Goal: Answer question/provide support

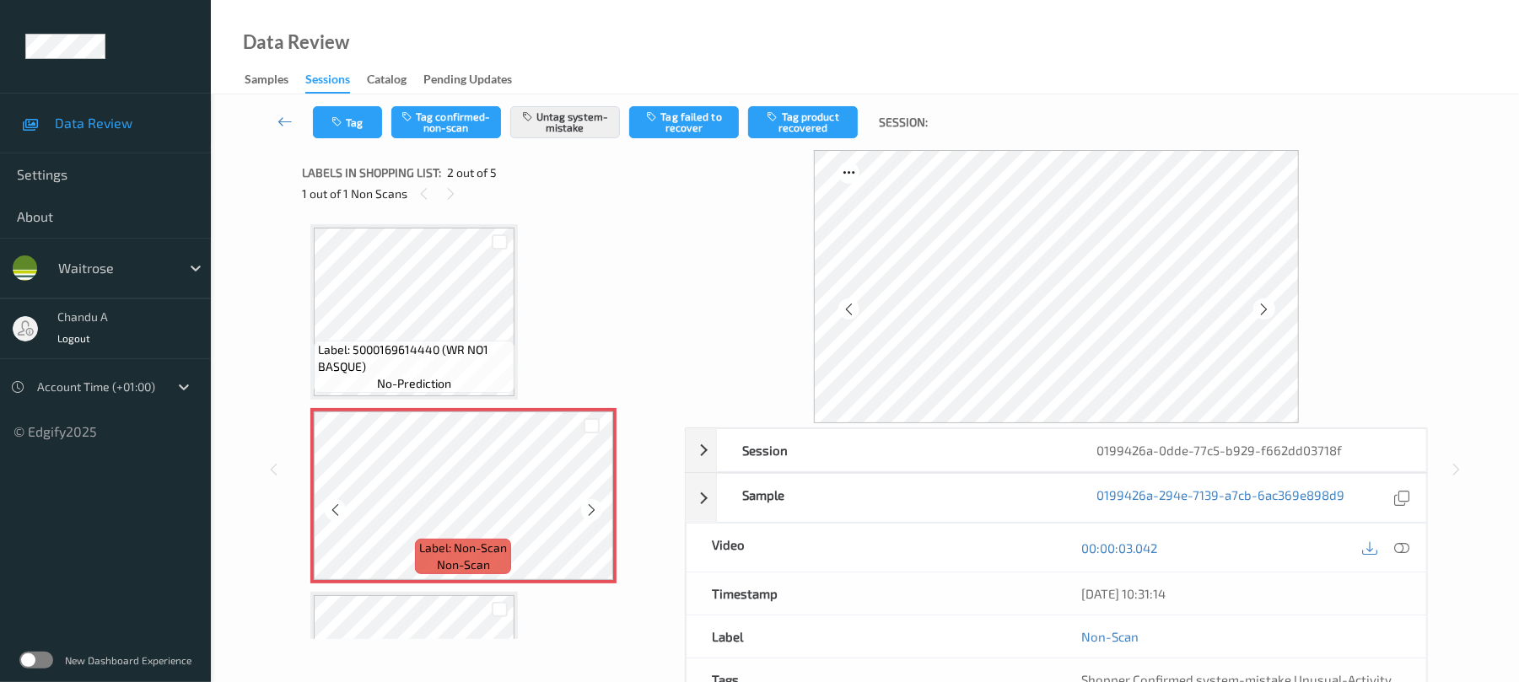
scroll to position [8, 0]
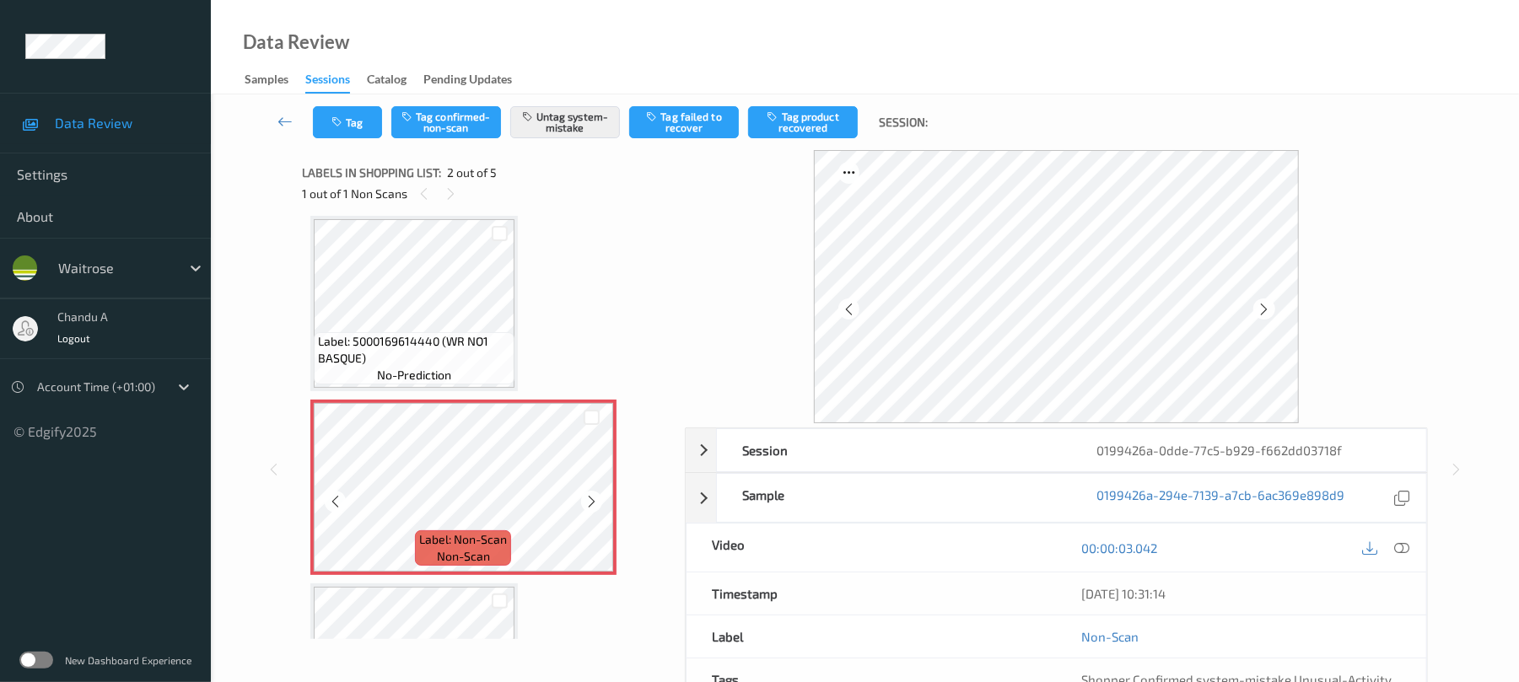
click at [594, 499] on icon at bounding box center [591, 501] width 14 height 15
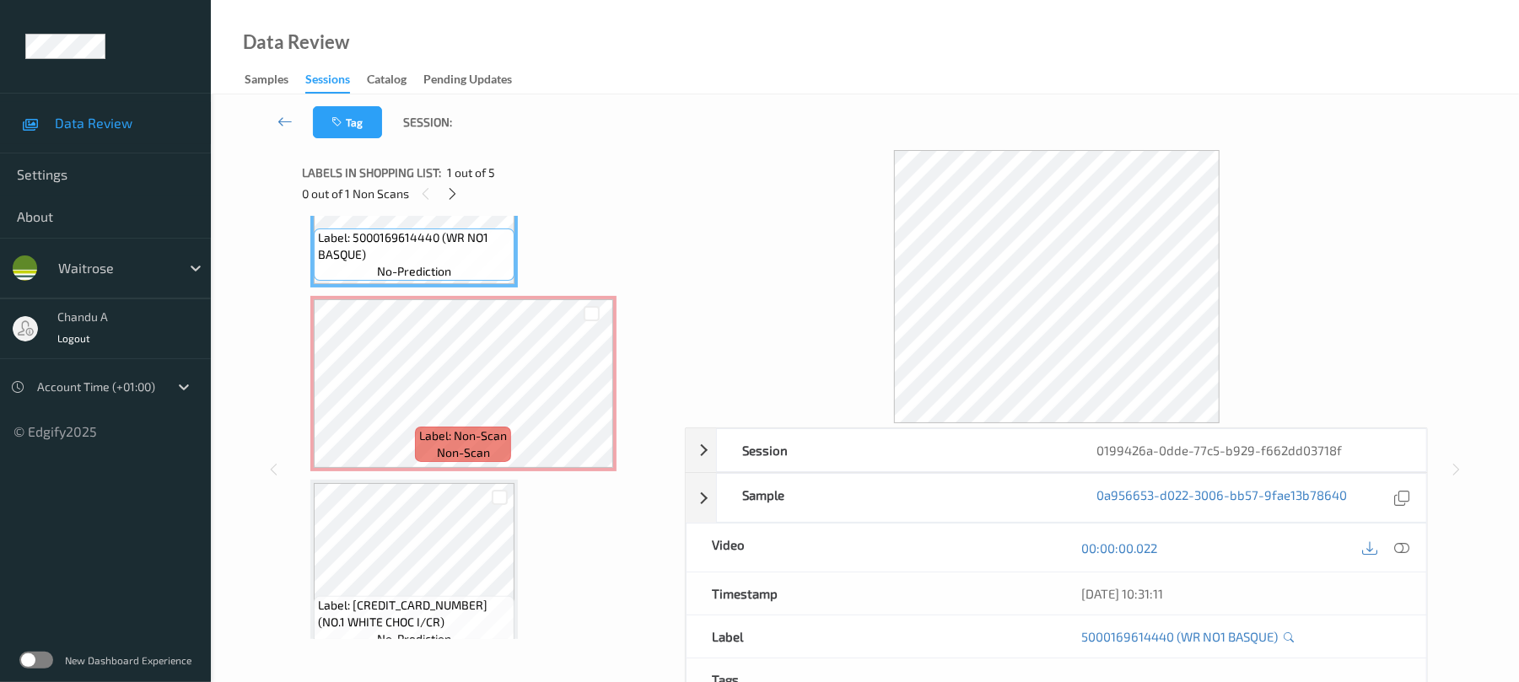
scroll to position [0, 0]
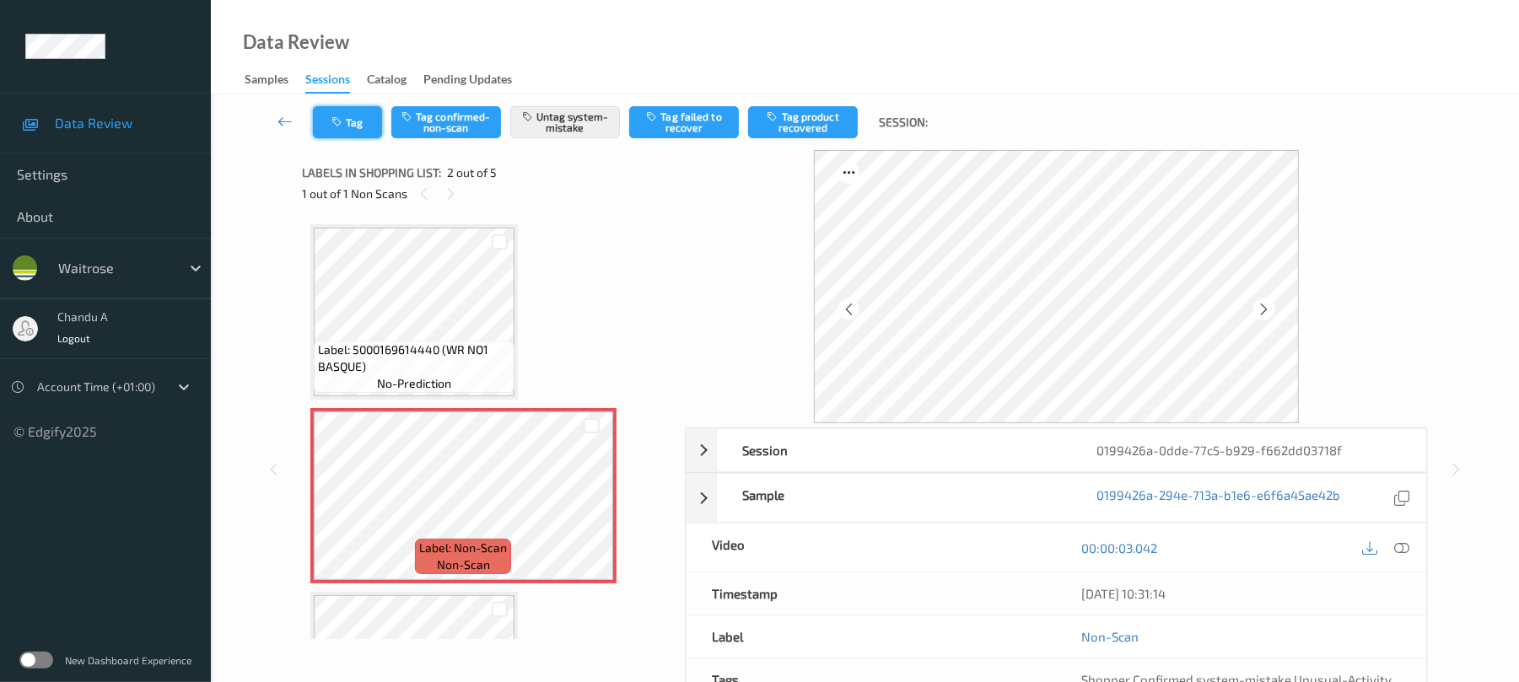
click at [349, 116] on button "Tag" at bounding box center [347, 122] width 69 height 32
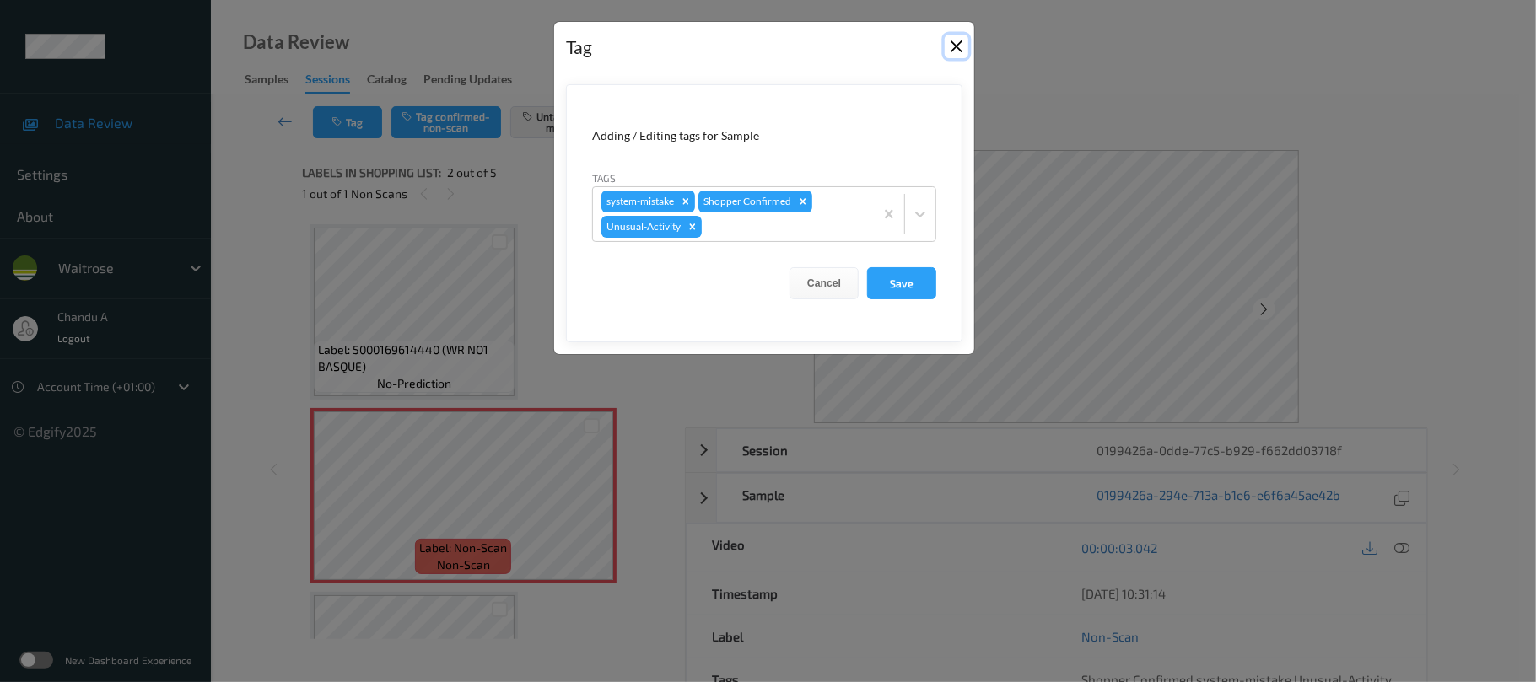
click at [955, 48] on button "Close" at bounding box center [956, 47] width 24 height 24
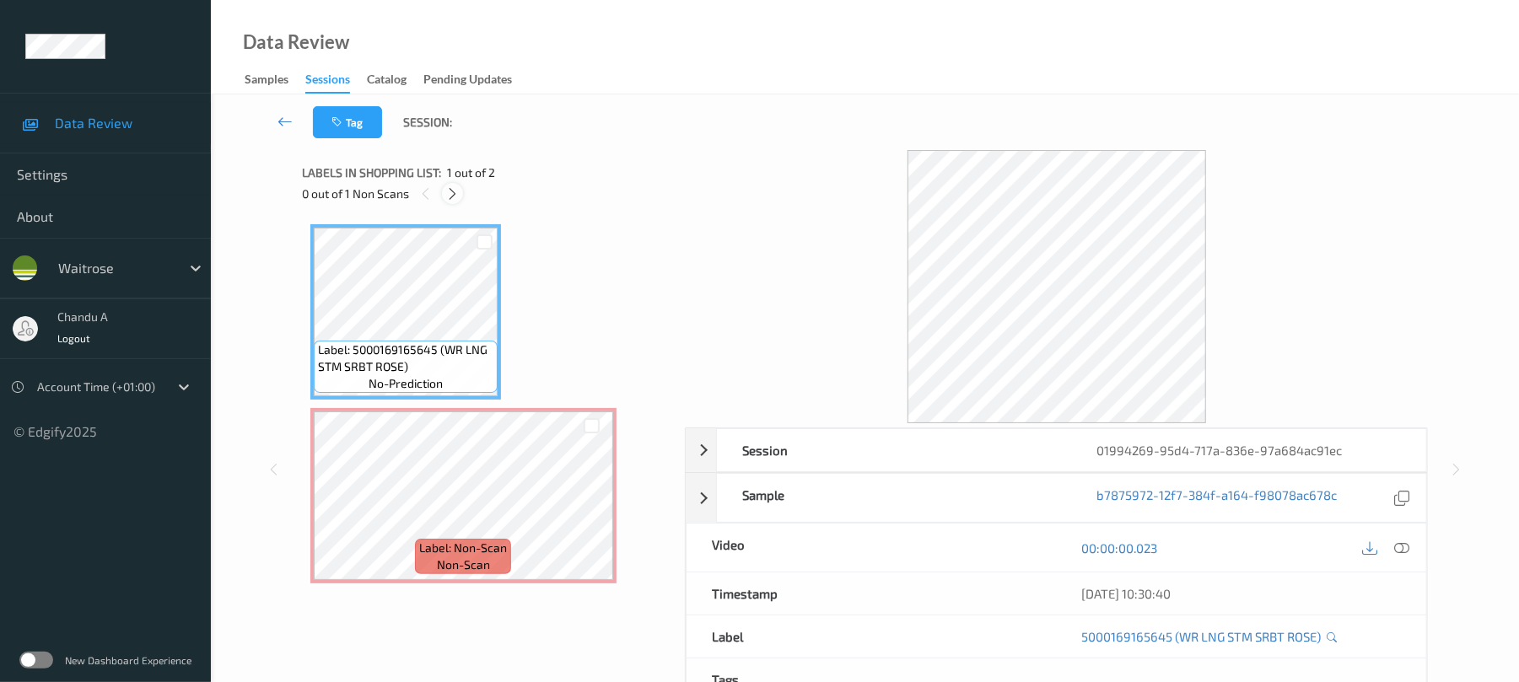
click at [462, 196] on div "0 out of 1 Non Scans" at bounding box center [487, 193] width 371 height 21
click at [447, 193] on icon at bounding box center [452, 193] width 14 height 15
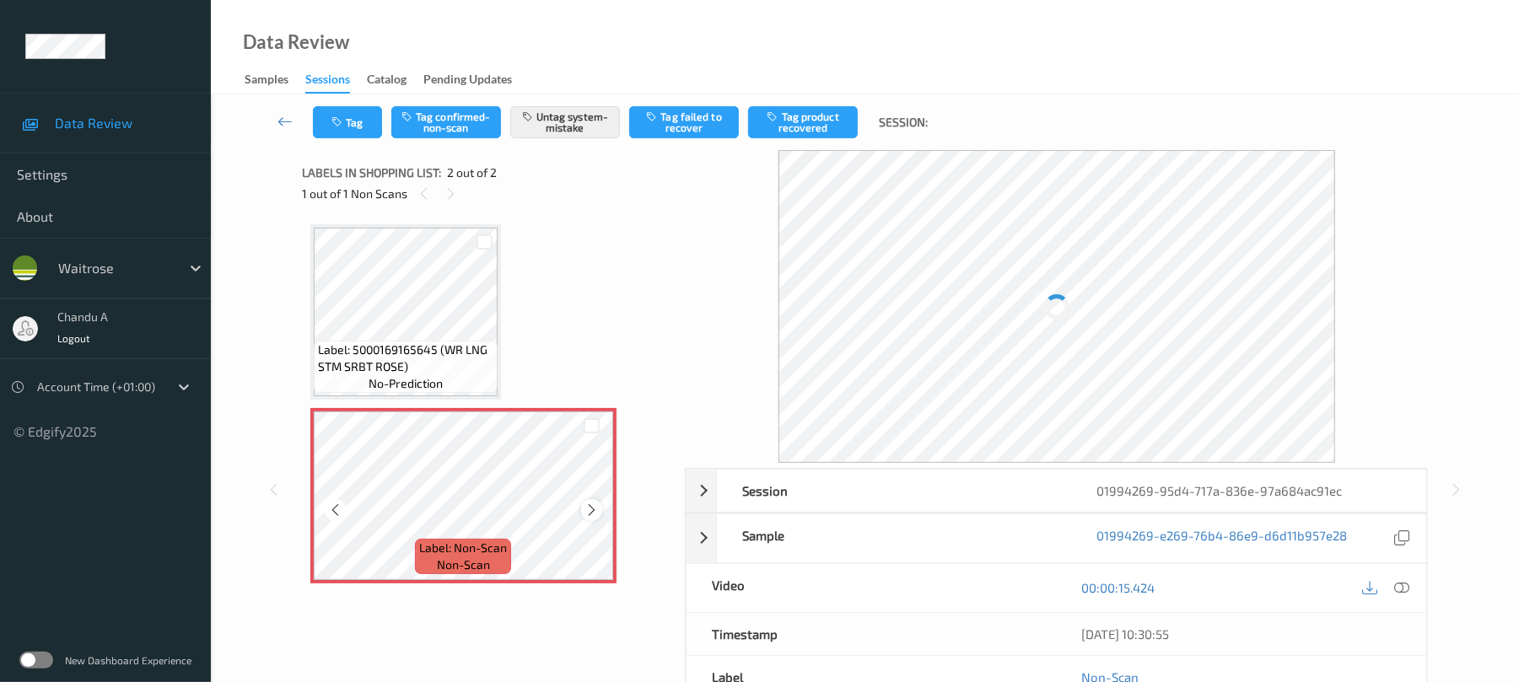
click at [588, 510] on icon at bounding box center [591, 510] width 14 height 15
click at [358, 126] on button "Tag" at bounding box center [347, 122] width 69 height 32
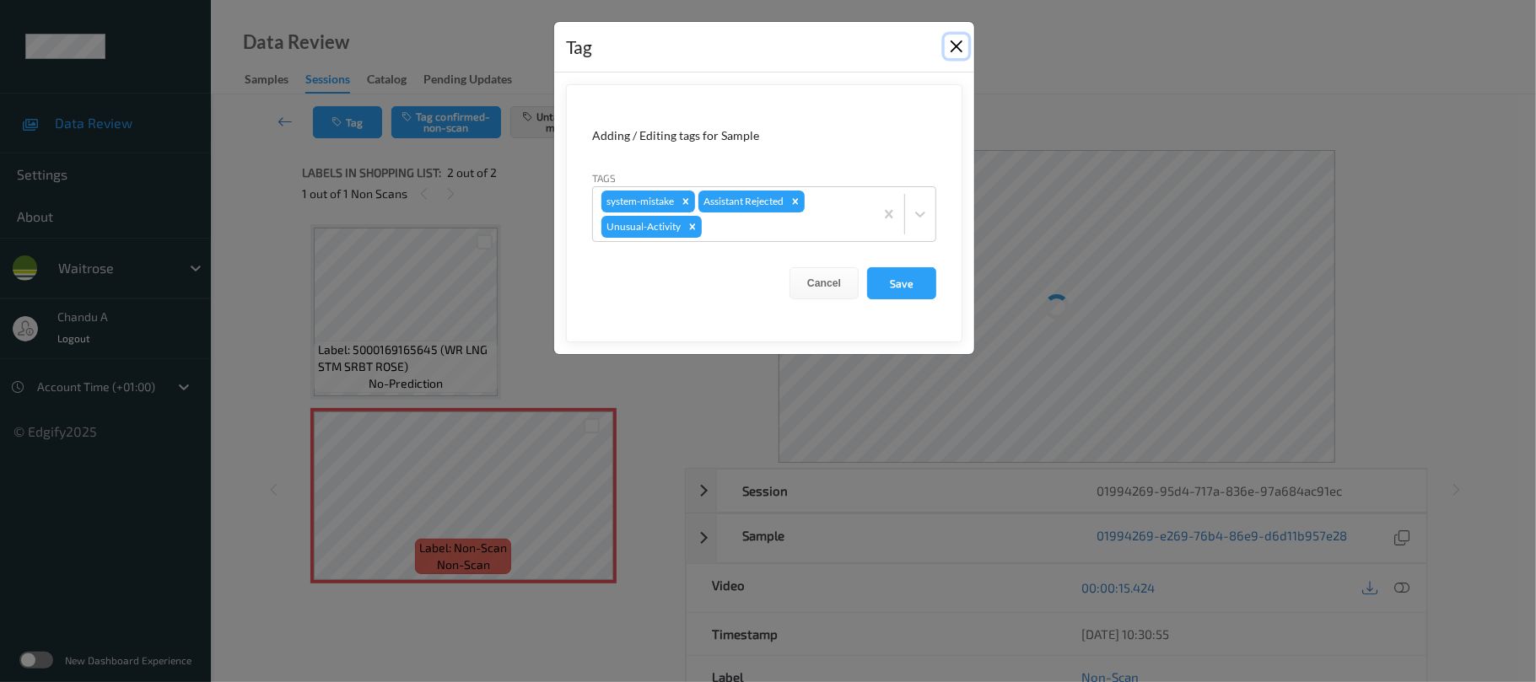
click at [952, 48] on button "Close" at bounding box center [956, 47] width 24 height 24
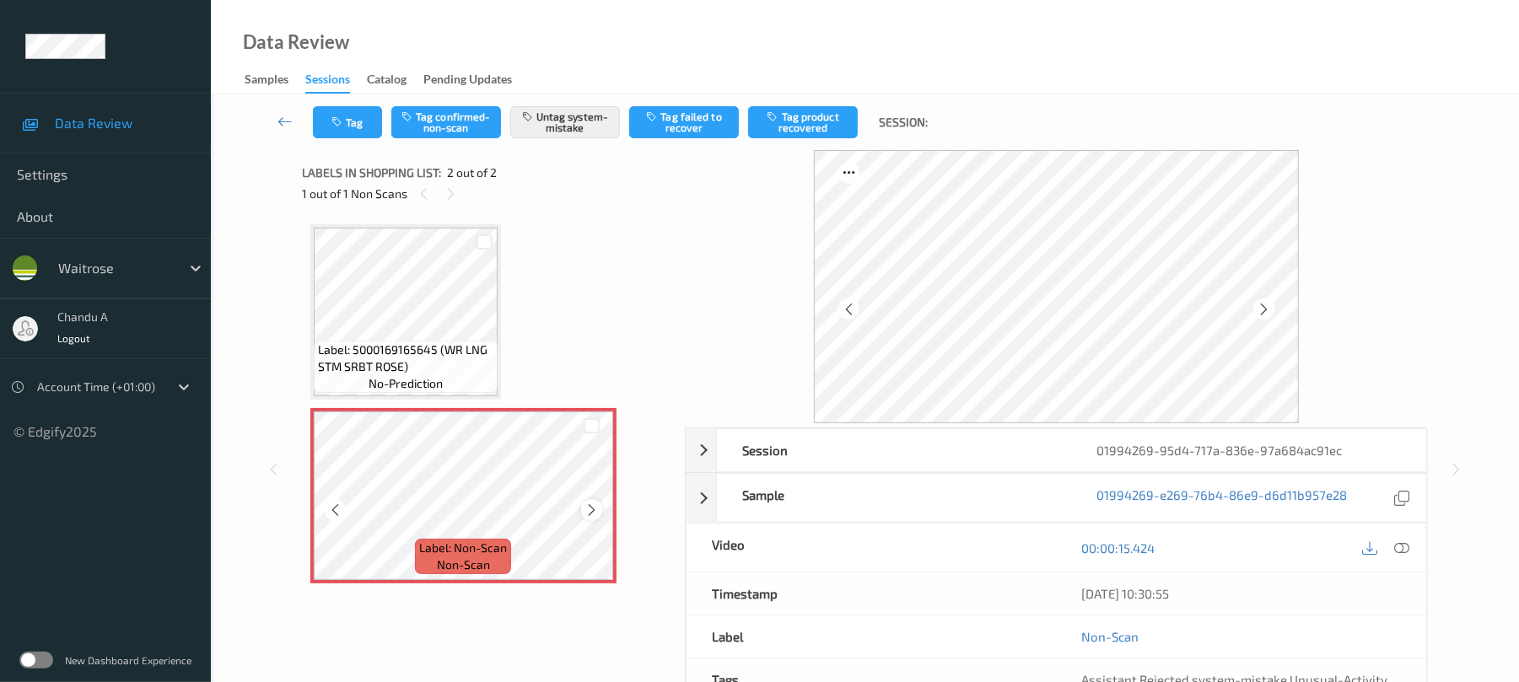
click at [584, 508] on div at bounding box center [591, 509] width 21 height 21
click at [584, 508] on icon at bounding box center [591, 510] width 14 height 15
click at [358, 118] on button "Tag" at bounding box center [347, 122] width 69 height 32
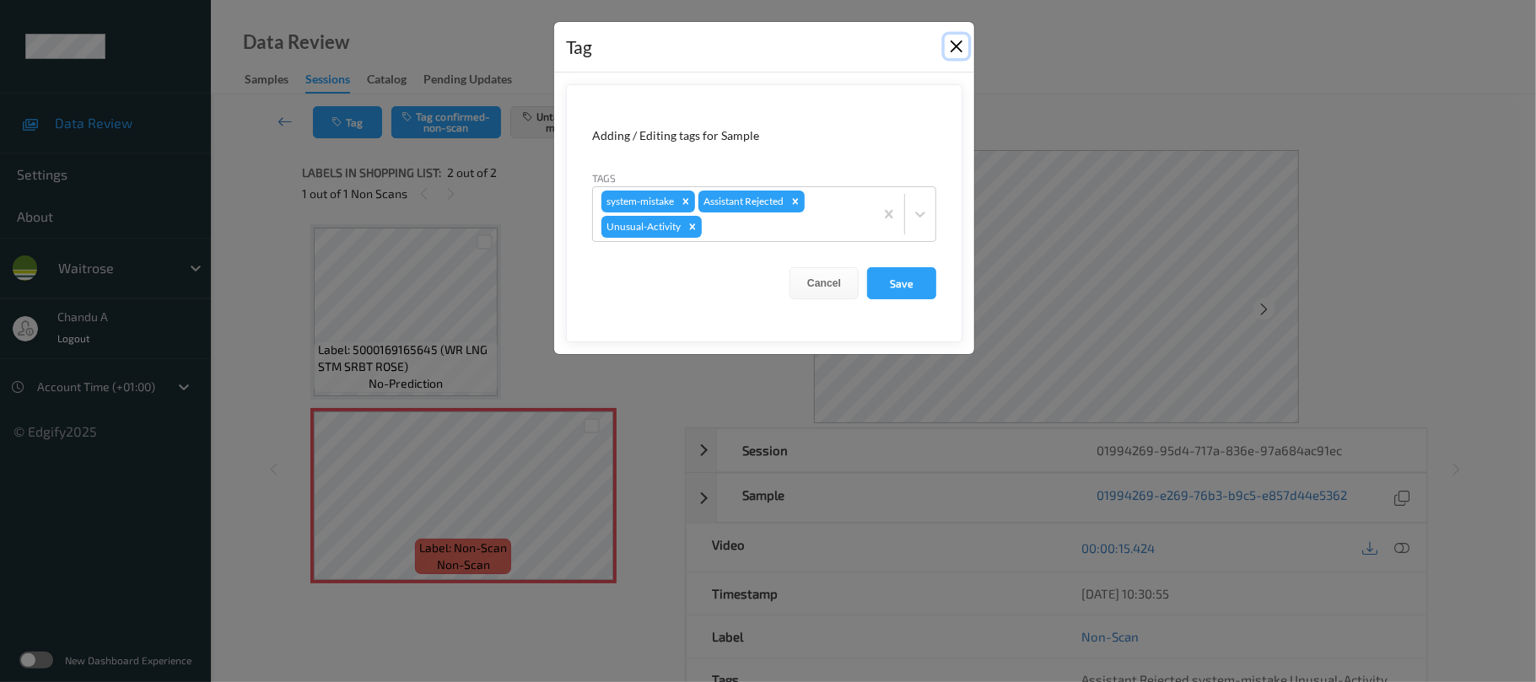
click at [961, 40] on button "Close" at bounding box center [956, 47] width 24 height 24
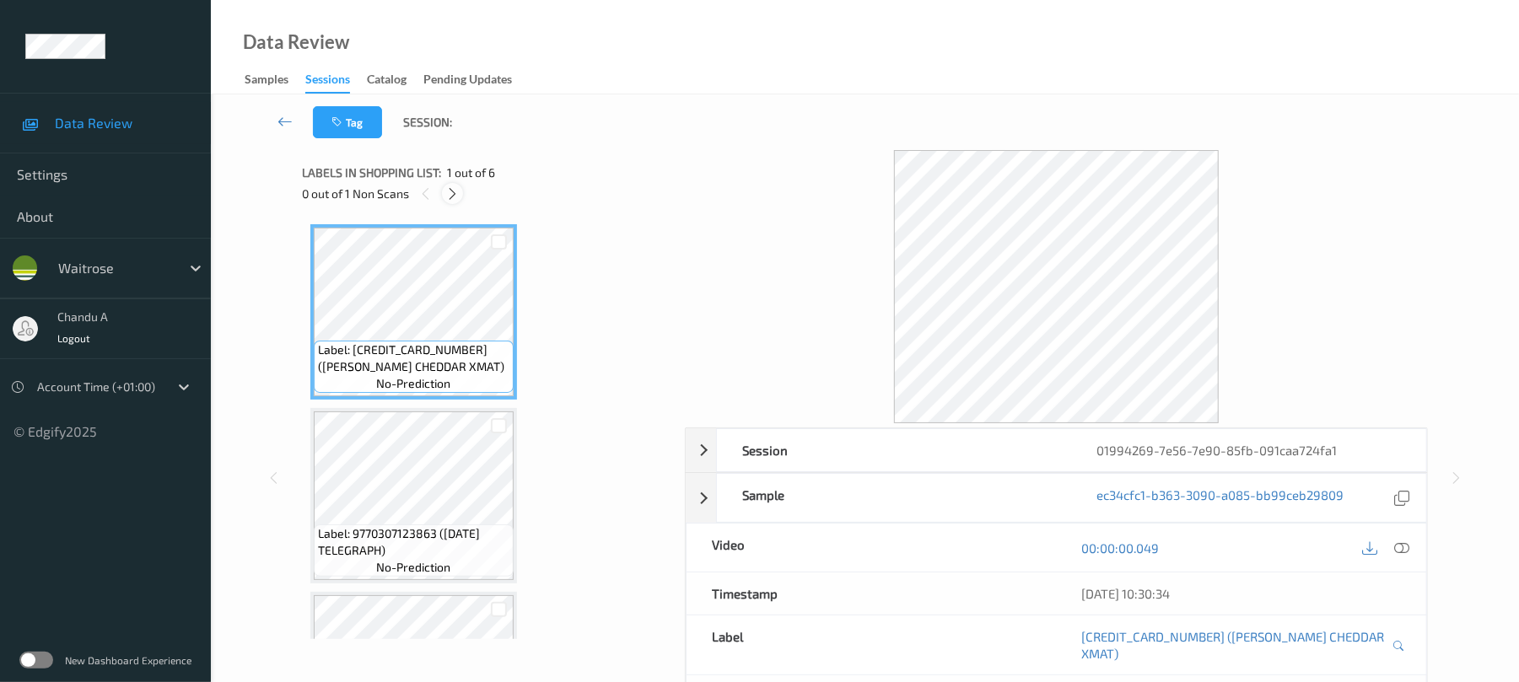
click at [449, 200] on icon at bounding box center [452, 193] width 14 height 15
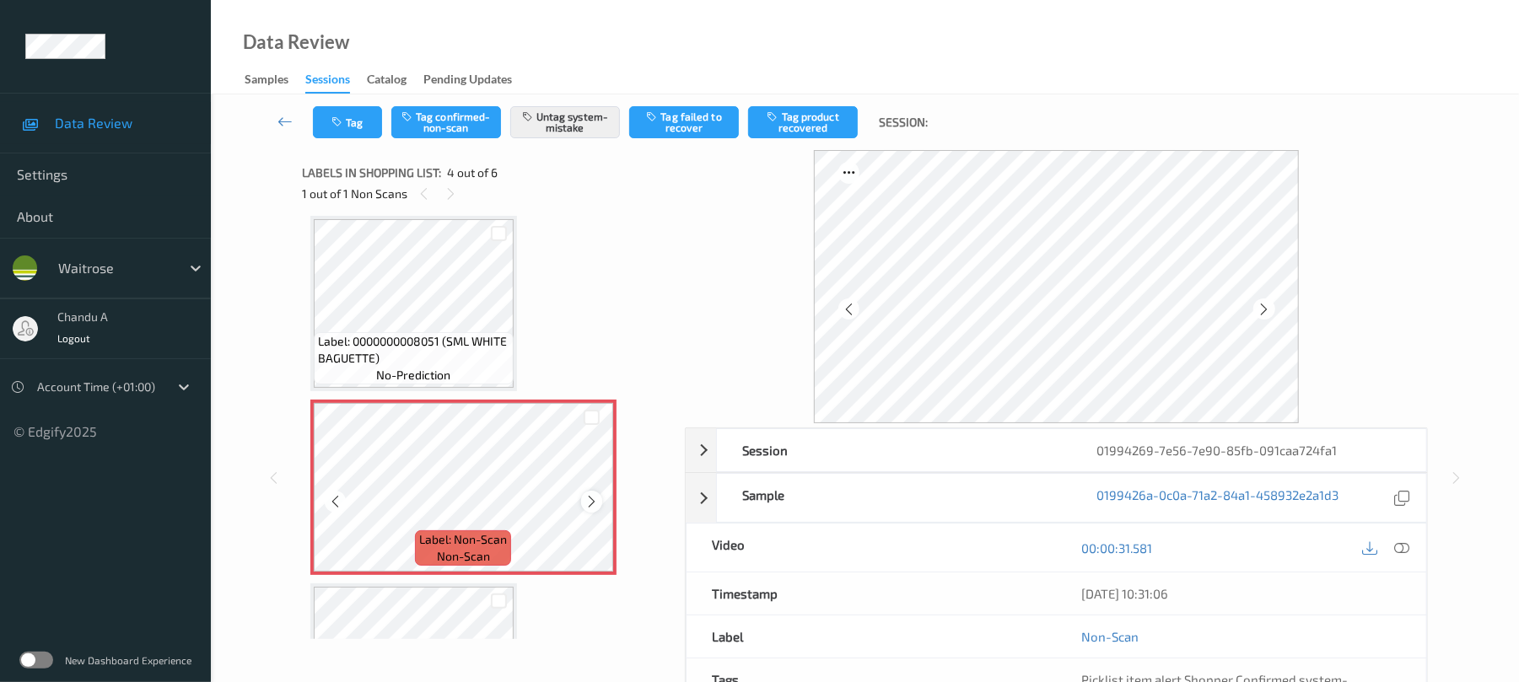
click at [594, 498] on icon at bounding box center [591, 501] width 14 height 15
click at [339, 123] on icon "button" at bounding box center [338, 122] width 14 height 12
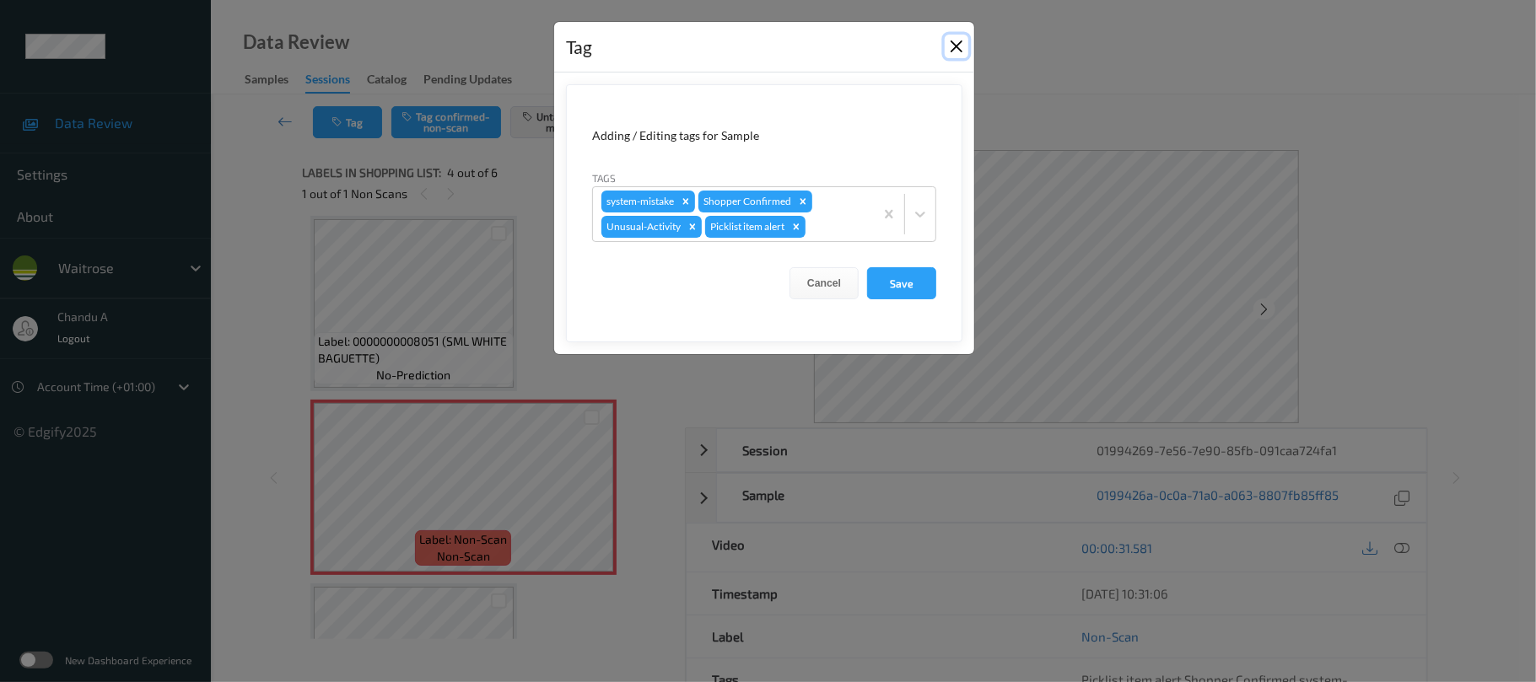
click at [944, 51] on button "Close" at bounding box center [956, 47] width 24 height 24
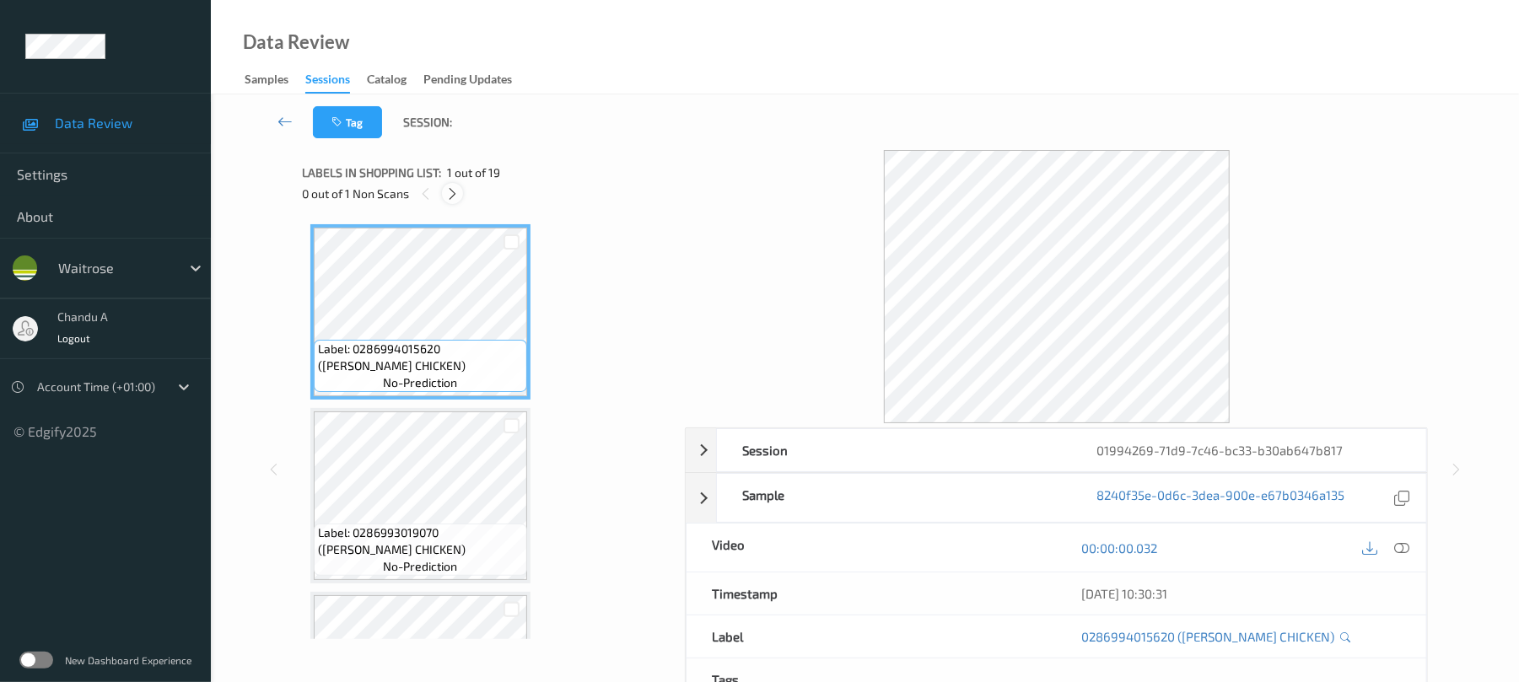
click at [452, 199] on icon at bounding box center [452, 193] width 14 height 15
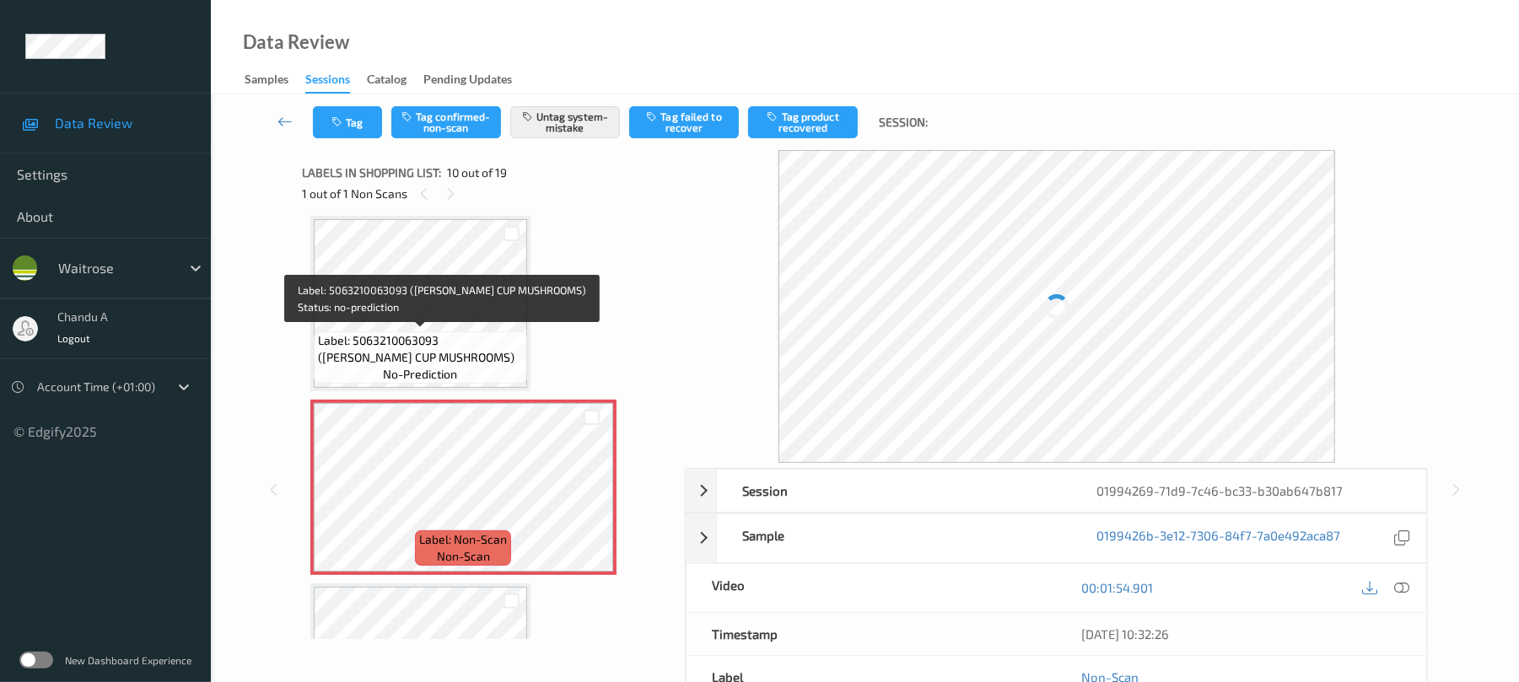
click at [457, 347] on span "Label: 5063210063093 ([PERSON_NAME] CUP MUSHROOMS)" at bounding box center [420, 349] width 205 height 34
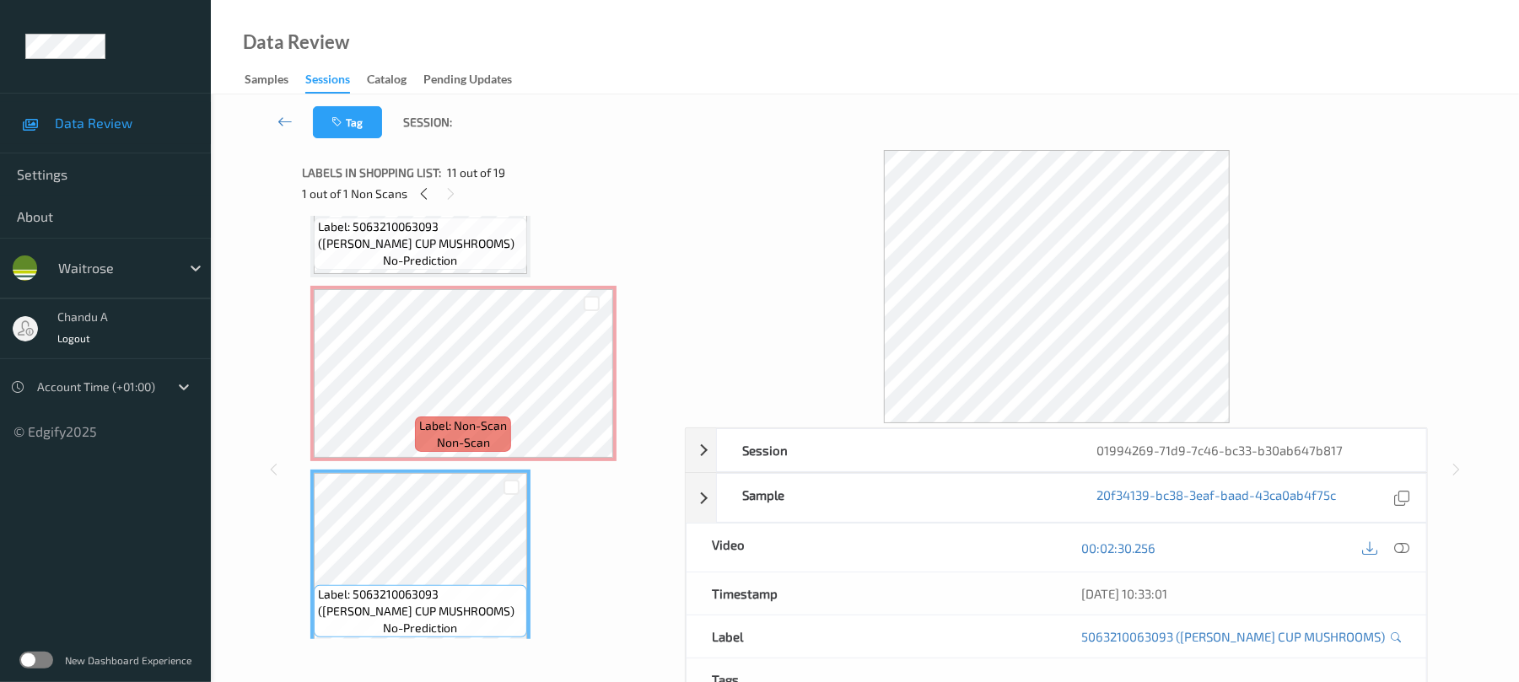
scroll to position [1592, 0]
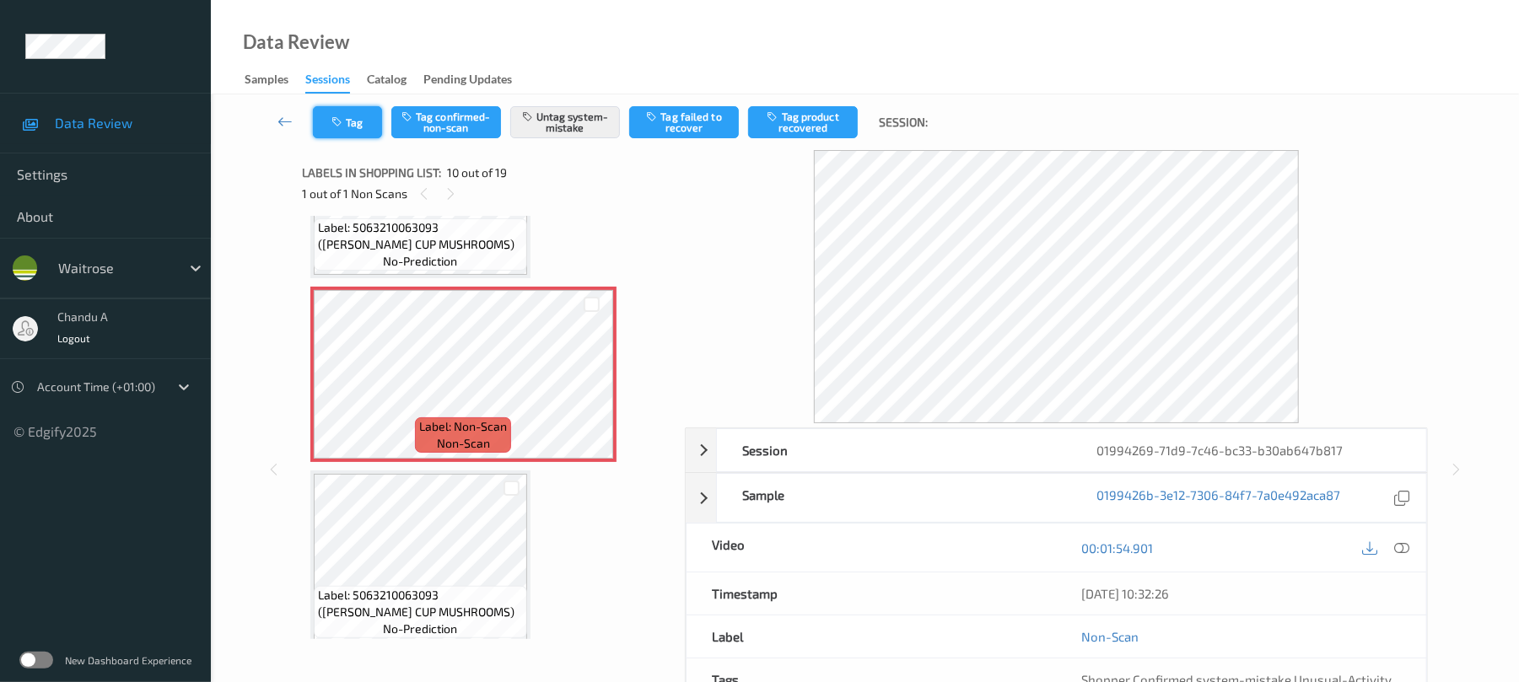
click at [352, 108] on button "Tag" at bounding box center [347, 122] width 69 height 32
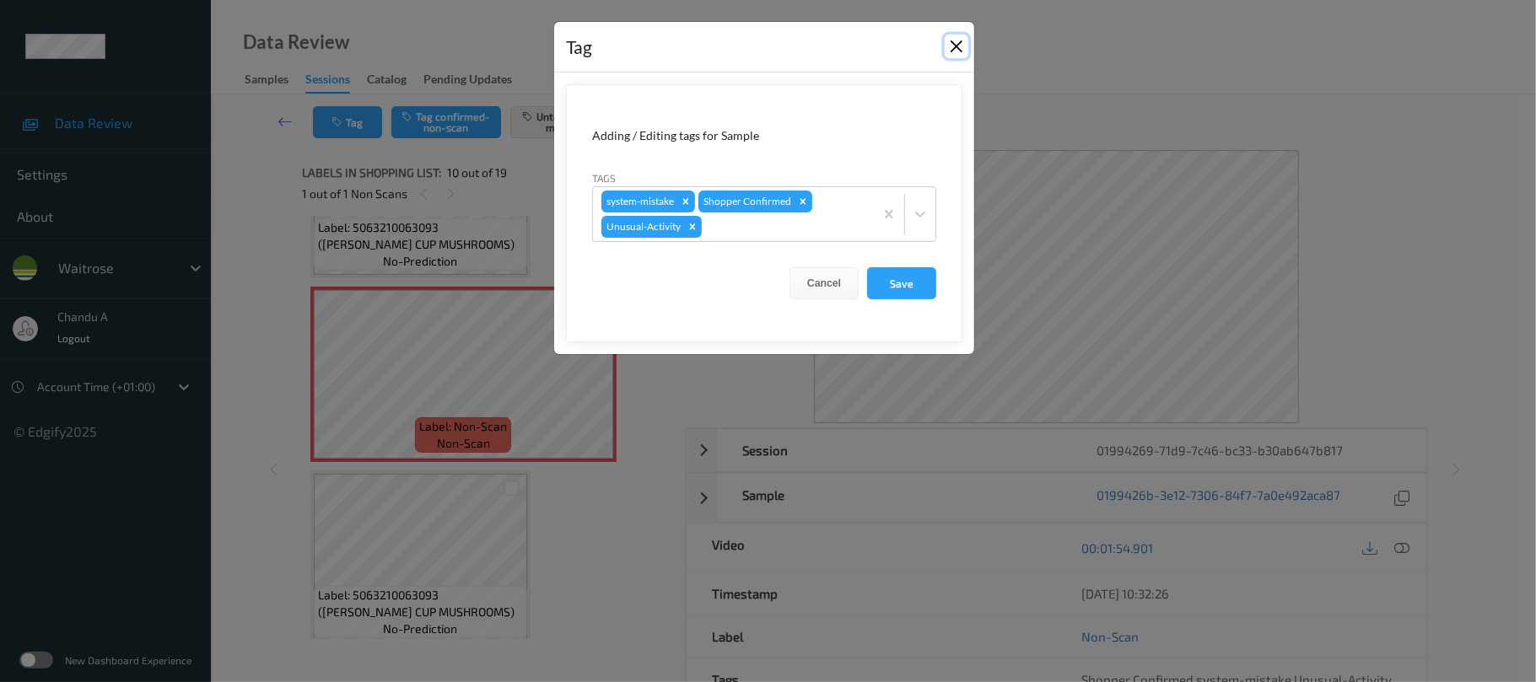
click at [953, 45] on button "Close" at bounding box center [956, 47] width 24 height 24
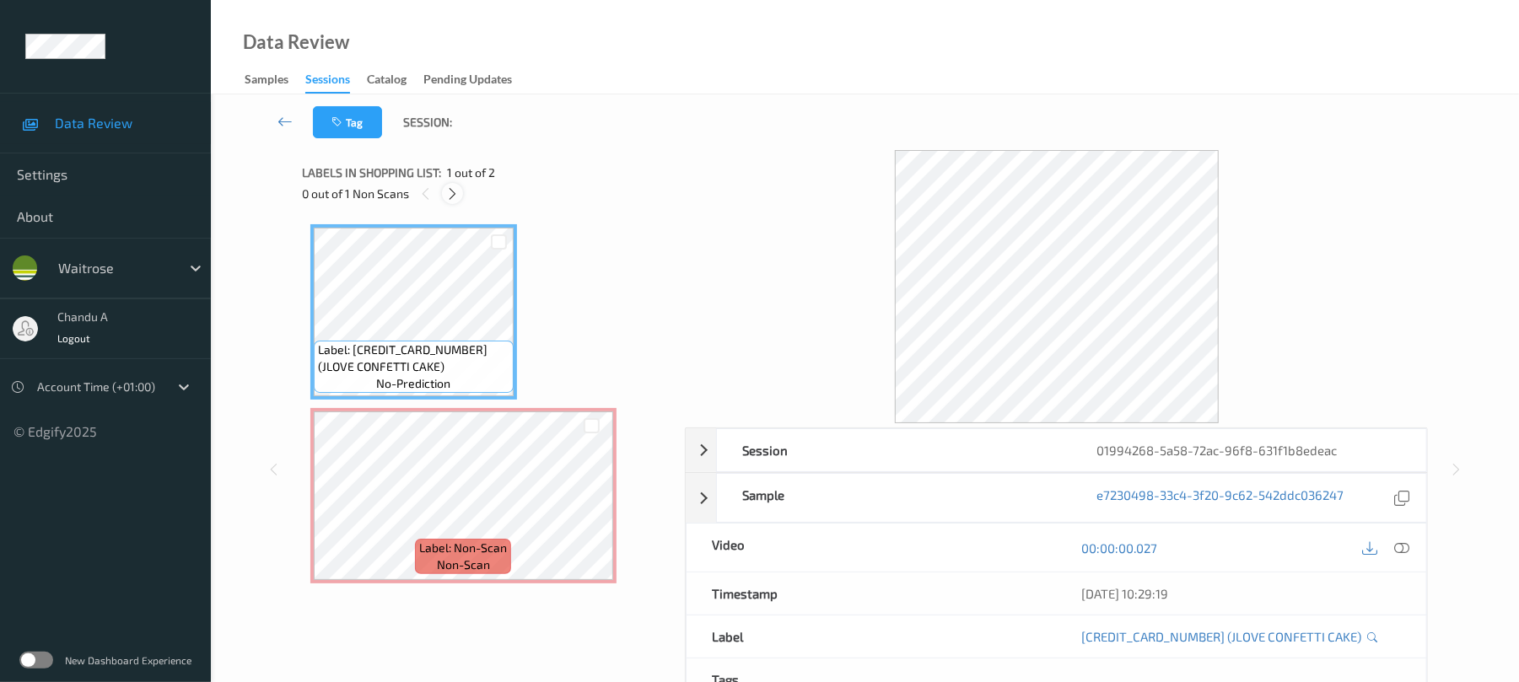
click at [457, 193] on icon at bounding box center [452, 193] width 14 height 15
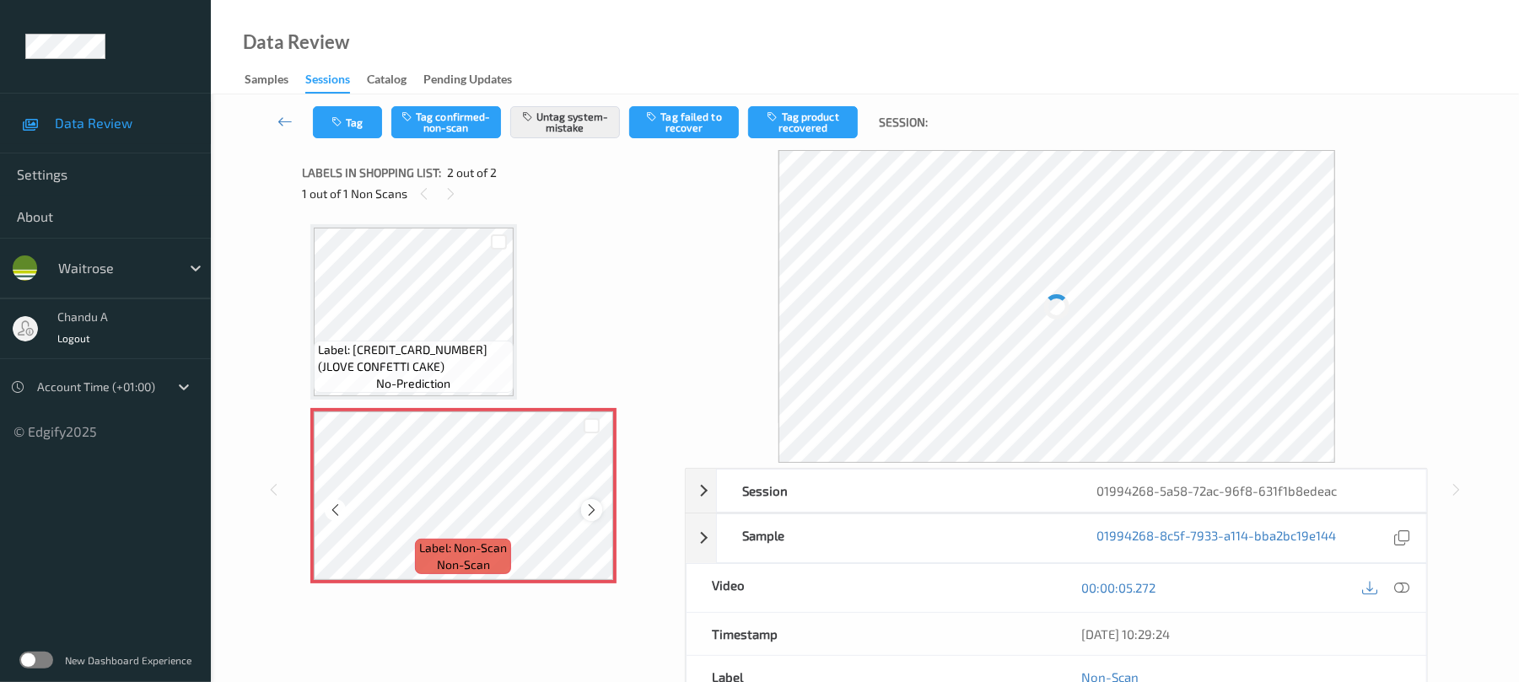
click at [591, 506] on icon at bounding box center [591, 510] width 14 height 15
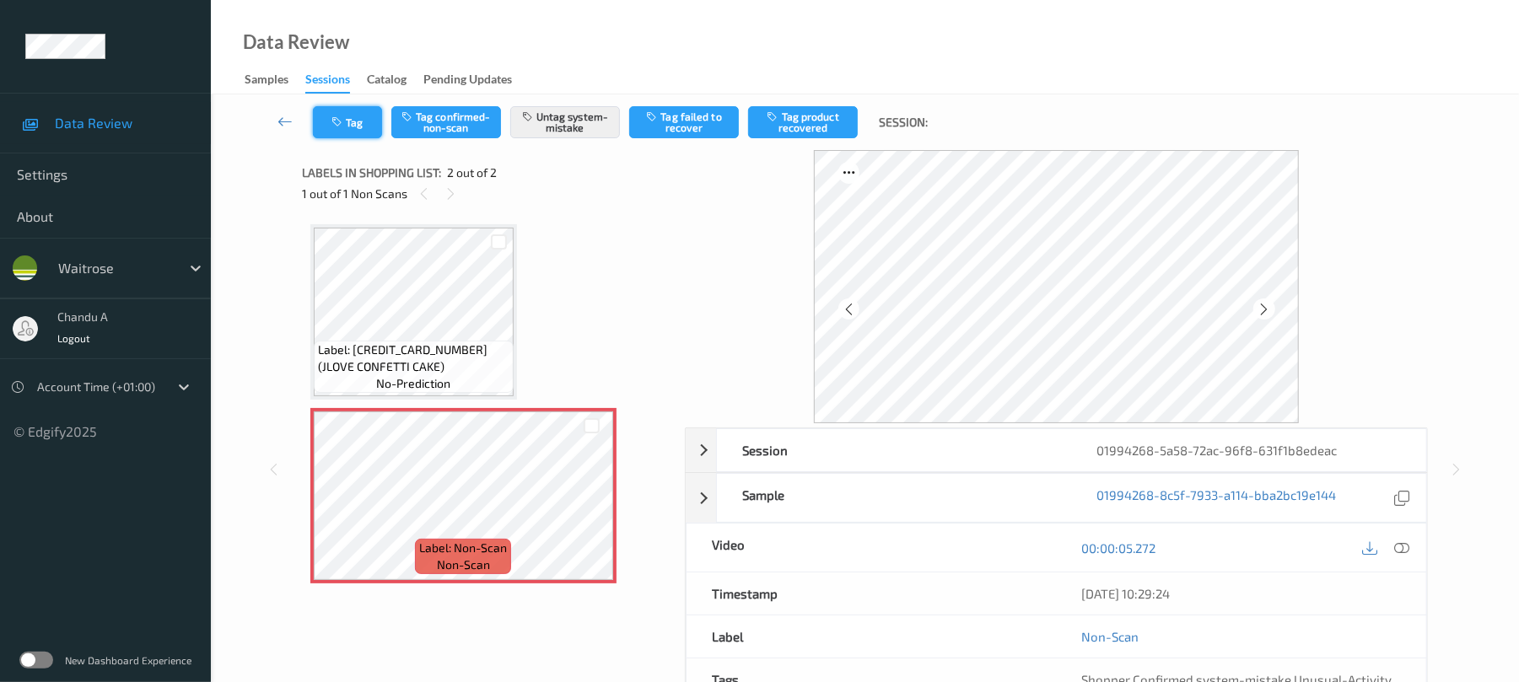
click at [348, 116] on button "Tag" at bounding box center [347, 122] width 69 height 32
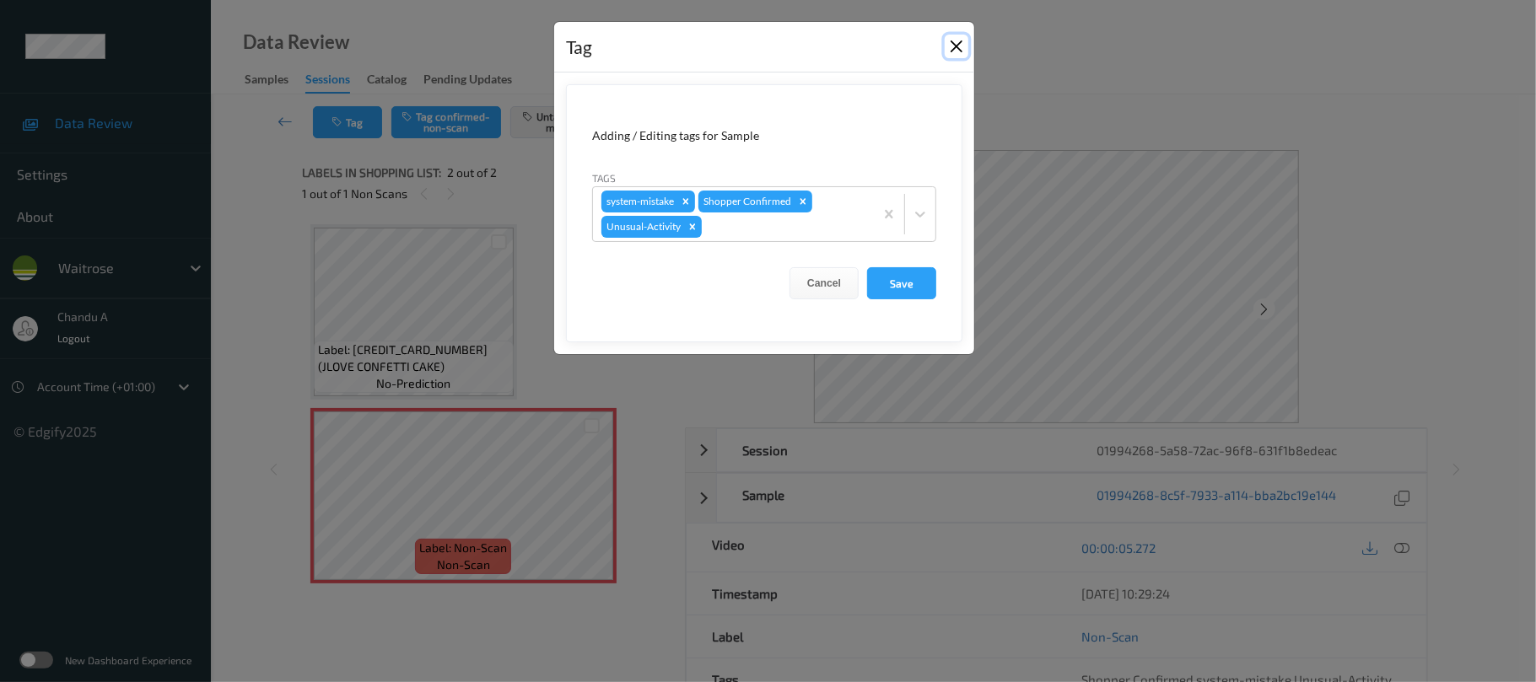
click at [956, 48] on button "Close" at bounding box center [956, 47] width 24 height 24
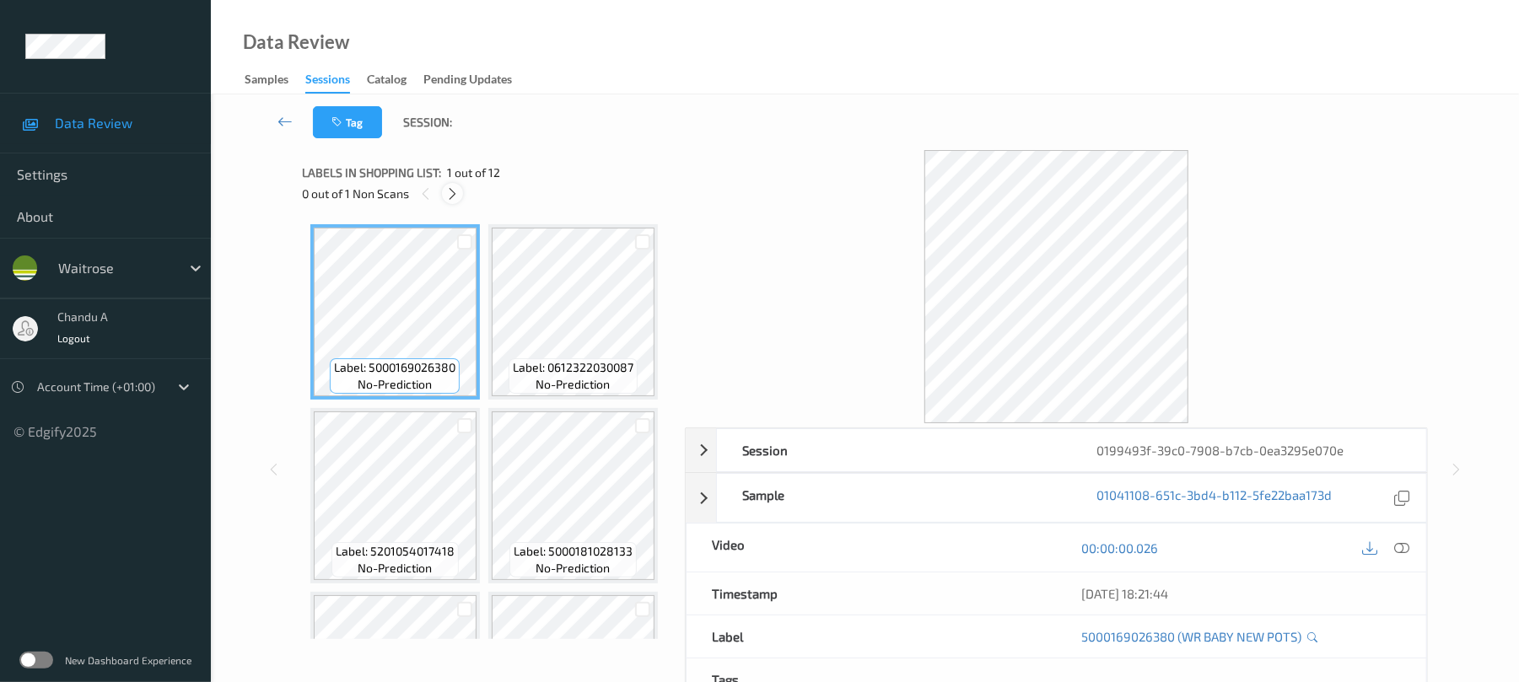
click at [444, 190] on div at bounding box center [452, 193] width 21 height 21
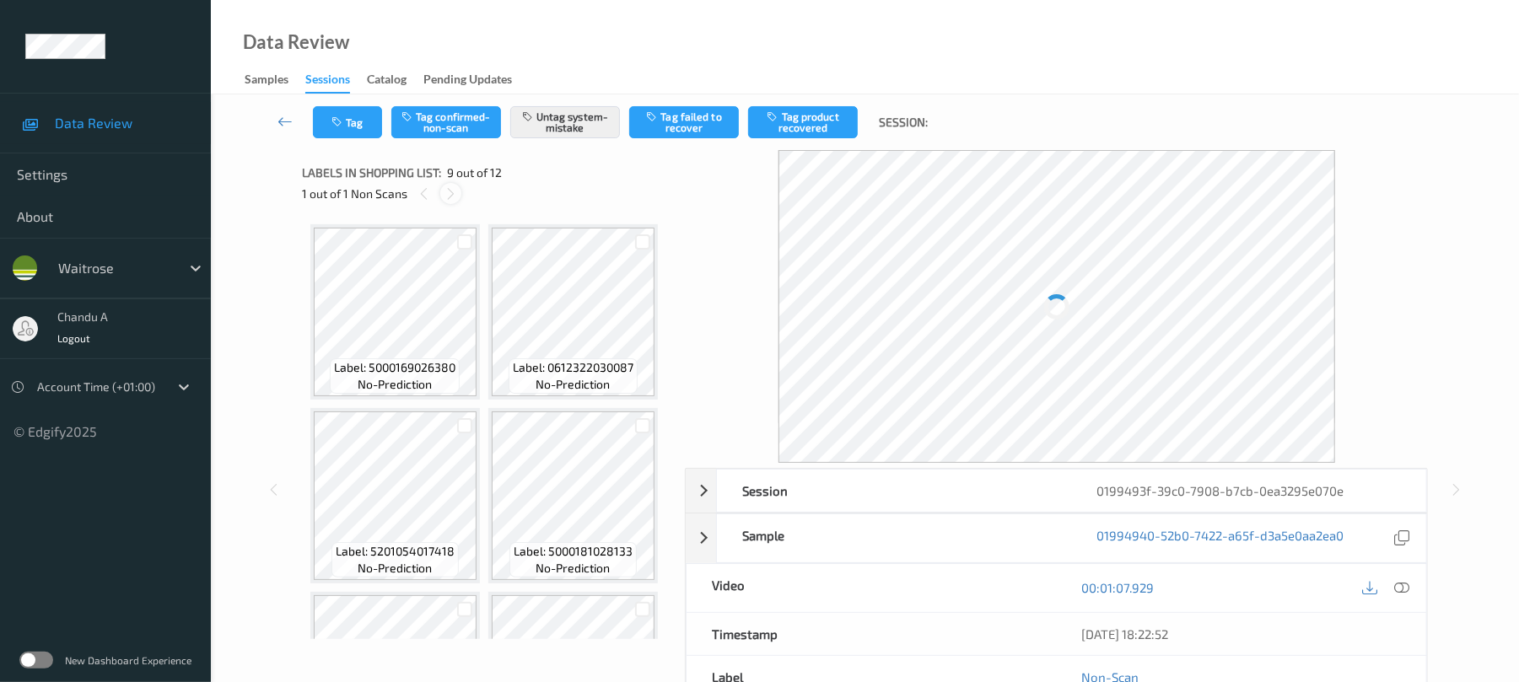
scroll to position [1295, 0]
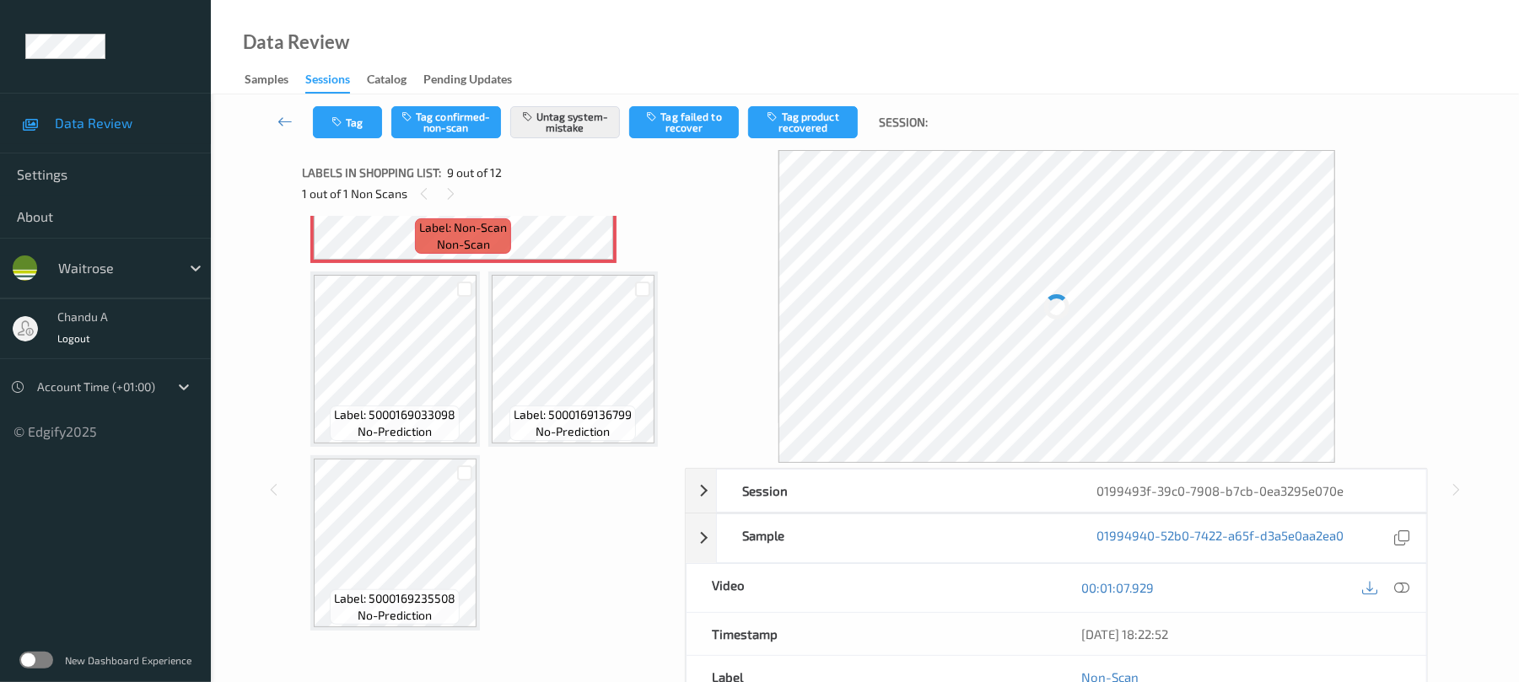
click at [595, 197] on icon at bounding box center [591, 189] width 14 height 15
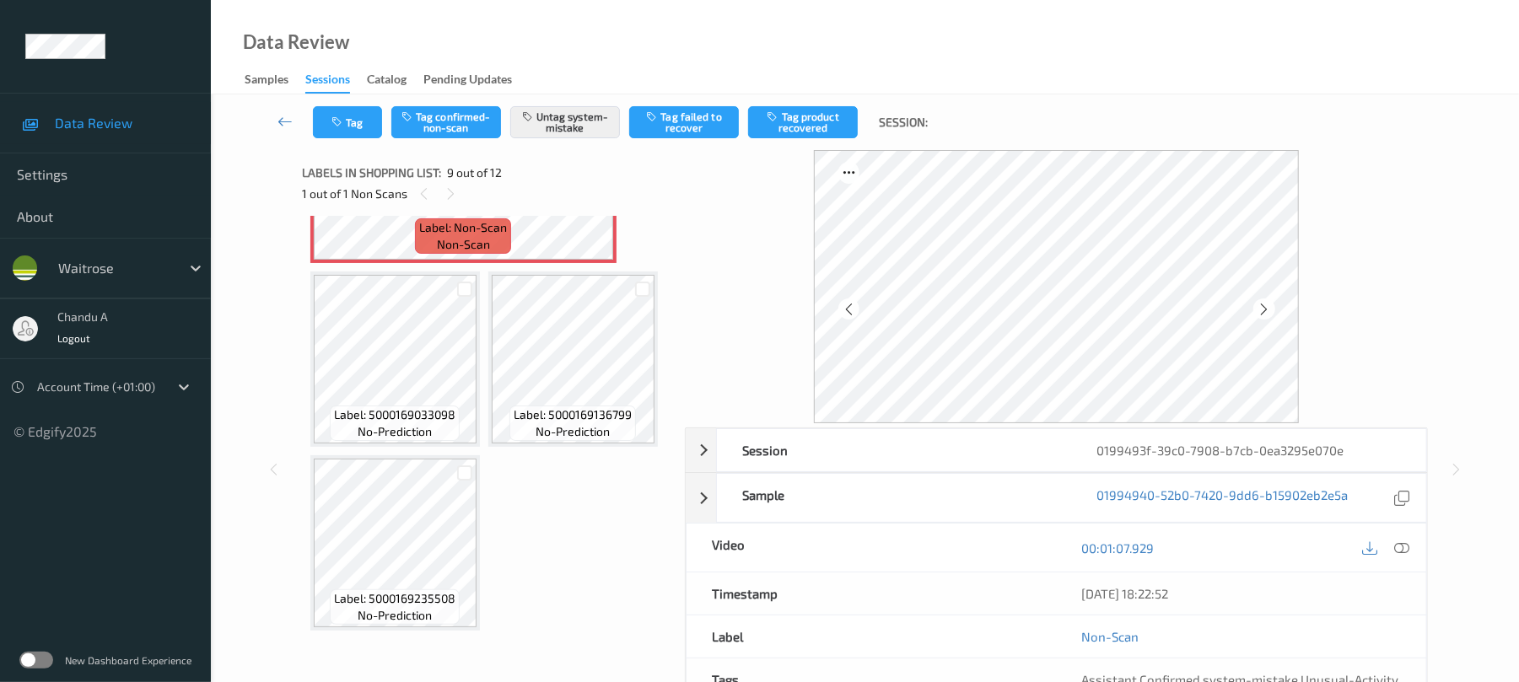
click at [595, 197] on icon at bounding box center [591, 189] width 14 height 15
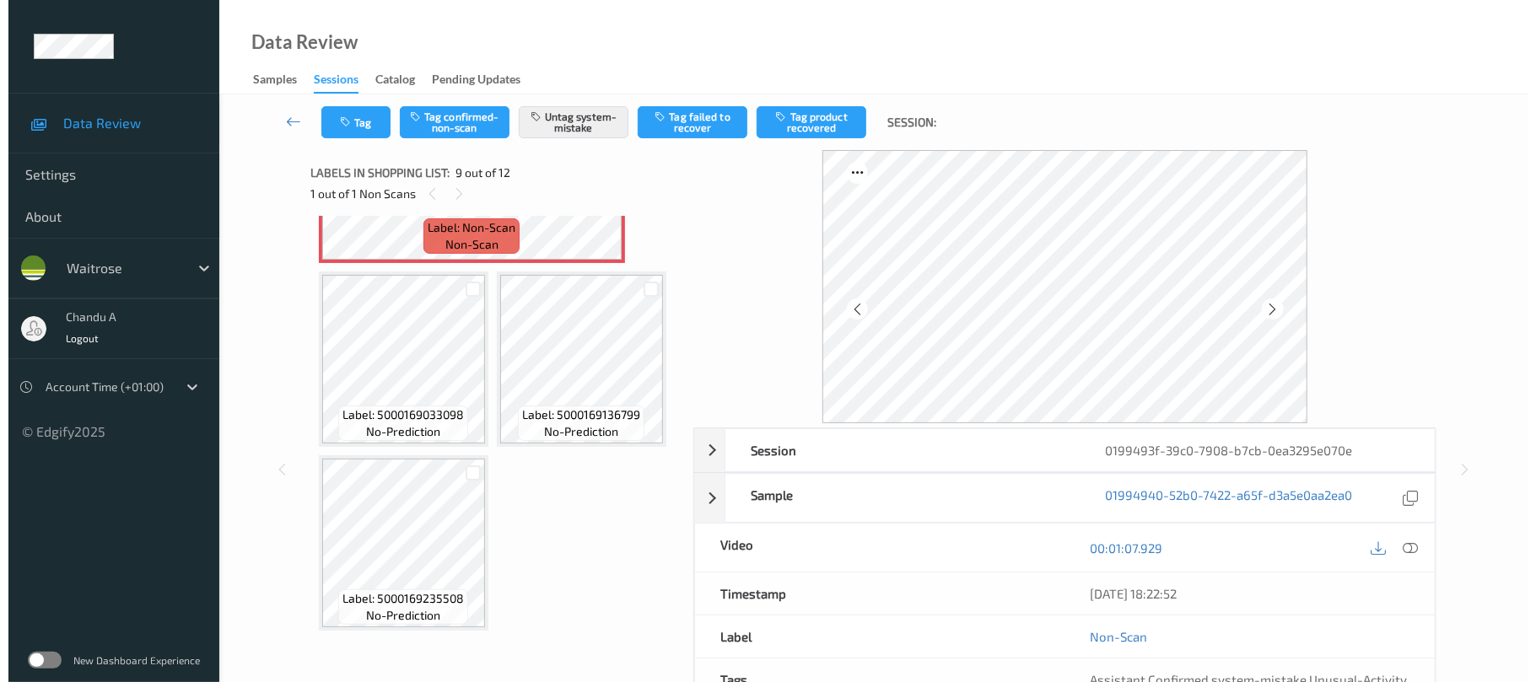
scroll to position [1520, 0]
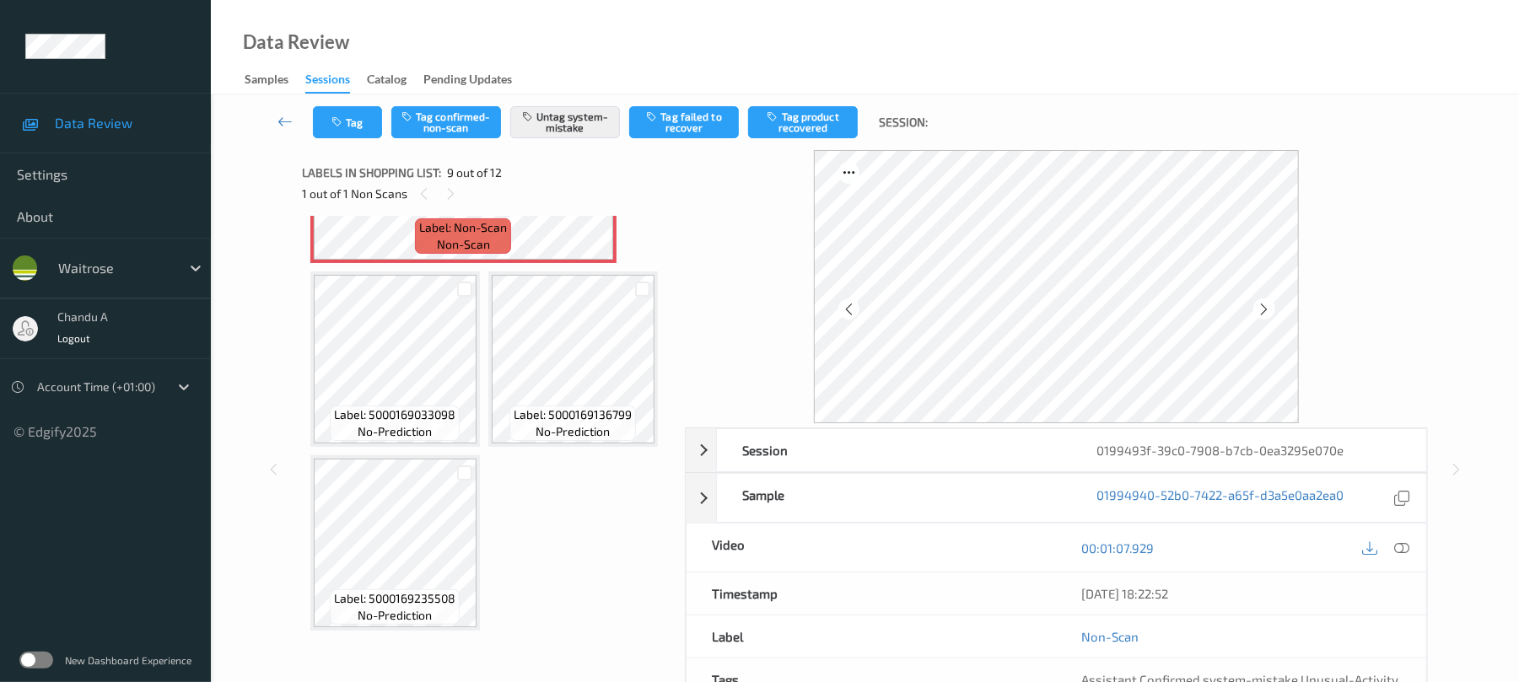
click at [1400, 537] on div at bounding box center [1385, 547] width 55 height 23
click at [1397, 551] on icon at bounding box center [1402, 548] width 15 height 15
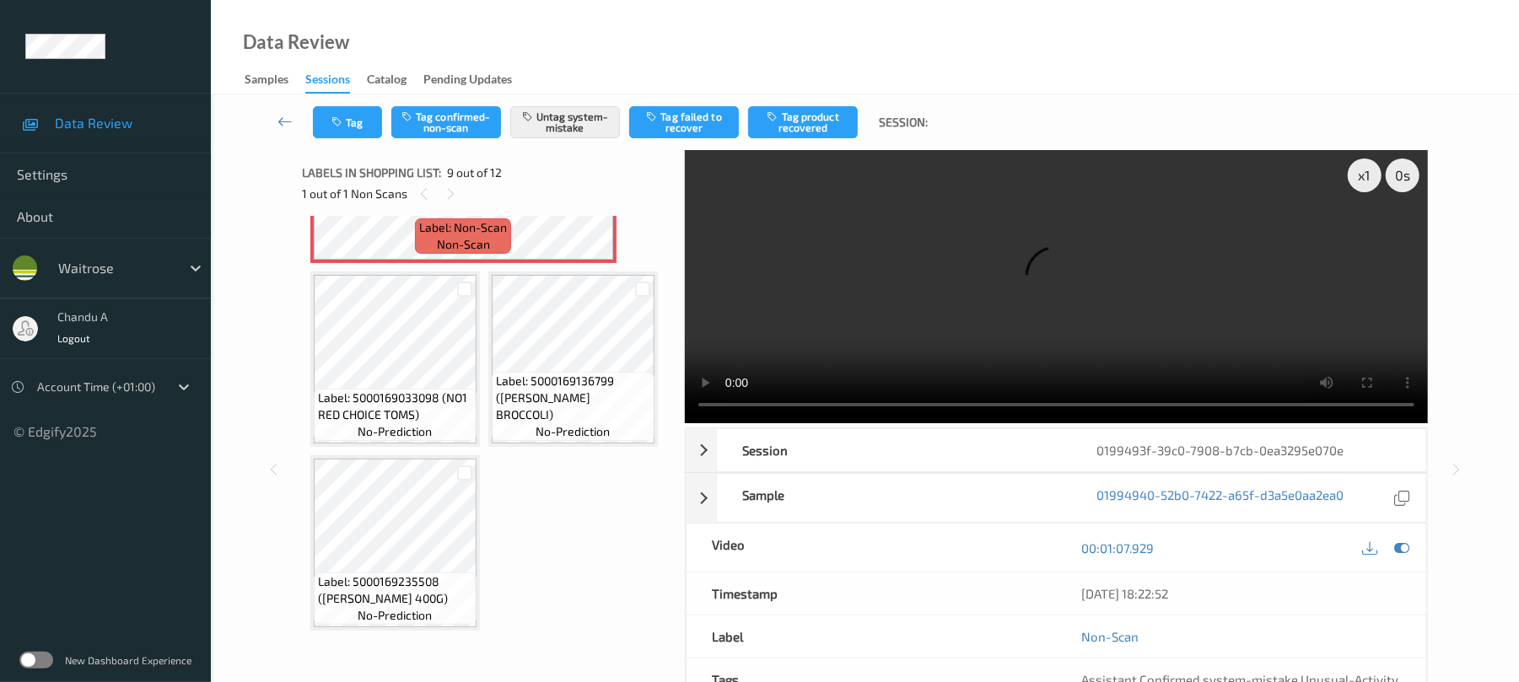
scroll to position [690, 0]
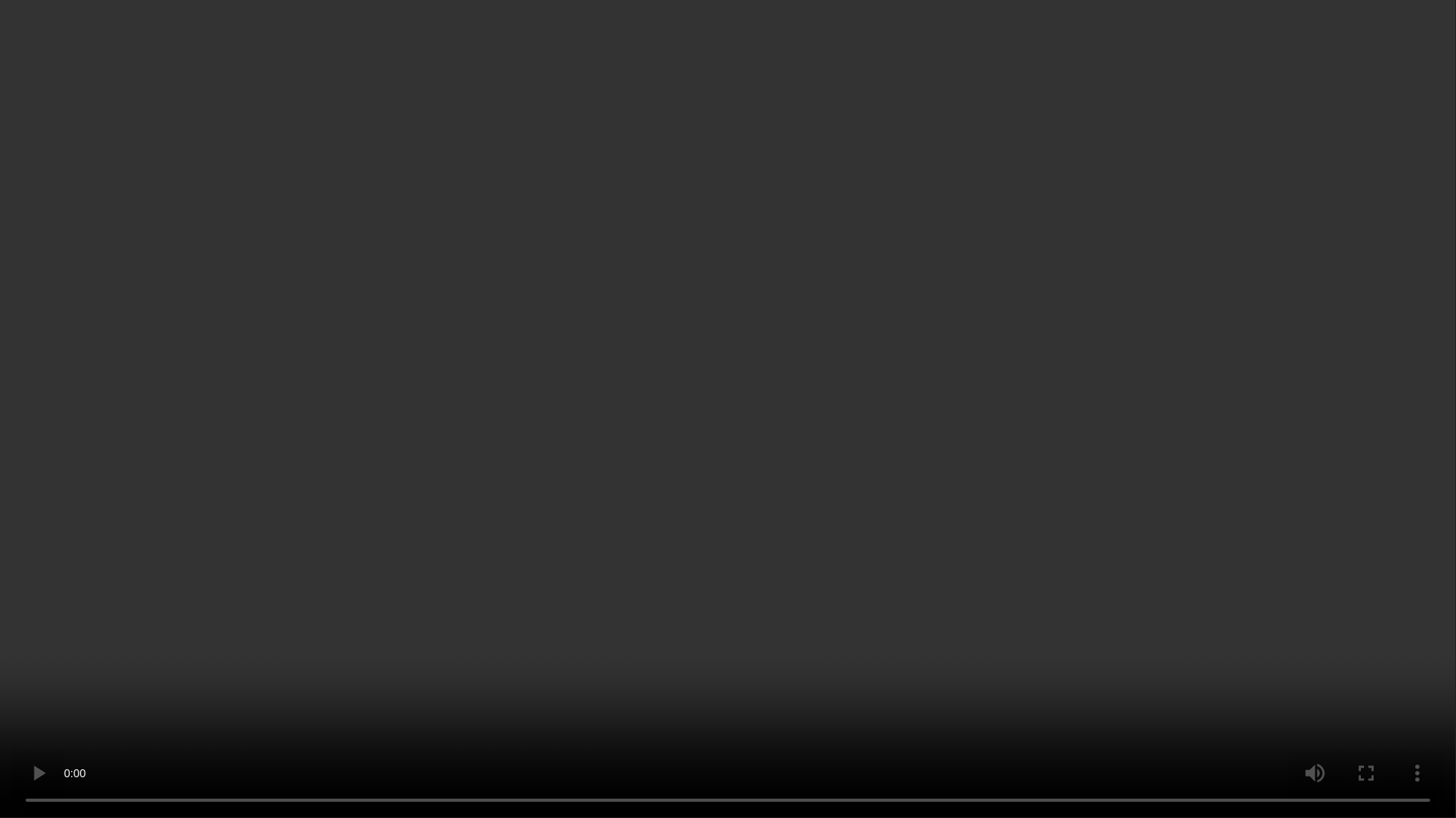
click at [844, 417] on video at bounding box center [728, 409] width 1456 height 818
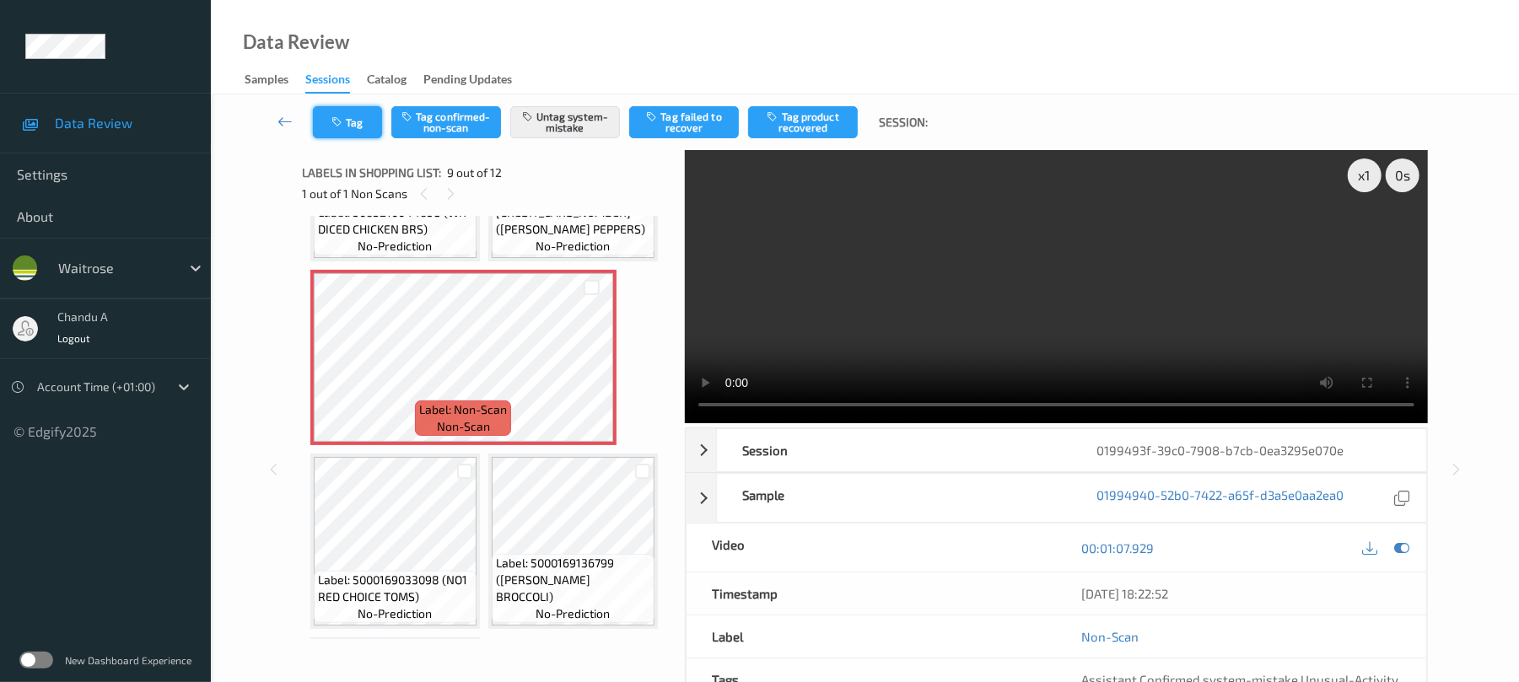
click at [341, 115] on button "Tag" at bounding box center [347, 122] width 69 height 32
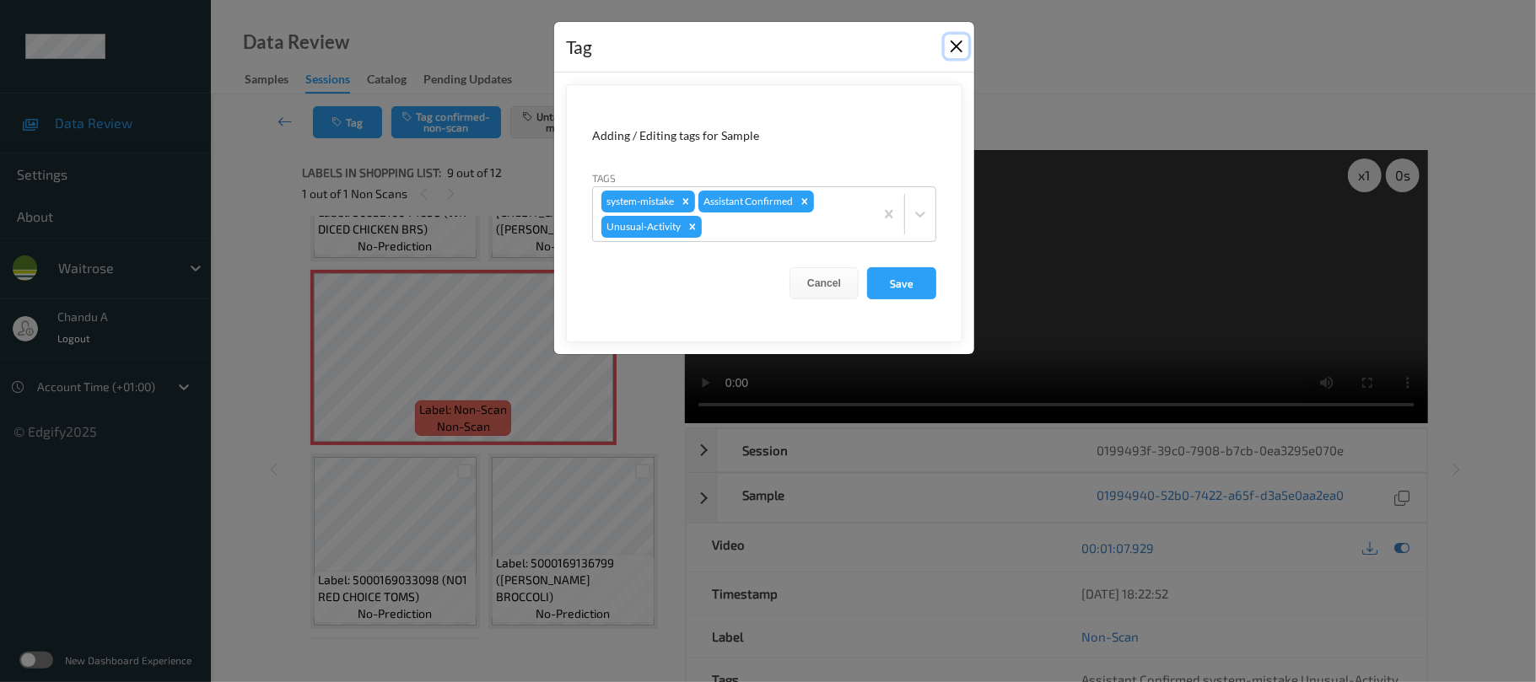
click at [962, 42] on button "Close" at bounding box center [956, 47] width 24 height 24
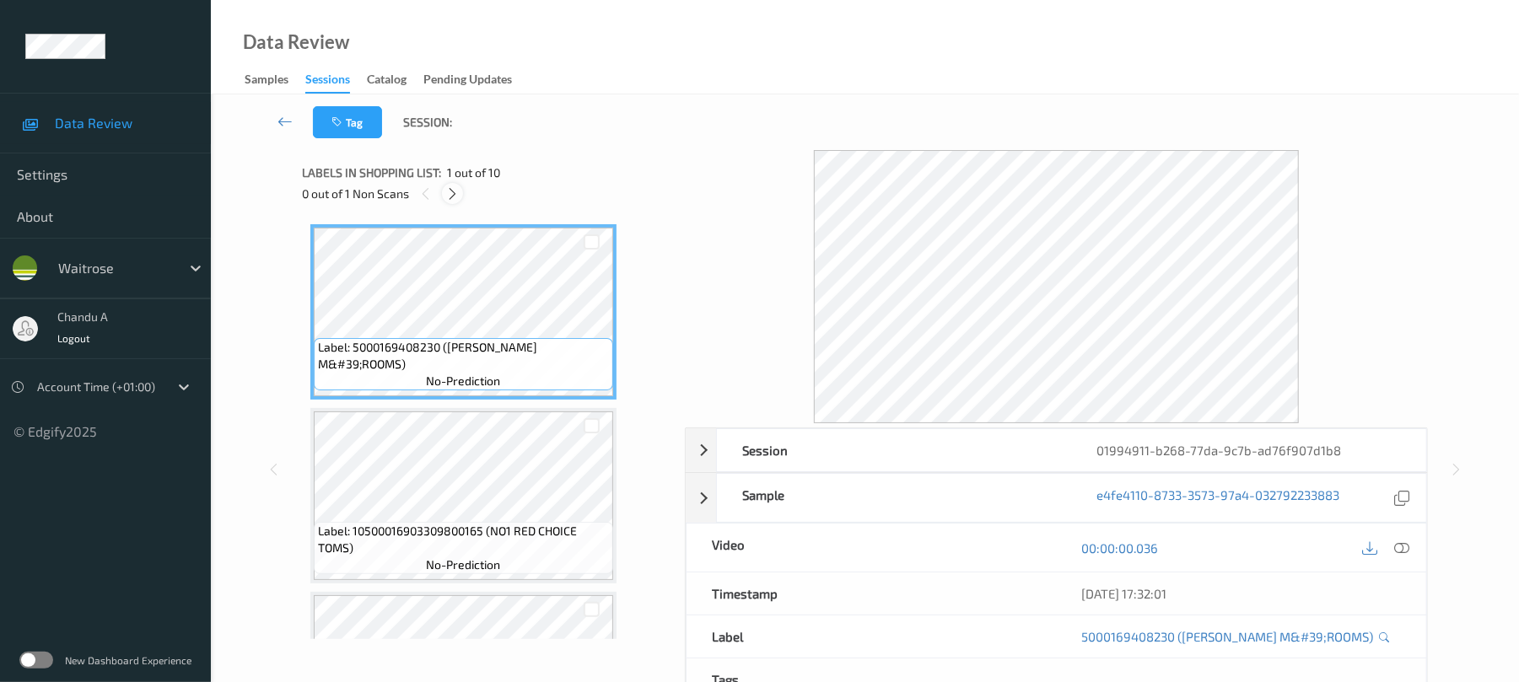
click at [453, 193] on icon at bounding box center [452, 193] width 14 height 15
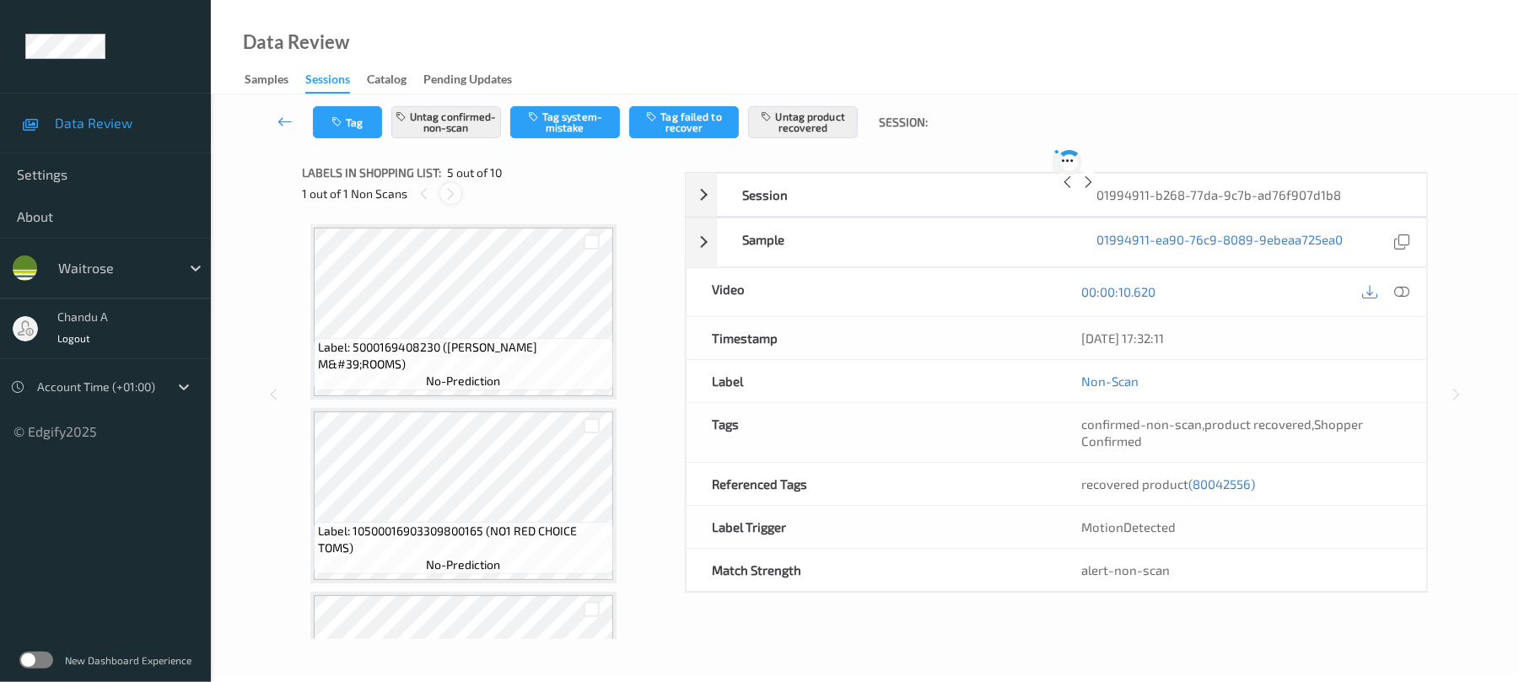
scroll to position [560, 0]
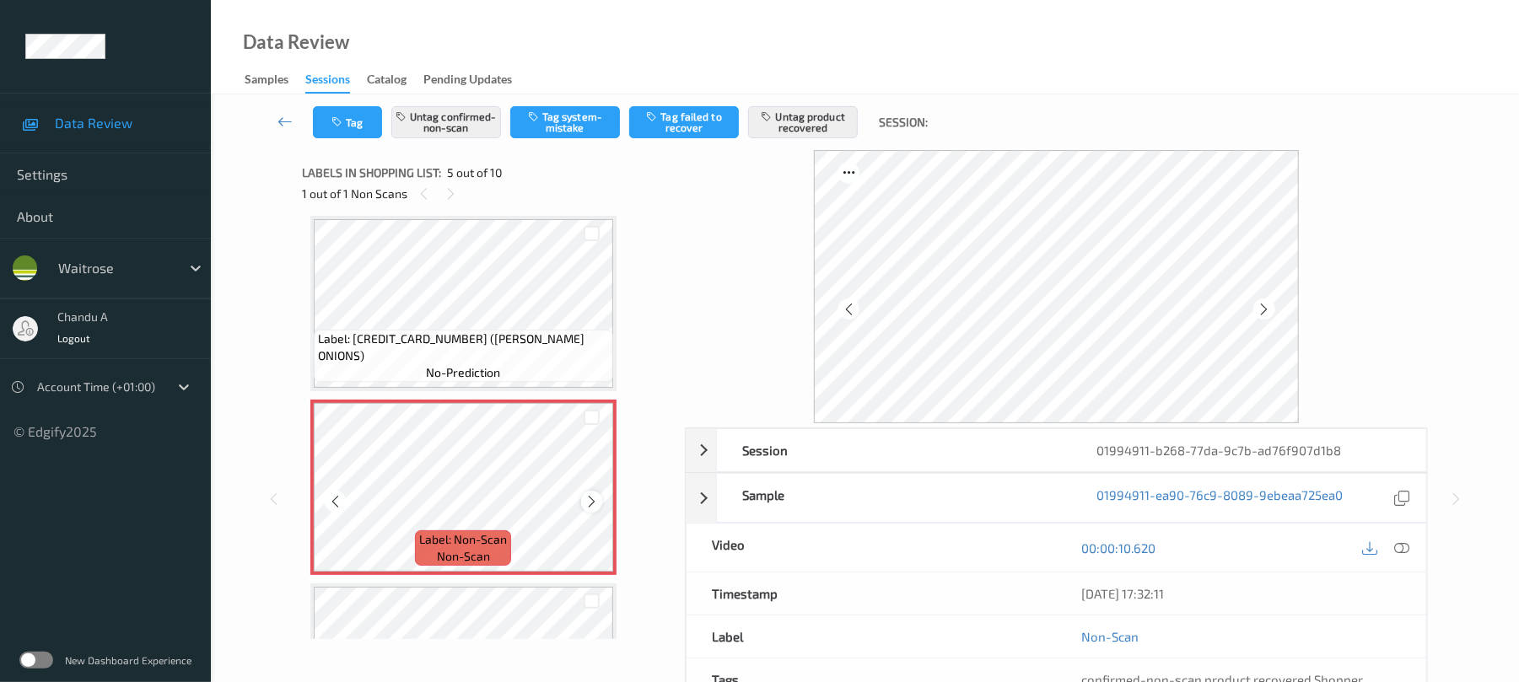
click at [590, 501] on icon at bounding box center [591, 501] width 14 height 15
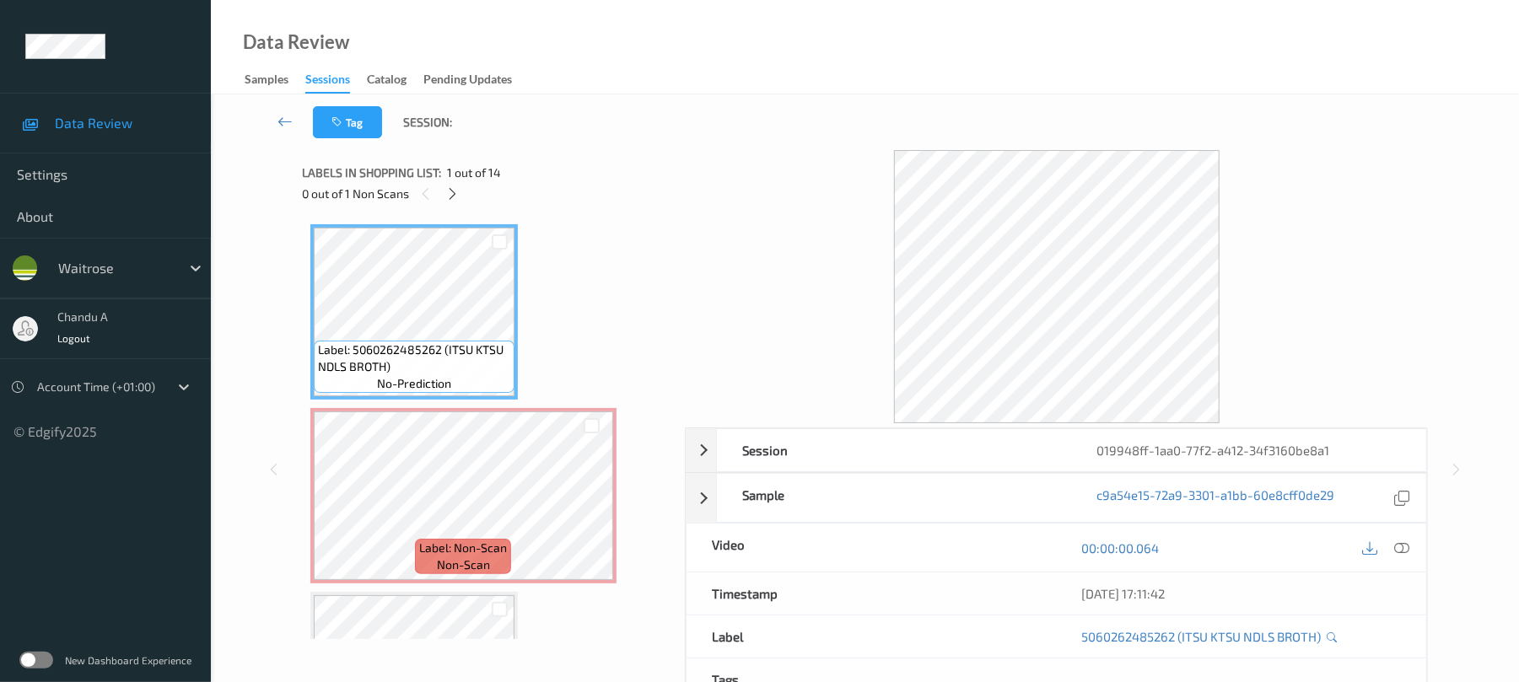
click at [463, 187] on div "0 out of 1 Non Scans" at bounding box center [487, 193] width 371 height 21
click at [456, 192] on icon at bounding box center [452, 193] width 14 height 15
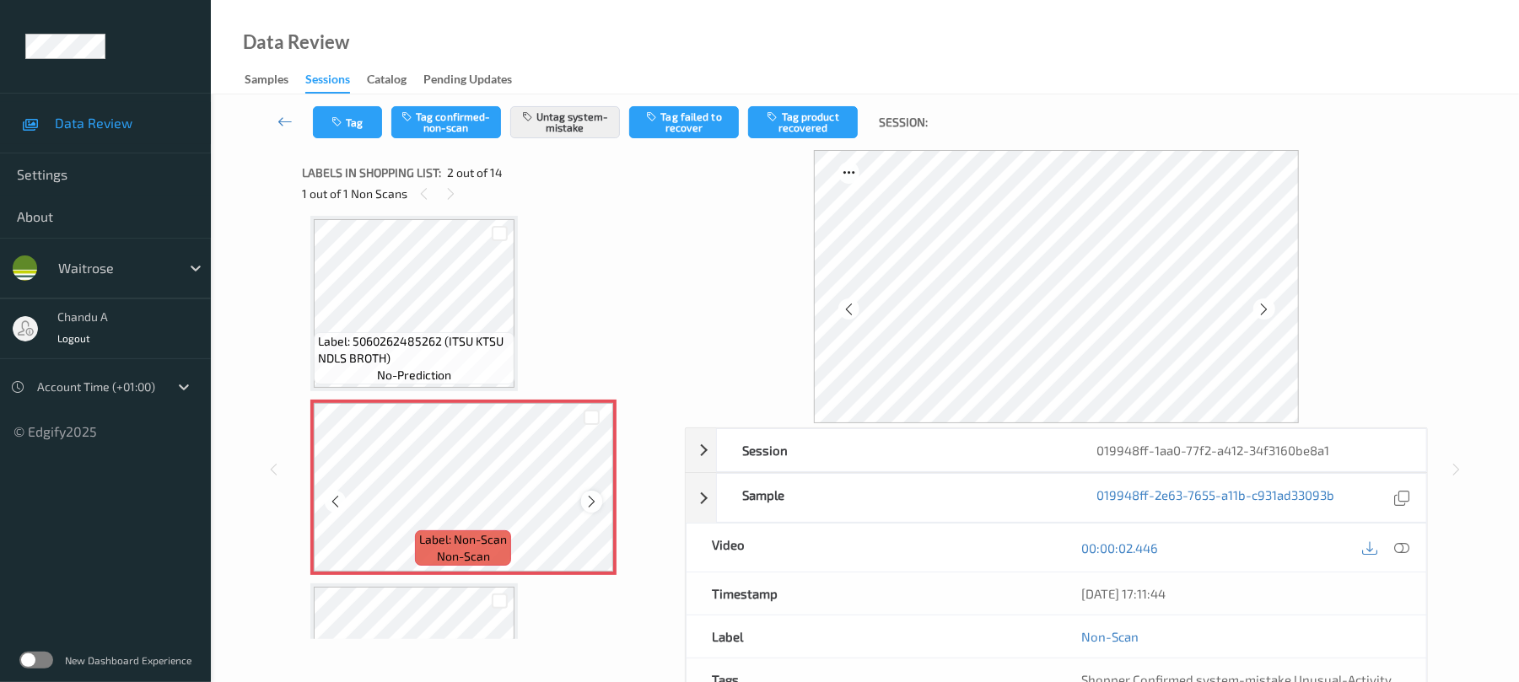
click at [595, 501] on icon at bounding box center [591, 501] width 14 height 15
click at [345, 126] on icon "button" at bounding box center [338, 122] width 14 height 12
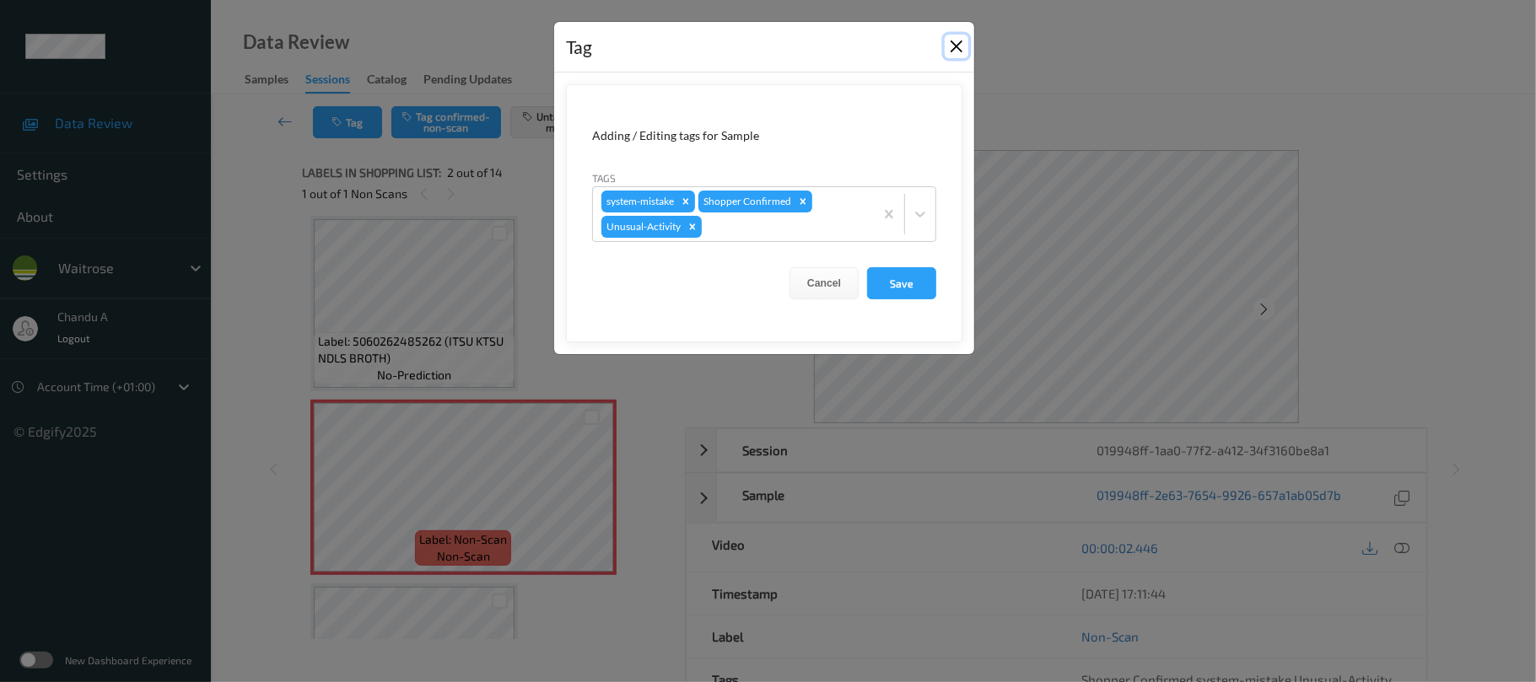
click at [952, 44] on button "Close" at bounding box center [956, 47] width 24 height 24
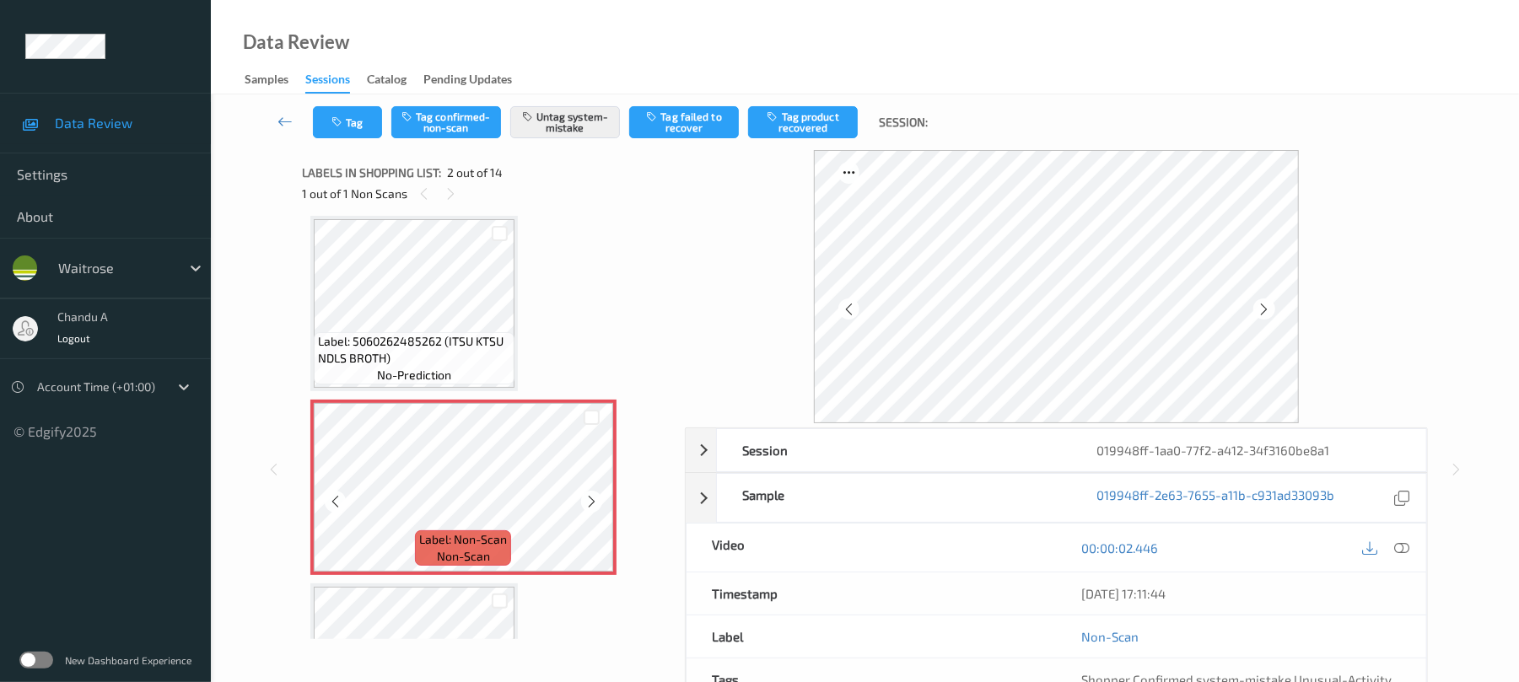
click at [589, 494] on icon at bounding box center [591, 501] width 14 height 15
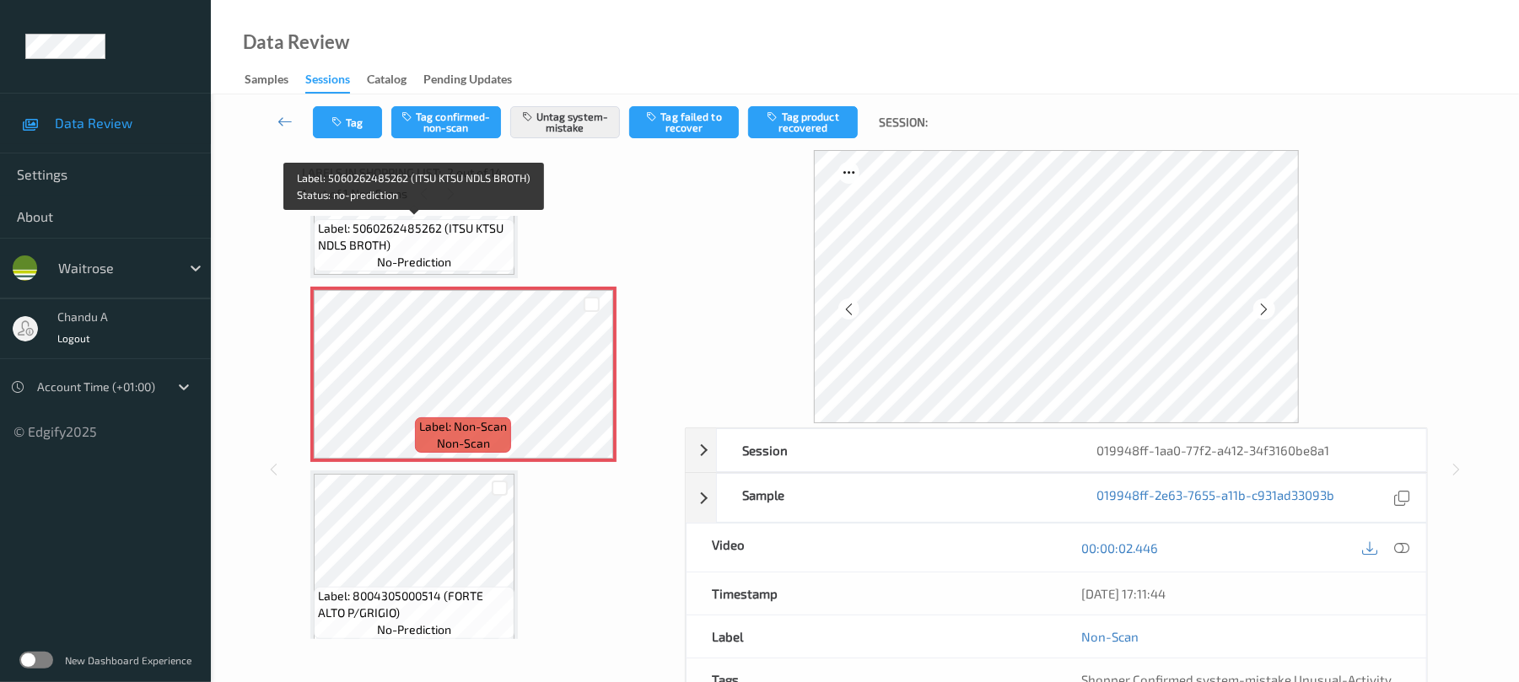
click at [480, 248] on span "Label: 5060262485262 (ITSU KTSU NDLS BROTH)" at bounding box center [414, 237] width 192 height 34
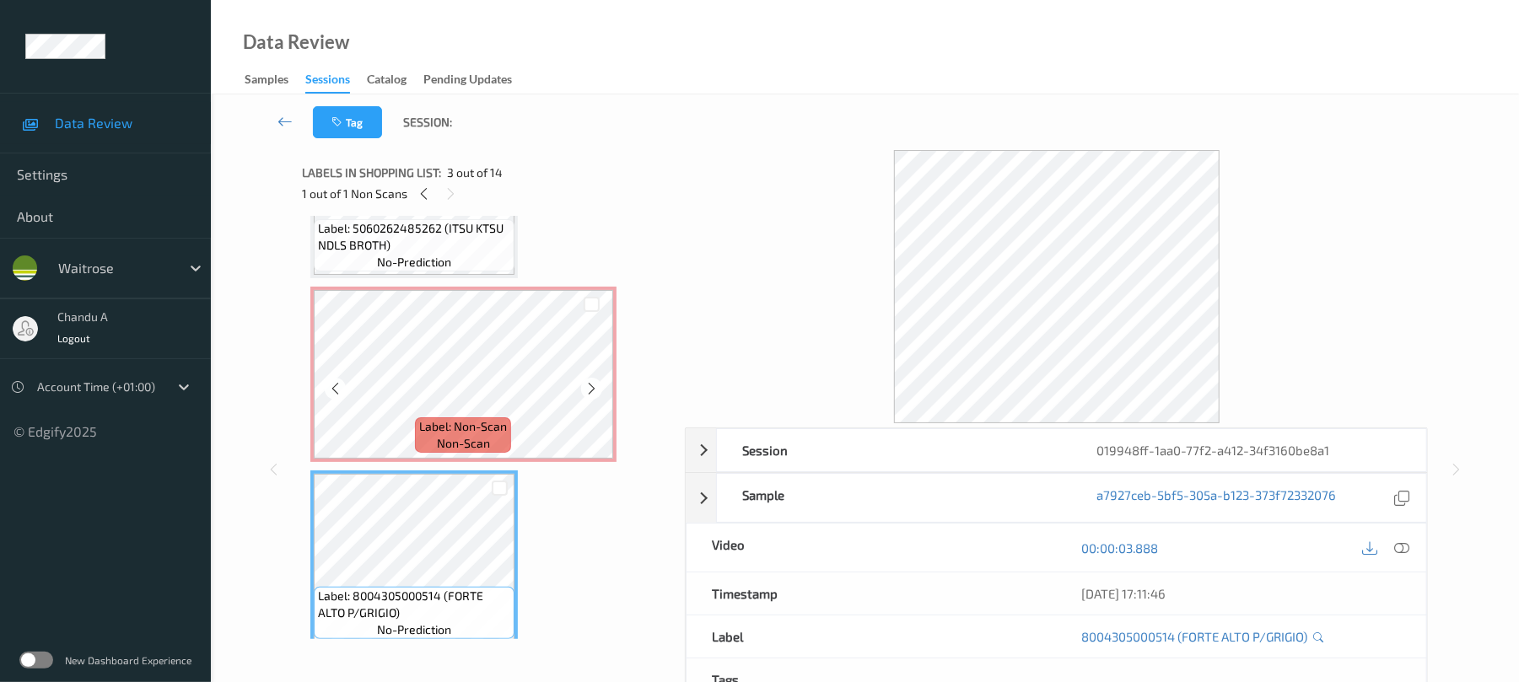
scroll to position [8, 0]
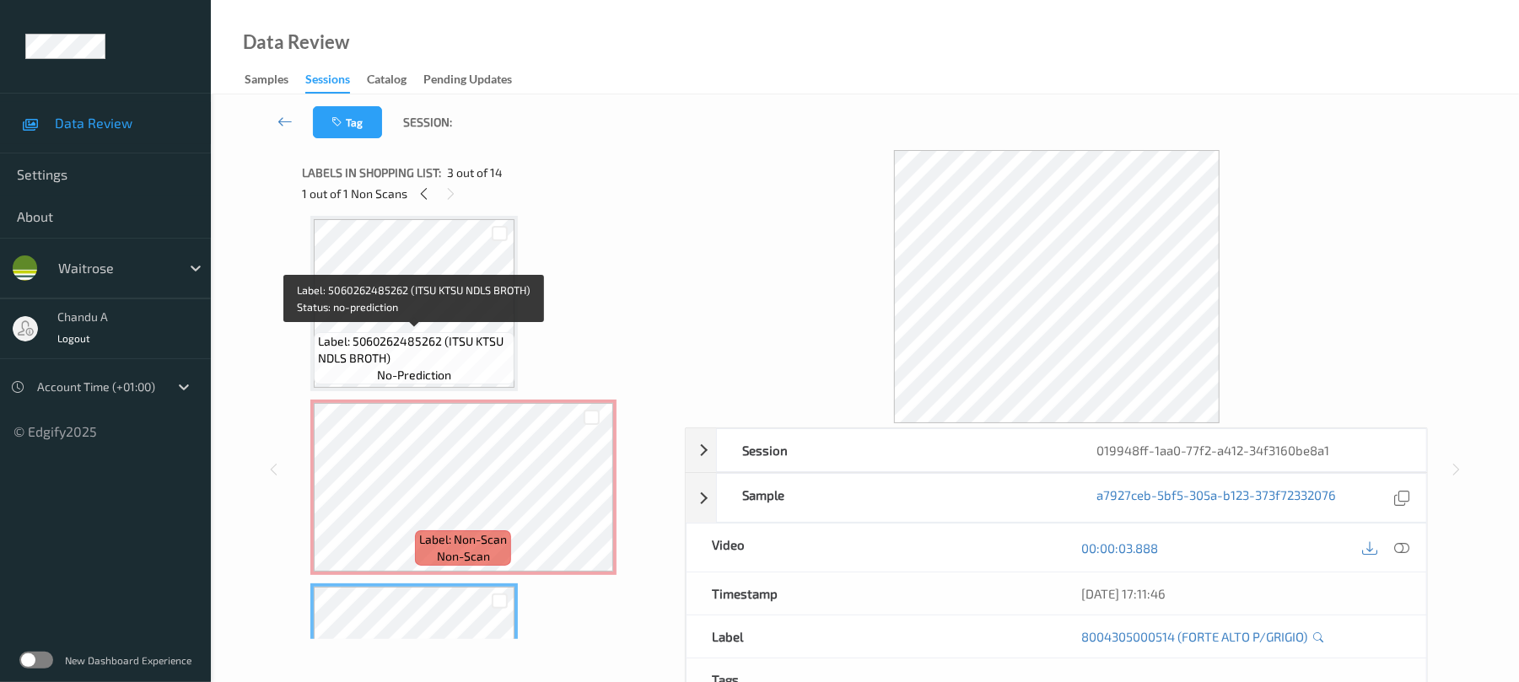
click at [452, 332] on div "Label: 5060262485262 (ITSU KTSU NDLS BROTH) no-prediction" at bounding box center [414, 358] width 201 height 52
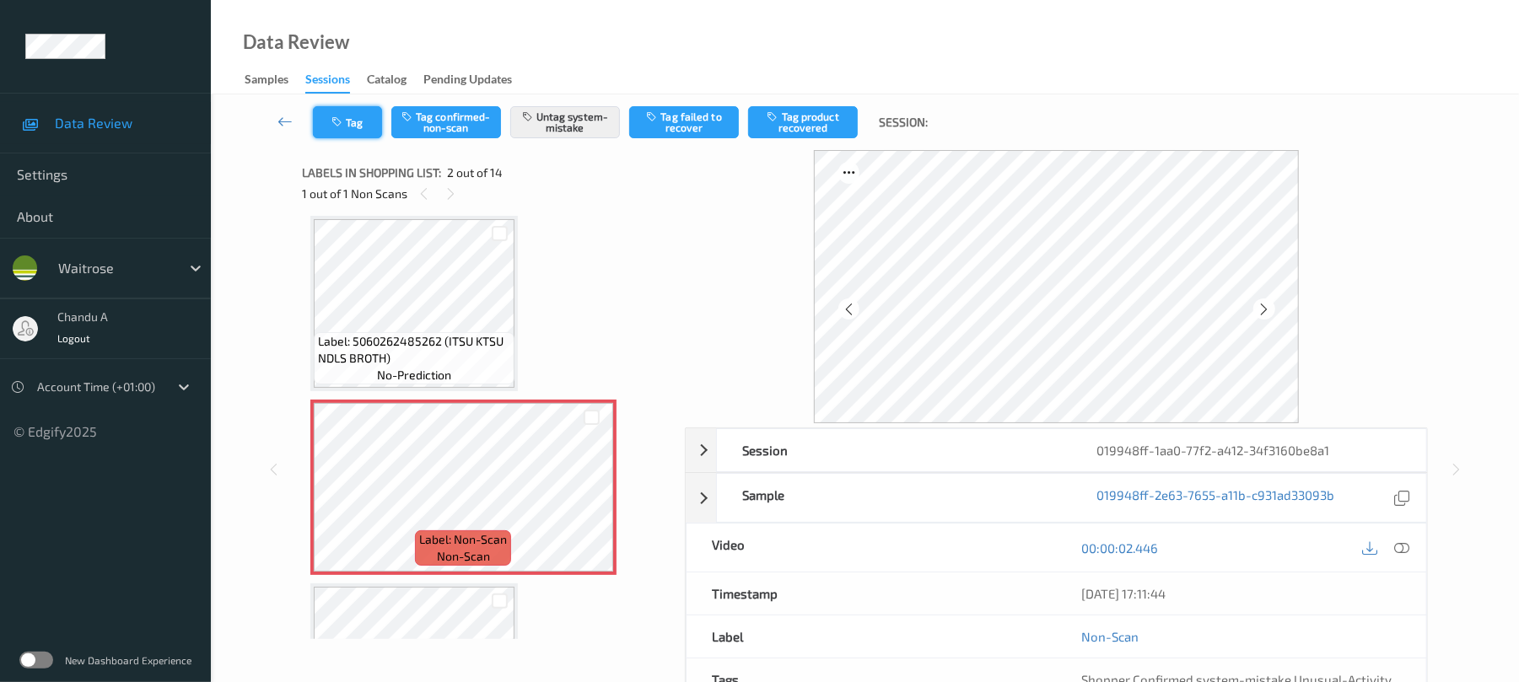
click at [344, 130] on button "Tag" at bounding box center [347, 122] width 69 height 32
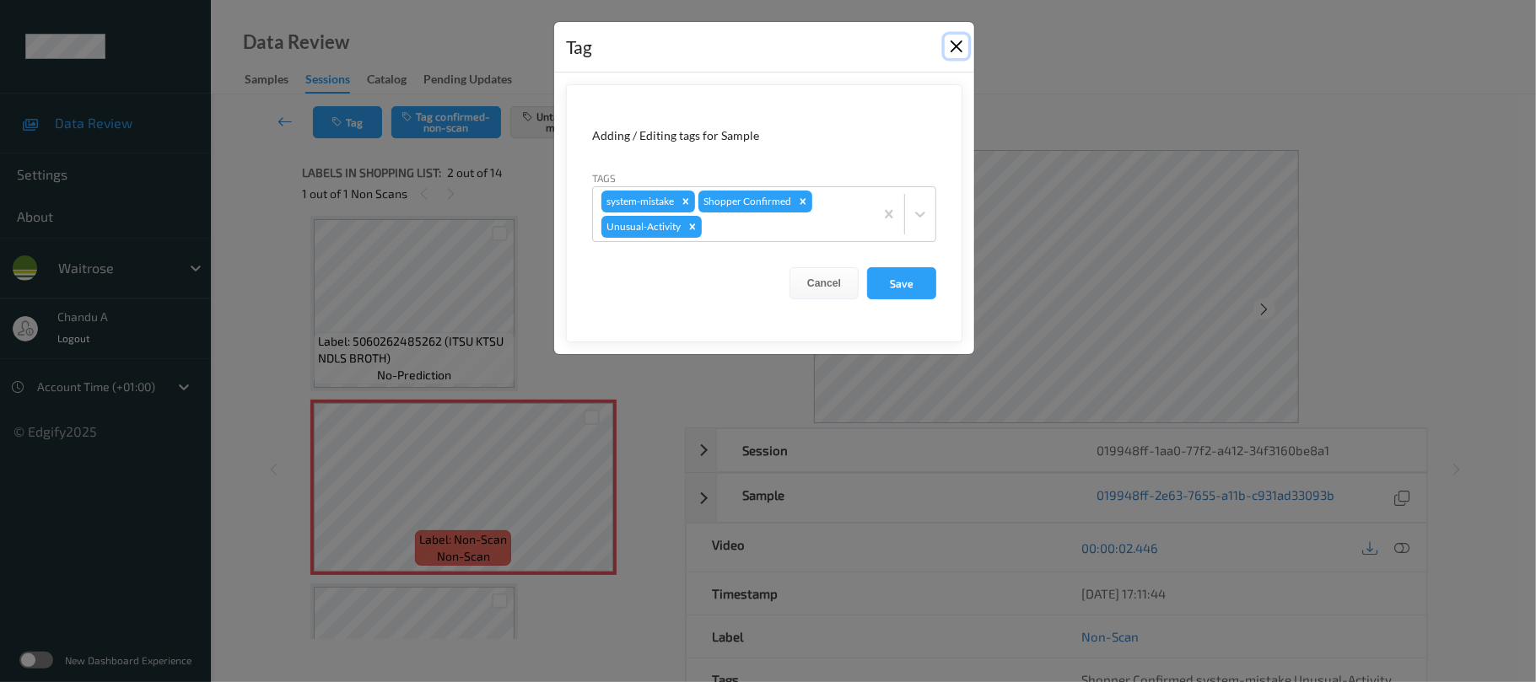
drag, startPoint x: 960, startPoint y: 42, endPoint x: 908, endPoint y: 41, distance: 51.4
click at [959, 44] on button "Close" at bounding box center [956, 47] width 24 height 24
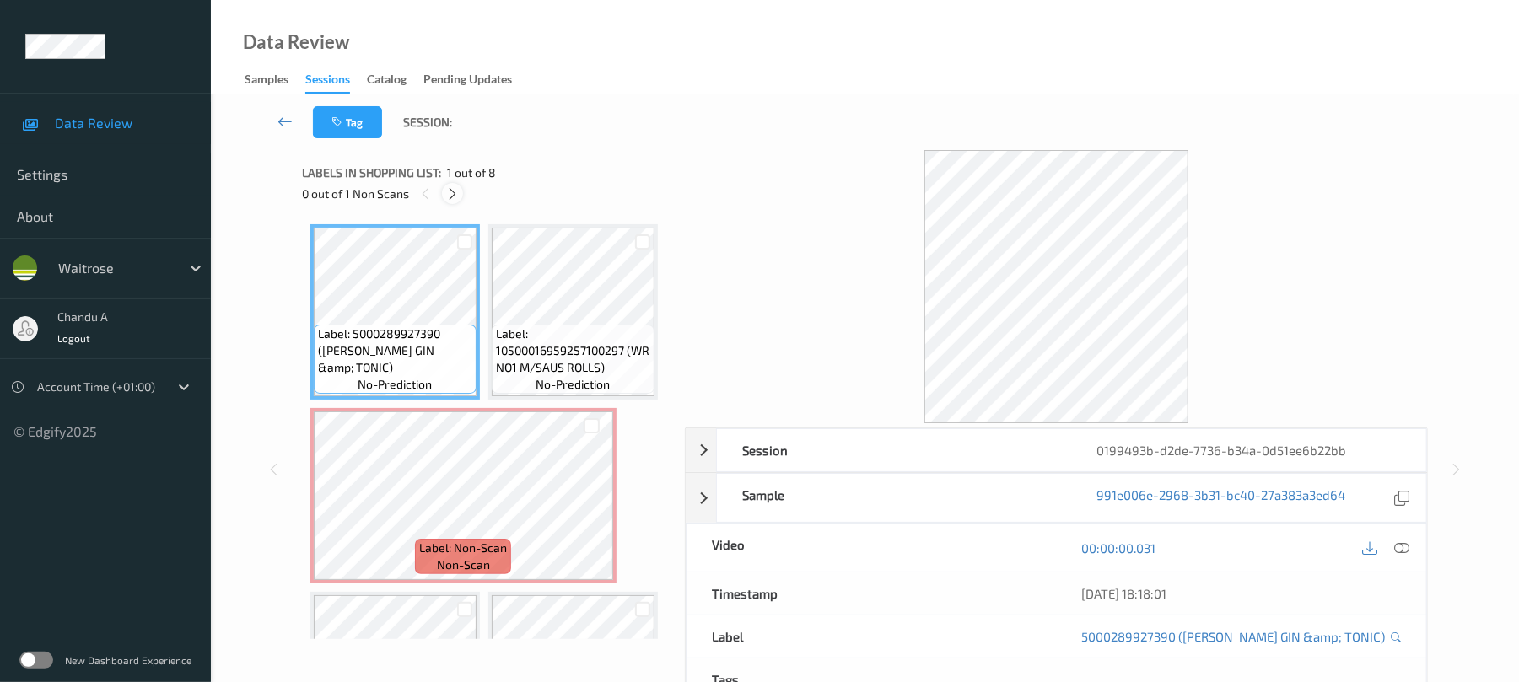
click at [457, 197] on icon at bounding box center [452, 193] width 14 height 15
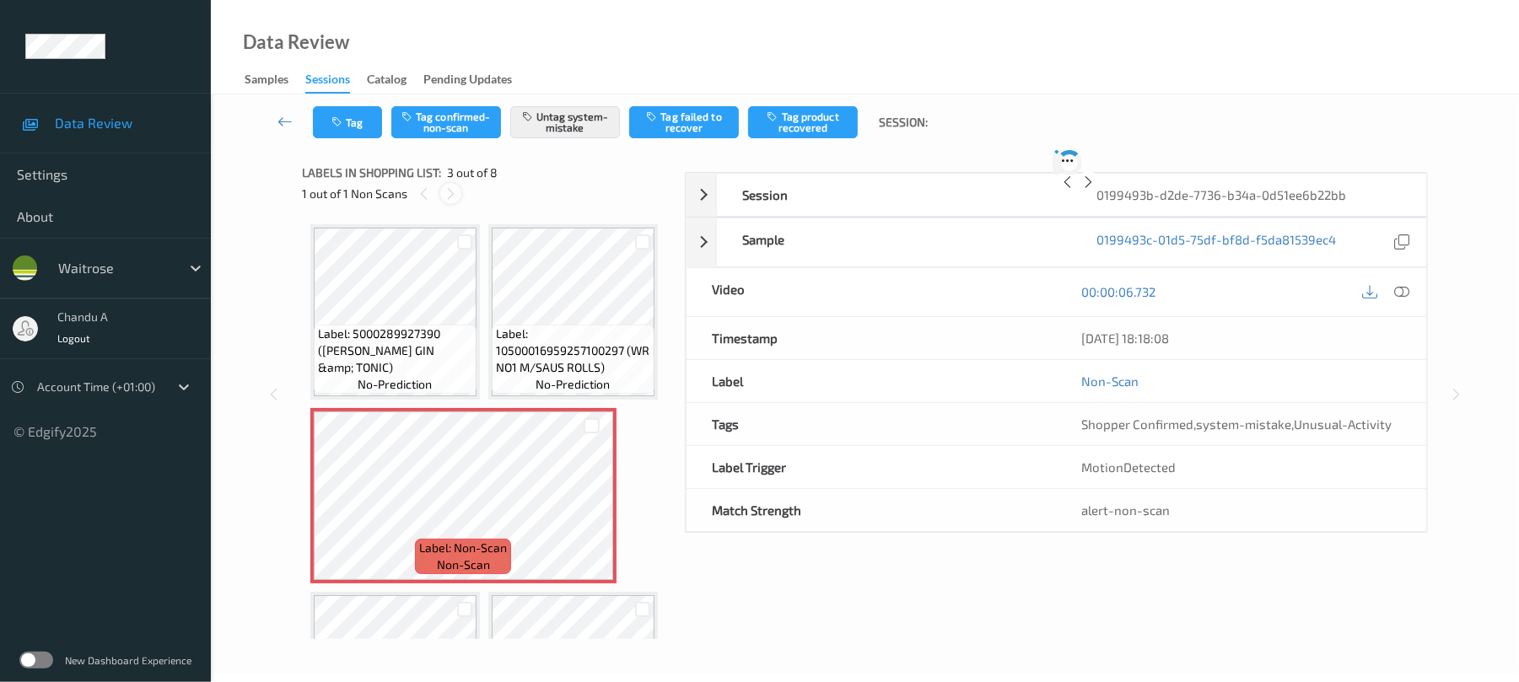
scroll to position [192, 0]
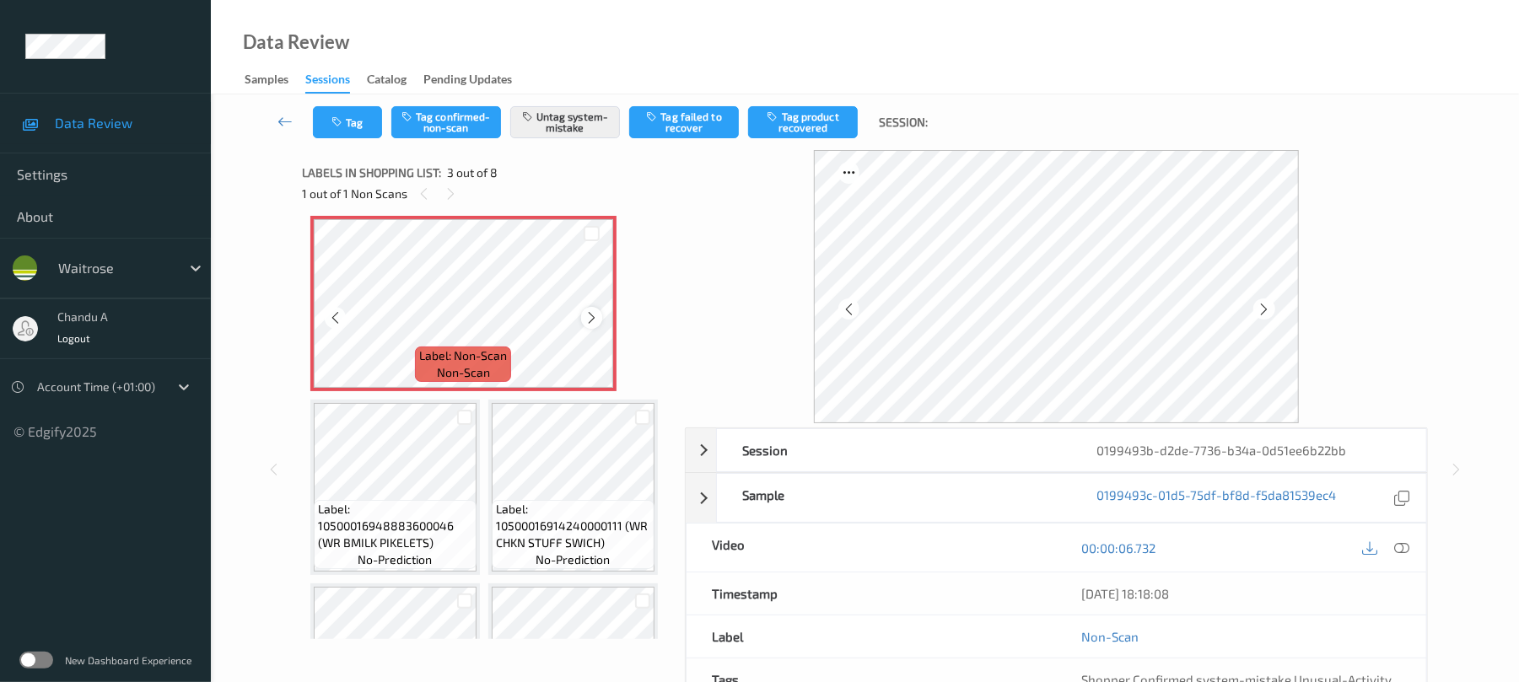
click at [585, 325] on icon at bounding box center [591, 317] width 14 height 15
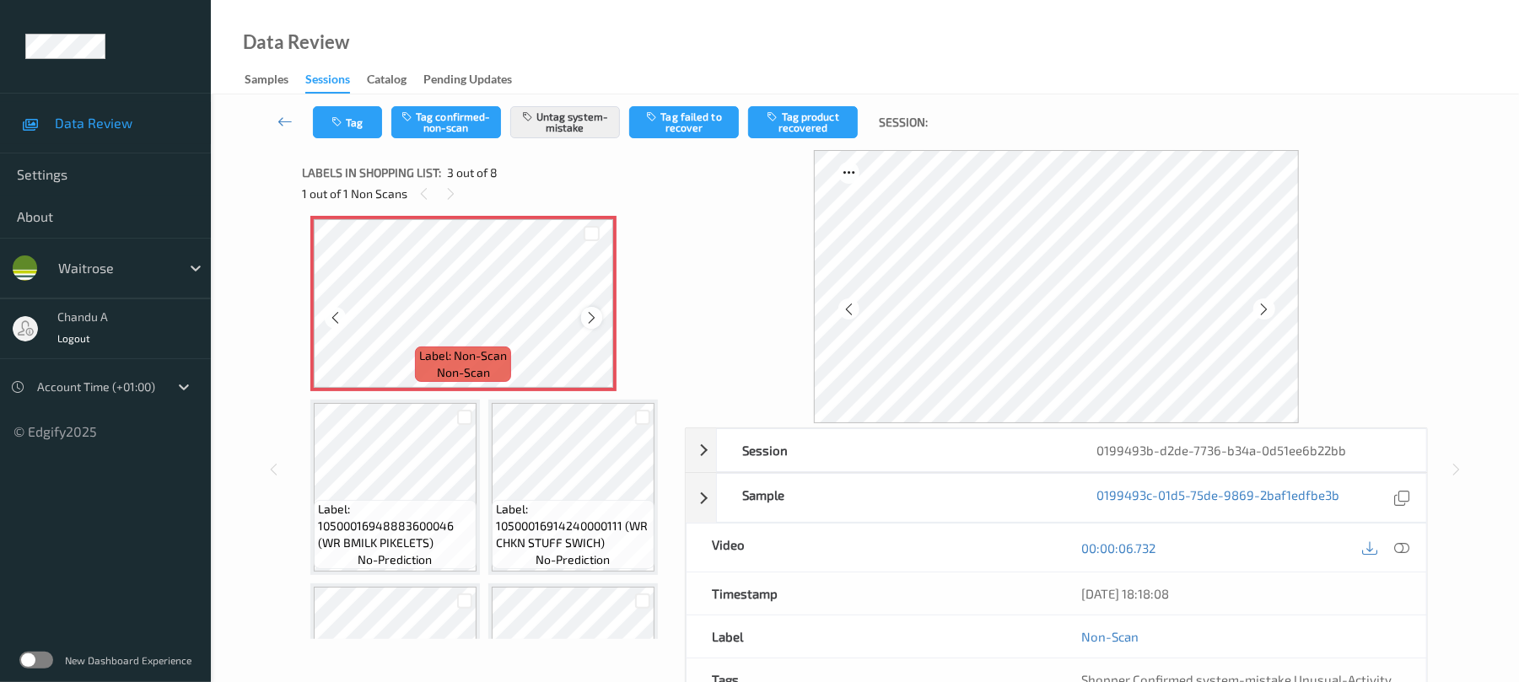
click at [584, 325] on icon at bounding box center [591, 317] width 14 height 15
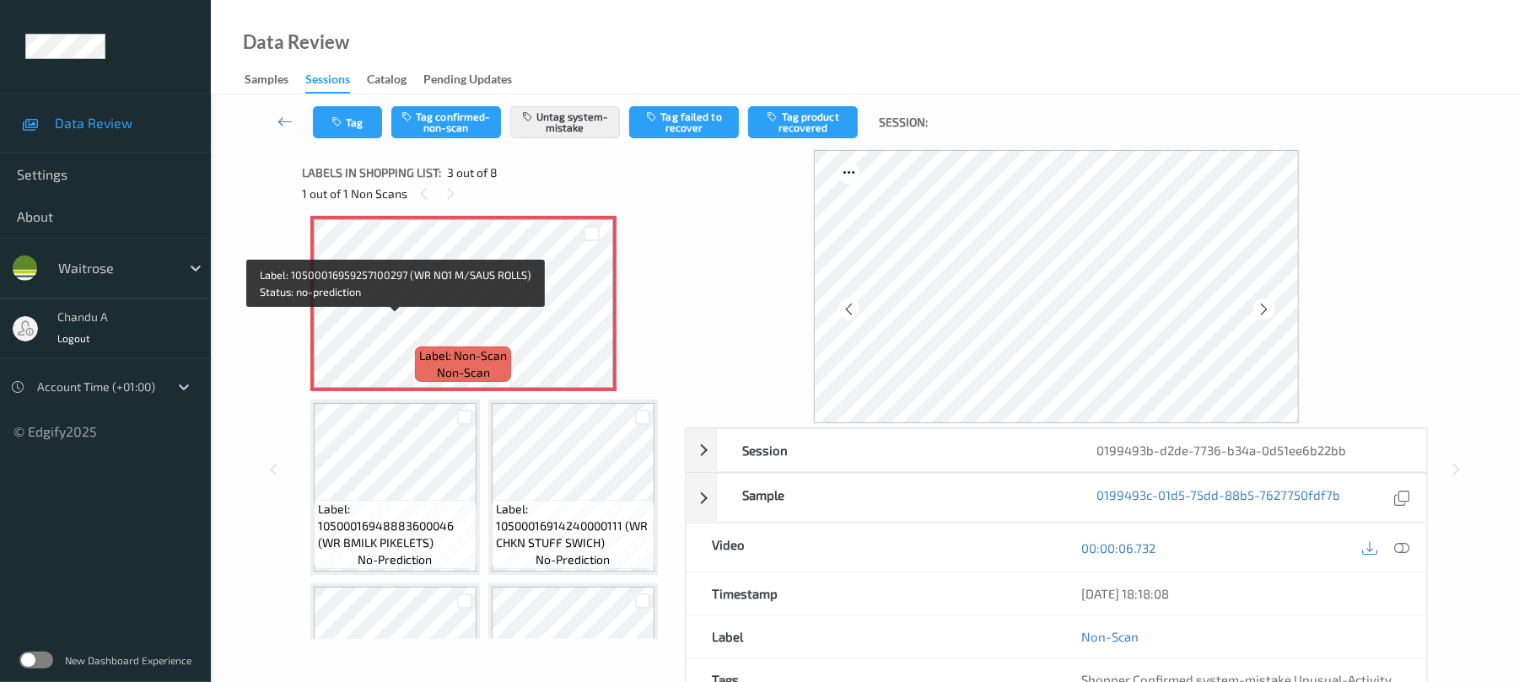
click at [496, 184] on span "Label: 10500016959257100297 (WR NO1 M/SAUS ROLLS)" at bounding box center [573, 158] width 154 height 51
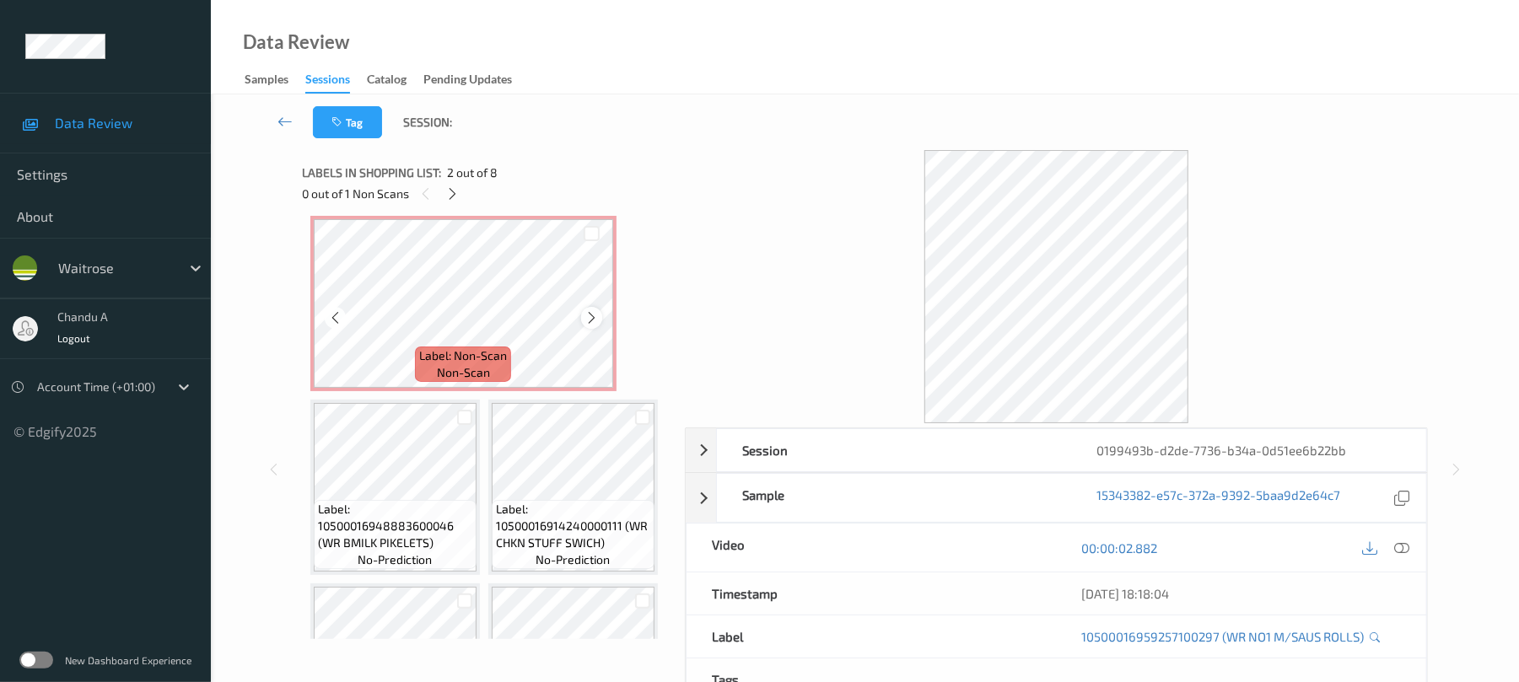
click at [588, 325] on icon at bounding box center [591, 317] width 14 height 15
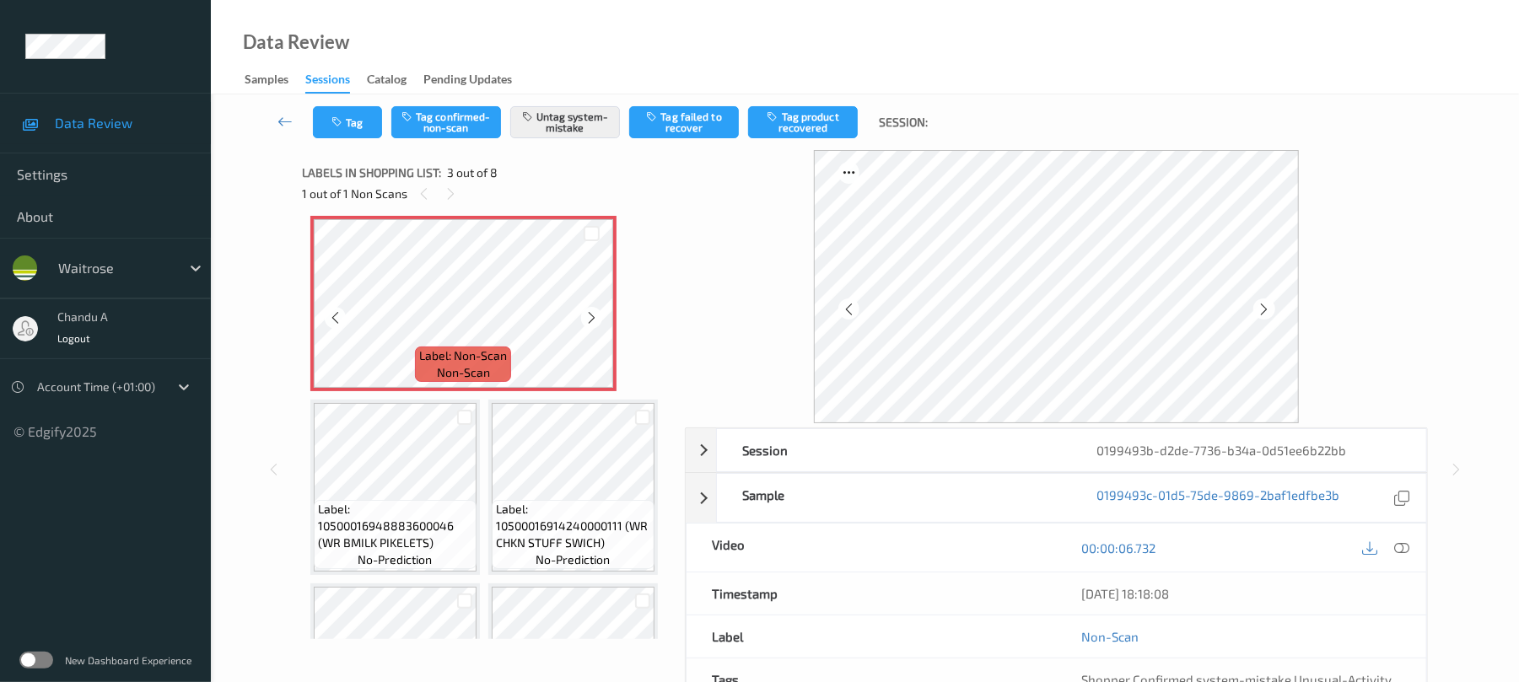
click at [588, 325] on icon at bounding box center [591, 317] width 14 height 15
click at [361, 129] on button "Tag" at bounding box center [347, 122] width 69 height 32
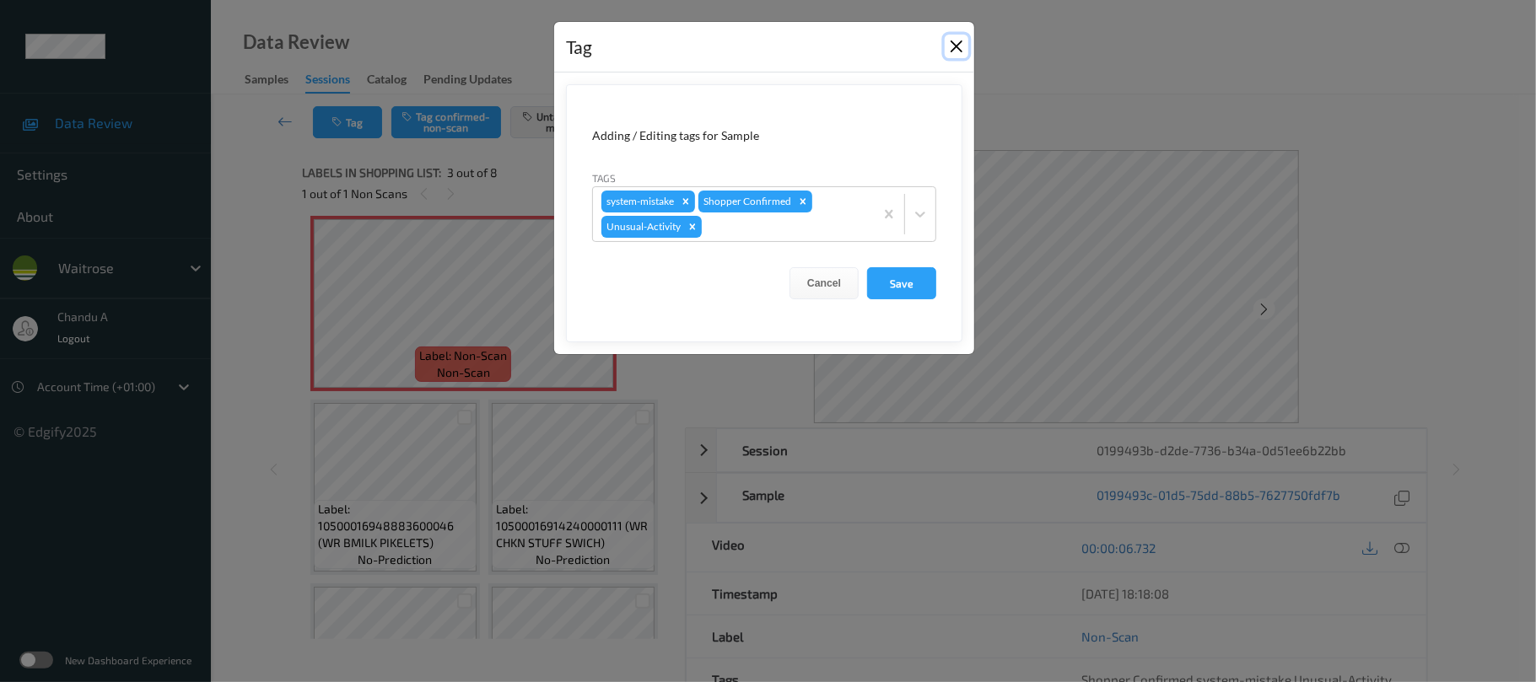
click at [951, 46] on button "Close" at bounding box center [956, 47] width 24 height 24
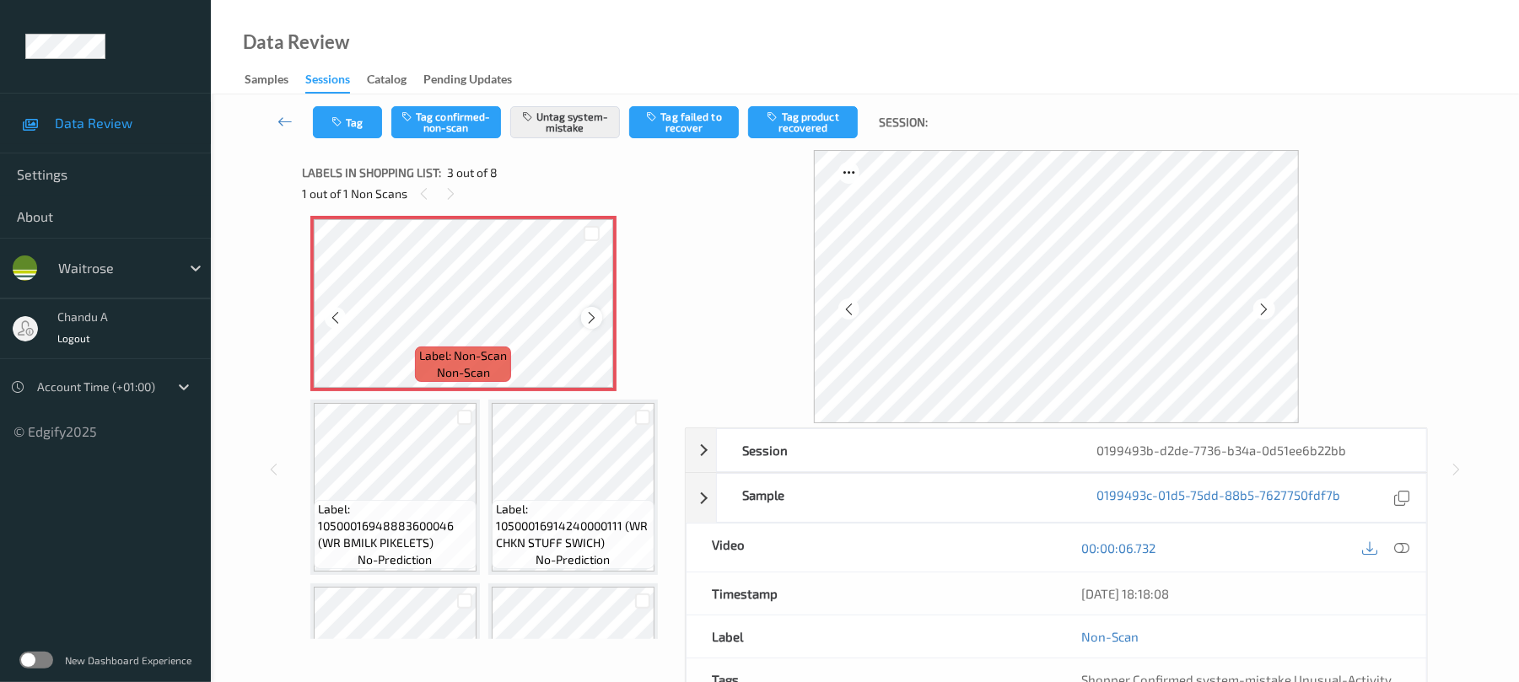
click at [590, 325] on icon at bounding box center [591, 317] width 14 height 15
click at [592, 325] on icon at bounding box center [591, 317] width 14 height 15
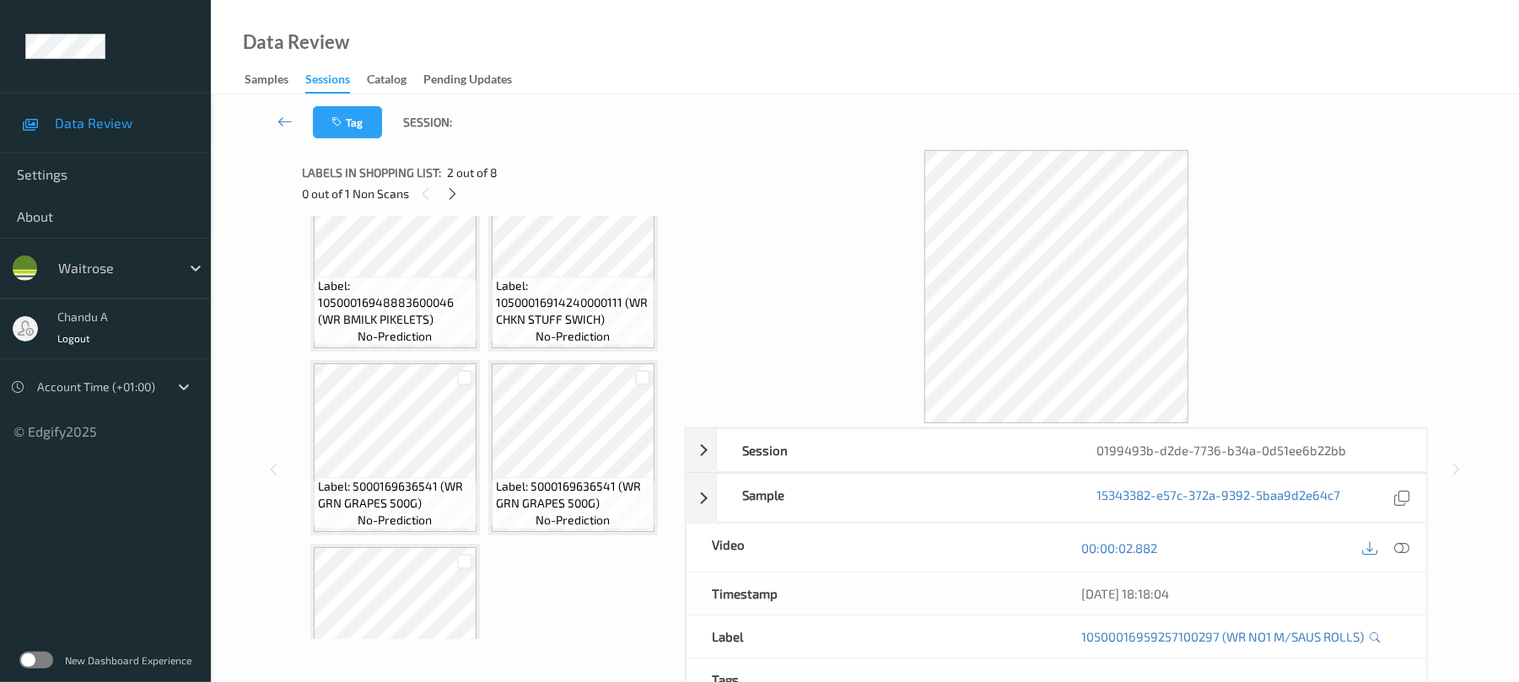
scroll to position [417, 0]
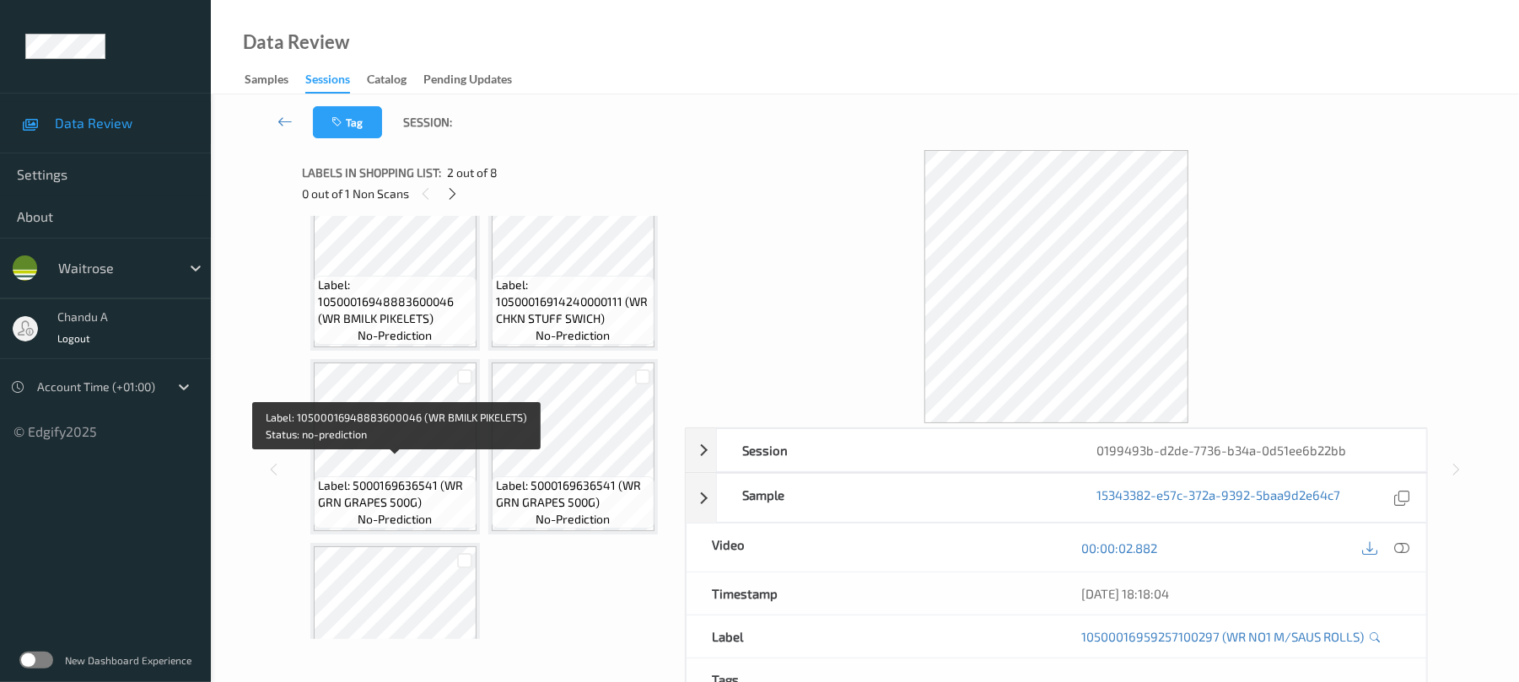
click at [396, 345] on div "Label: 10500016948883600046 (WR BMILK PIKELETS) no-prediction" at bounding box center [395, 310] width 163 height 69
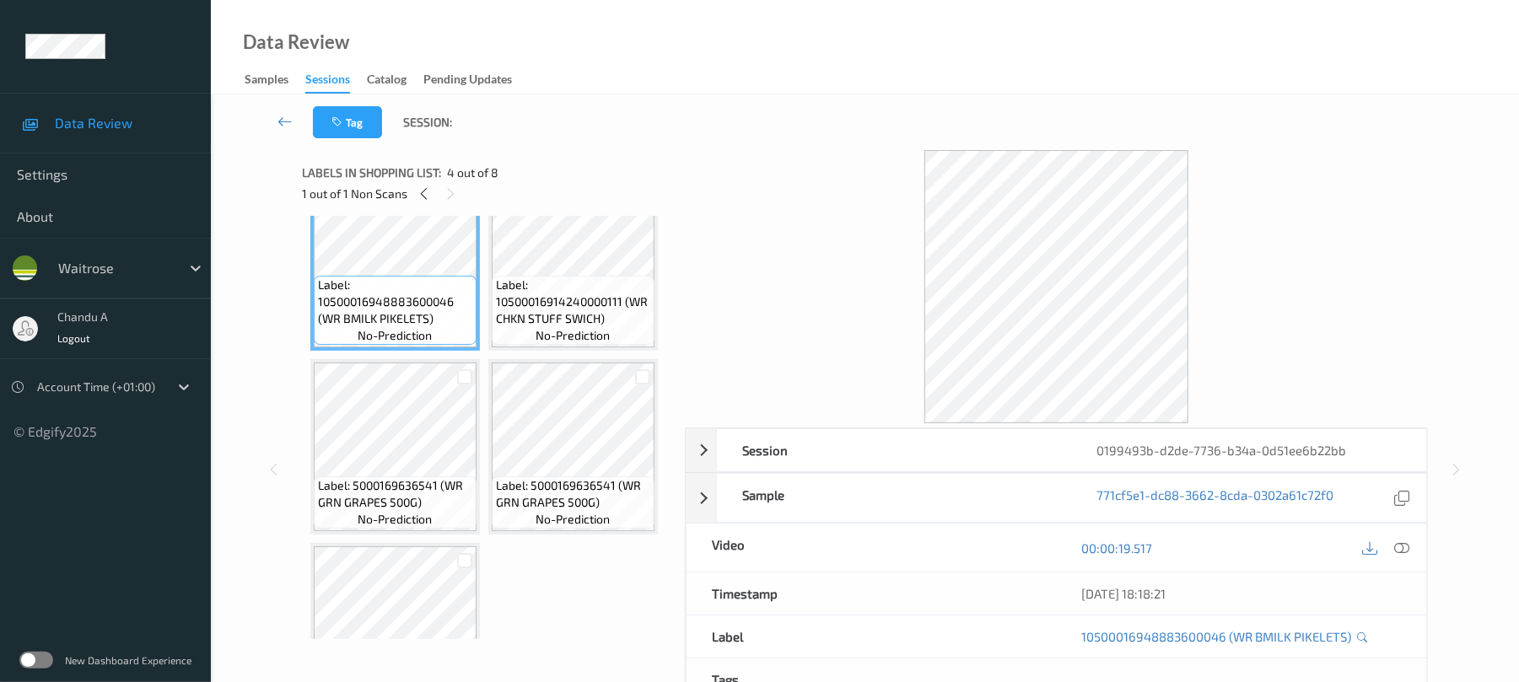
scroll to position [304, 0]
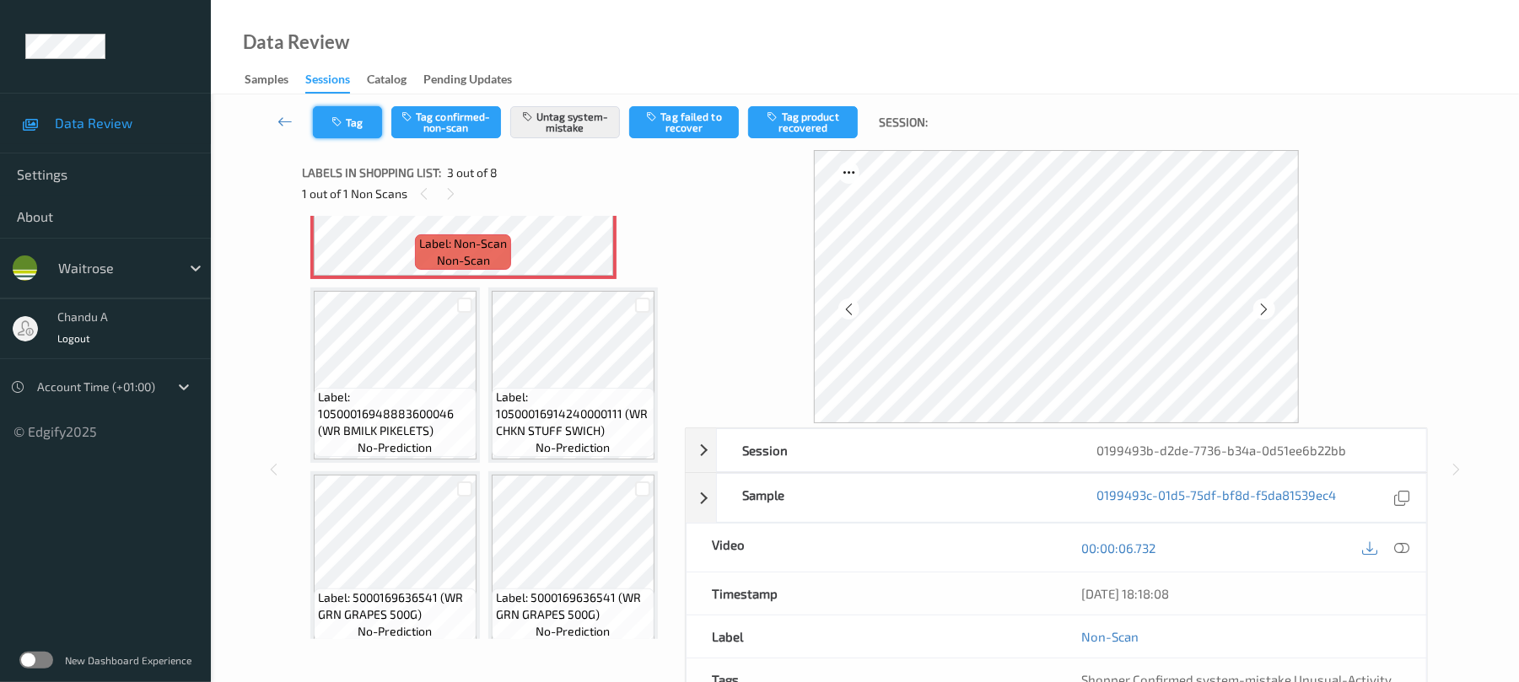
click at [364, 116] on button "Tag" at bounding box center [347, 122] width 69 height 32
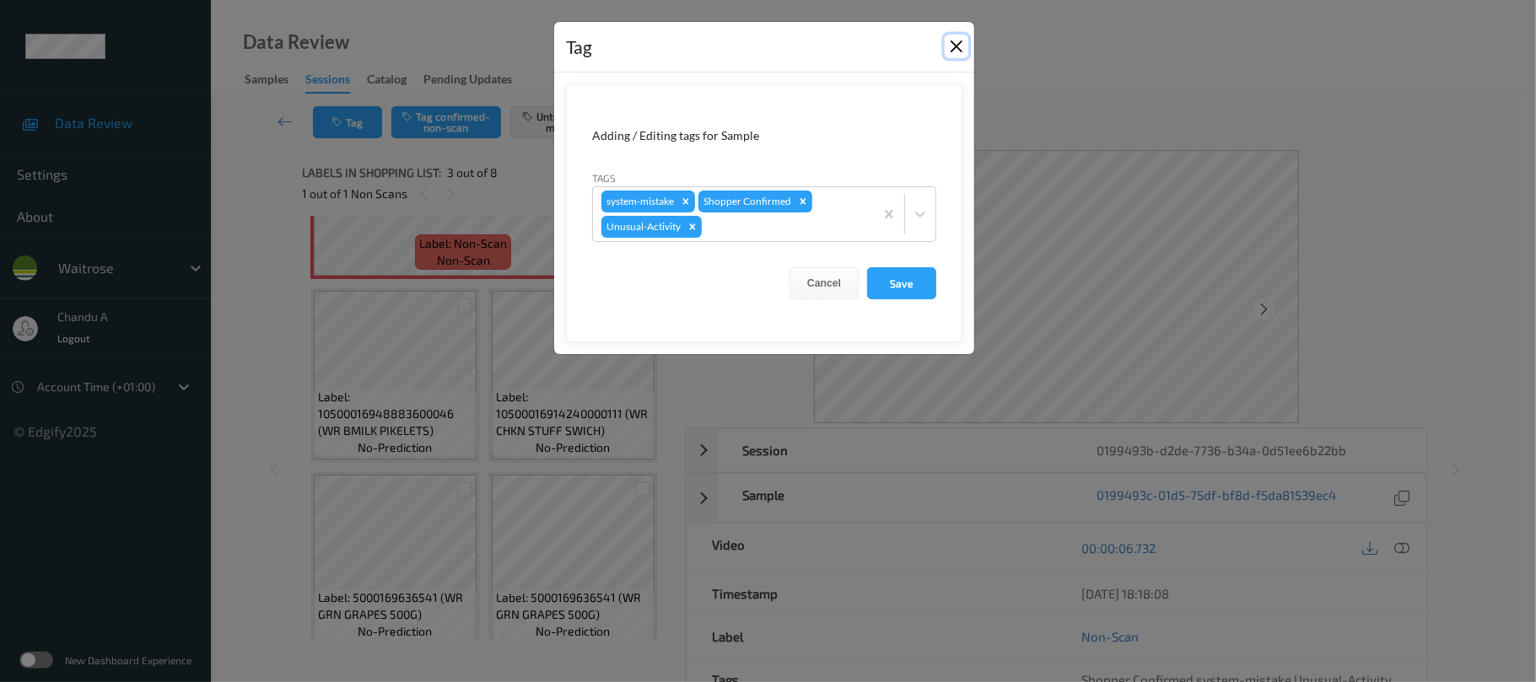
click at [951, 51] on button "Close" at bounding box center [956, 47] width 24 height 24
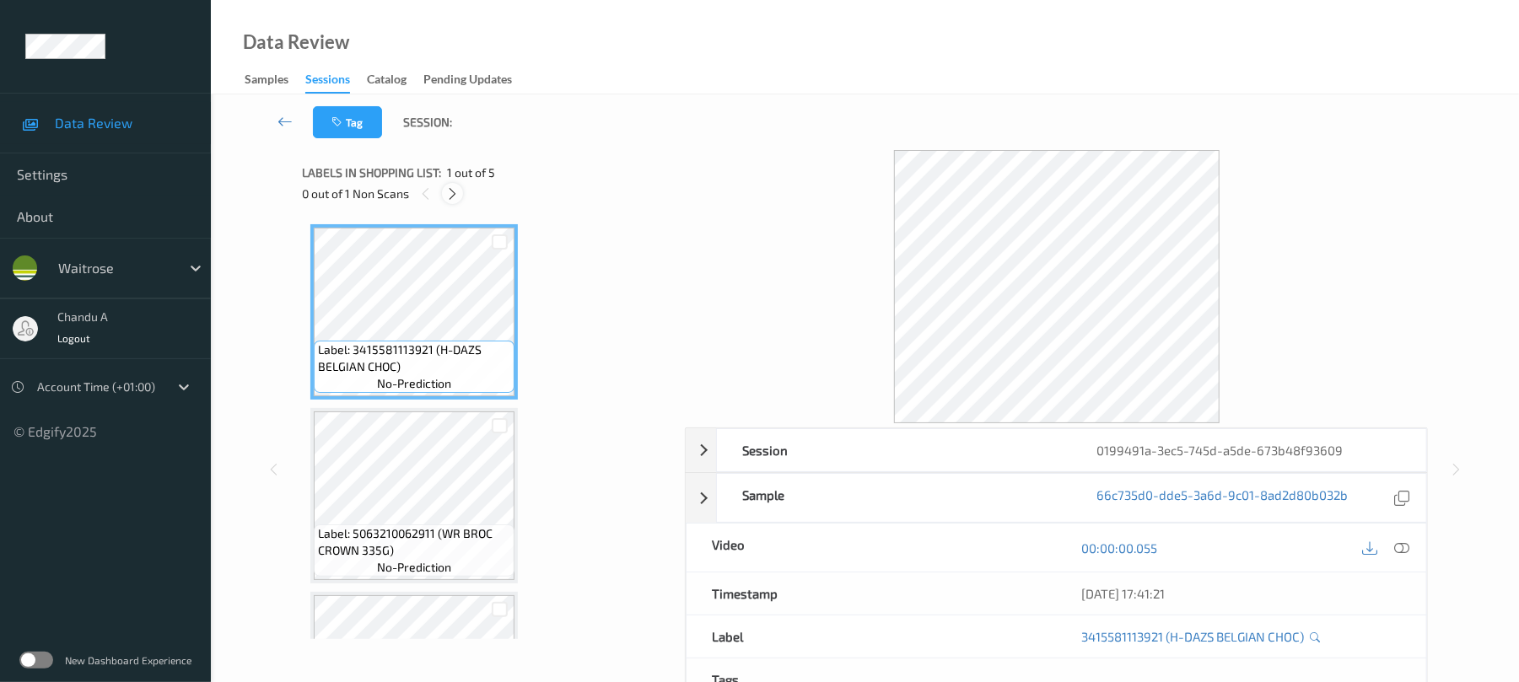
click at [457, 192] on icon at bounding box center [452, 193] width 14 height 15
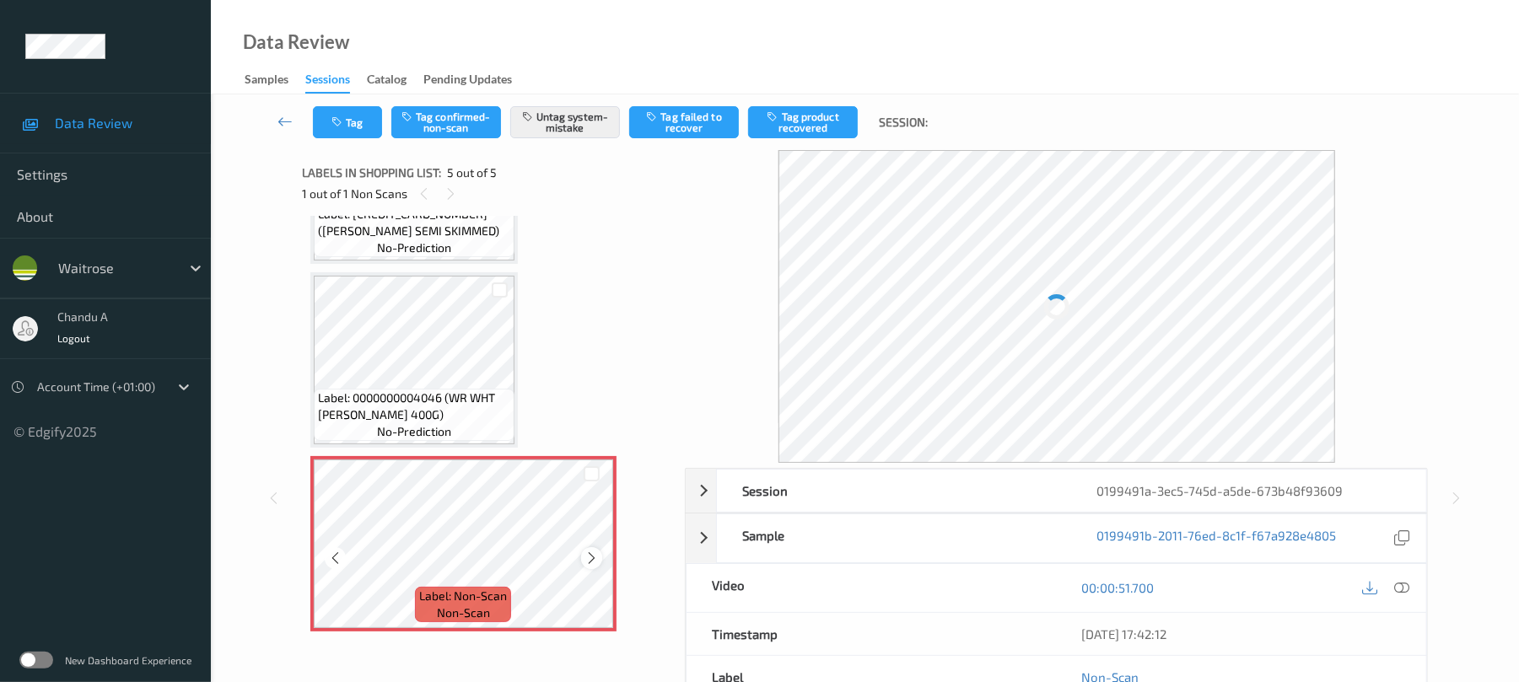
click at [595, 553] on icon at bounding box center [591, 558] width 14 height 15
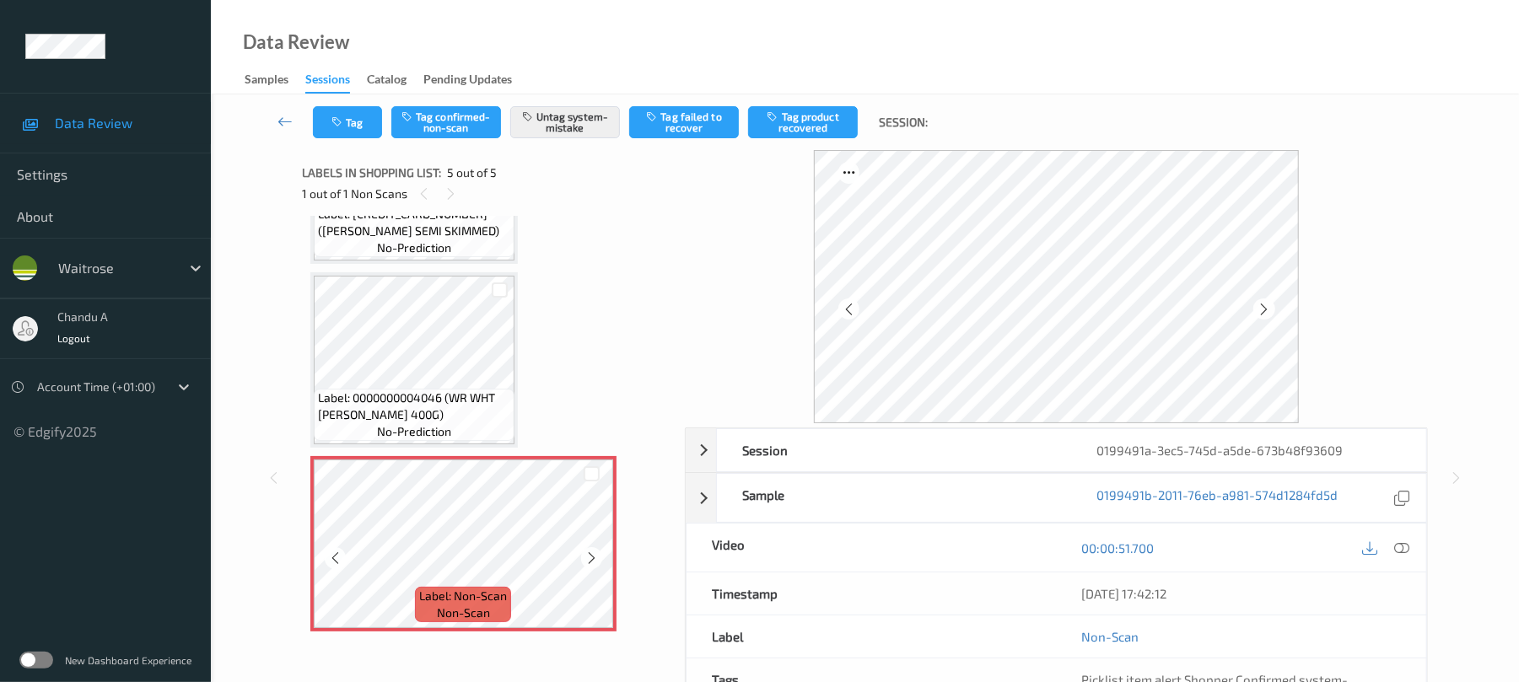
click at [595, 553] on icon at bounding box center [591, 558] width 14 height 15
click at [364, 126] on button "Tag" at bounding box center [347, 122] width 69 height 32
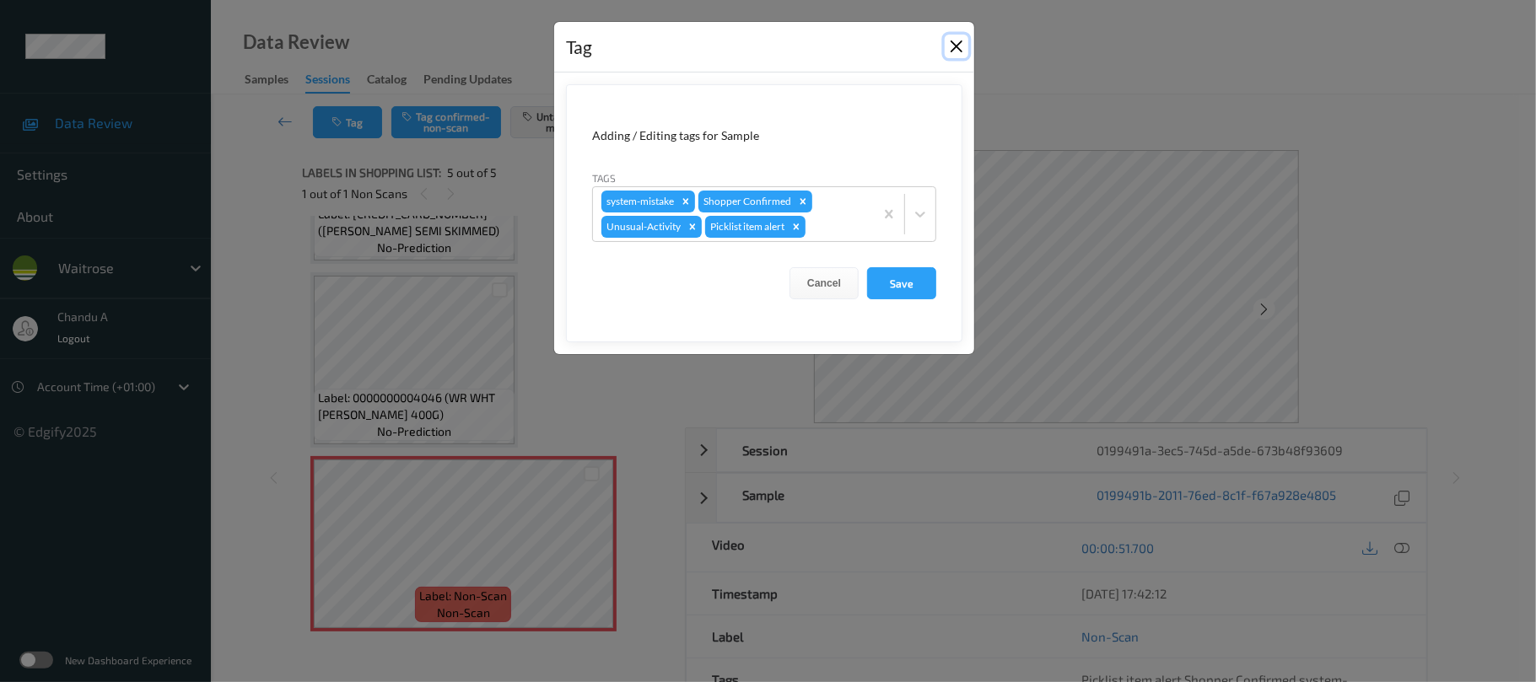
click at [953, 49] on button "Close" at bounding box center [956, 47] width 24 height 24
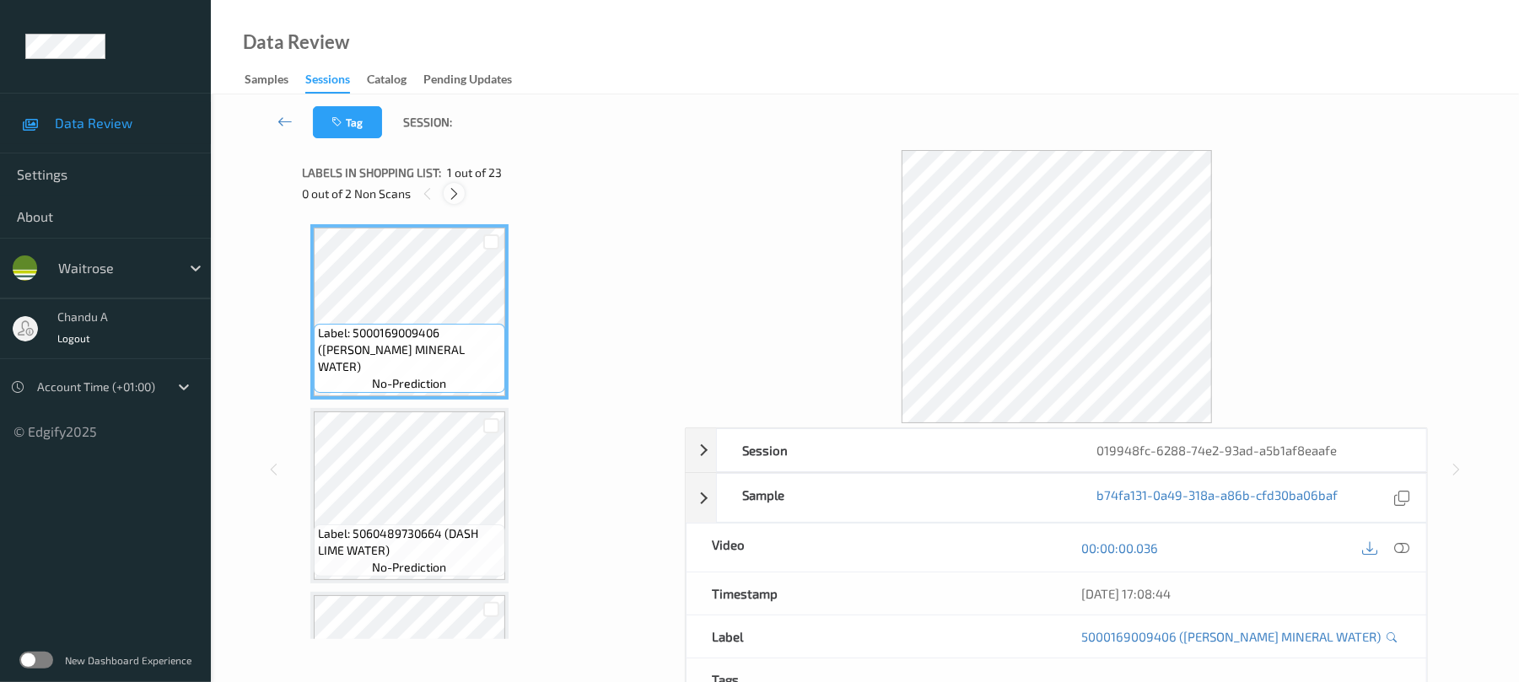
click at [450, 189] on icon at bounding box center [454, 193] width 14 height 15
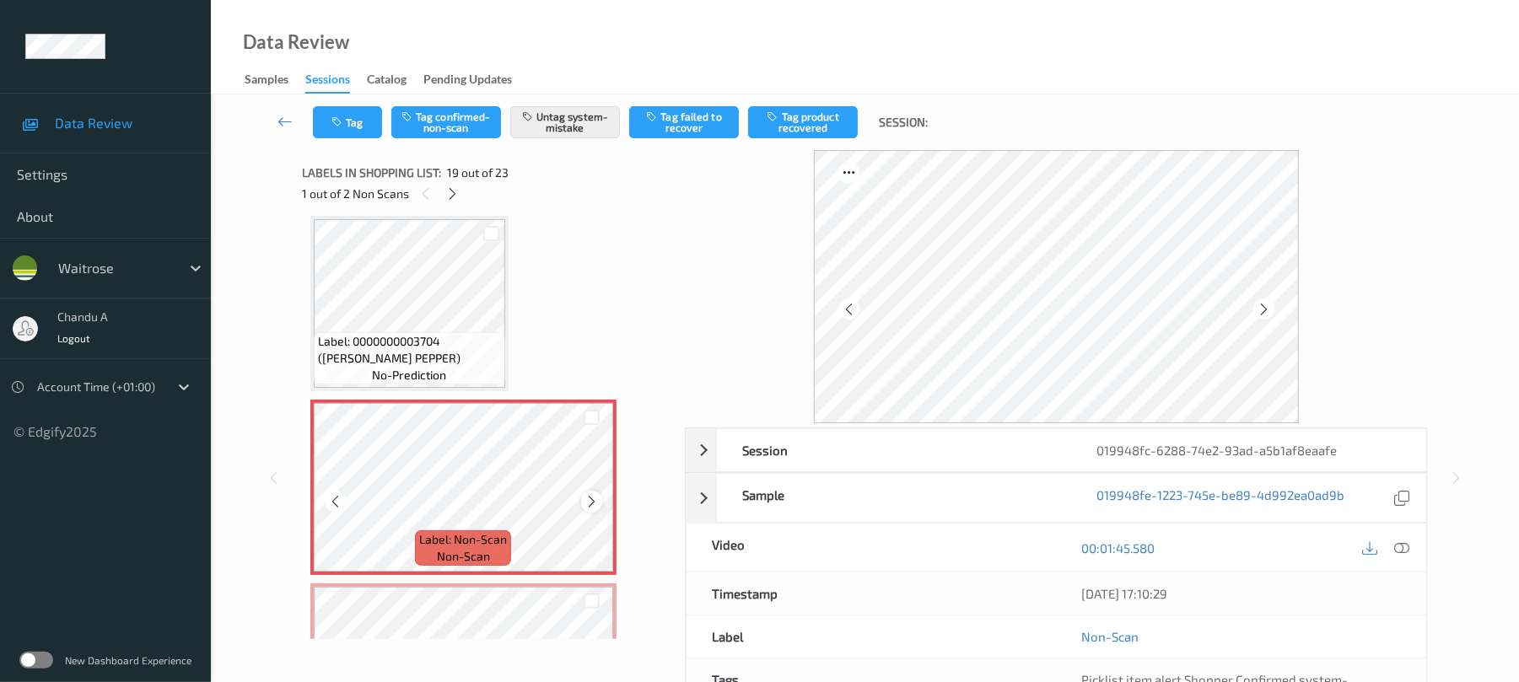
click at [590, 497] on icon at bounding box center [591, 501] width 14 height 15
click at [364, 121] on button "Tag" at bounding box center [347, 122] width 69 height 32
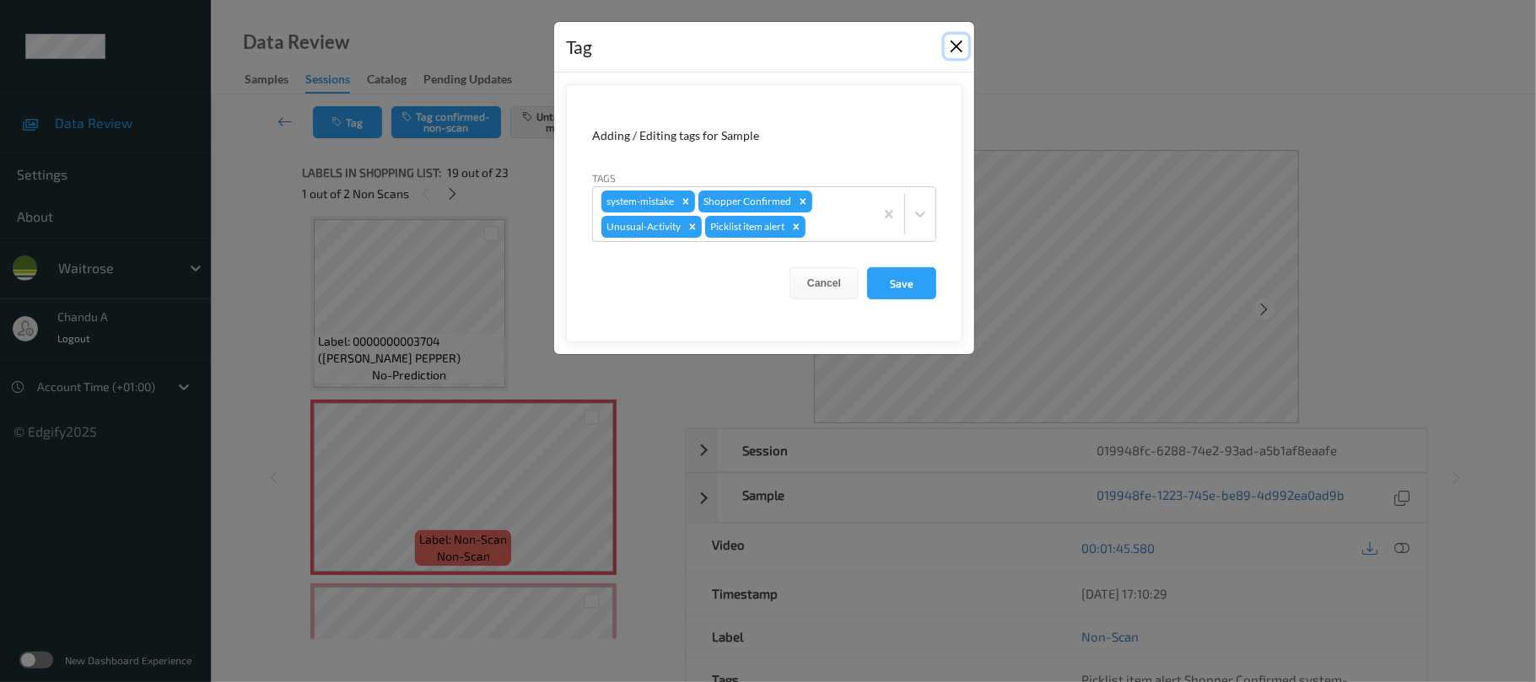
click at [955, 47] on button "Close" at bounding box center [956, 47] width 24 height 24
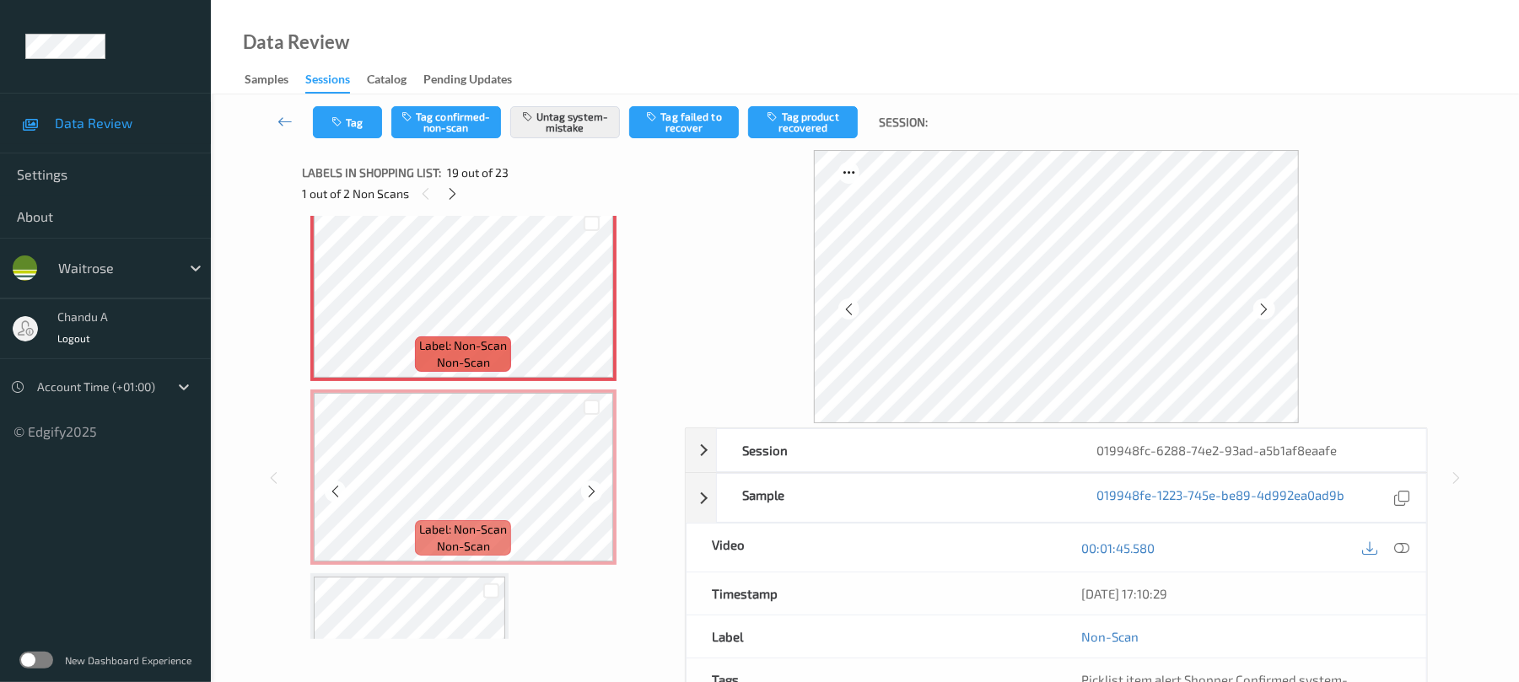
scroll to position [3358, 0]
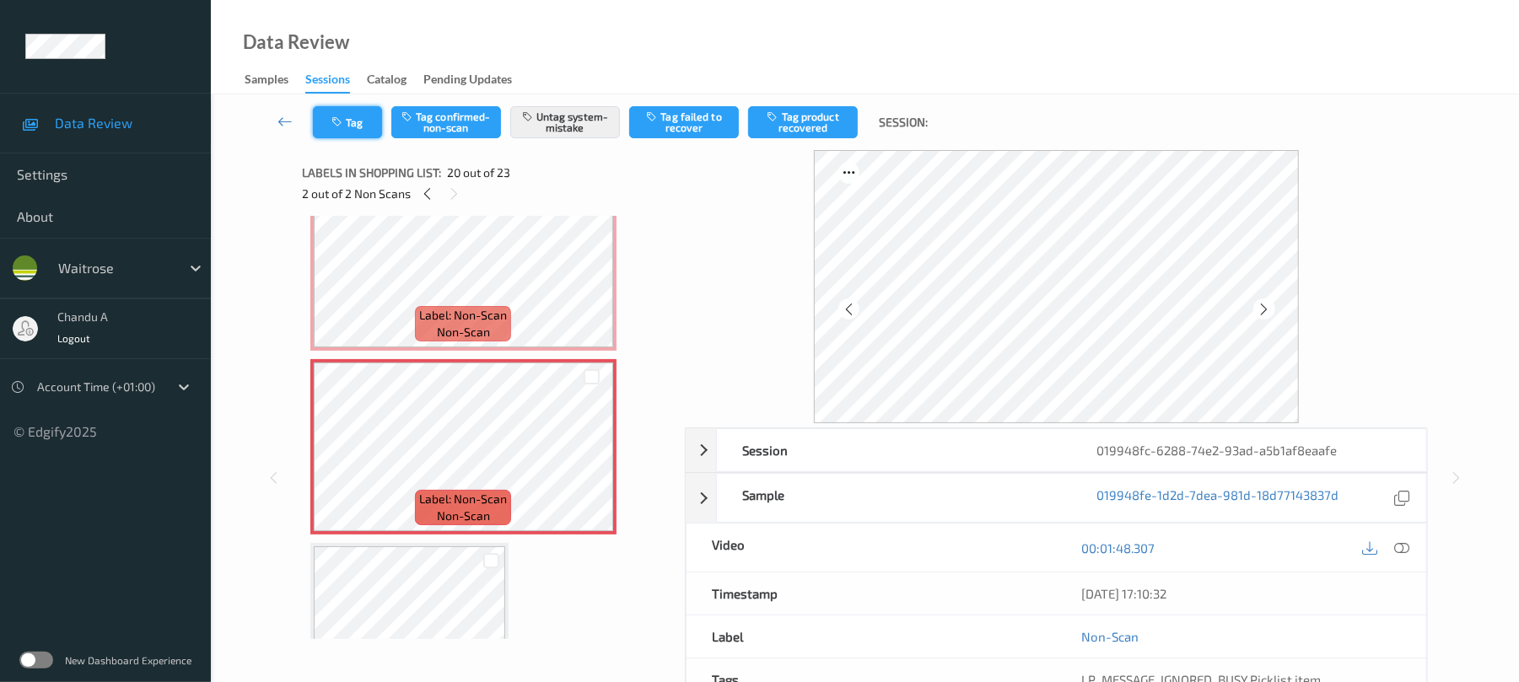
click at [369, 129] on button "Tag" at bounding box center [347, 122] width 69 height 32
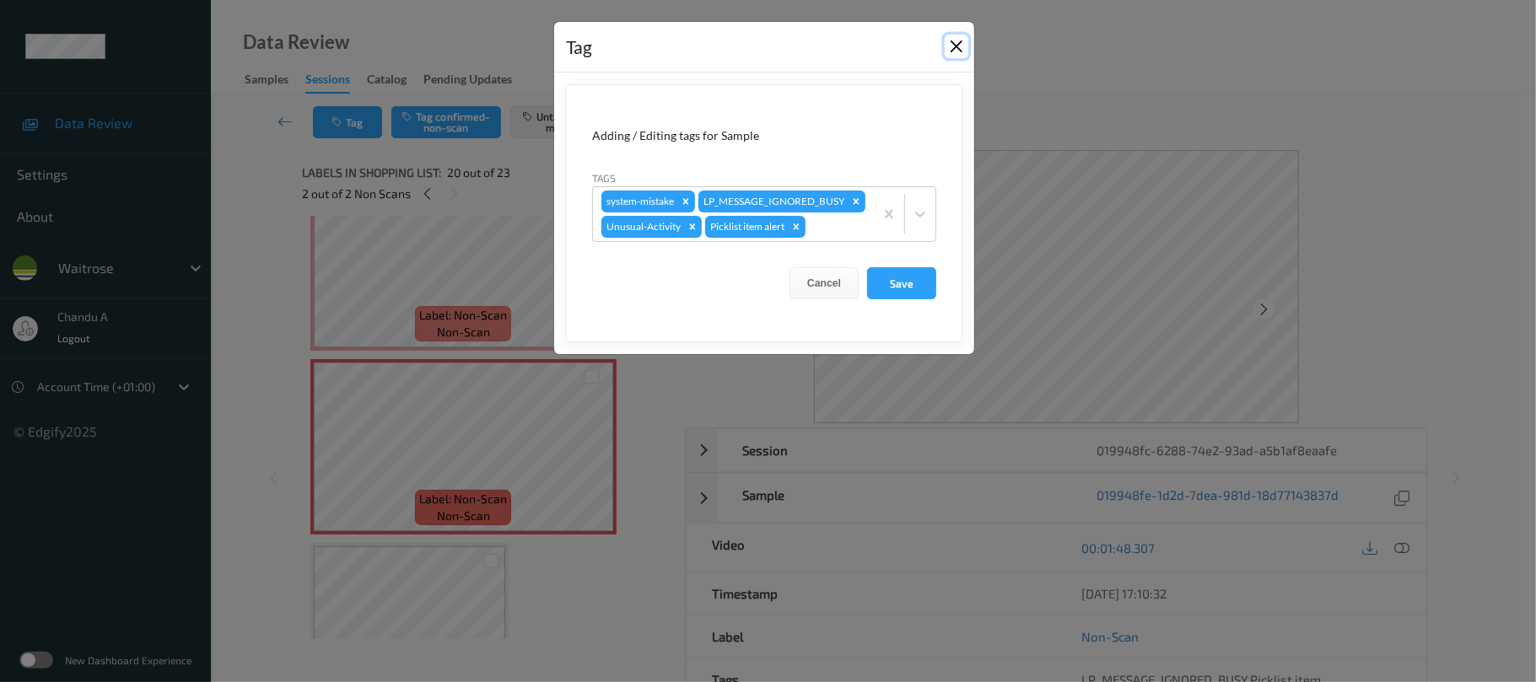
click at [952, 47] on button "Close" at bounding box center [956, 47] width 24 height 24
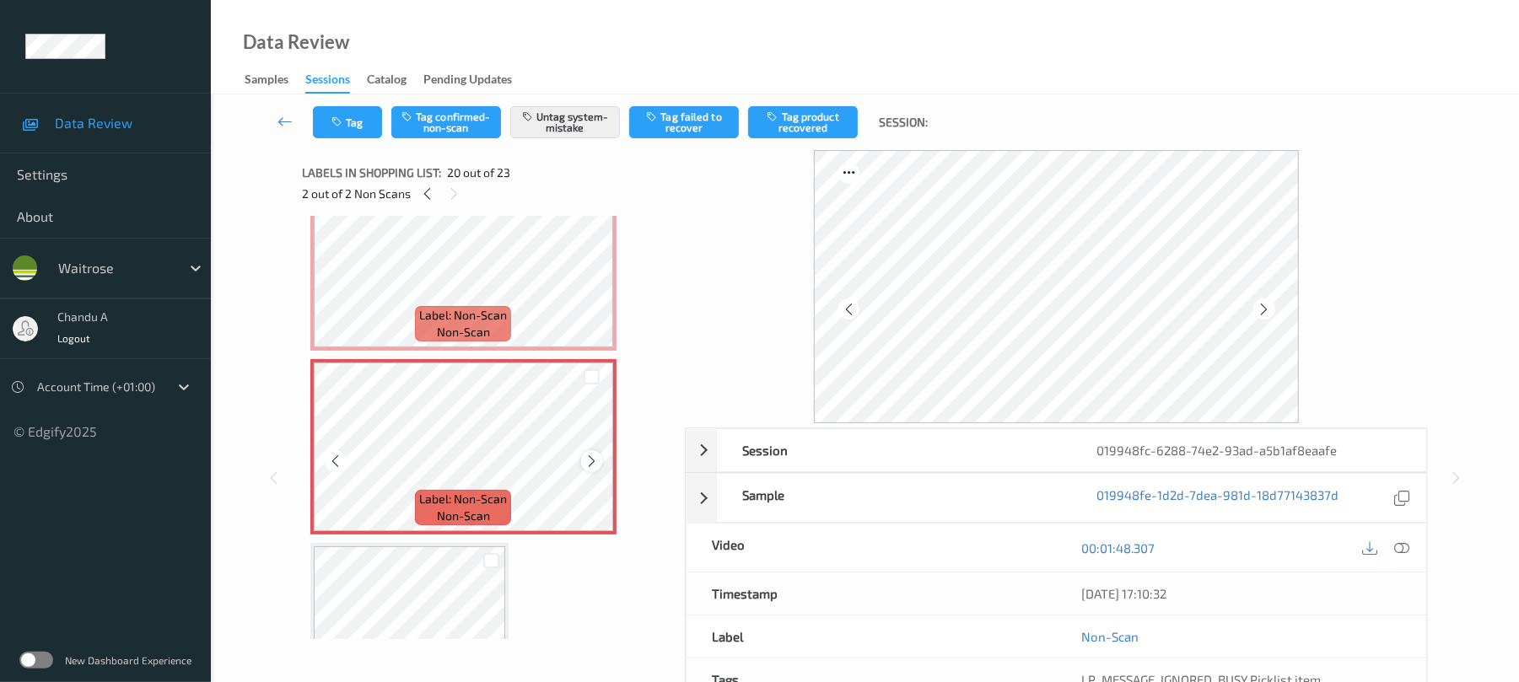
click at [589, 462] on icon at bounding box center [591, 461] width 14 height 15
click at [585, 462] on icon at bounding box center [591, 461] width 14 height 15
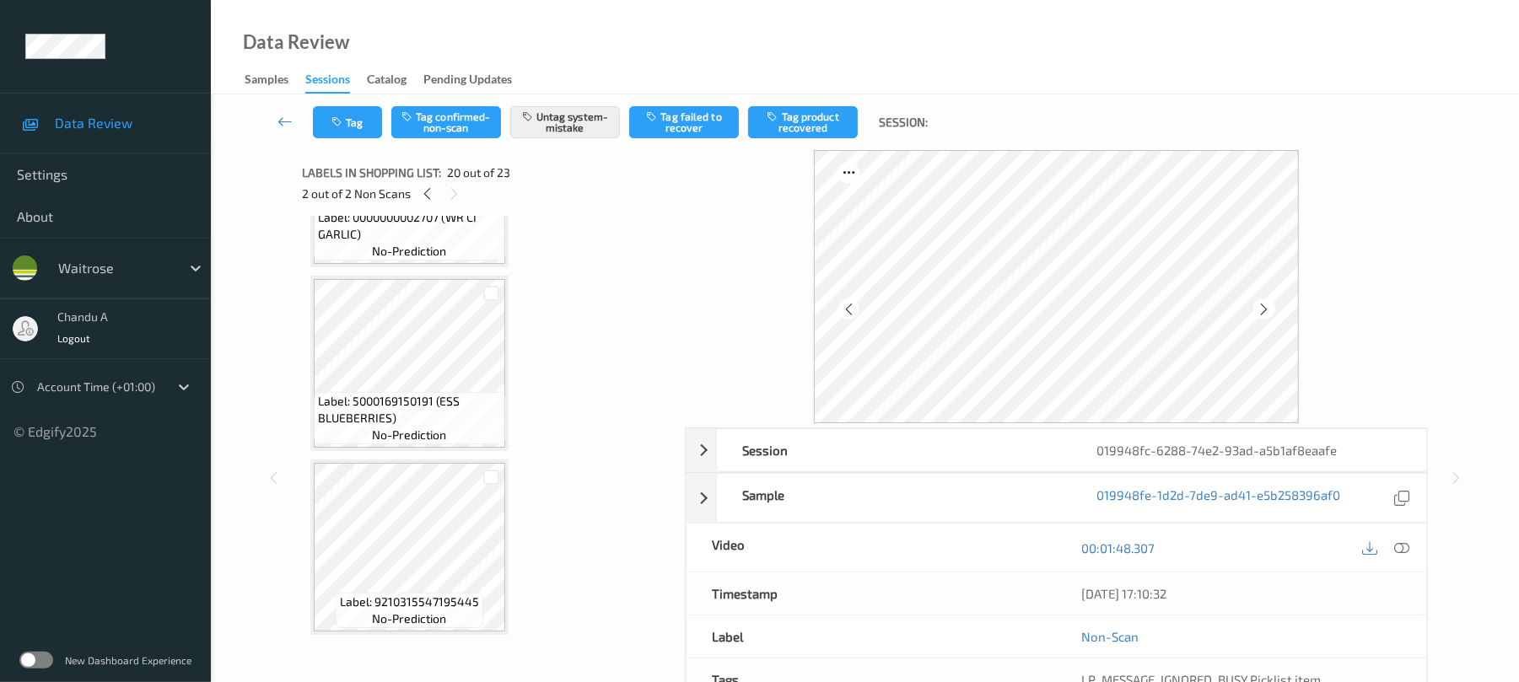
scroll to position [3812, 0]
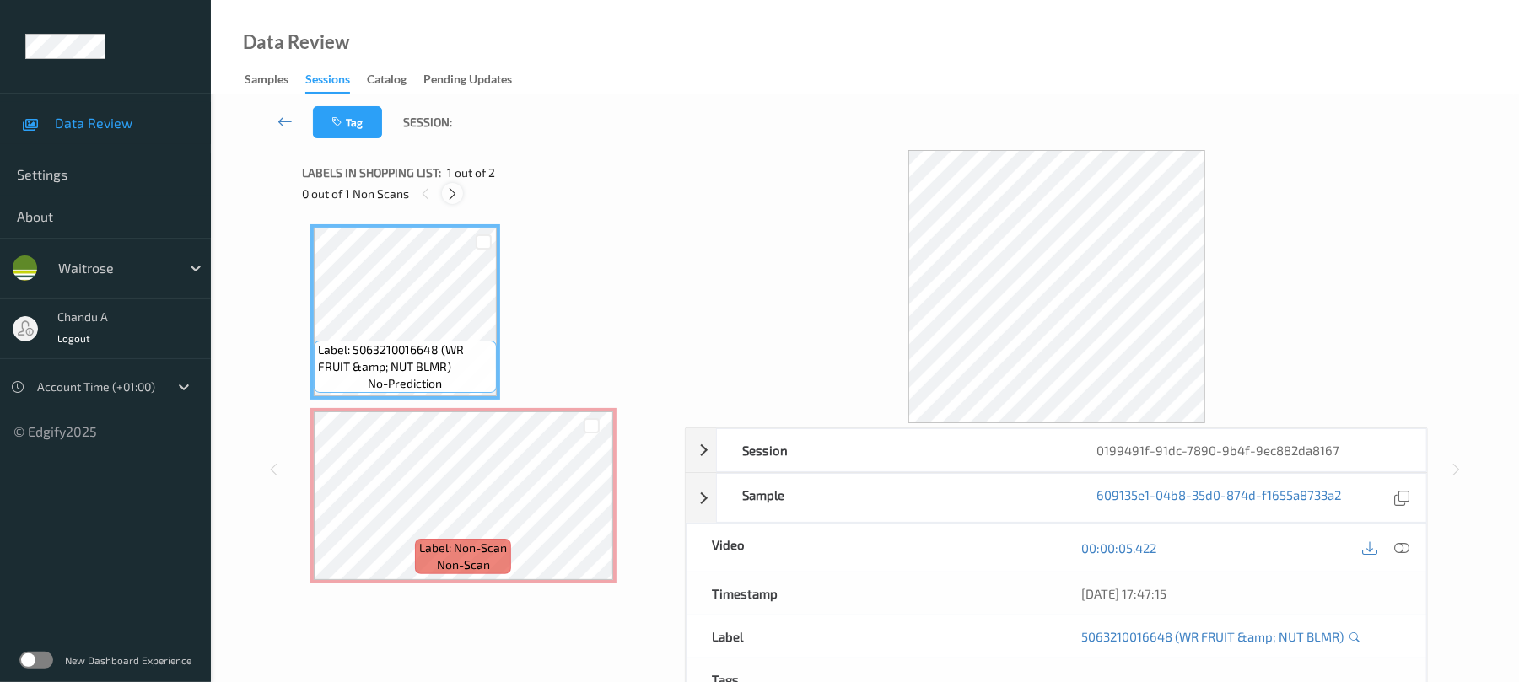
click at [453, 194] on icon at bounding box center [452, 193] width 14 height 15
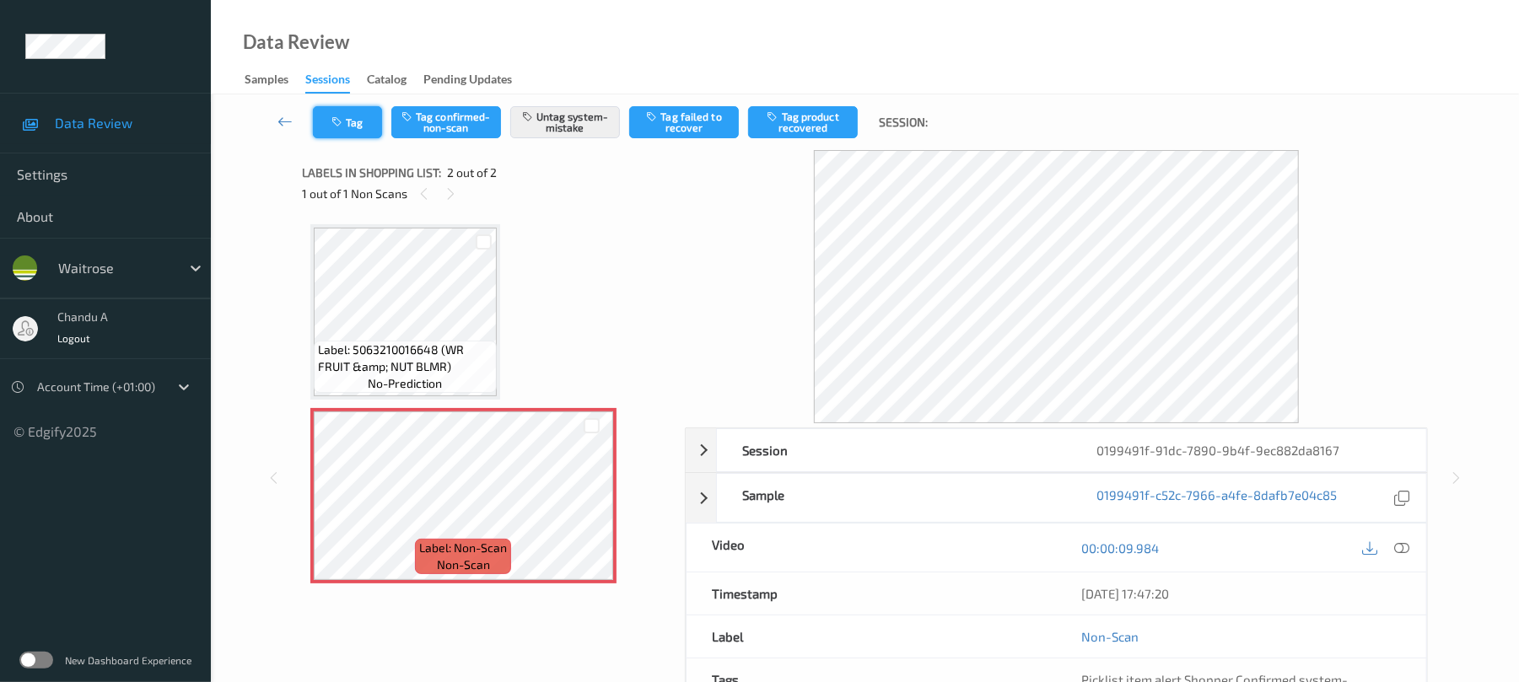
click at [359, 128] on button "Tag" at bounding box center [347, 122] width 69 height 32
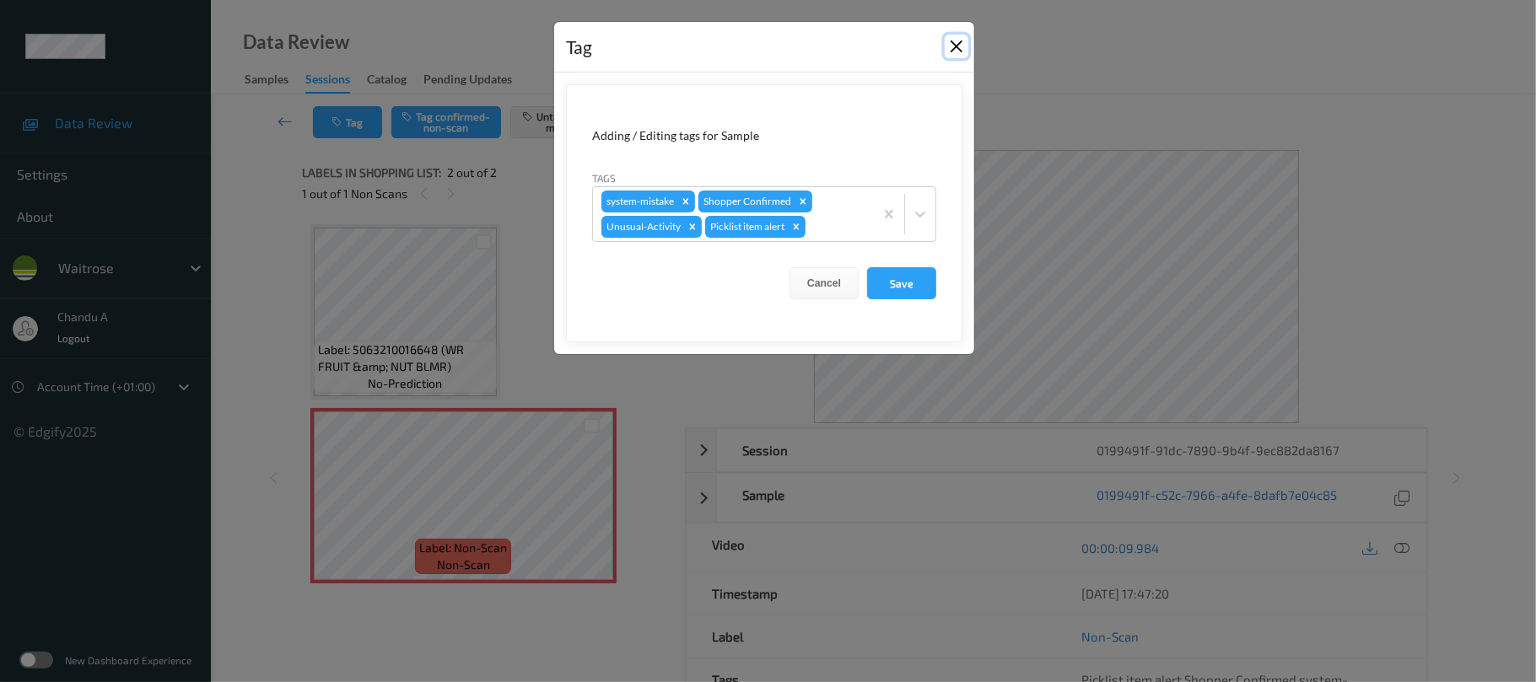
click at [958, 47] on button "Close" at bounding box center [956, 47] width 24 height 24
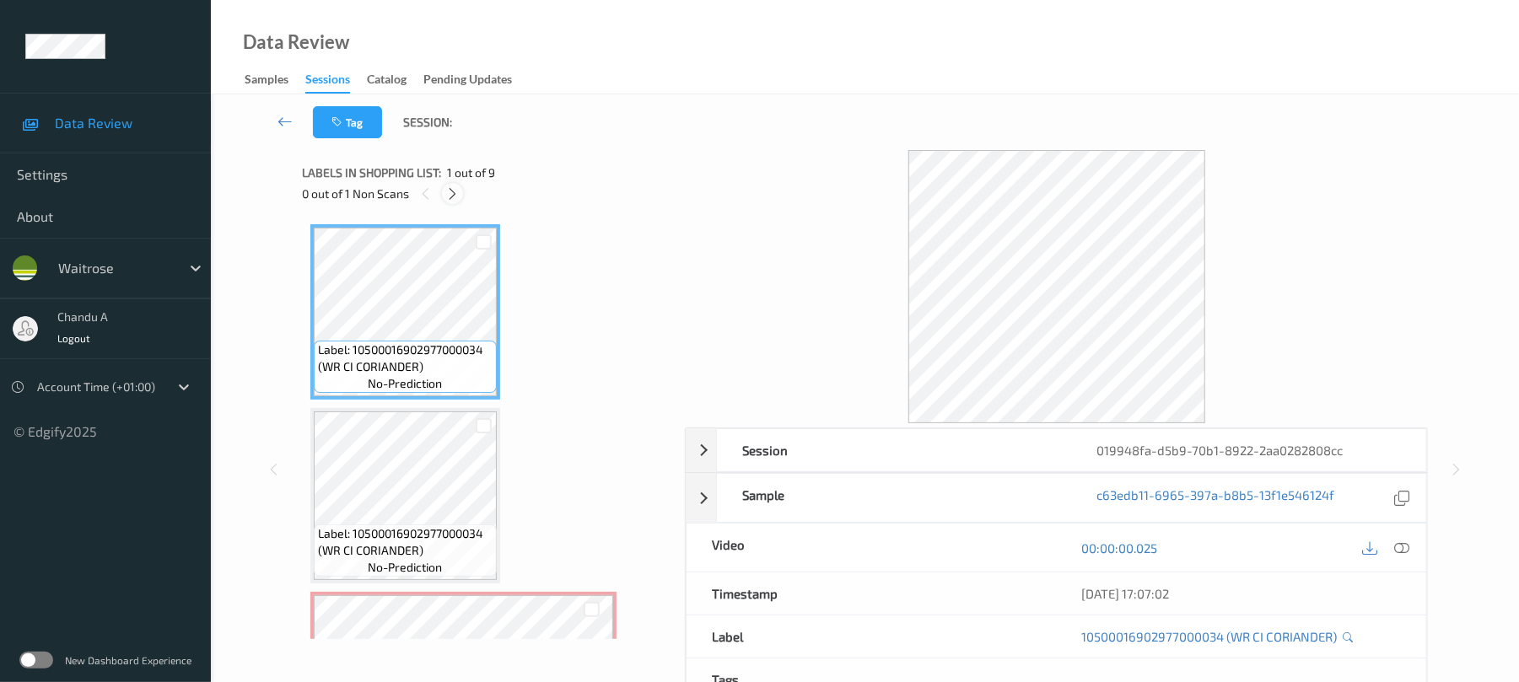
click at [449, 193] on icon at bounding box center [452, 193] width 14 height 15
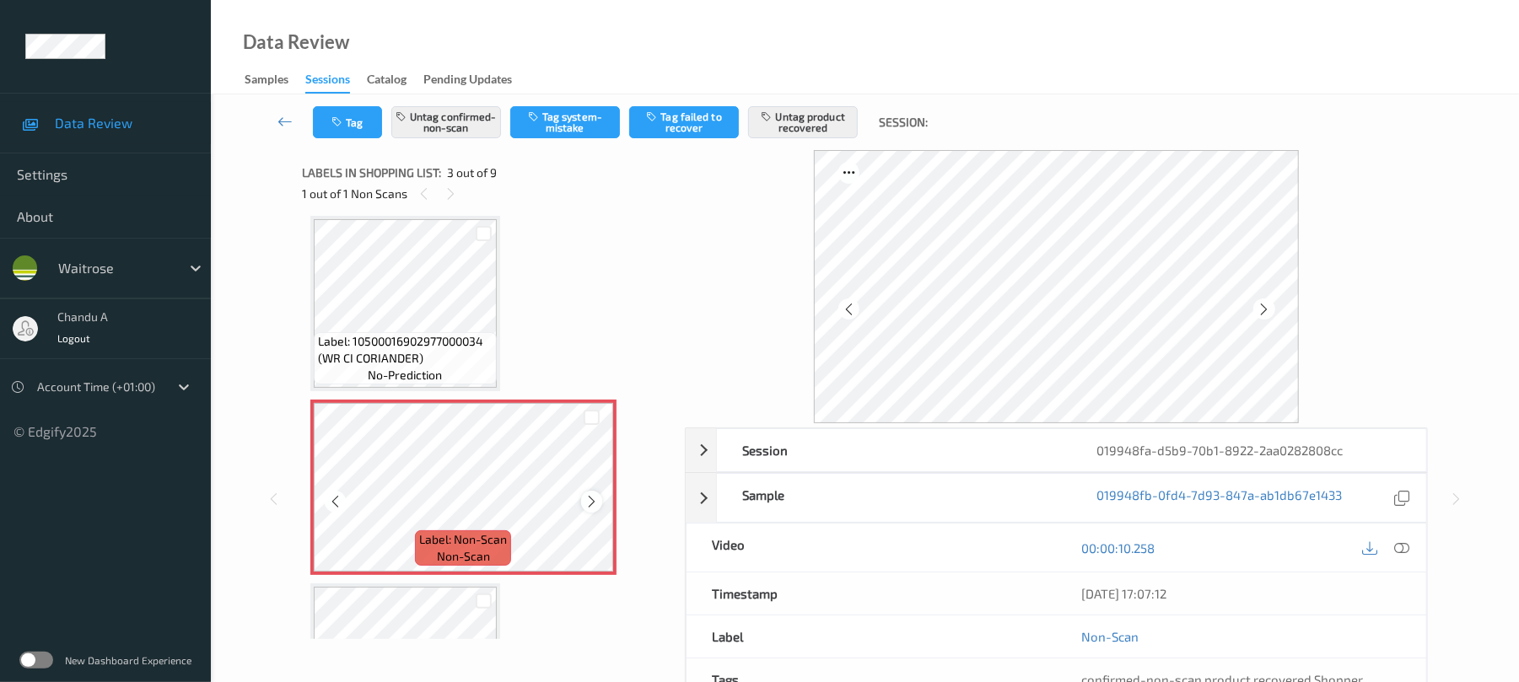
click at [594, 500] on icon at bounding box center [591, 501] width 14 height 15
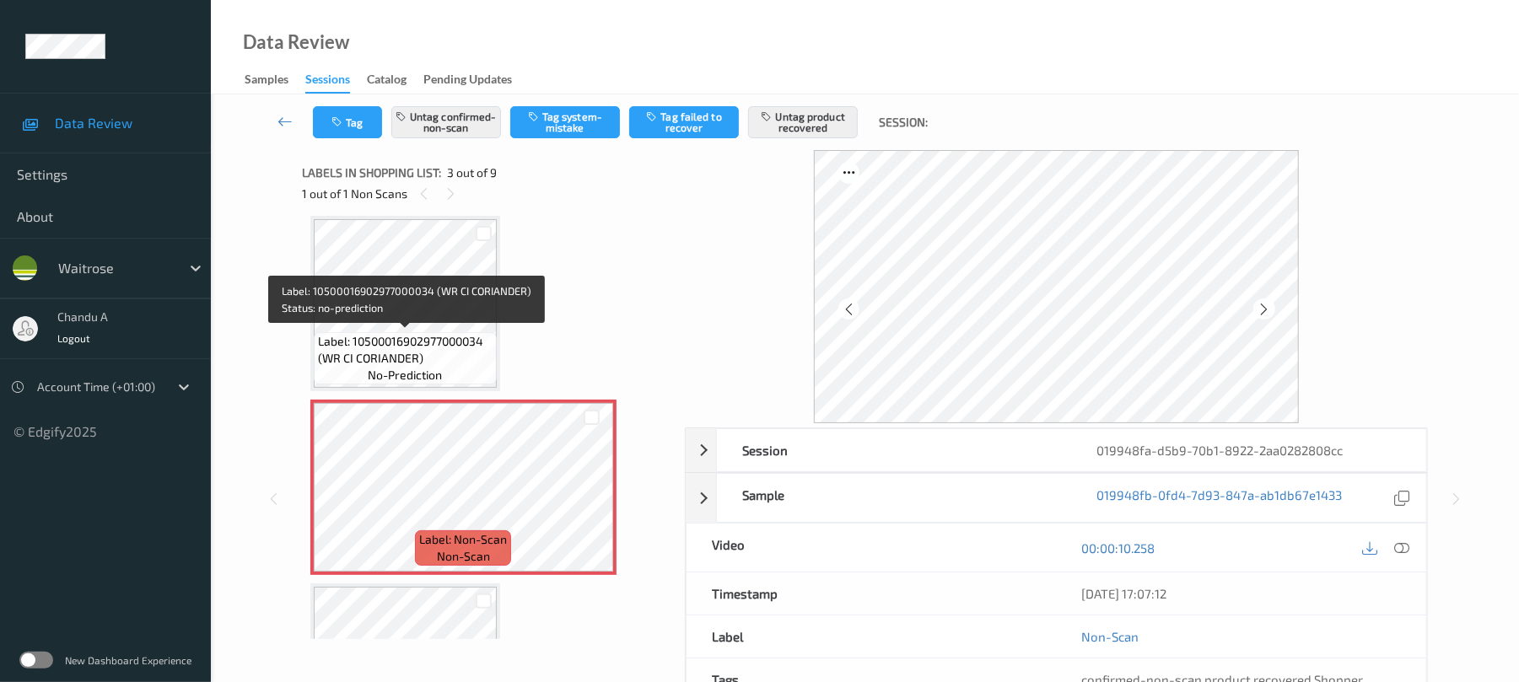
click at [456, 339] on span "Label: 10500016902977000034 (WR CI CORIANDER)" at bounding box center [405, 350] width 175 height 34
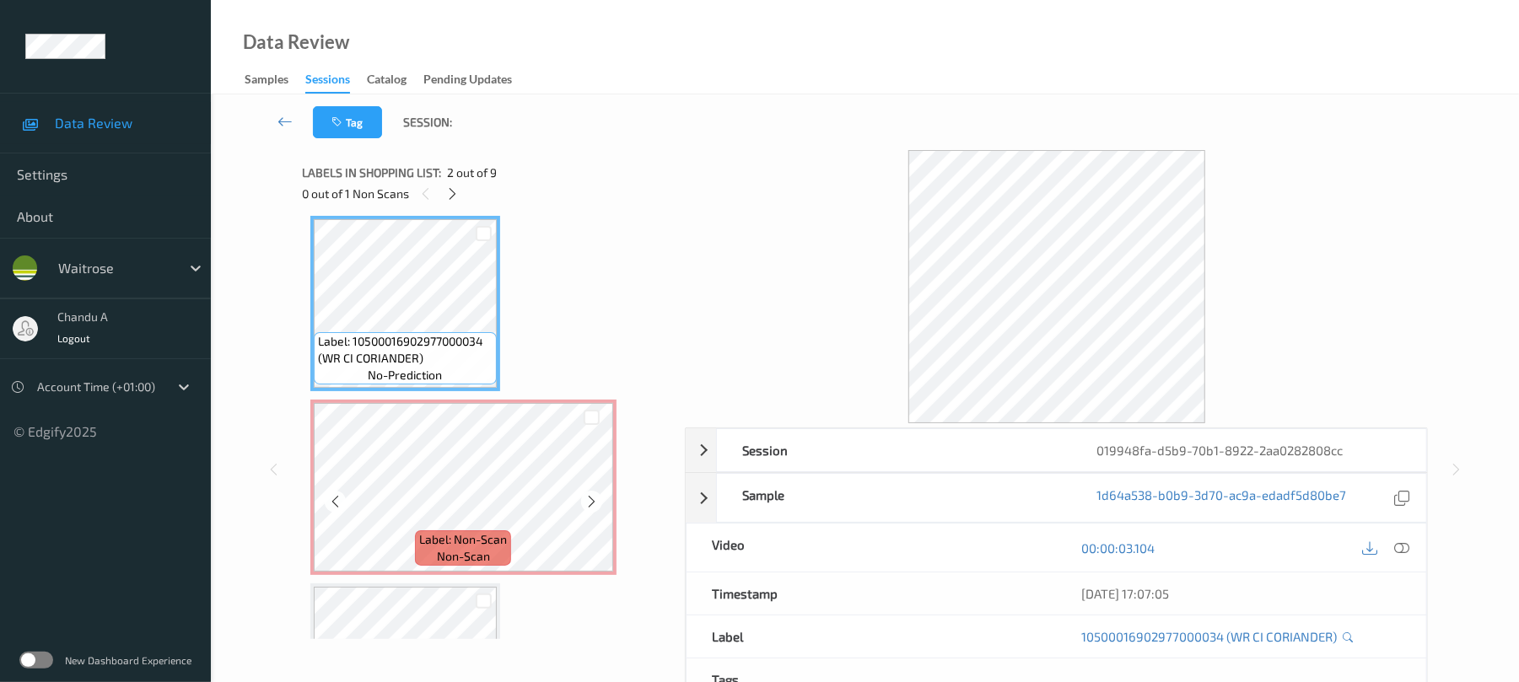
scroll to position [304, 0]
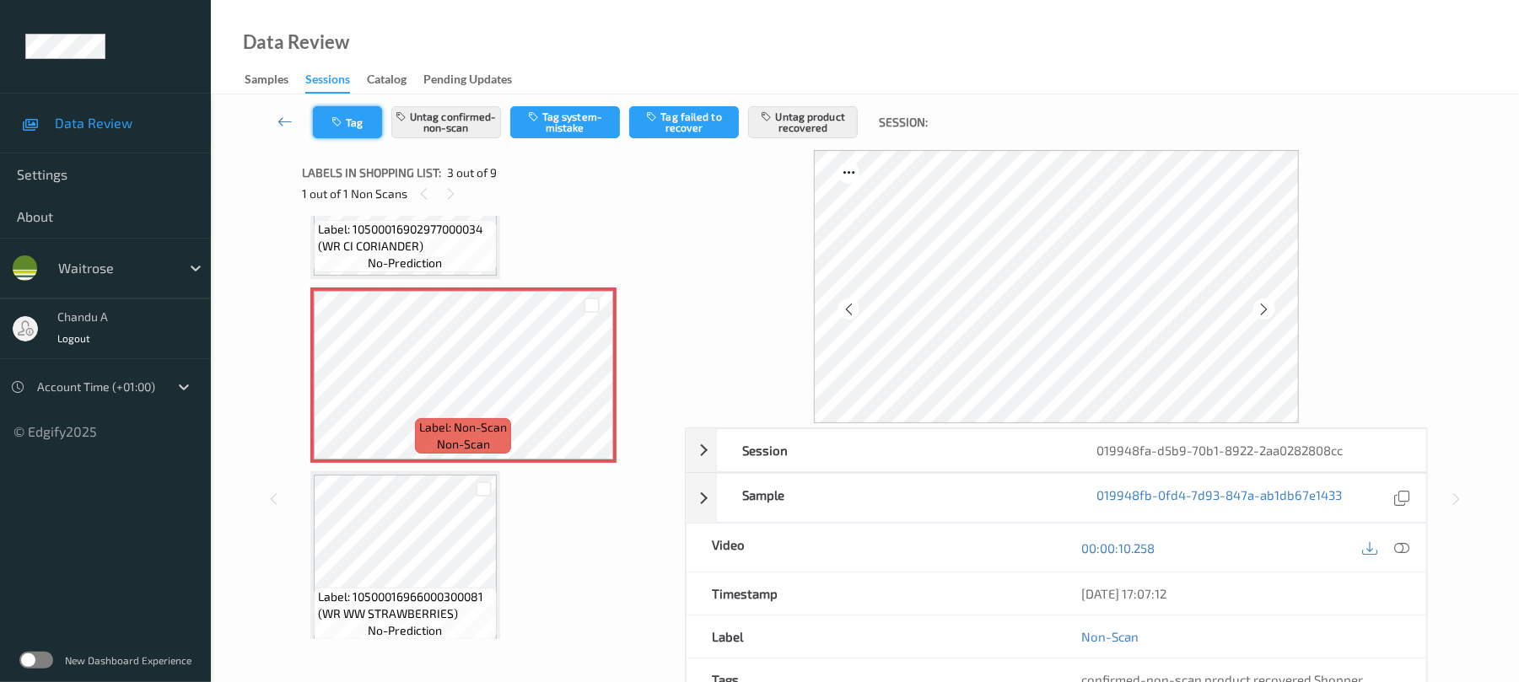
click at [347, 130] on button "Tag" at bounding box center [347, 122] width 69 height 32
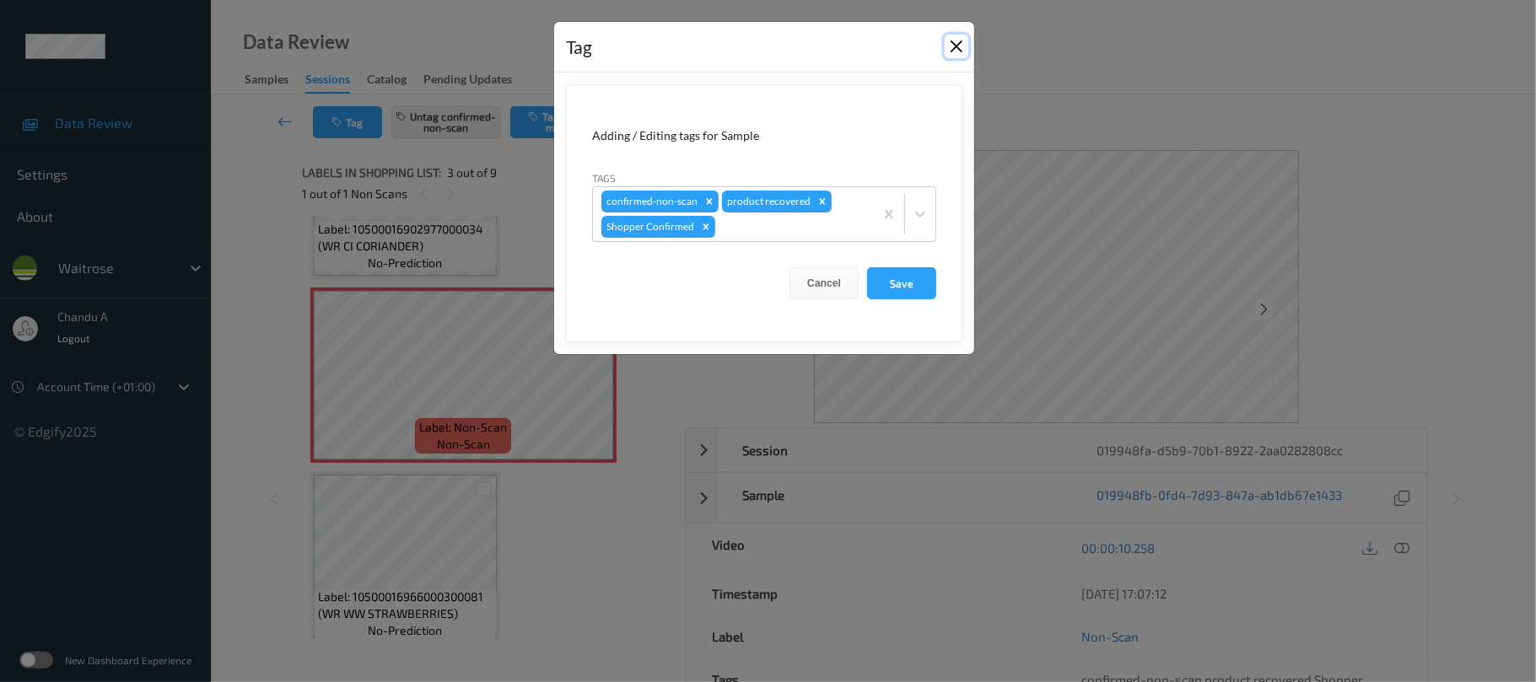
click at [961, 44] on button "Close" at bounding box center [956, 47] width 24 height 24
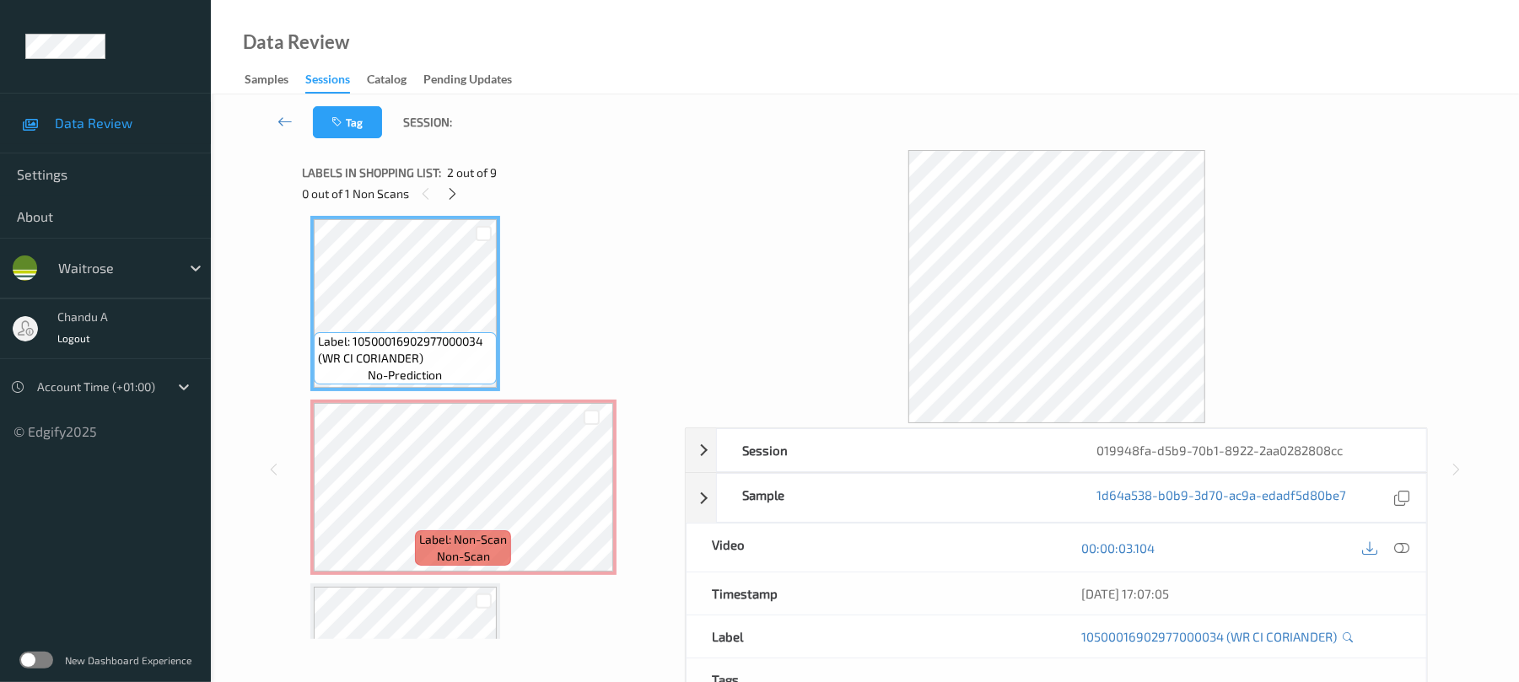
scroll to position [79, 0]
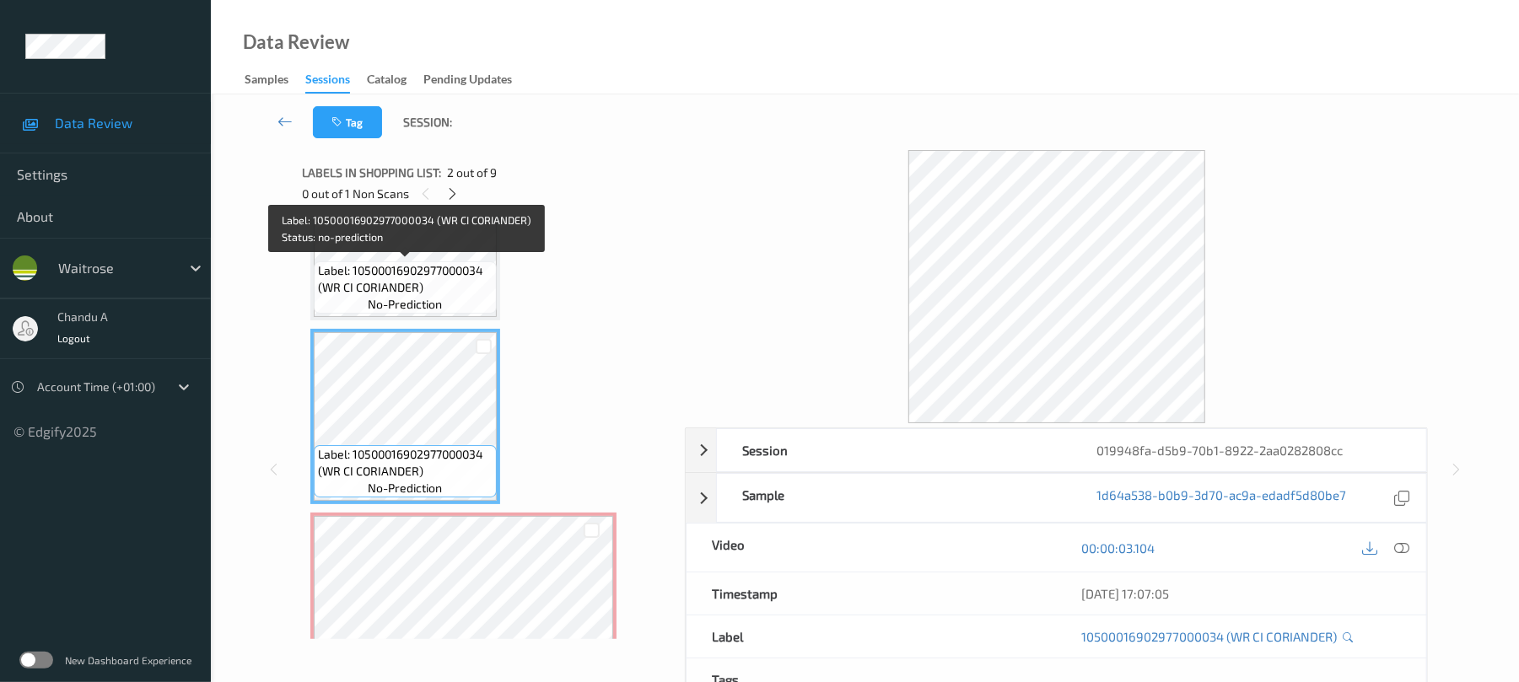
click at [443, 285] on span "Label: 10500016902977000034 (WR CI CORIANDER)" at bounding box center [405, 279] width 175 height 34
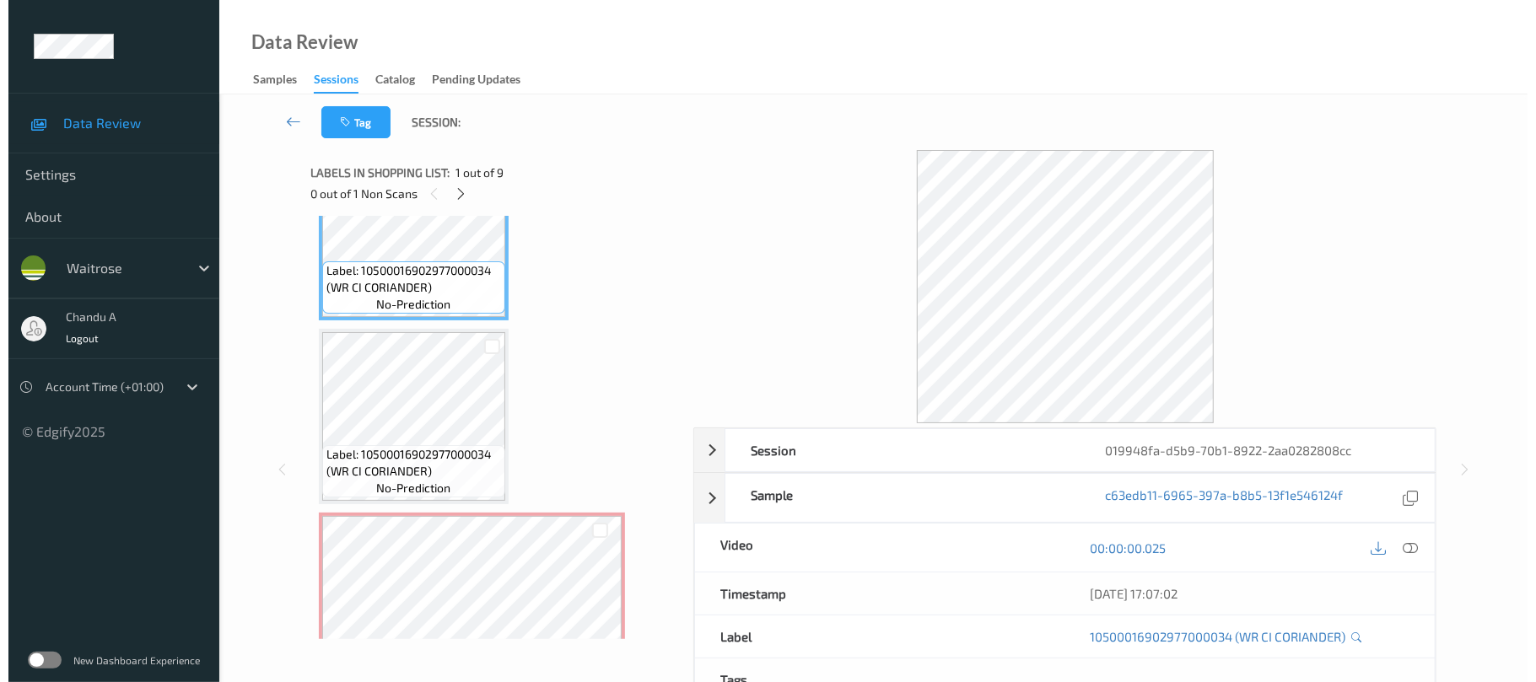
scroll to position [0, 0]
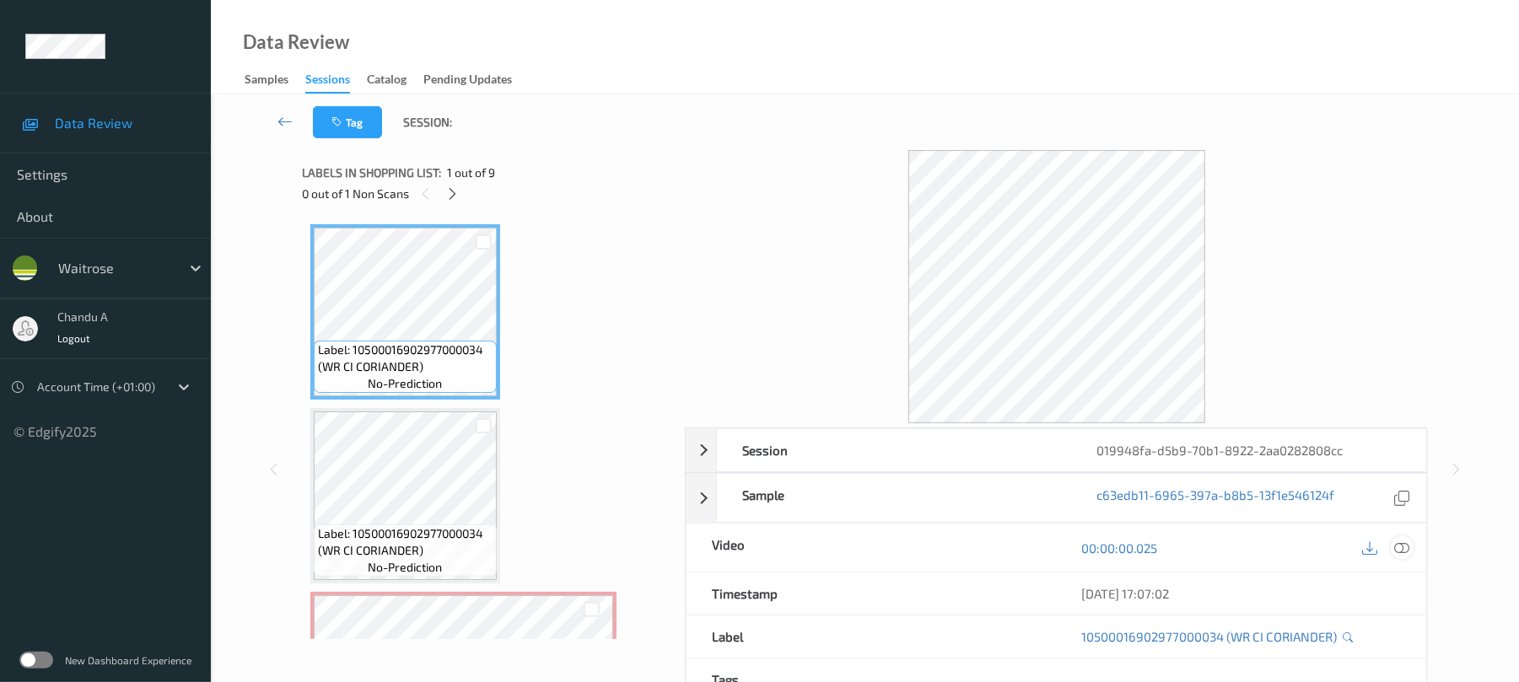
click at [1397, 538] on div at bounding box center [1401, 547] width 23 height 23
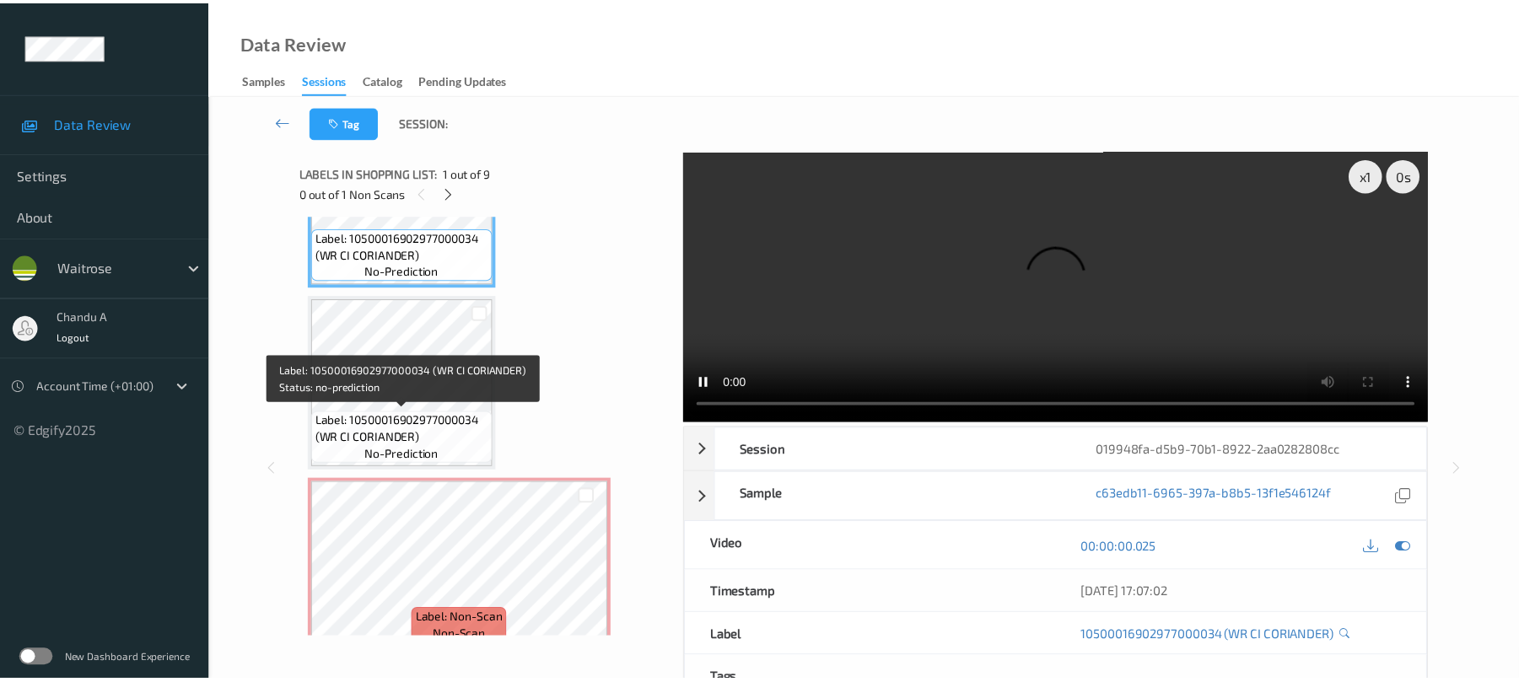
scroll to position [224, 0]
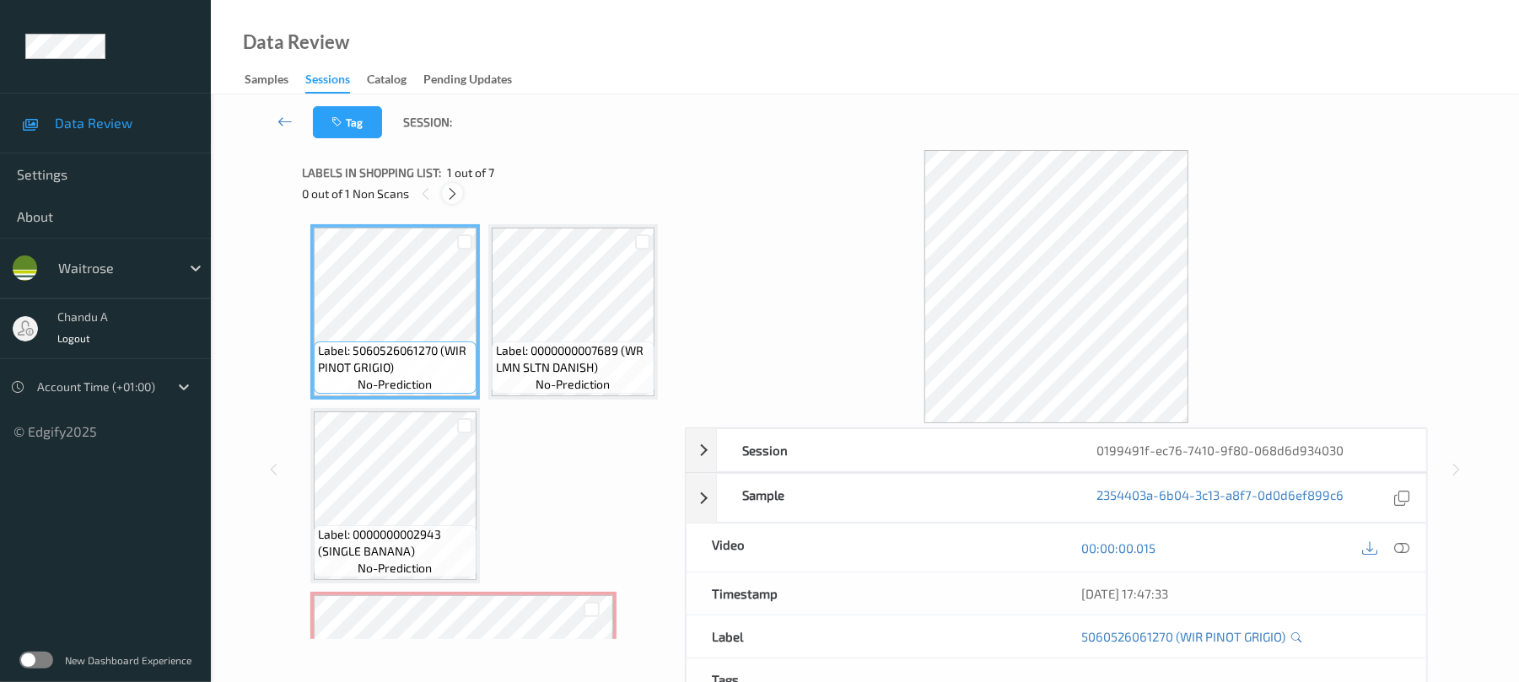
click at [449, 191] on icon at bounding box center [452, 193] width 14 height 15
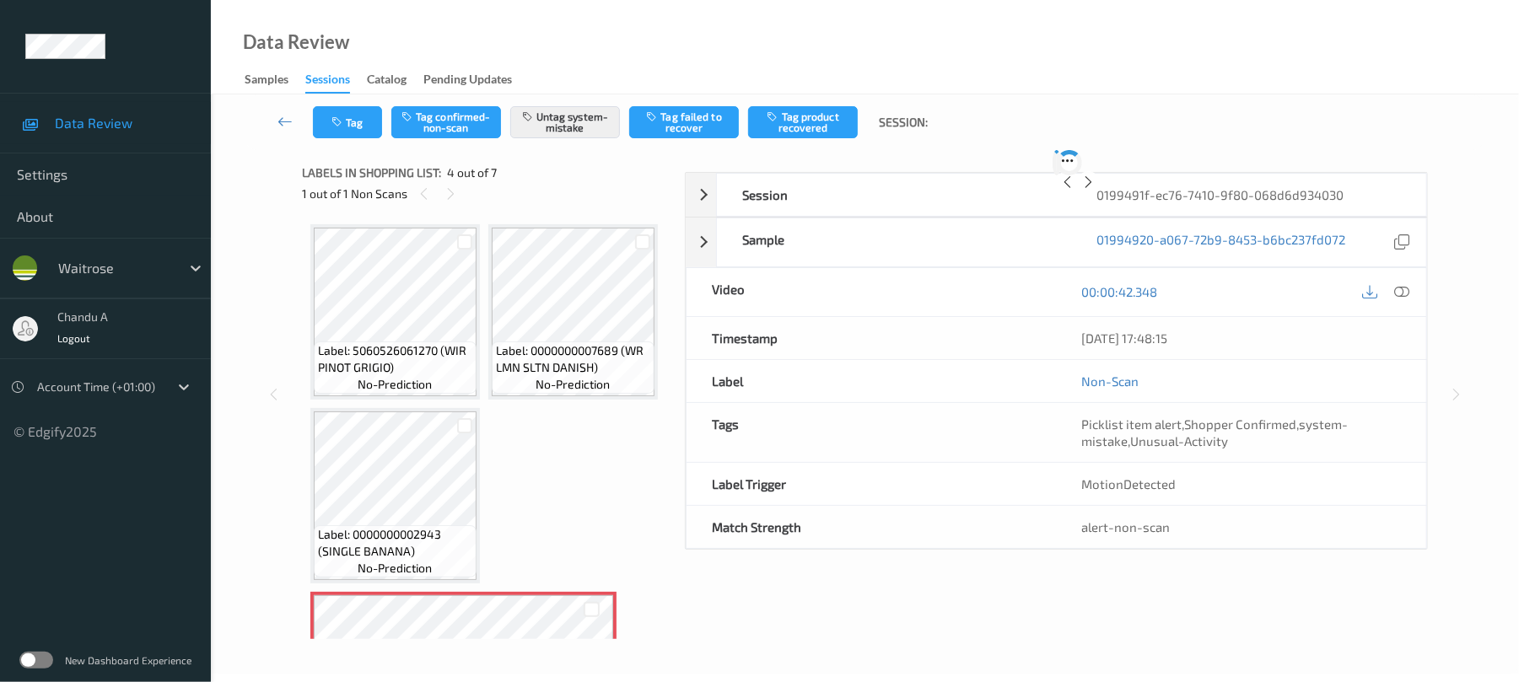
scroll to position [376, 0]
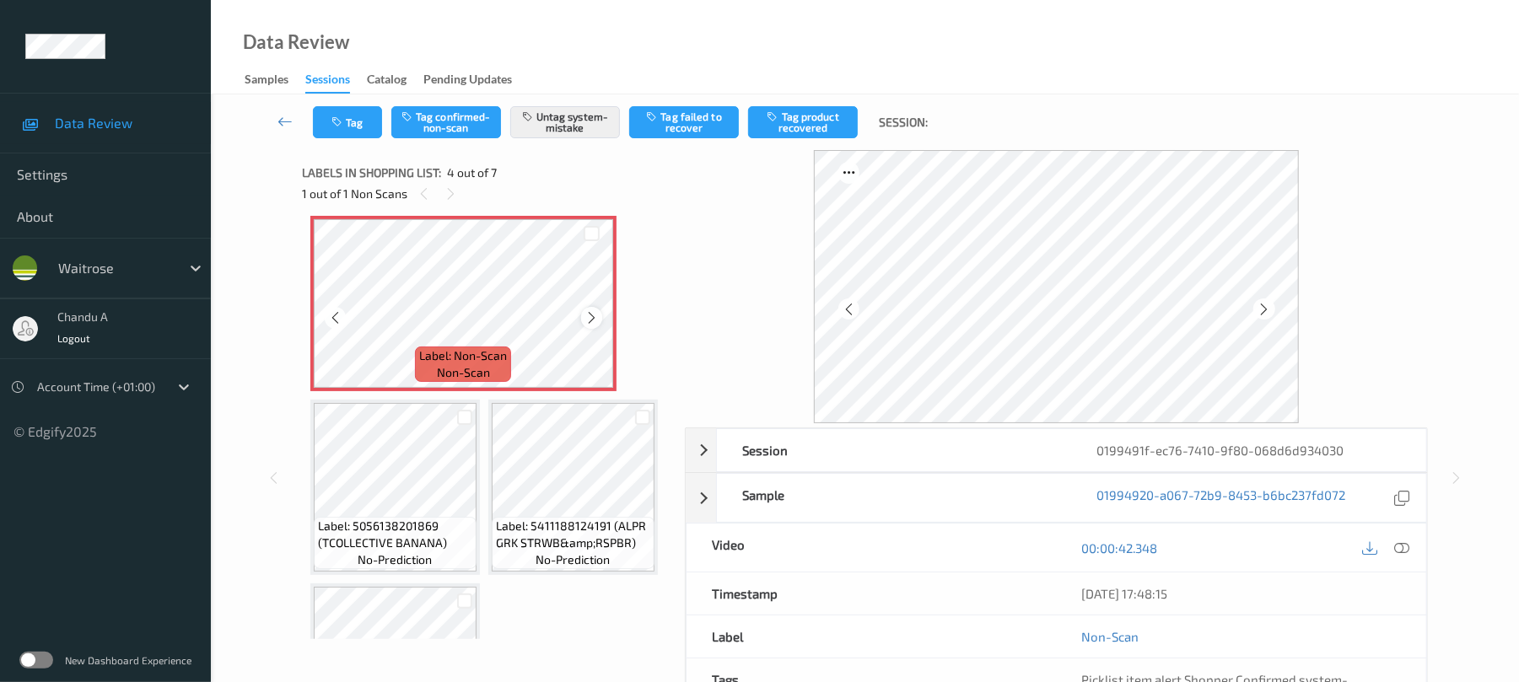
click at [590, 325] on icon at bounding box center [591, 317] width 14 height 15
click at [352, 132] on button "Tag" at bounding box center [347, 122] width 69 height 32
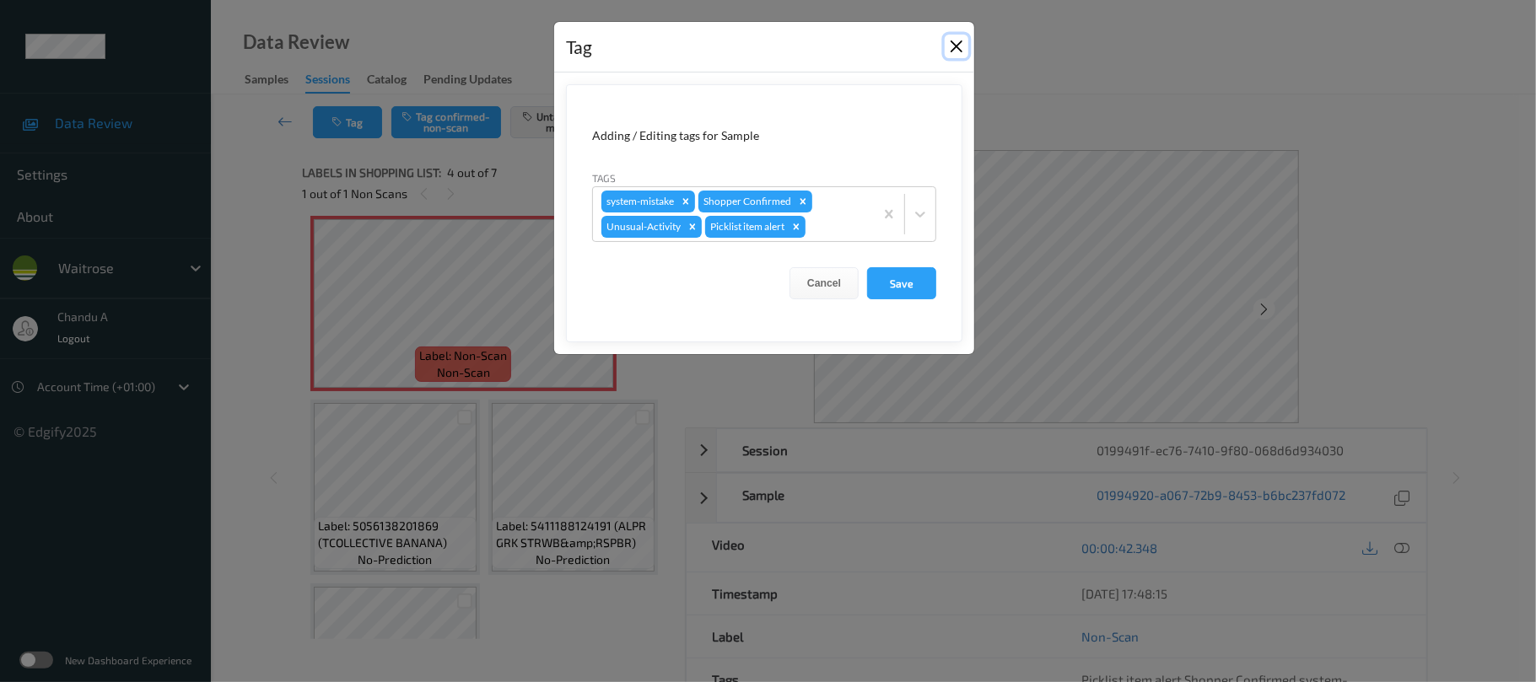
click at [951, 45] on button "Close" at bounding box center [956, 47] width 24 height 24
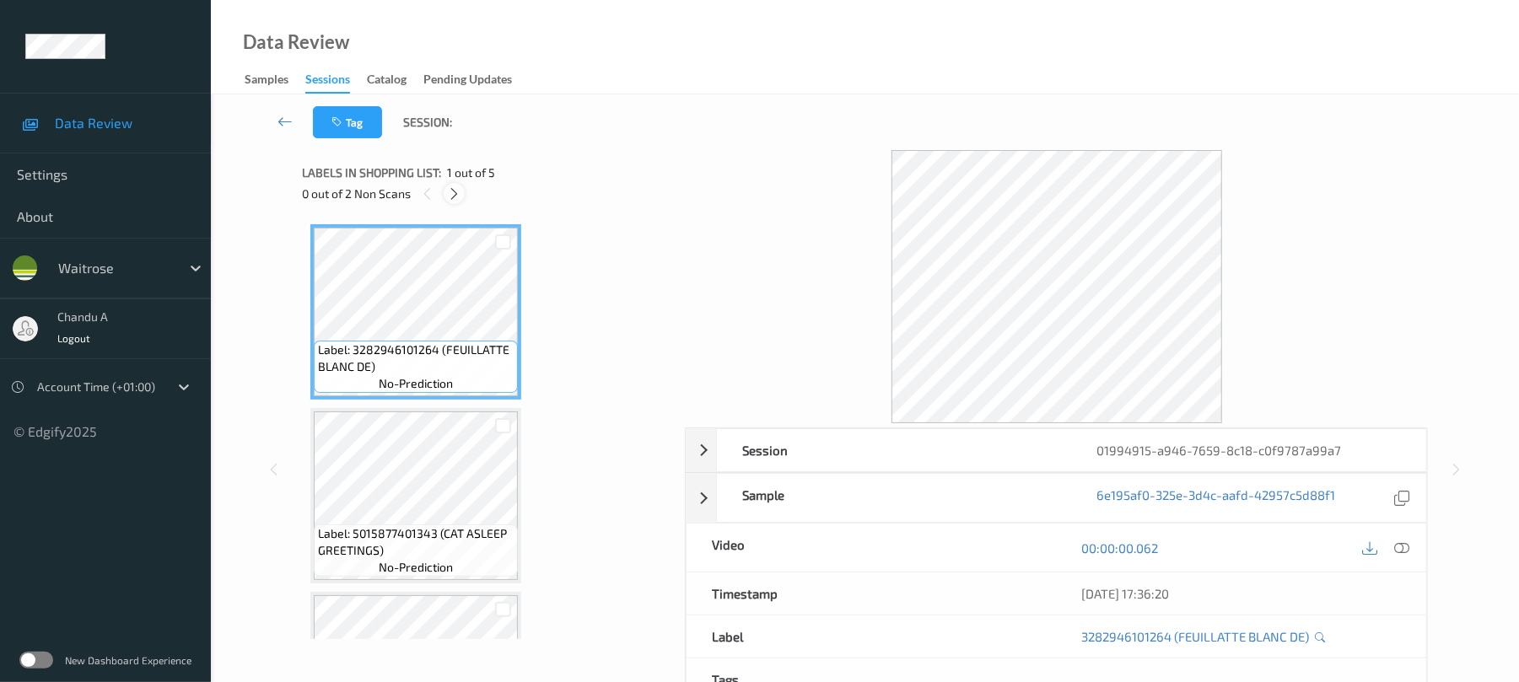
click at [457, 189] on icon at bounding box center [454, 193] width 14 height 15
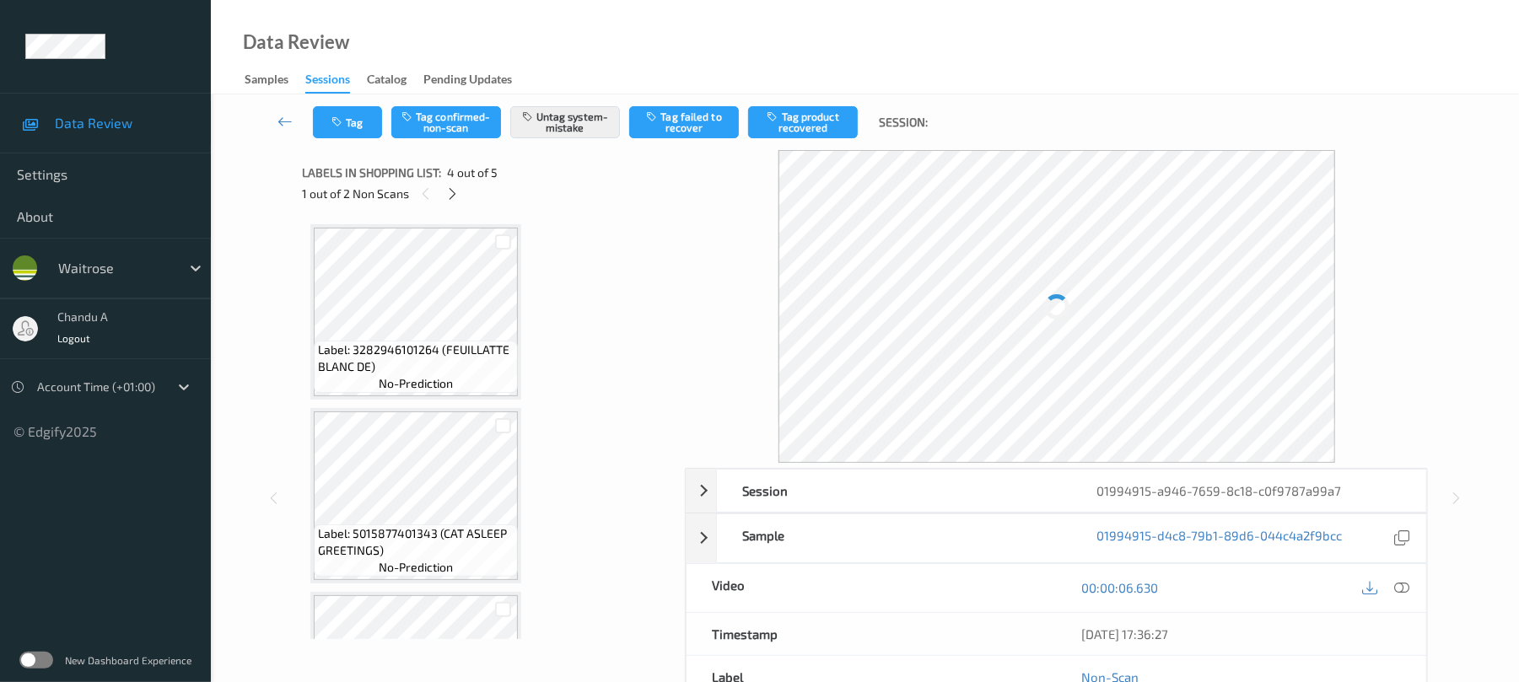
scroll to position [376, 0]
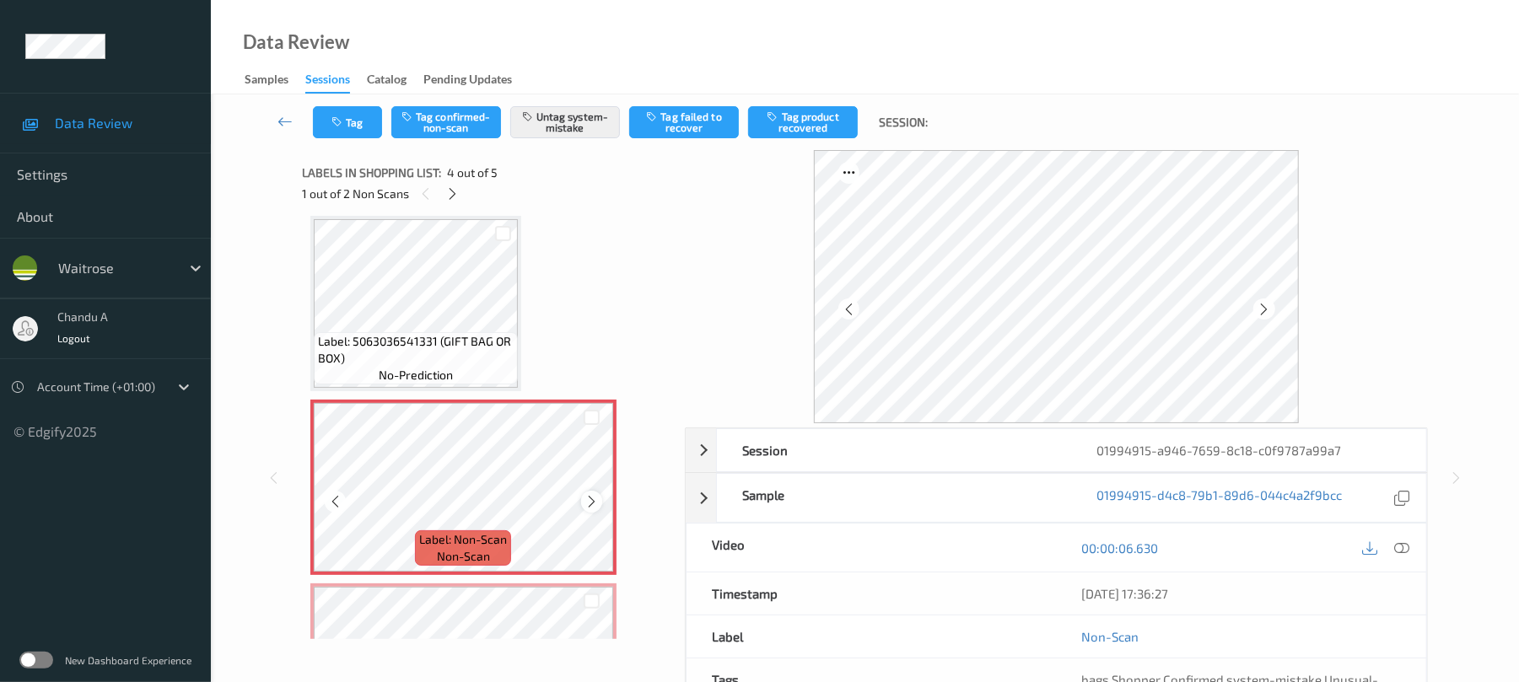
click at [589, 496] on icon at bounding box center [591, 501] width 14 height 15
click at [354, 119] on button "Tag" at bounding box center [347, 122] width 69 height 32
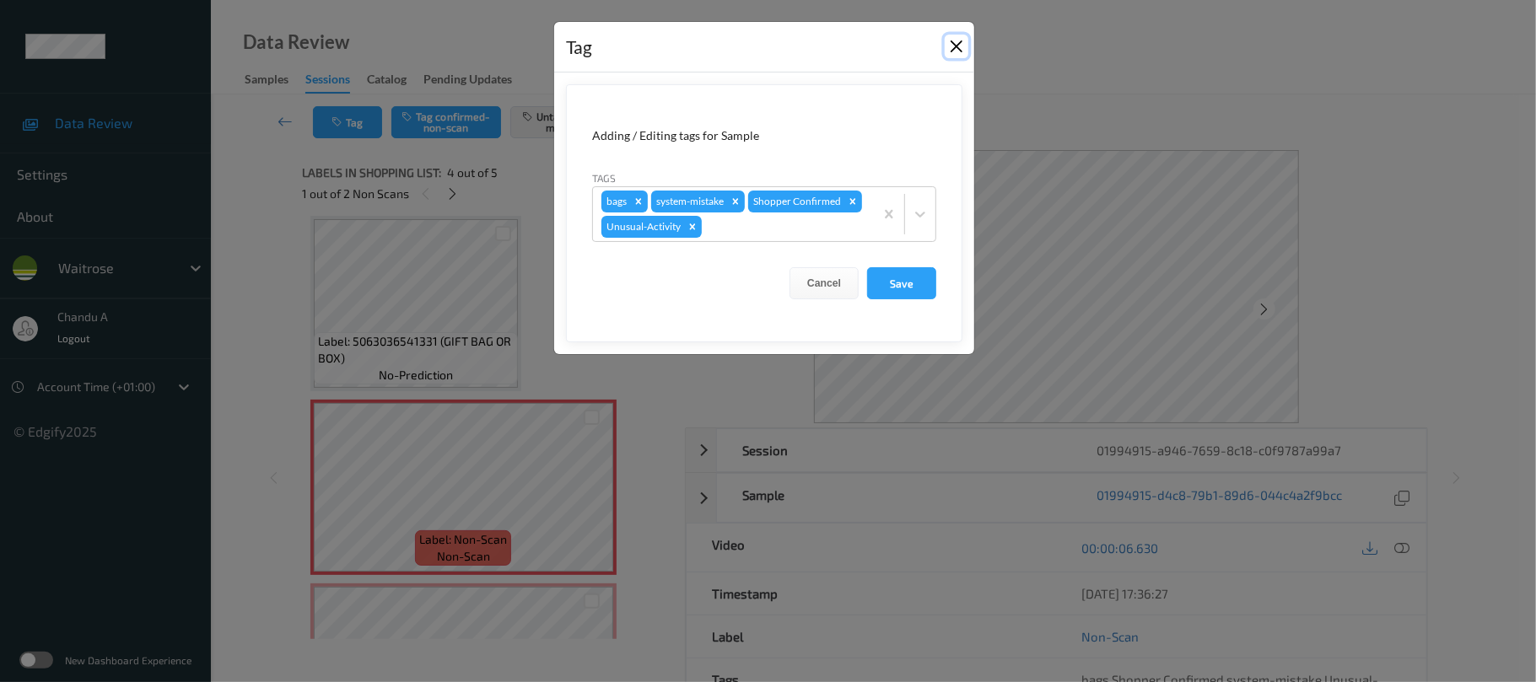
click at [949, 44] on button "Close" at bounding box center [956, 47] width 24 height 24
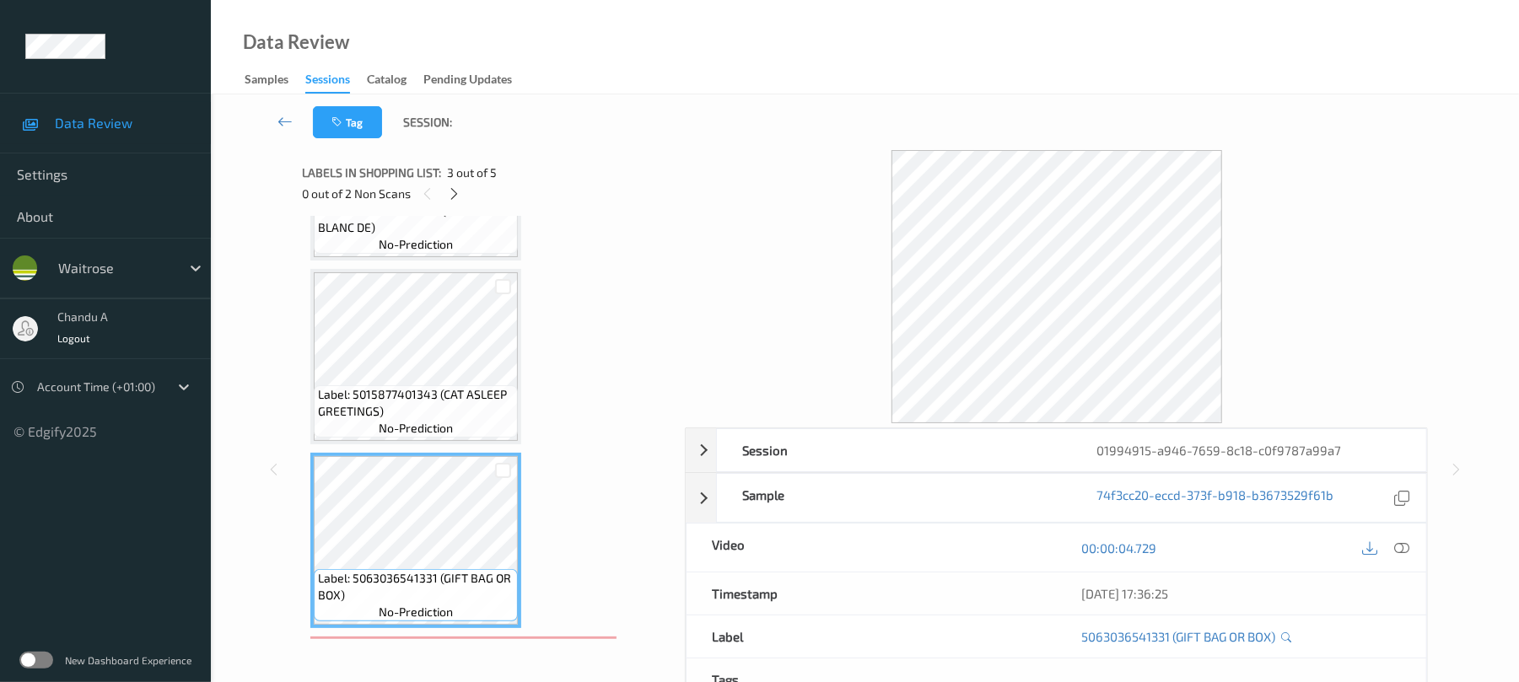
scroll to position [39, 0]
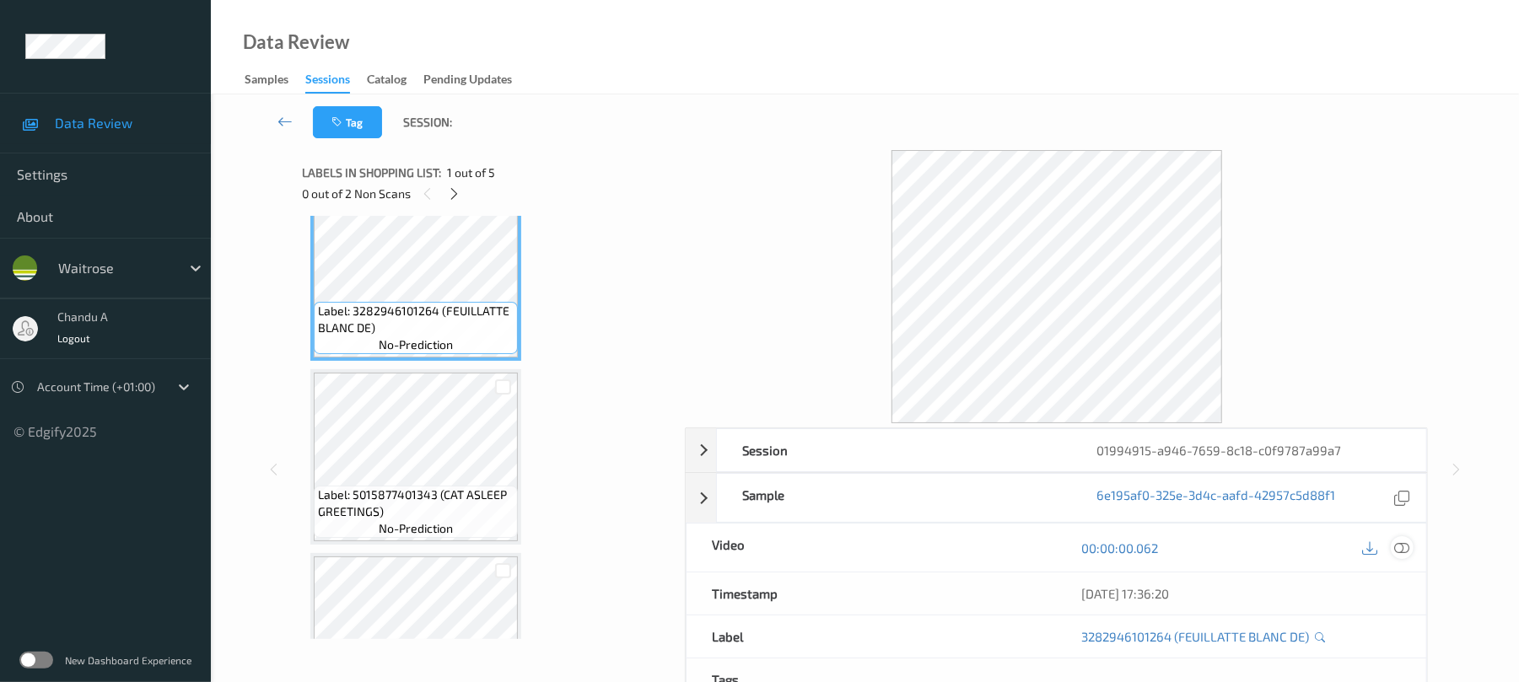
click at [1407, 548] on icon at bounding box center [1402, 548] width 15 height 15
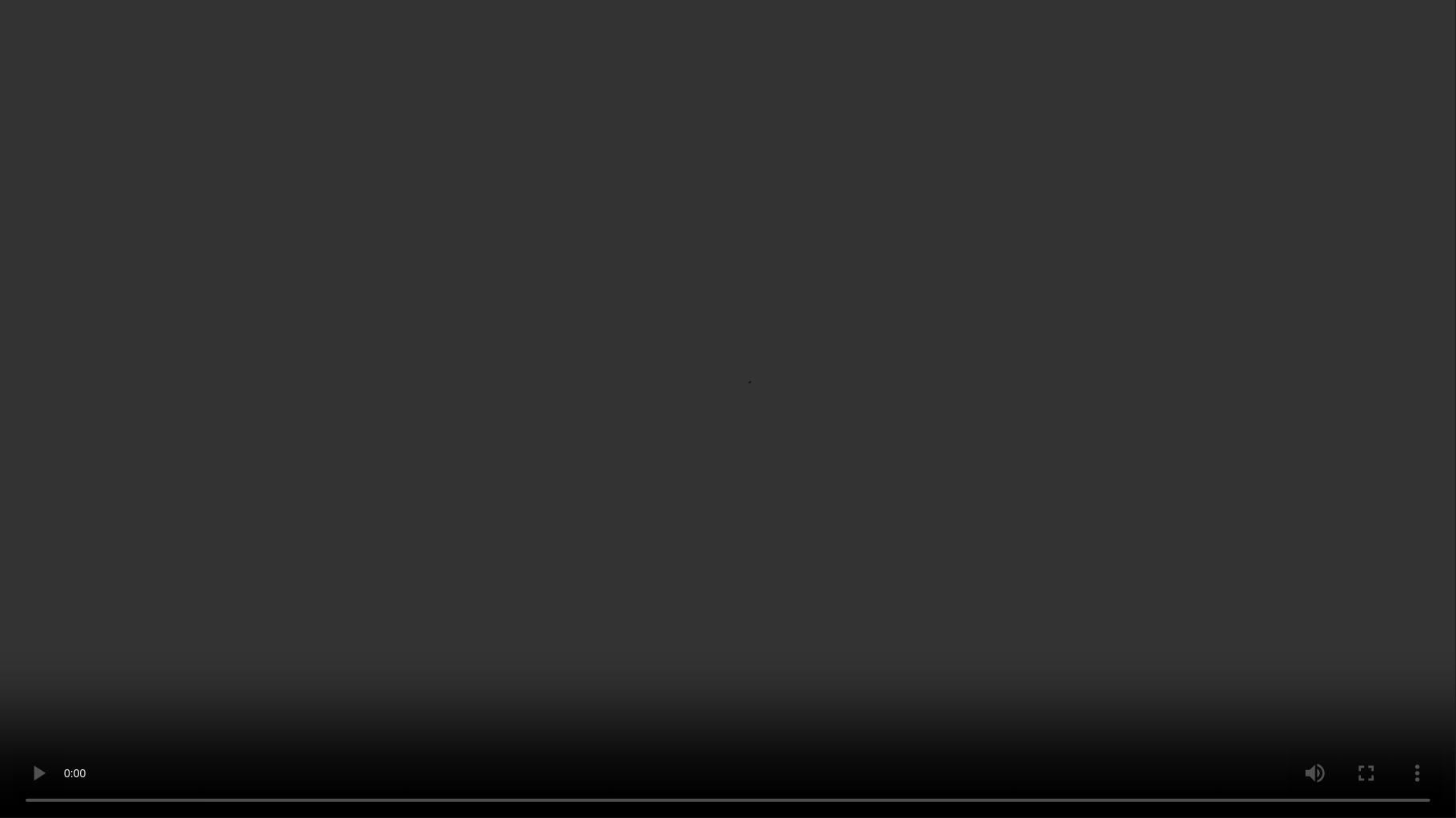
click at [538, 310] on video at bounding box center [728, 409] width 1456 height 818
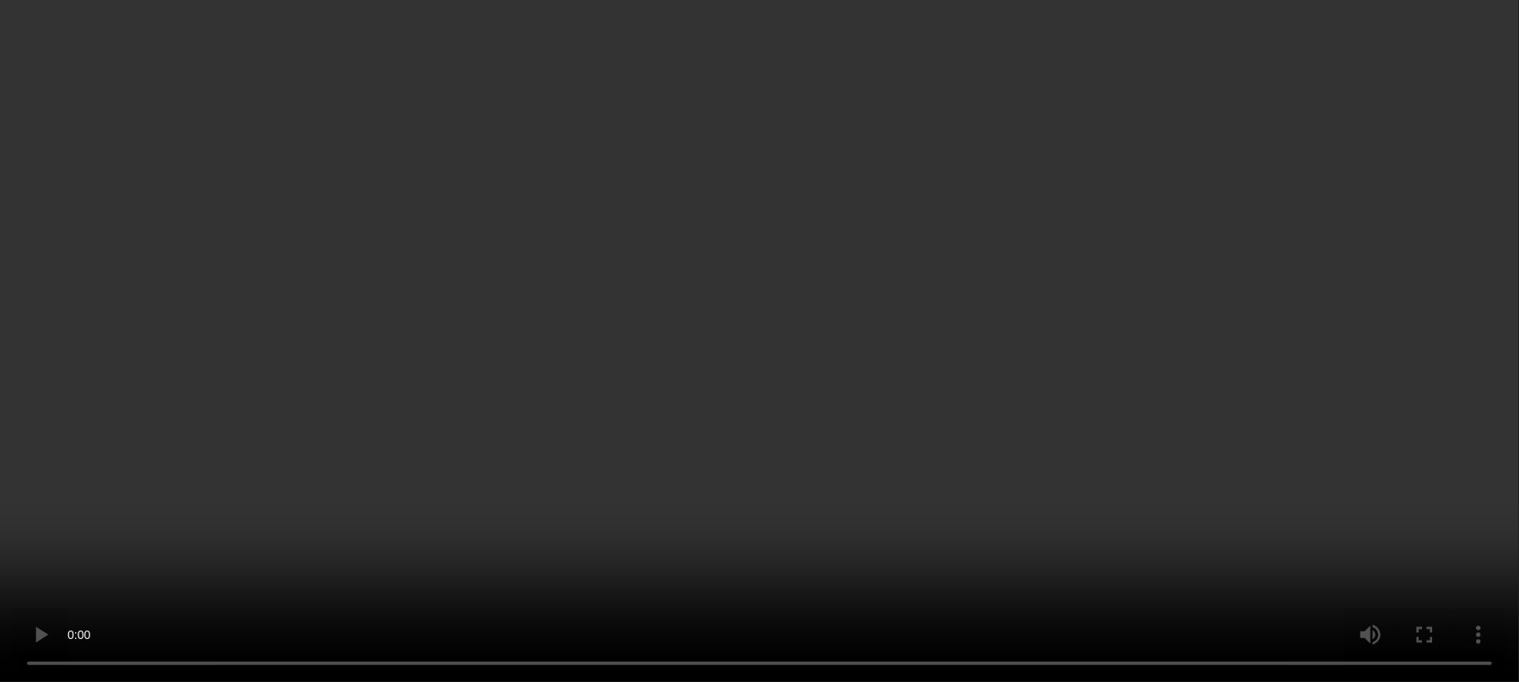
scroll to position [152, 0]
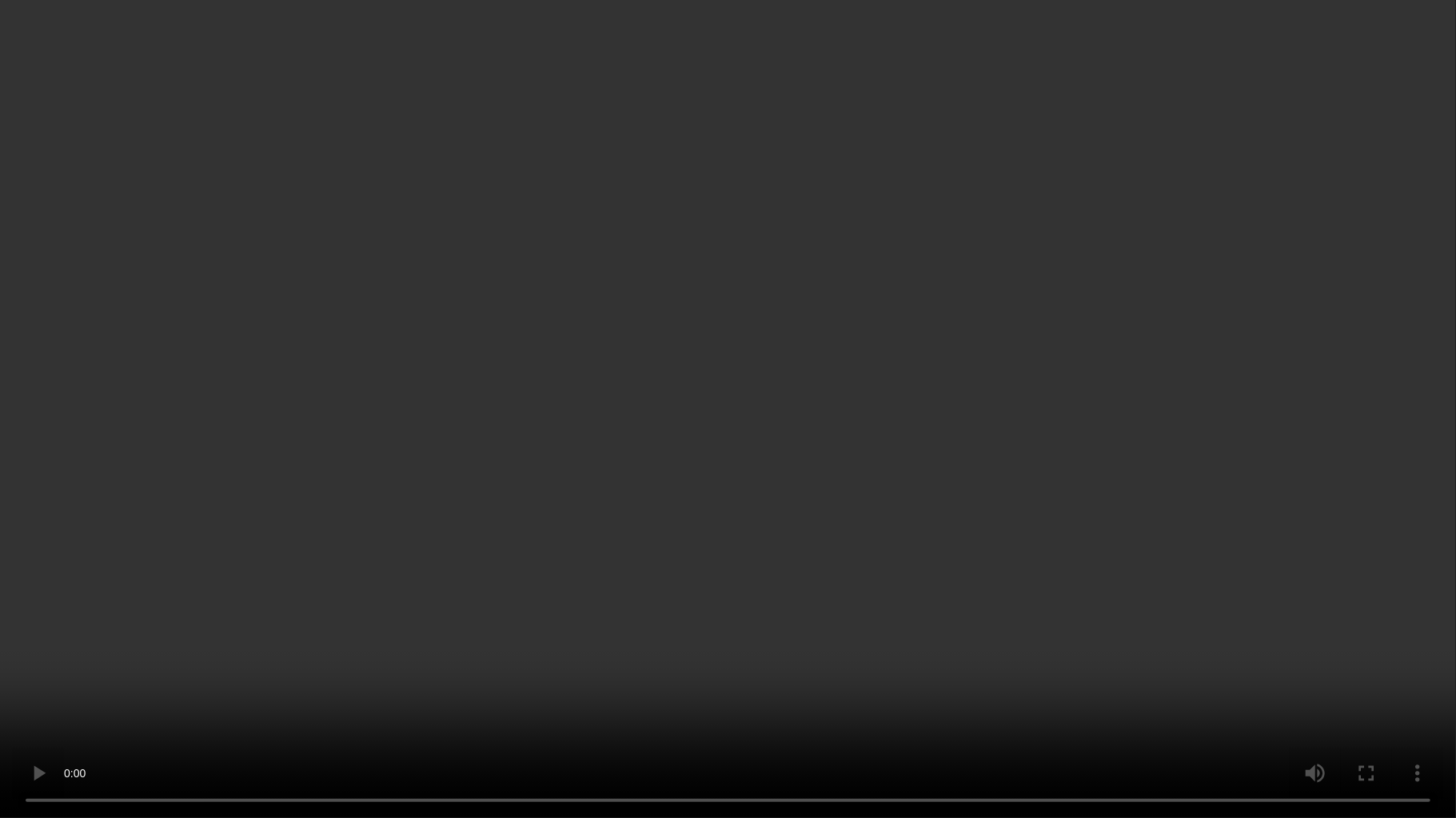
click at [441, 644] on video at bounding box center [728, 409] width 1456 height 818
click at [669, 363] on video at bounding box center [728, 409] width 1456 height 818
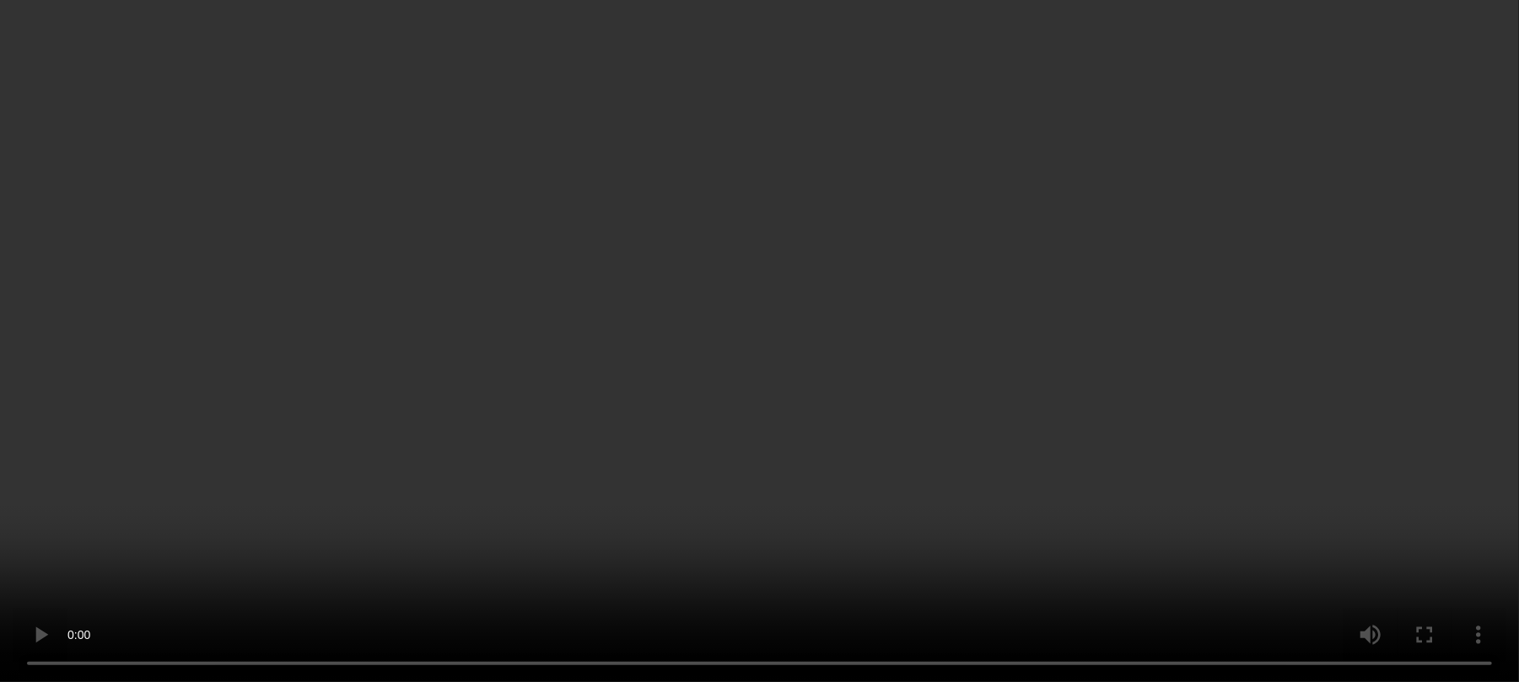
scroll to position [489, 0]
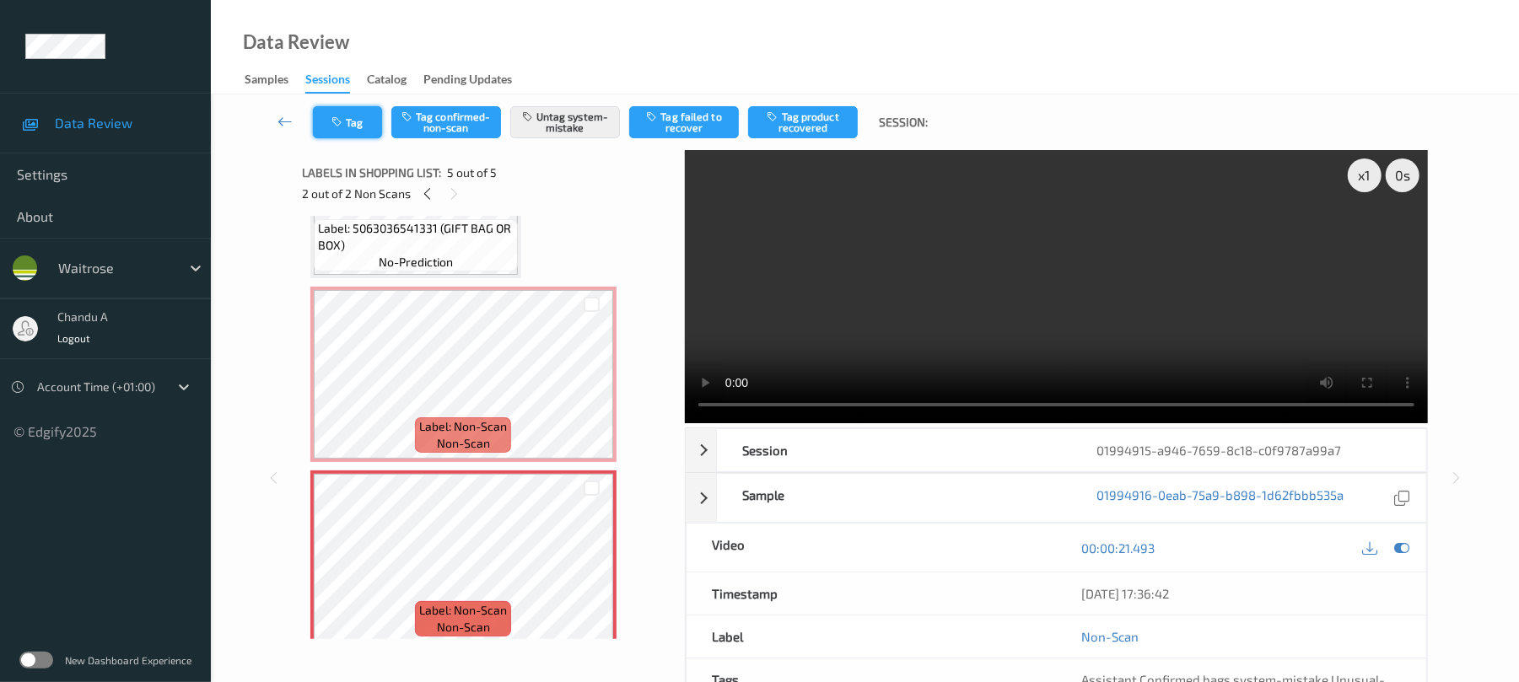
click at [354, 110] on button "Tag" at bounding box center [347, 122] width 69 height 32
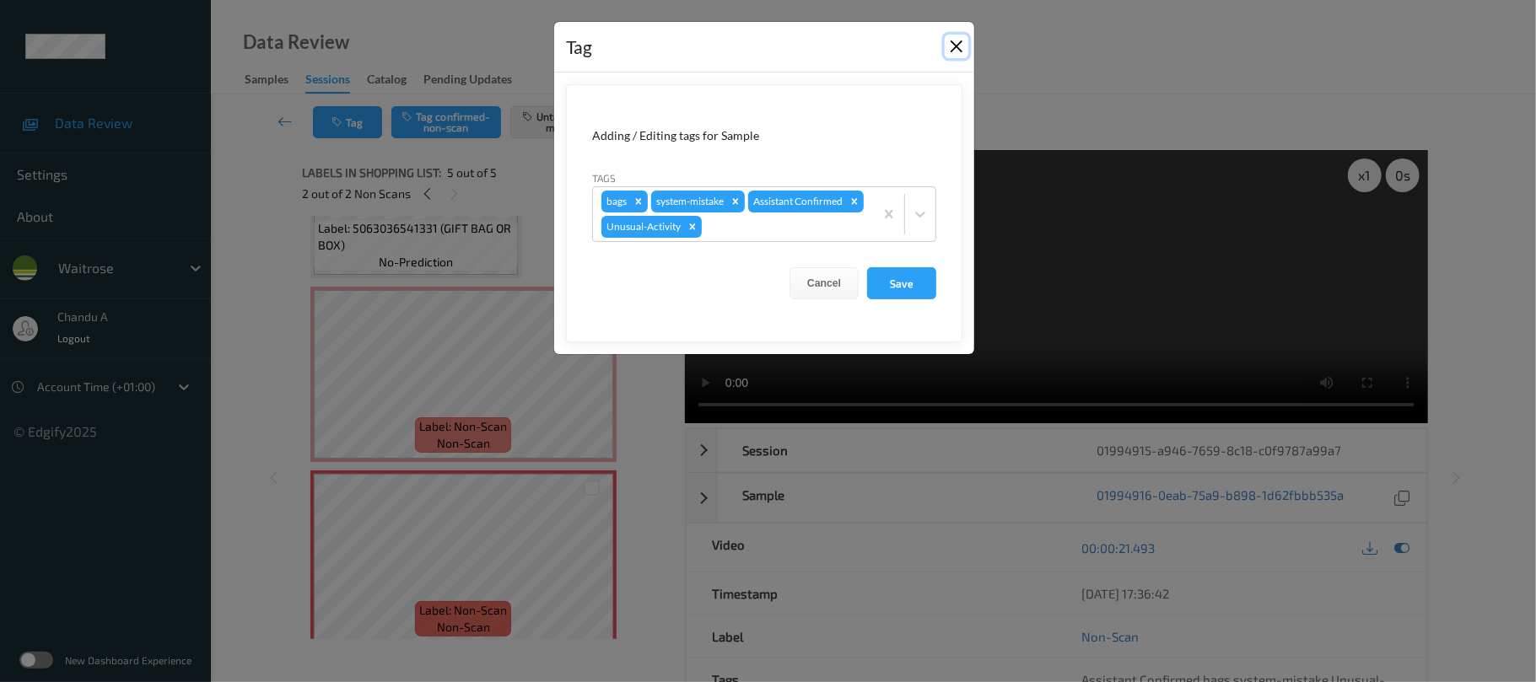
click at [960, 44] on button "Close" at bounding box center [956, 47] width 24 height 24
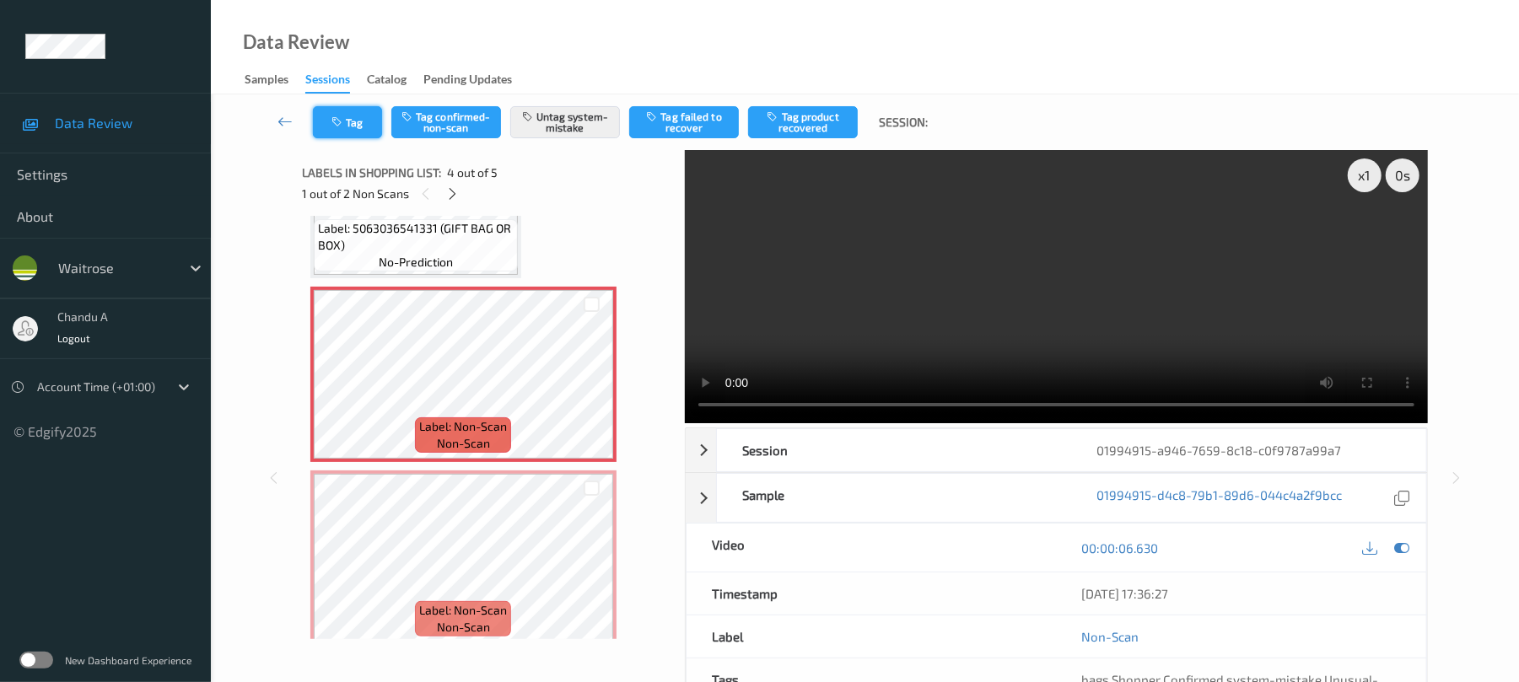
click at [358, 132] on button "Tag" at bounding box center [347, 122] width 69 height 32
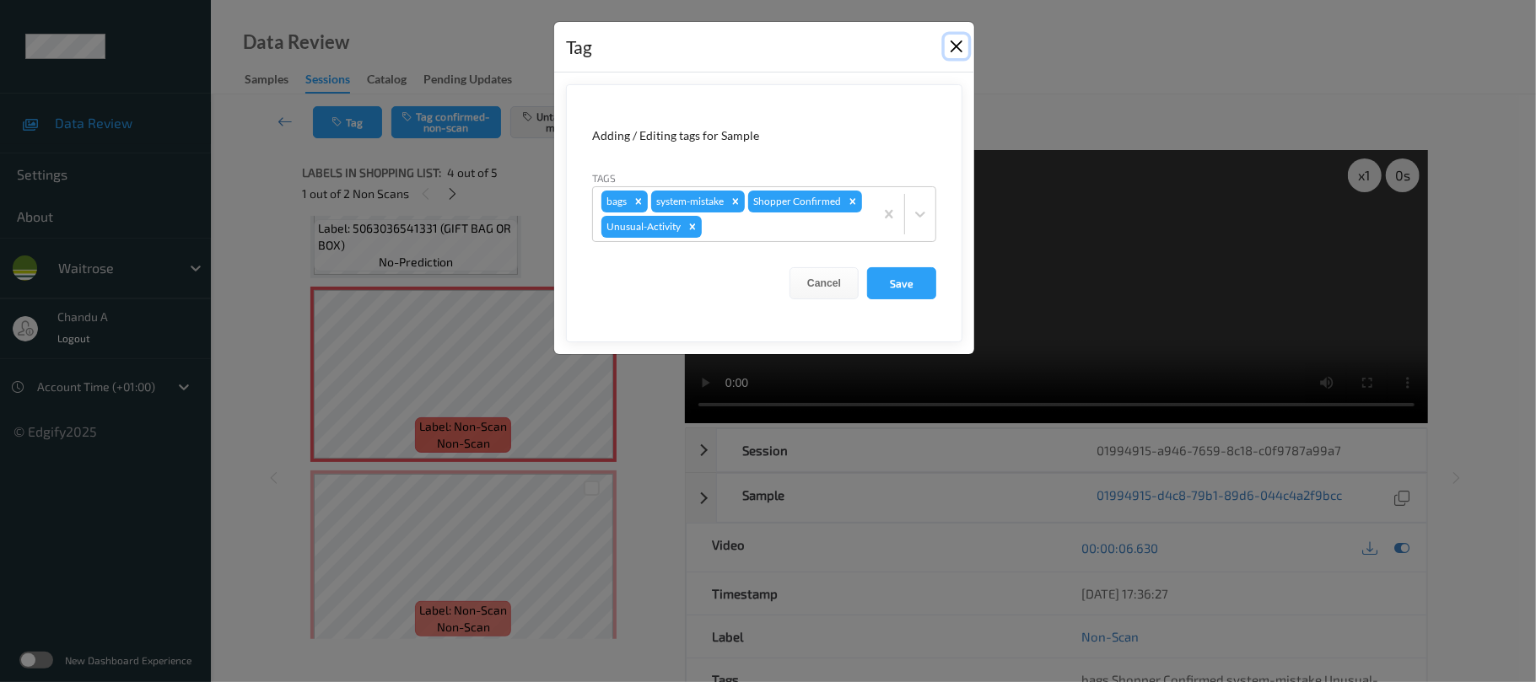
click at [955, 47] on button "Close" at bounding box center [956, 47] width 24 height 24
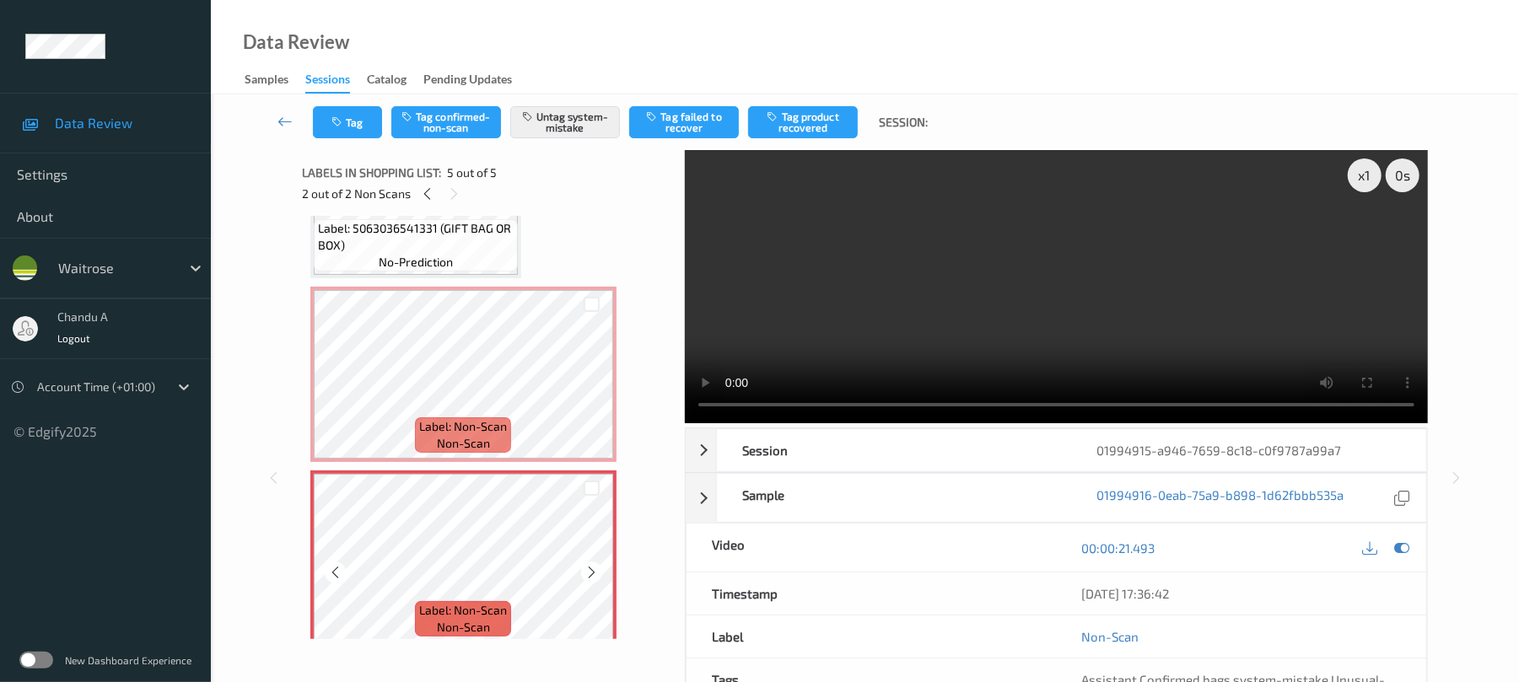
scroll to position [503, 0]
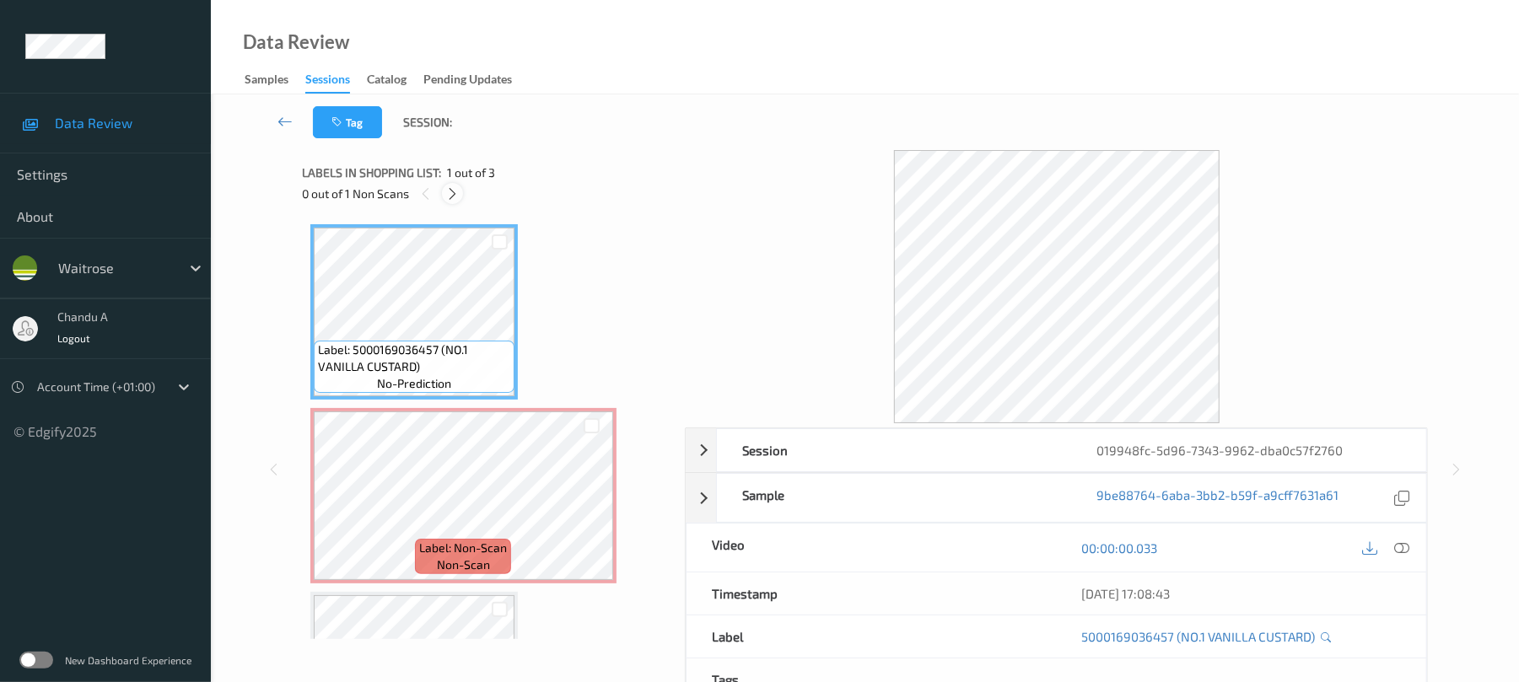
click at [459, 196] on icon at bounding box center [452, 193] width 14 height 15
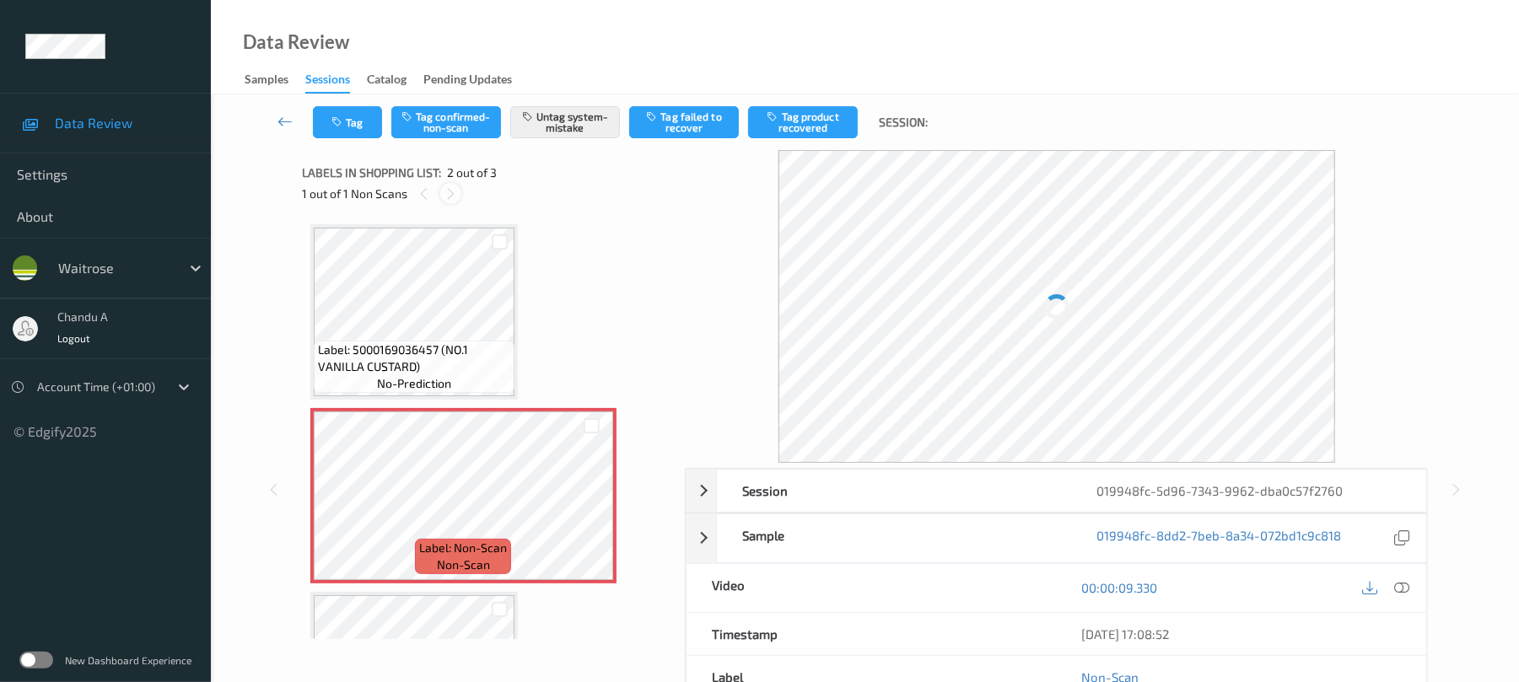
scroll to position [8, 0]
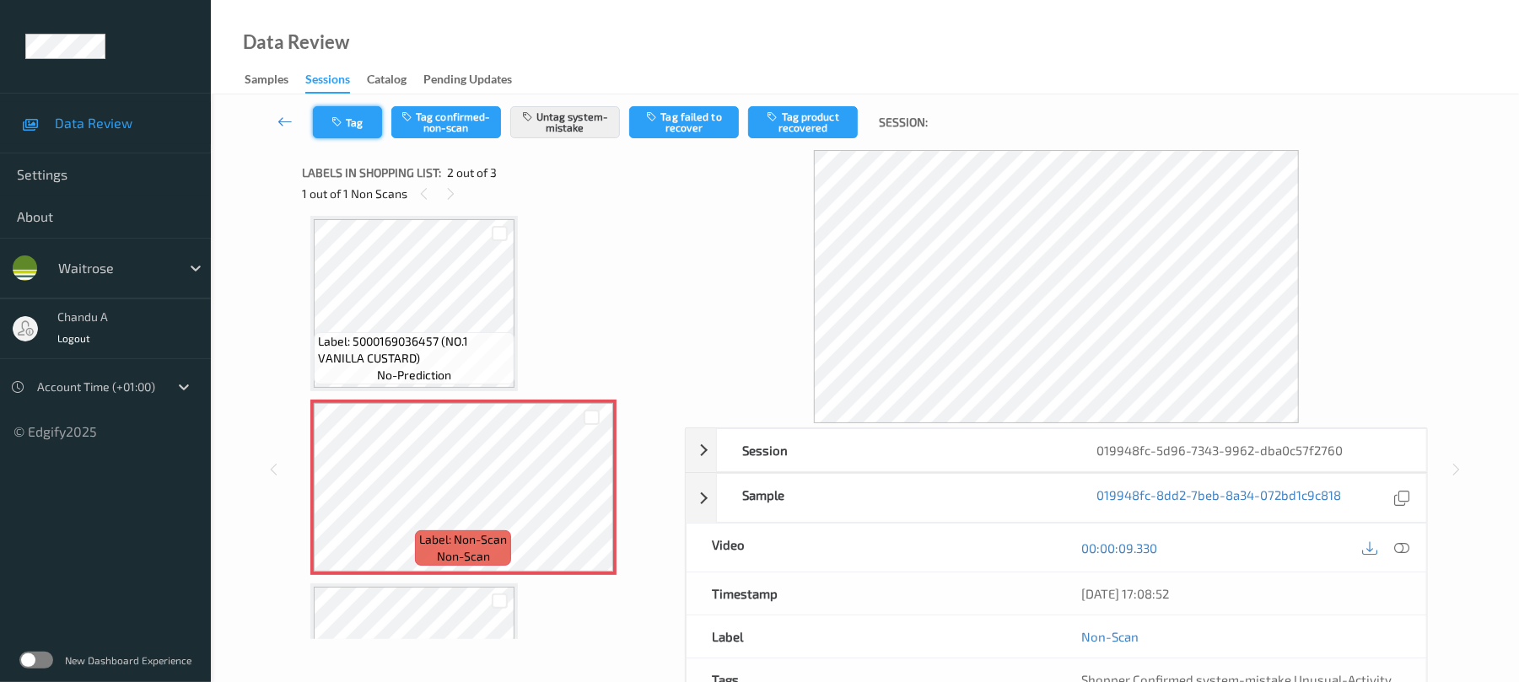
click at [338, 119] on icon "button" at bounding box center [338, 122] width 14 height 12
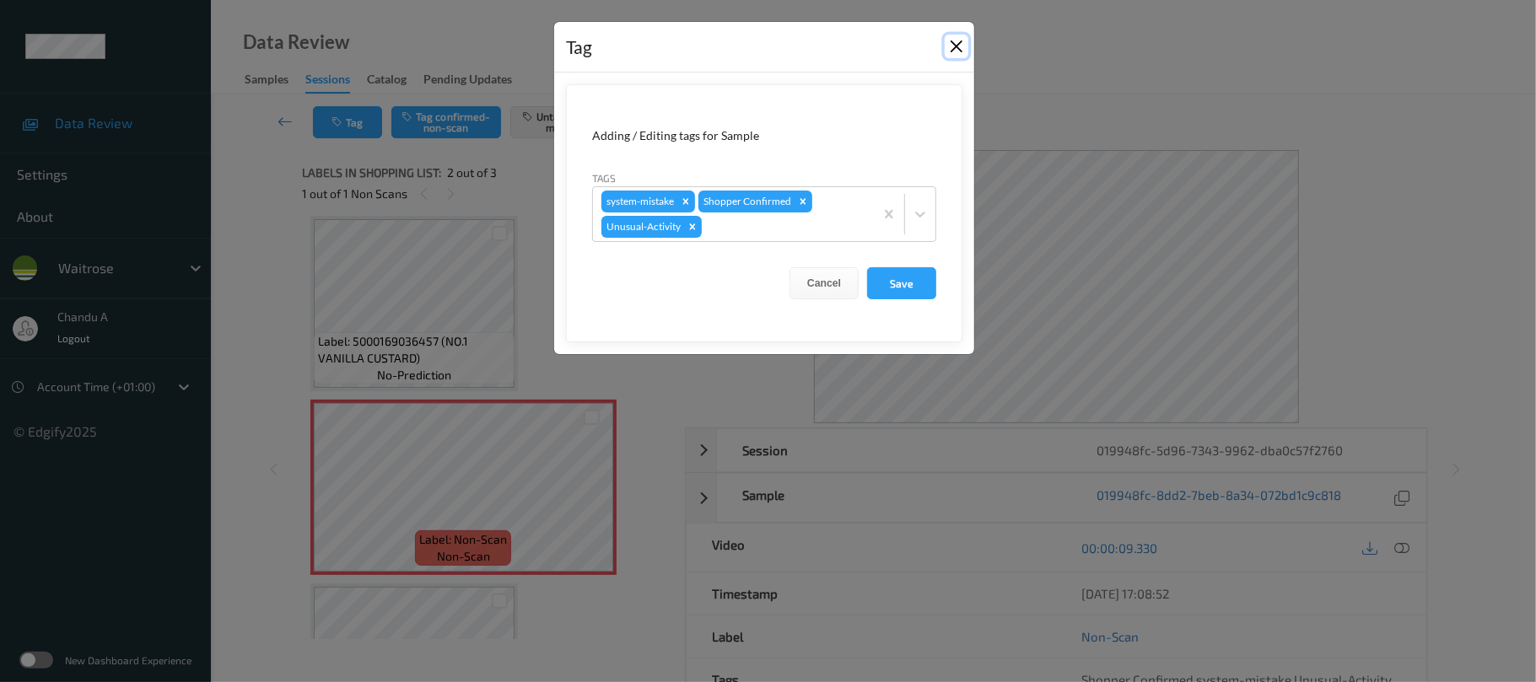
click at [960, 54] on button "Close" at bounding box center [956, 47] width 24 height 24
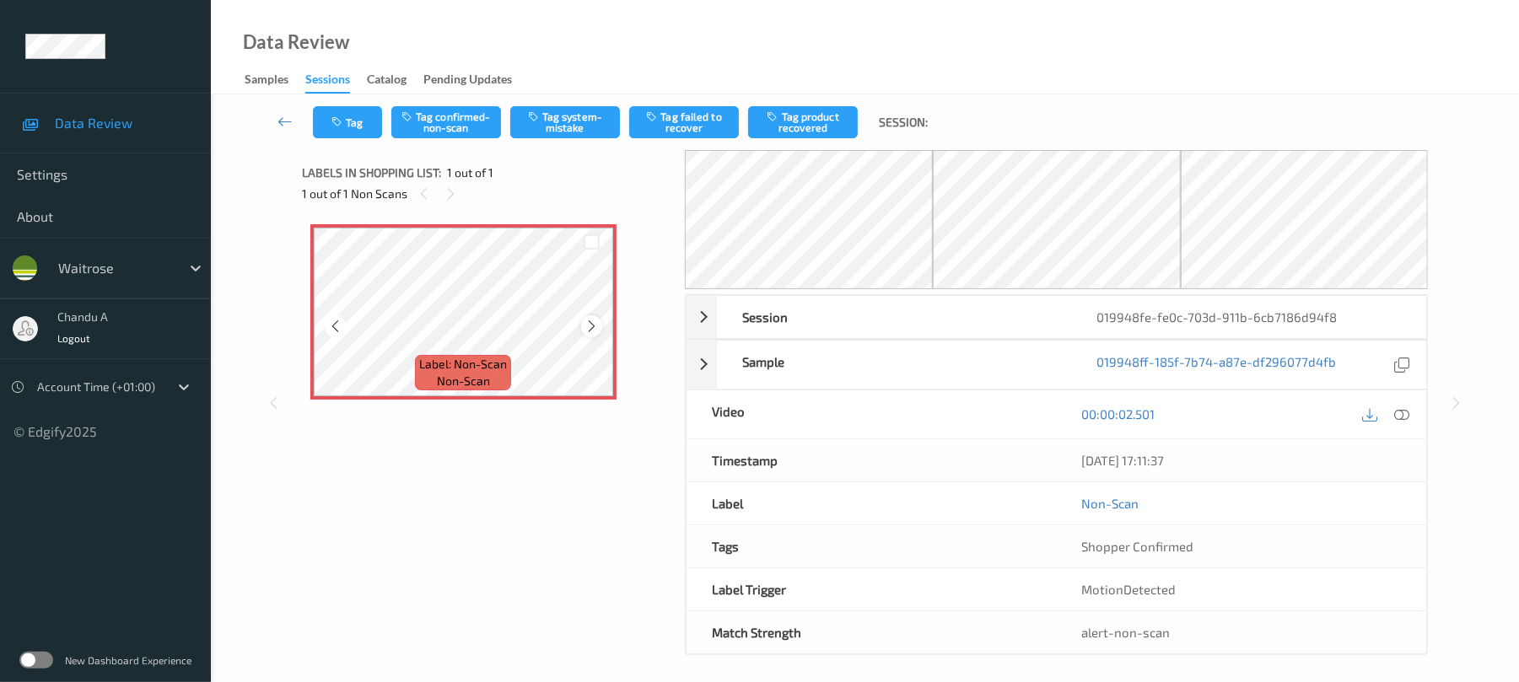
click at [588, 319] on icon at bounding box center [591, 326] width 14 height 15
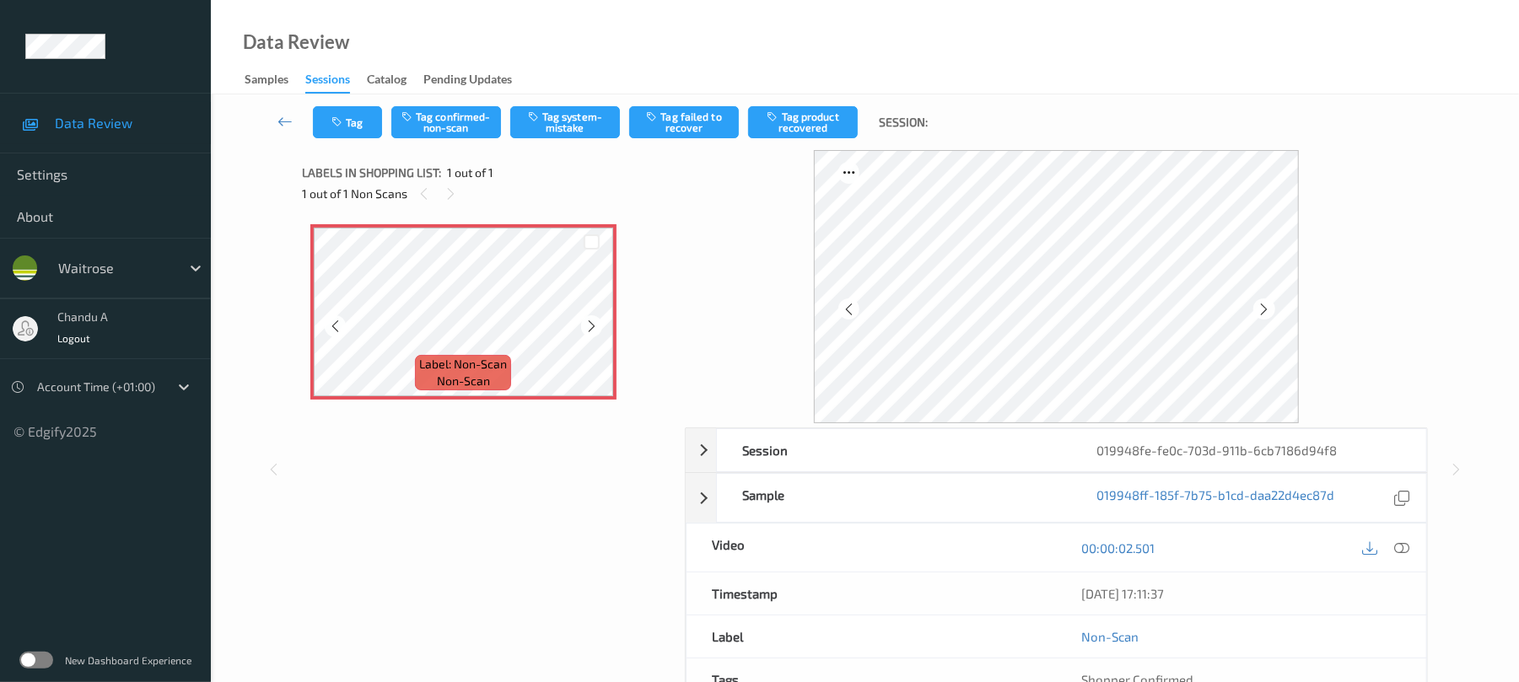
click at [588, 325] on icon at bounding box center [591, 326] width 14 height 15
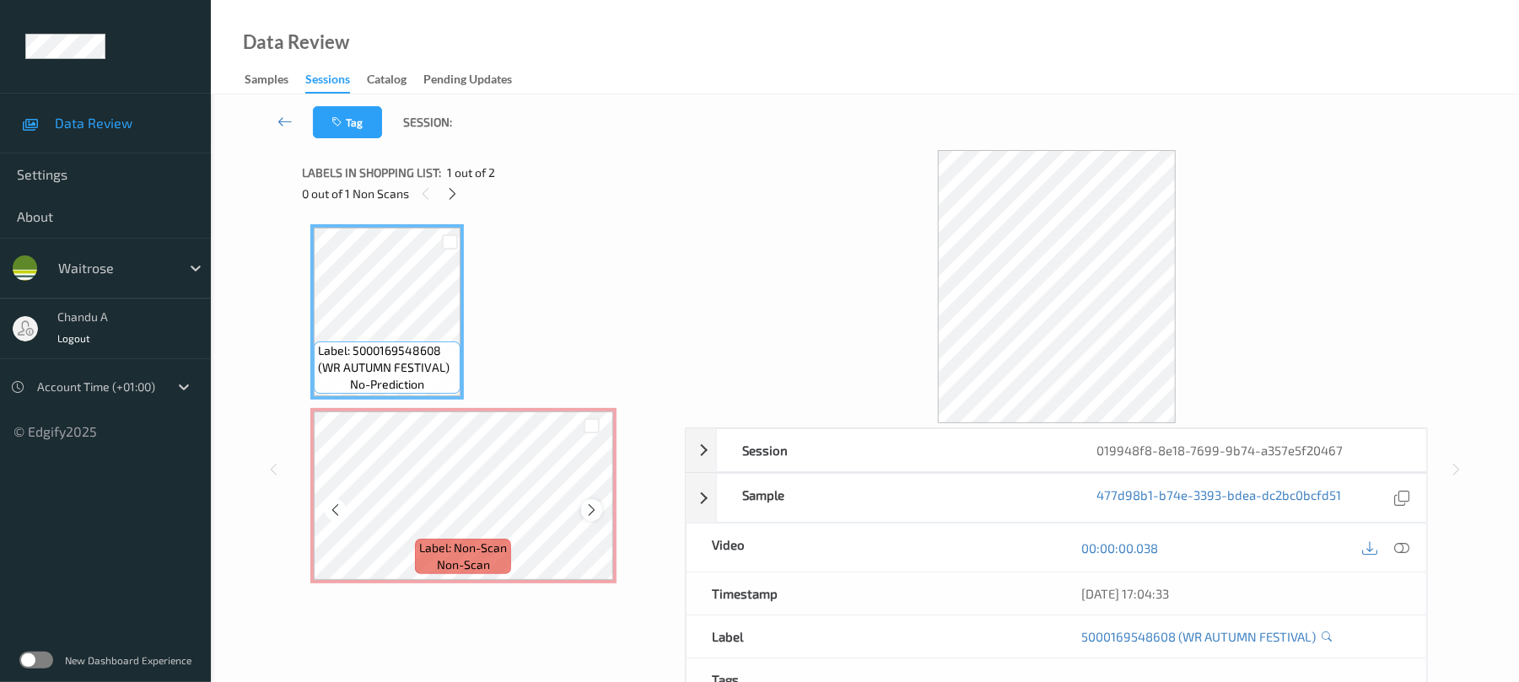
click at [591, 507] on icon at bounding box center [591, 510] width 14 height 15
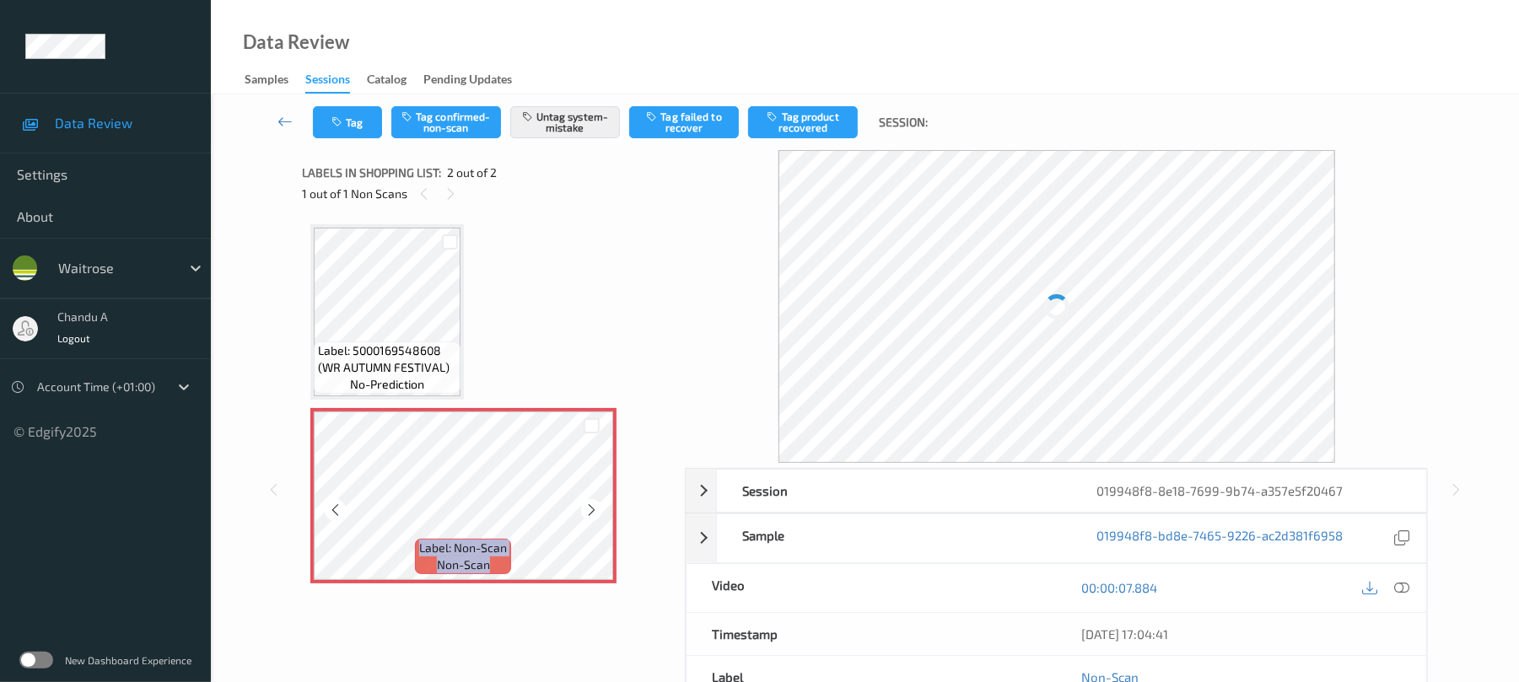
click at [591, 507] on icon at bounding box center [591, 510] width 14 height 15
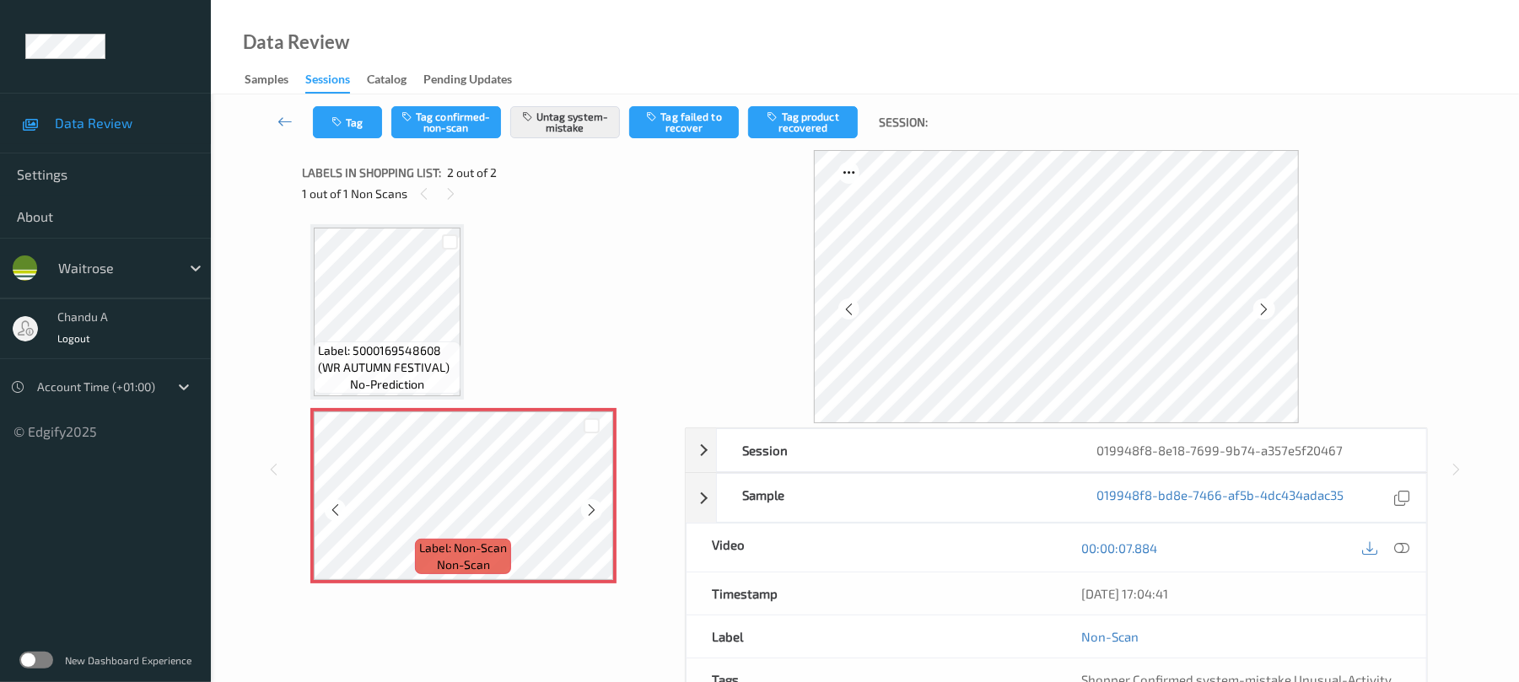
click at [591, 507] on icon at bounding box center [591, 510] width 14 height 15
click at [352, 115] on button "Tag" at bounding box center [347, 122] width 69 height 32
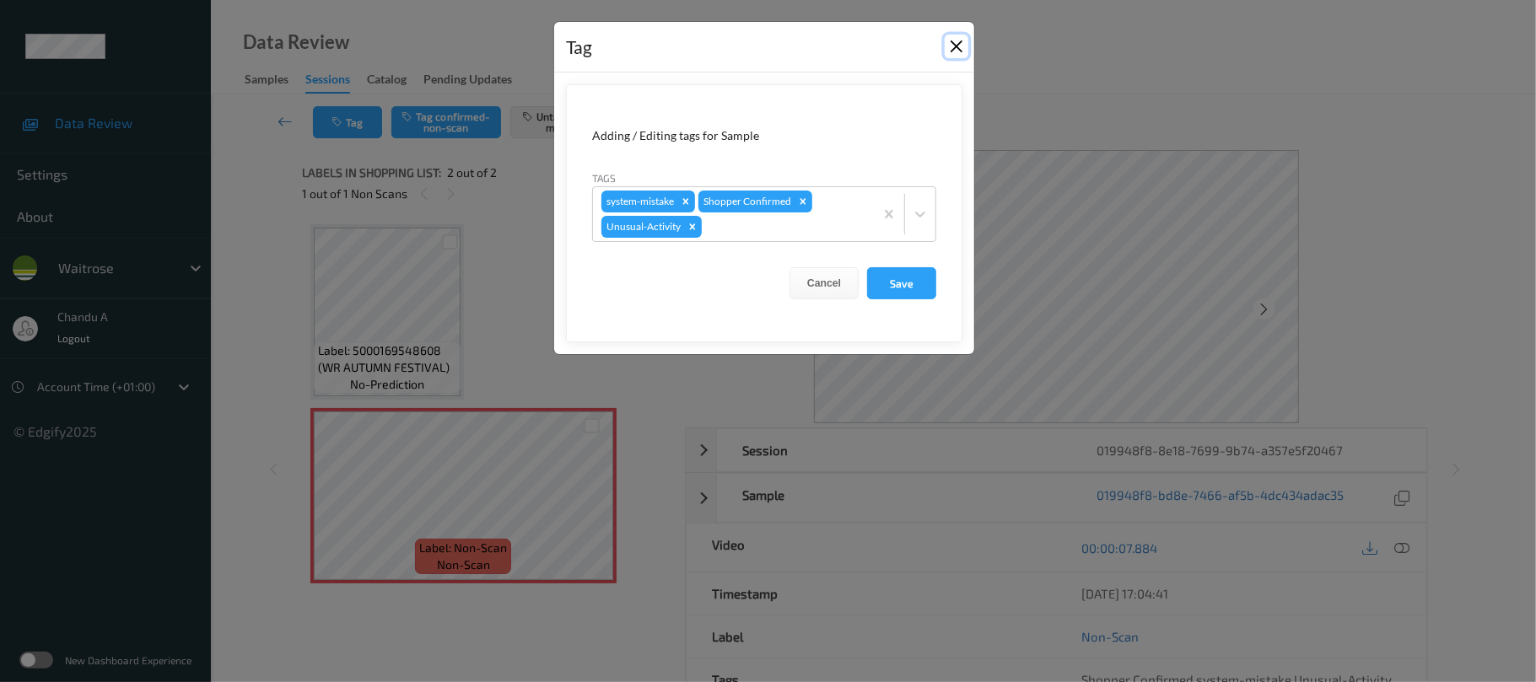
click at [962, 41] on button "Close" at bounding box center [956, 47] width 24 height 24
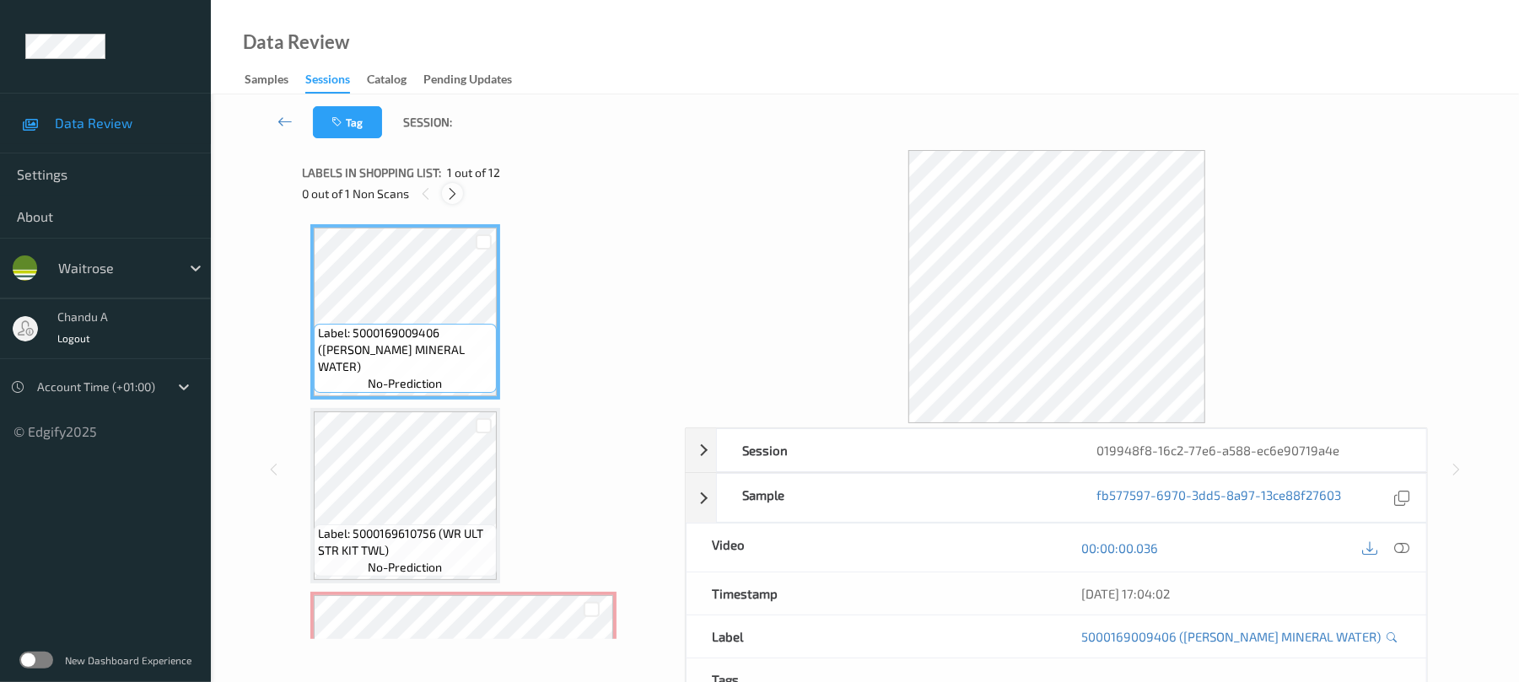
click at [449, 186] on icon at bounding box center [452, 193] width 14 height 15
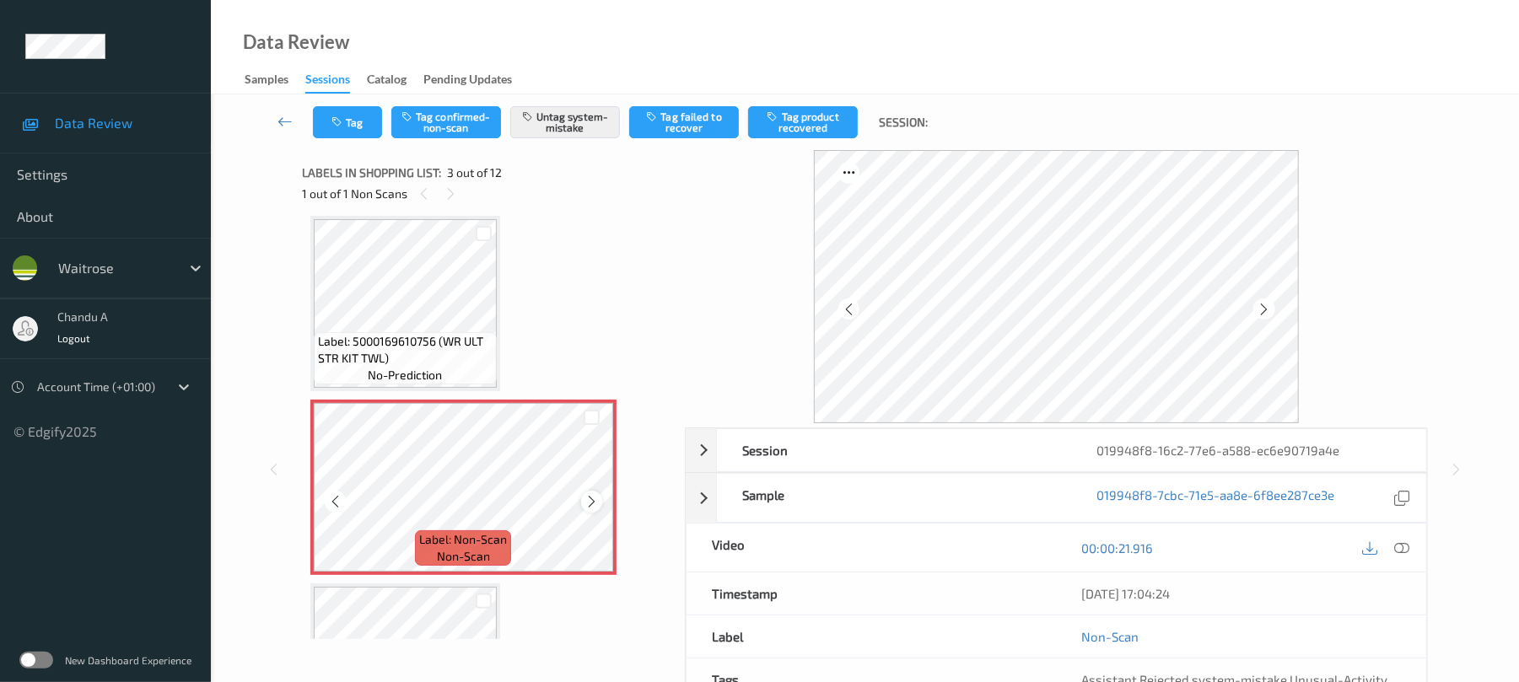
click at [584, 503] on icon at bounding box center [591, 501] width 14 height 15
click at [363, 123] on button "Tag" at bounding box center [347, 122] width 69 height 32
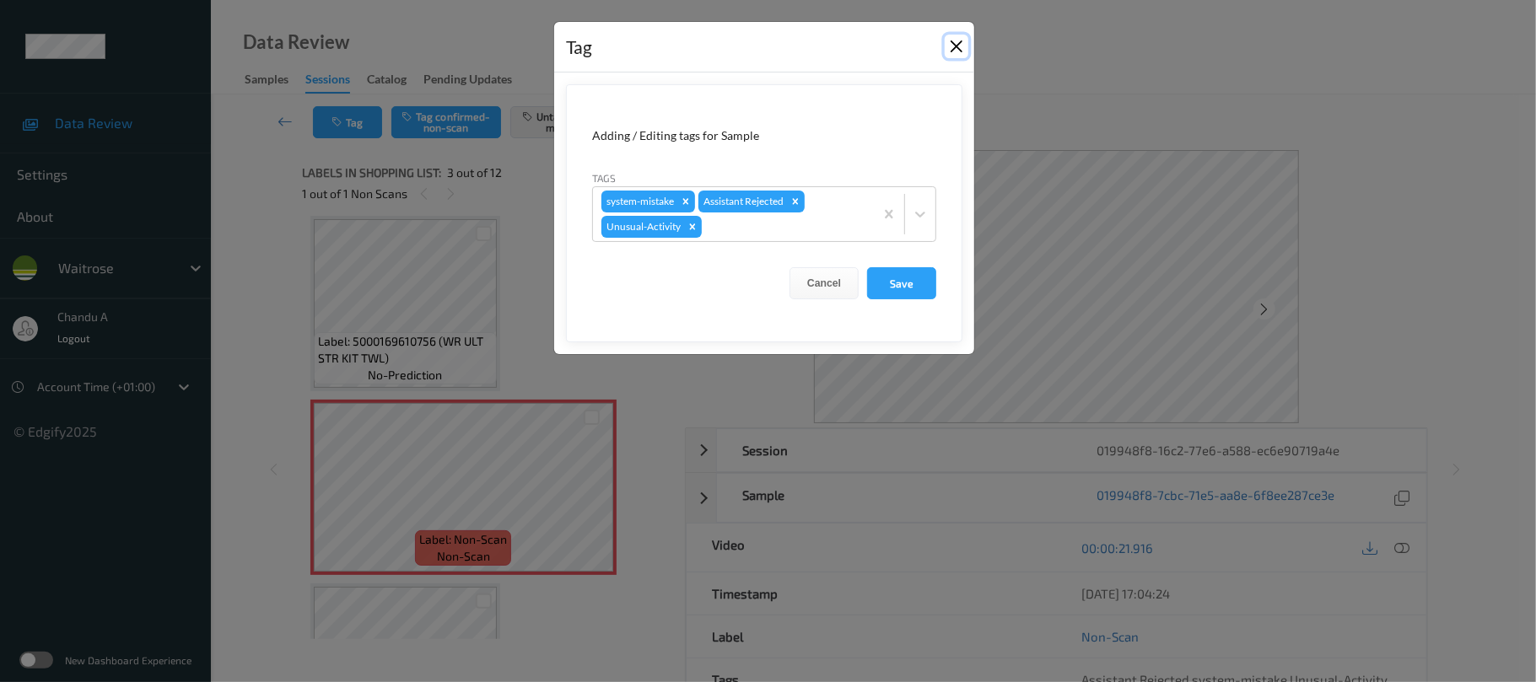
click at [955, 48] on button "Close" at bounding box center [956, 47] width 24 height 24
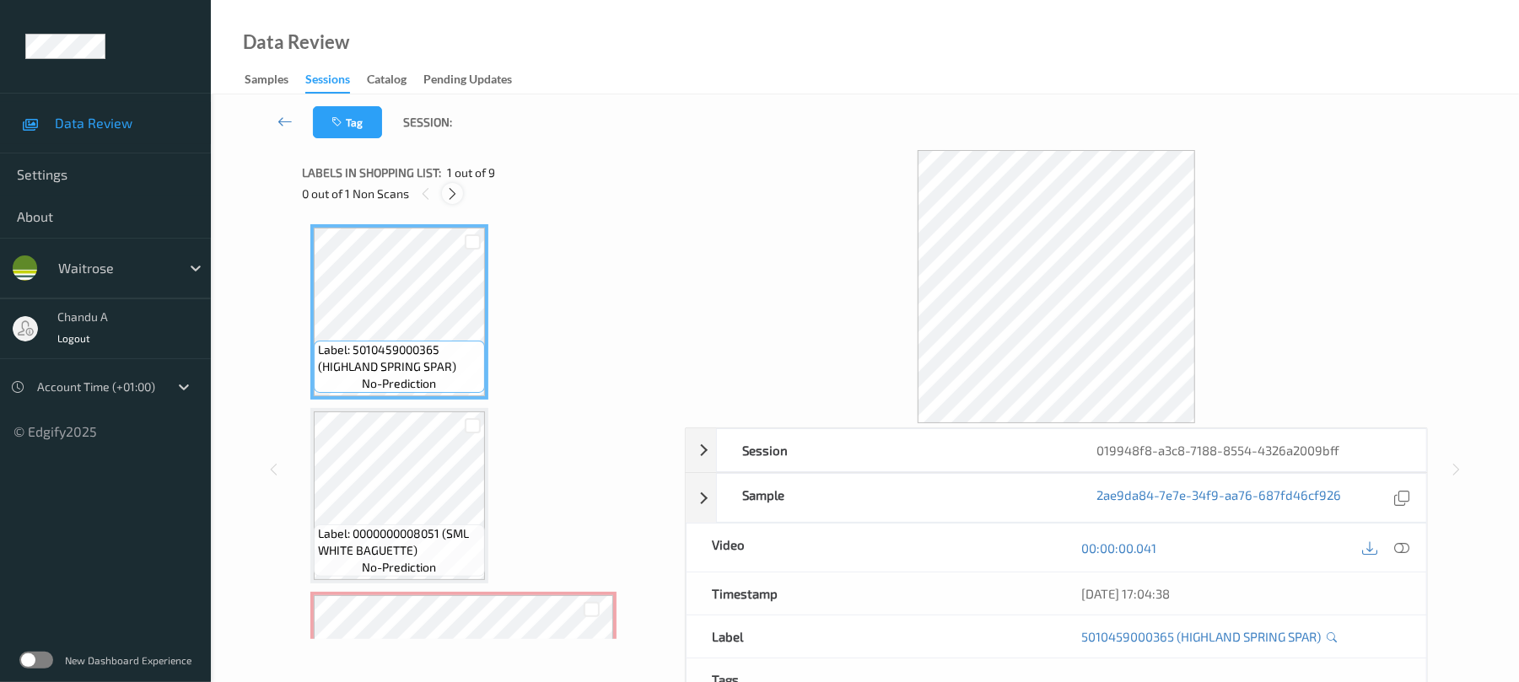
click at [449, 199] on icon at bounding box center [452, 193] width 14 height 15
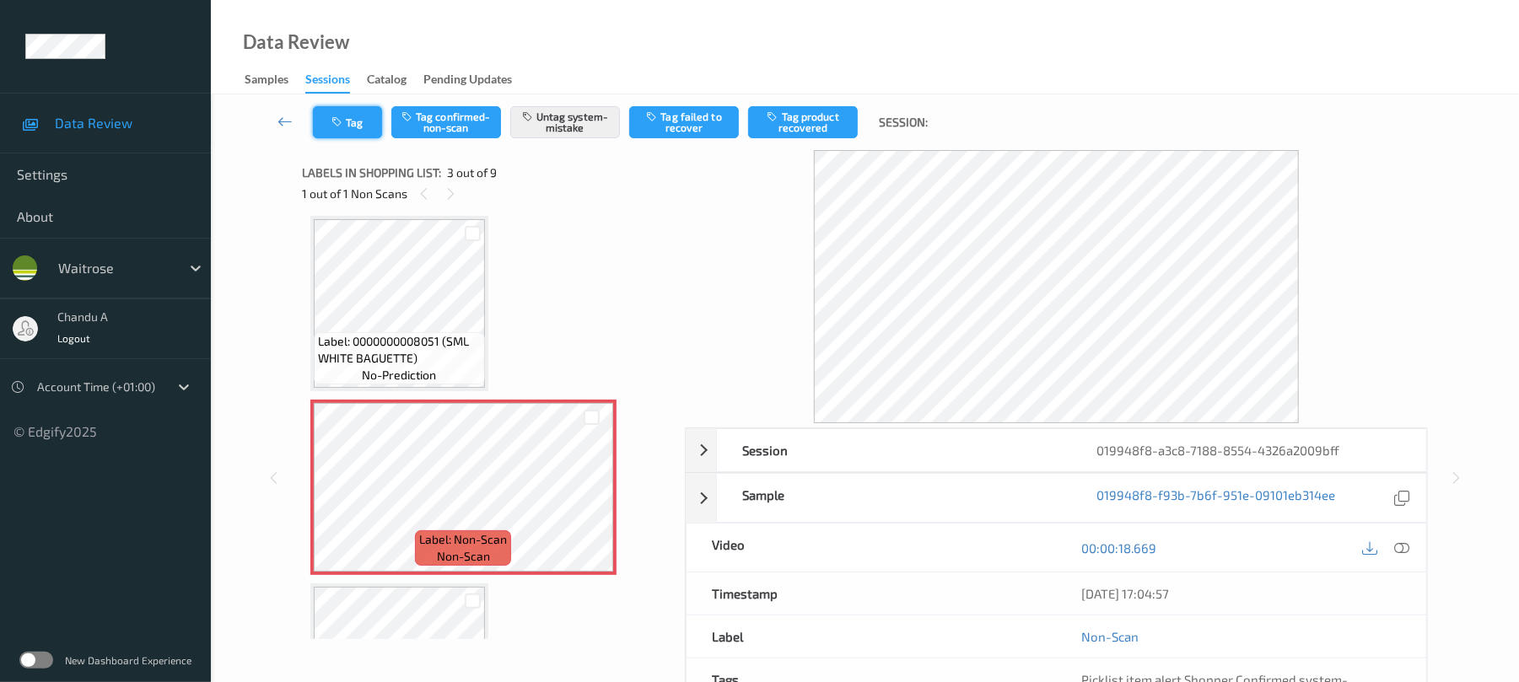
click at [341, 126] on icon "button" at bounding box center [338, 122] width 14 height 12
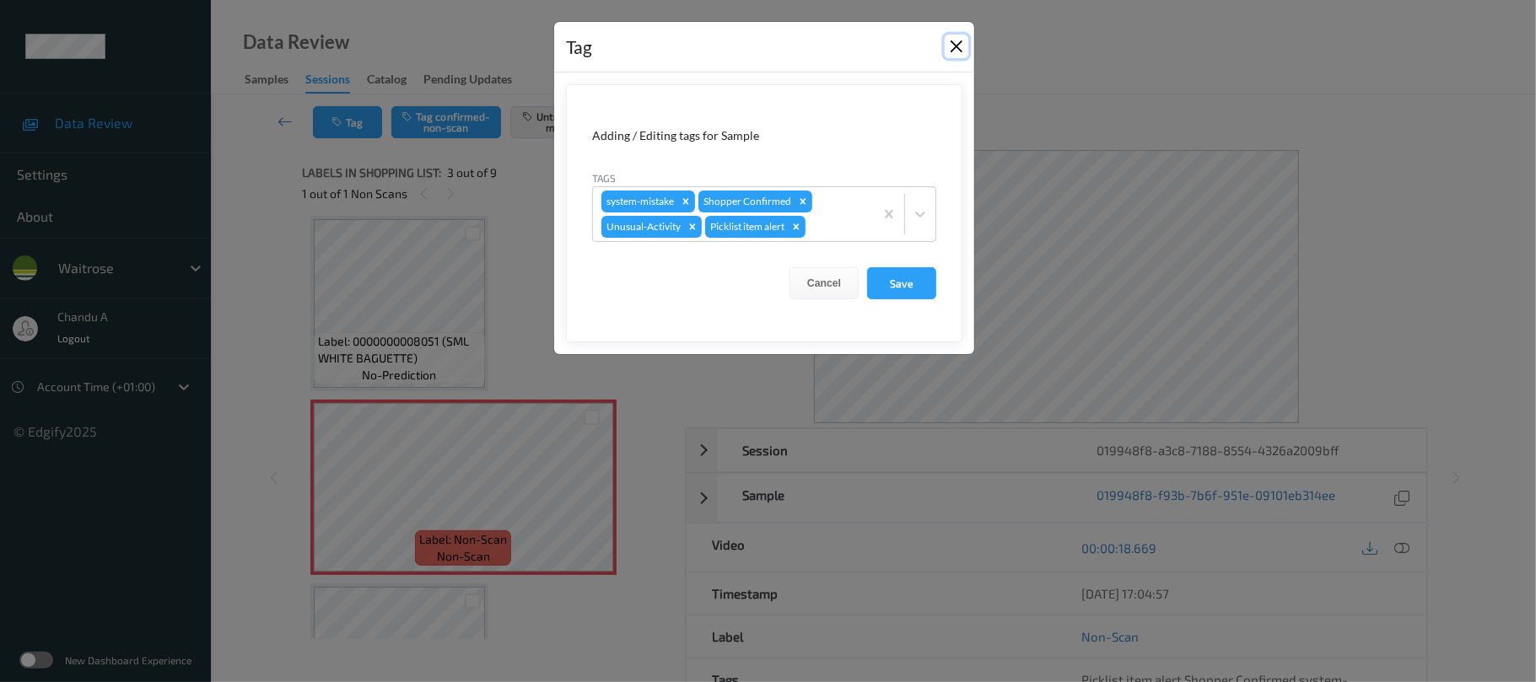
click at [958, 42] on button "Close" at bounding box center [956, 47] width 24 height 24
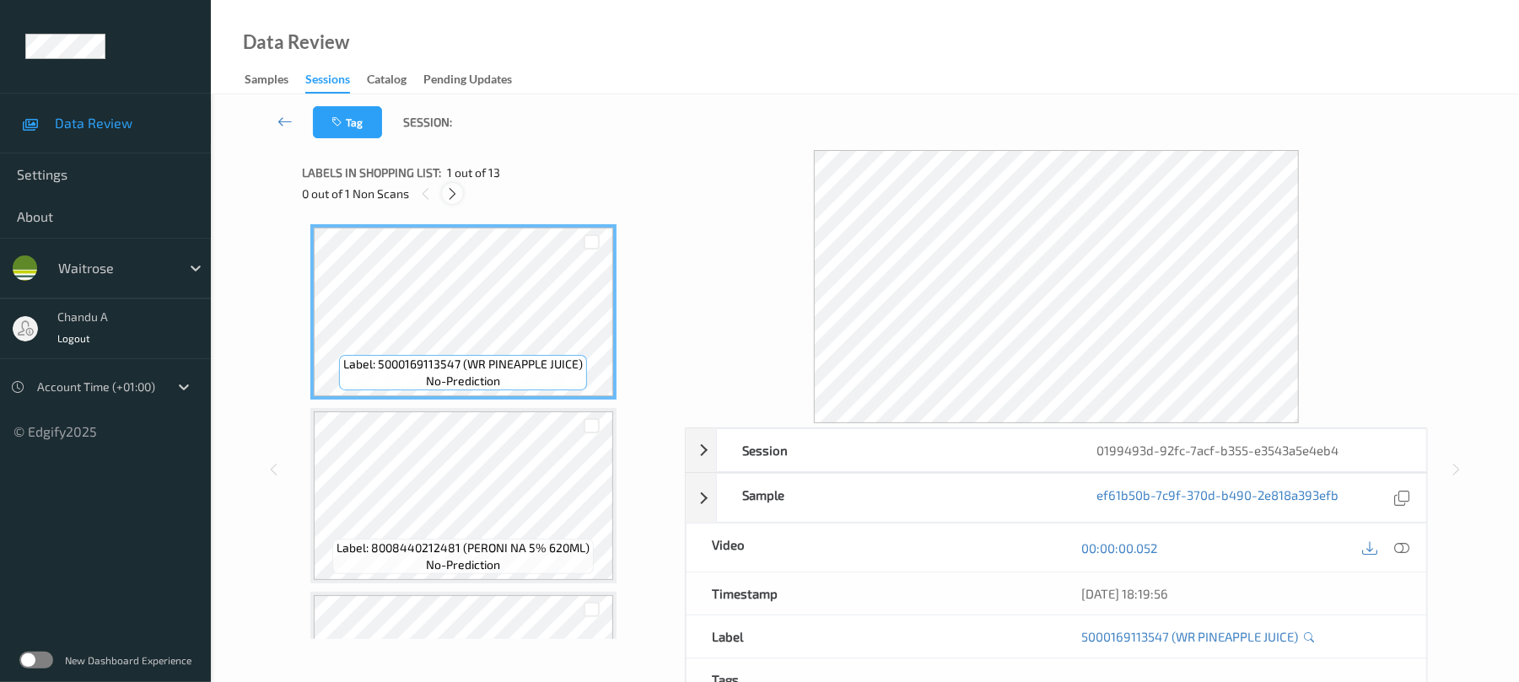
click at [452, 187] on icon at bounding box center [452, 193] width 14 height 15
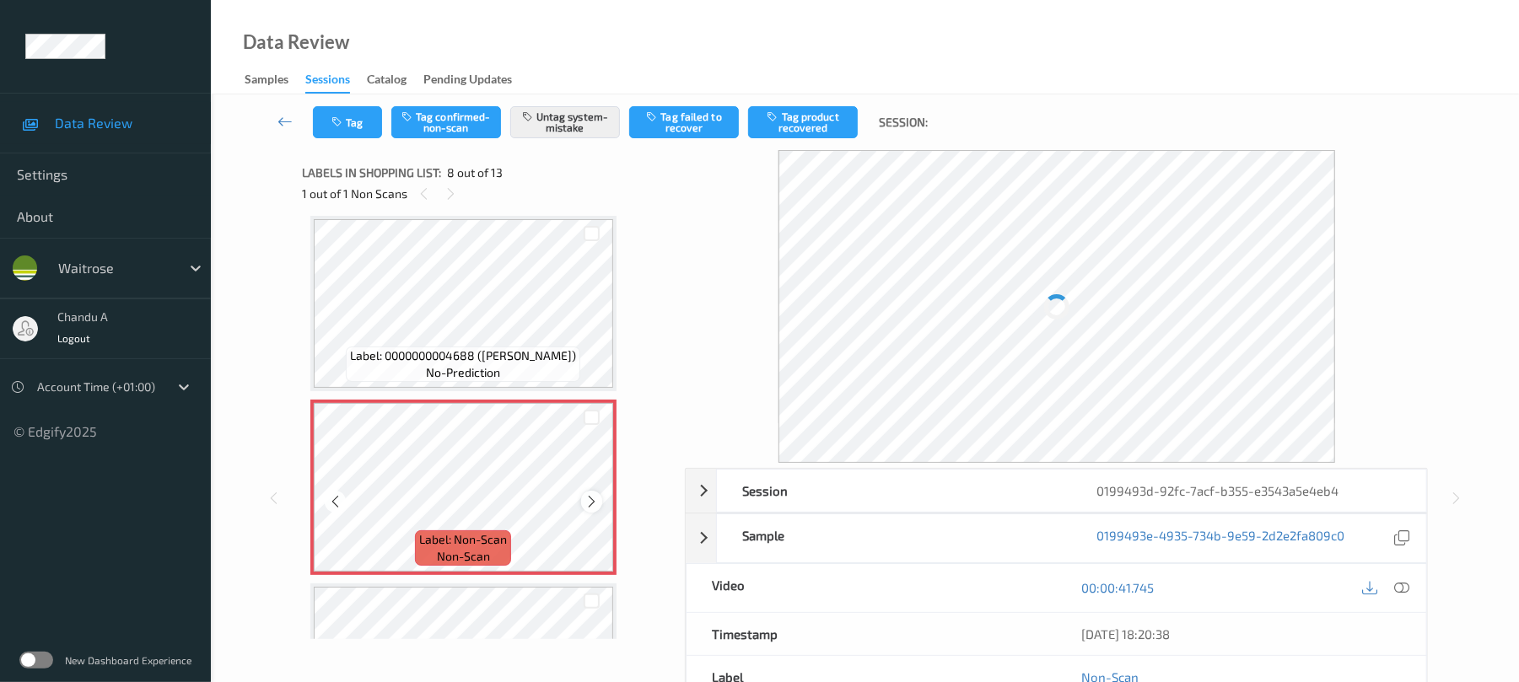
click at [592, 510] on div at bounding box center [591, 501] width 21 height 21
click at [592, 501] on icon at bounding box center [591, 501] width 14 height 15
click at [588, 503] on icon at bounding box center [591, 501] width 14 height 15
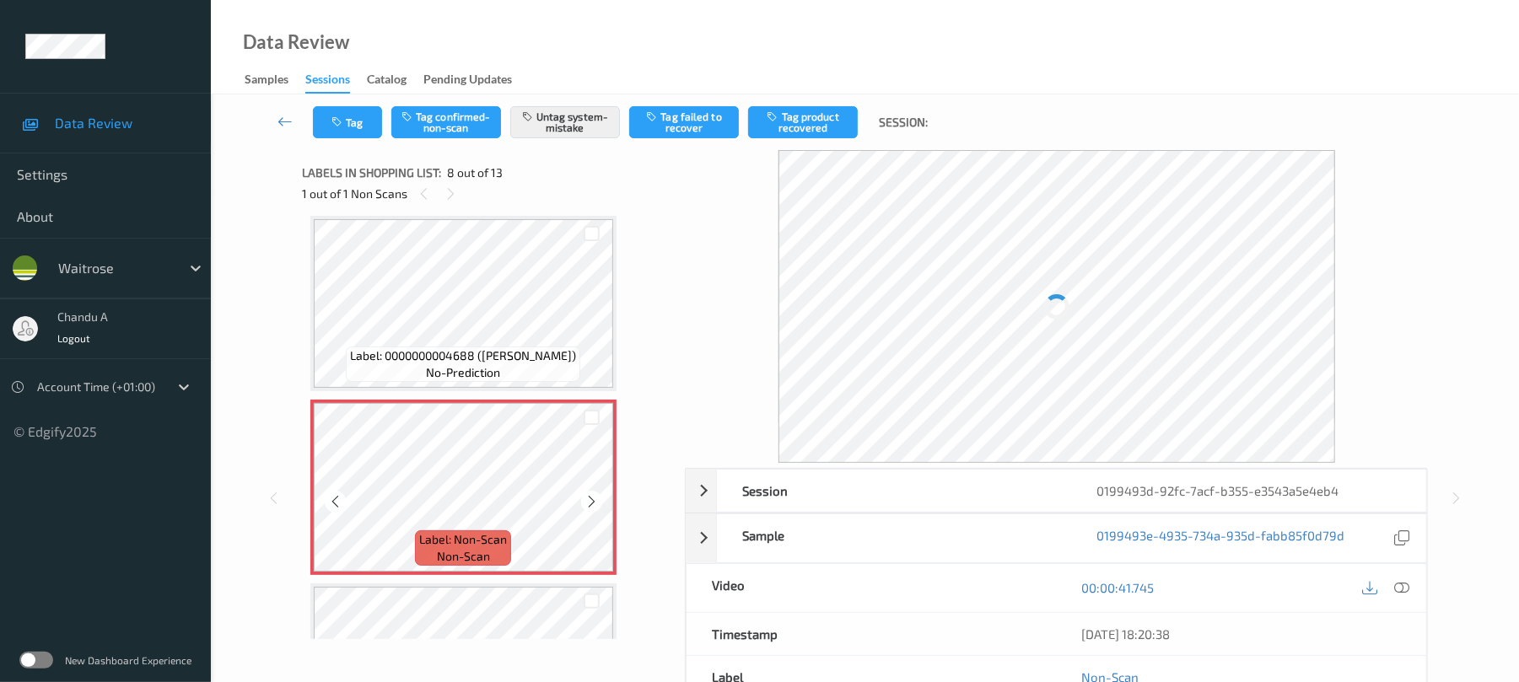
click at [588, 503] on icon at bounding box center [591, 501] width 14 height 15
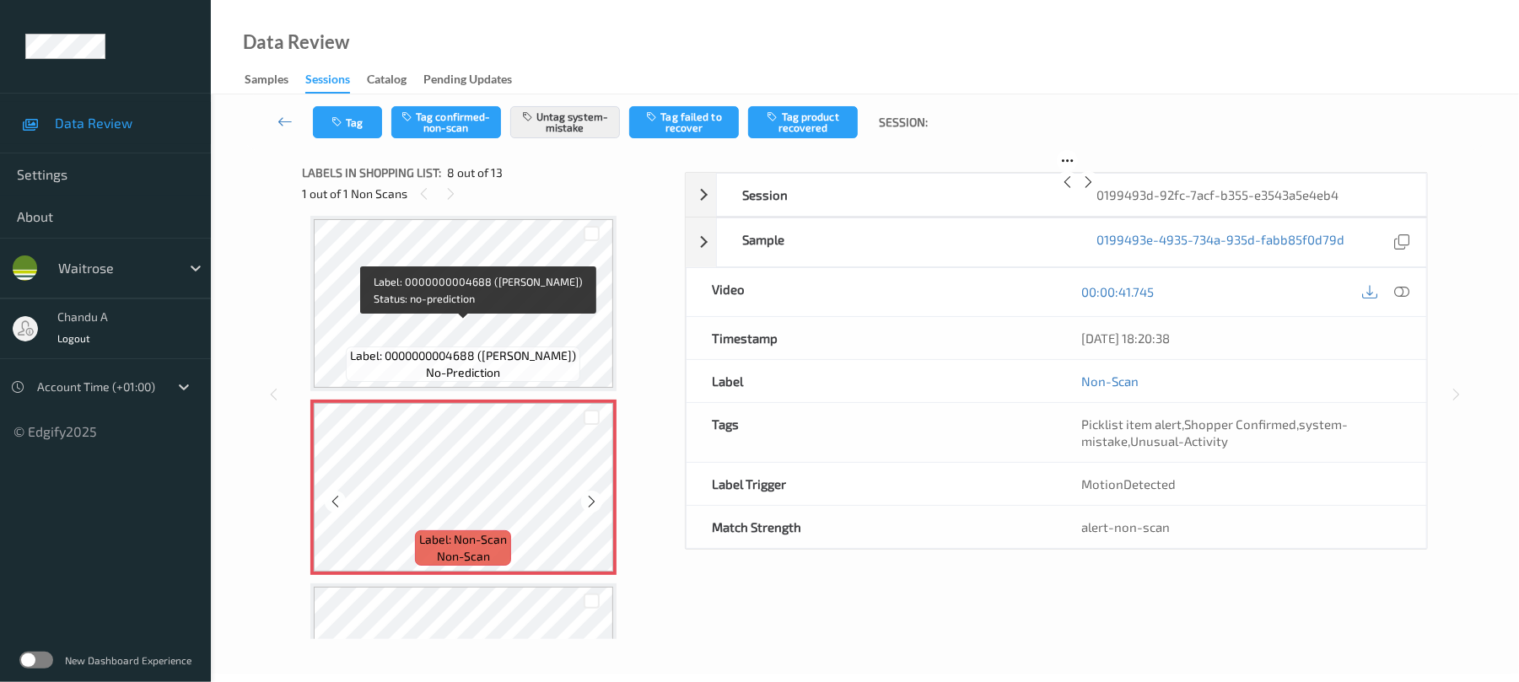
scroll to position [1224, 0]
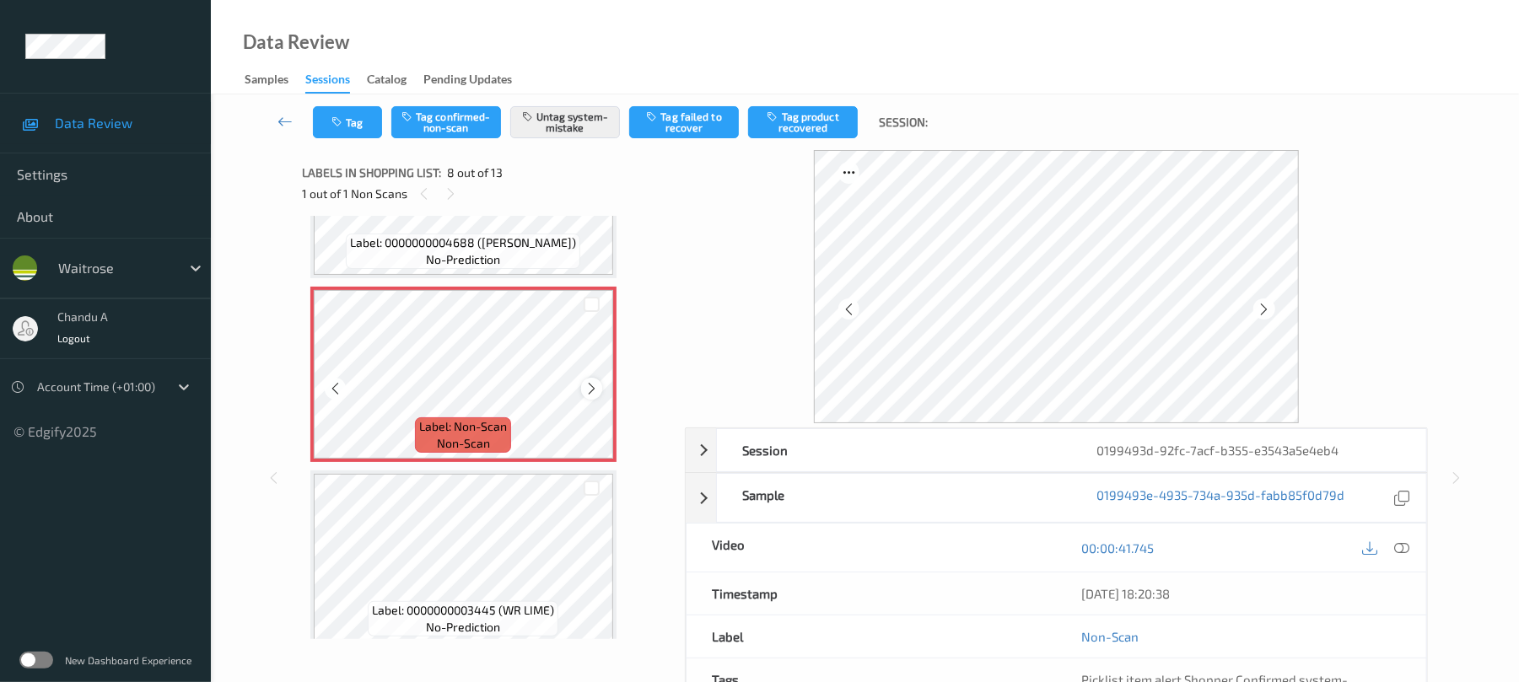
click at [588, 385] on icon at bounding box center [591, 388] width 14 height 15
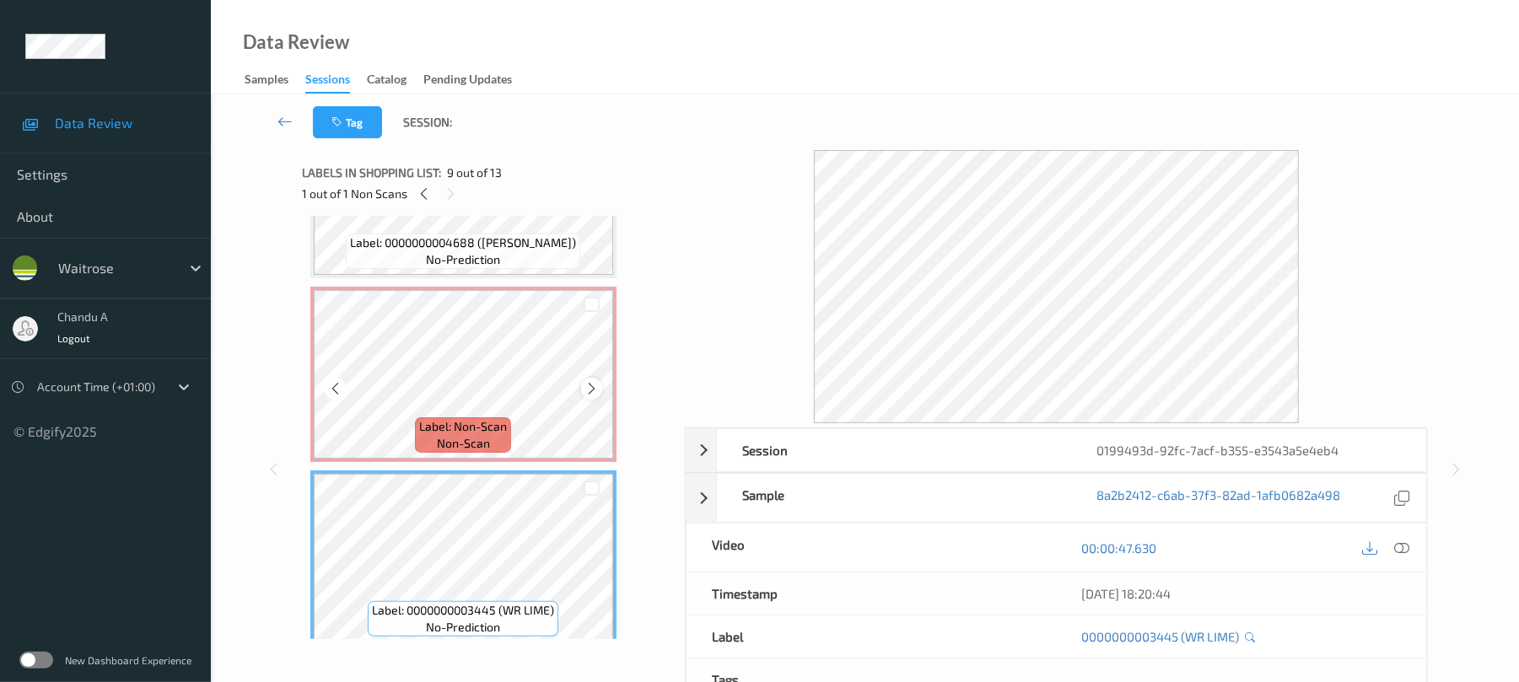
click at [589, 388] on icon at bounding box center [591, 388] width 14 height 15
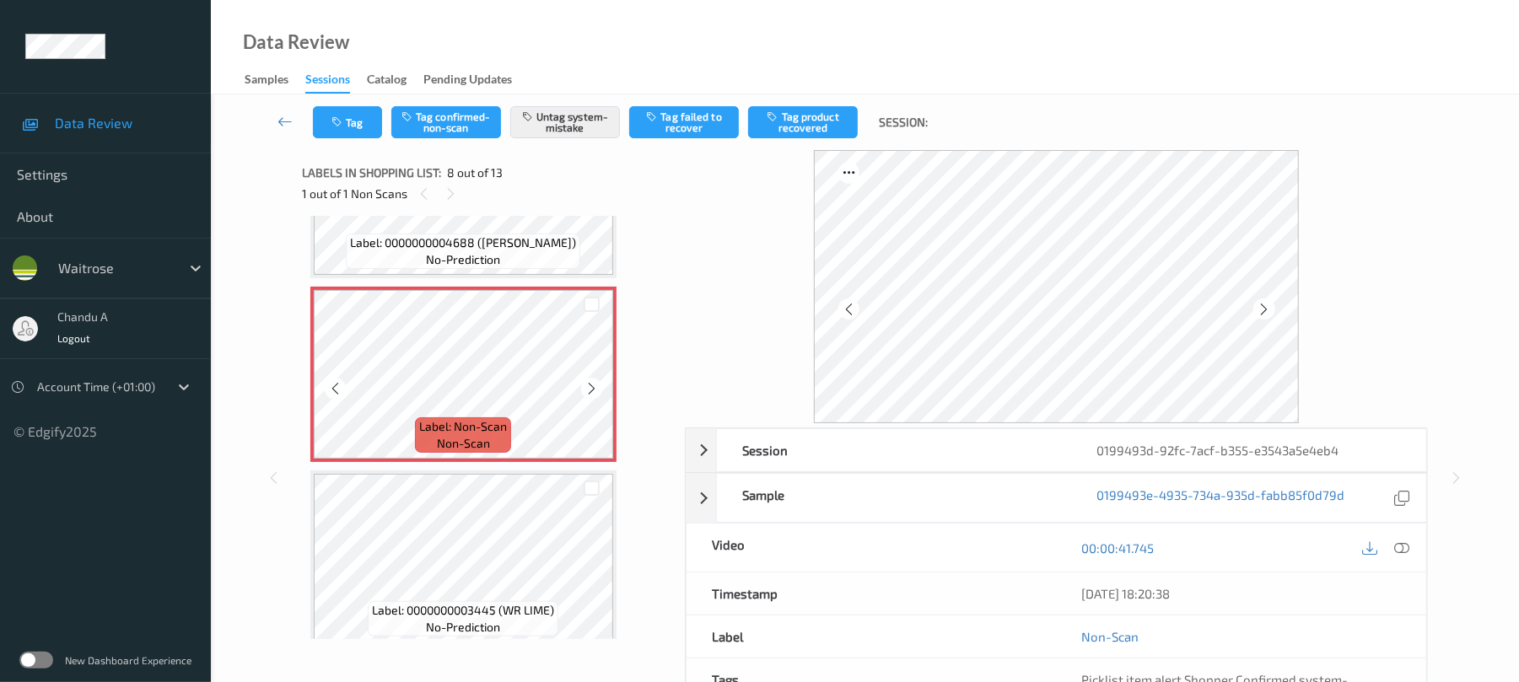
click at [589, 388] on icon at bounding box center [591, 388] width 14 height 15
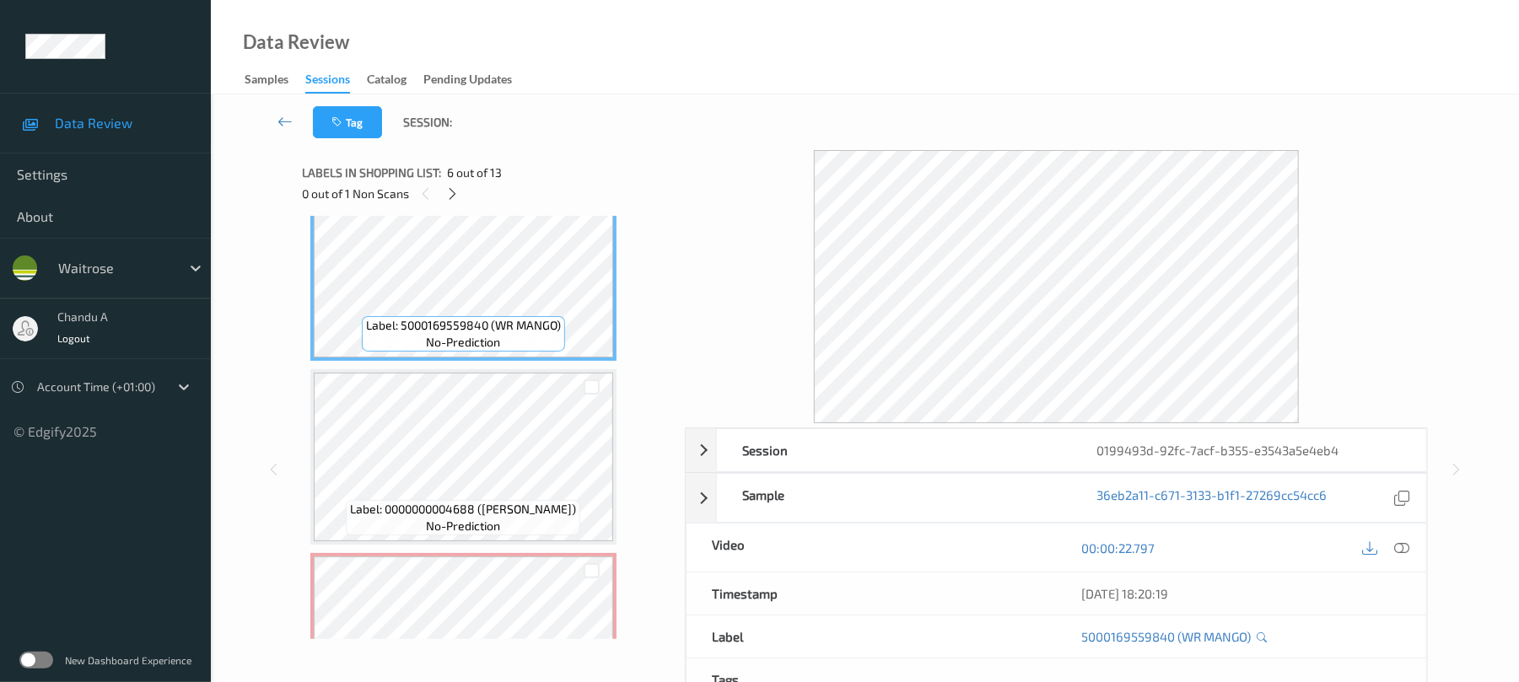
scroll to position [999, 0]
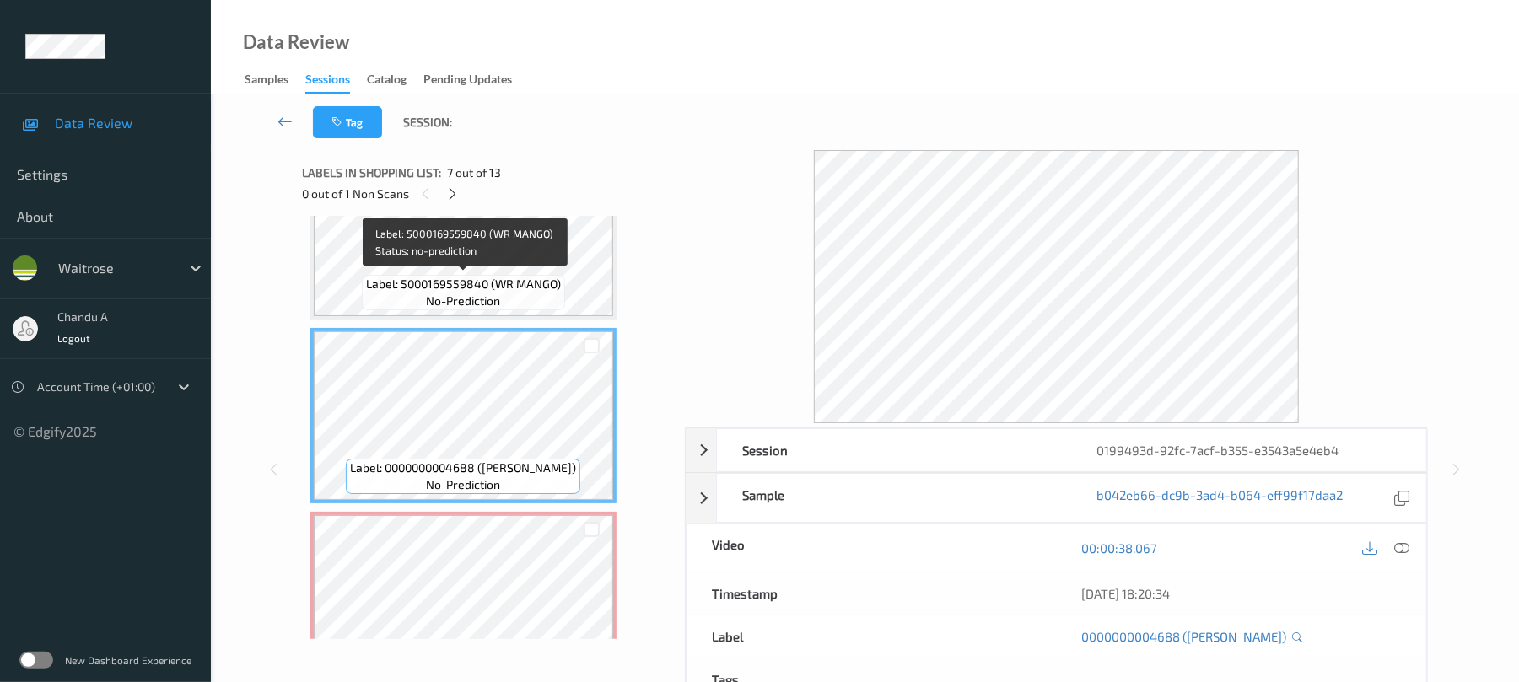
click at [487, 297] on span "no-prediction" at bounding box center [463, 301] width 74 height 17
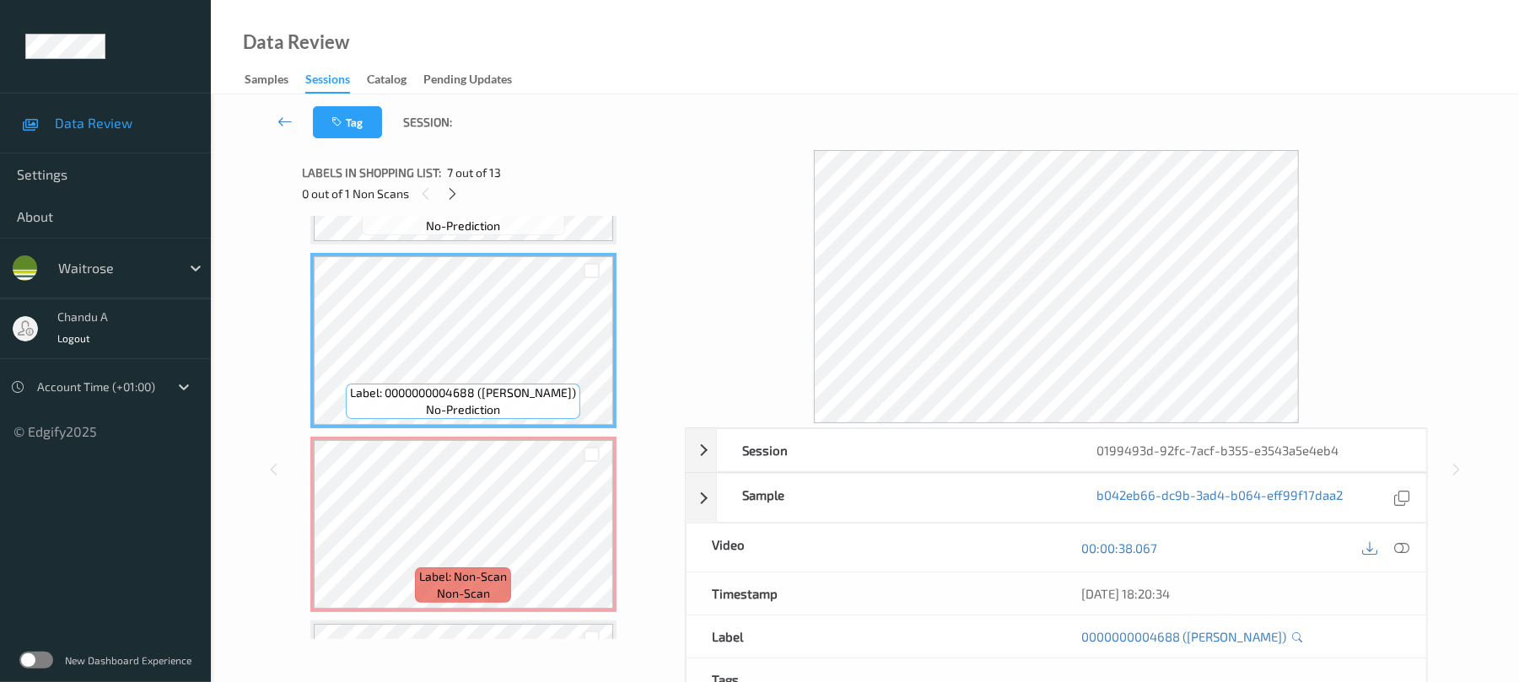
scroll to position [962, 0]
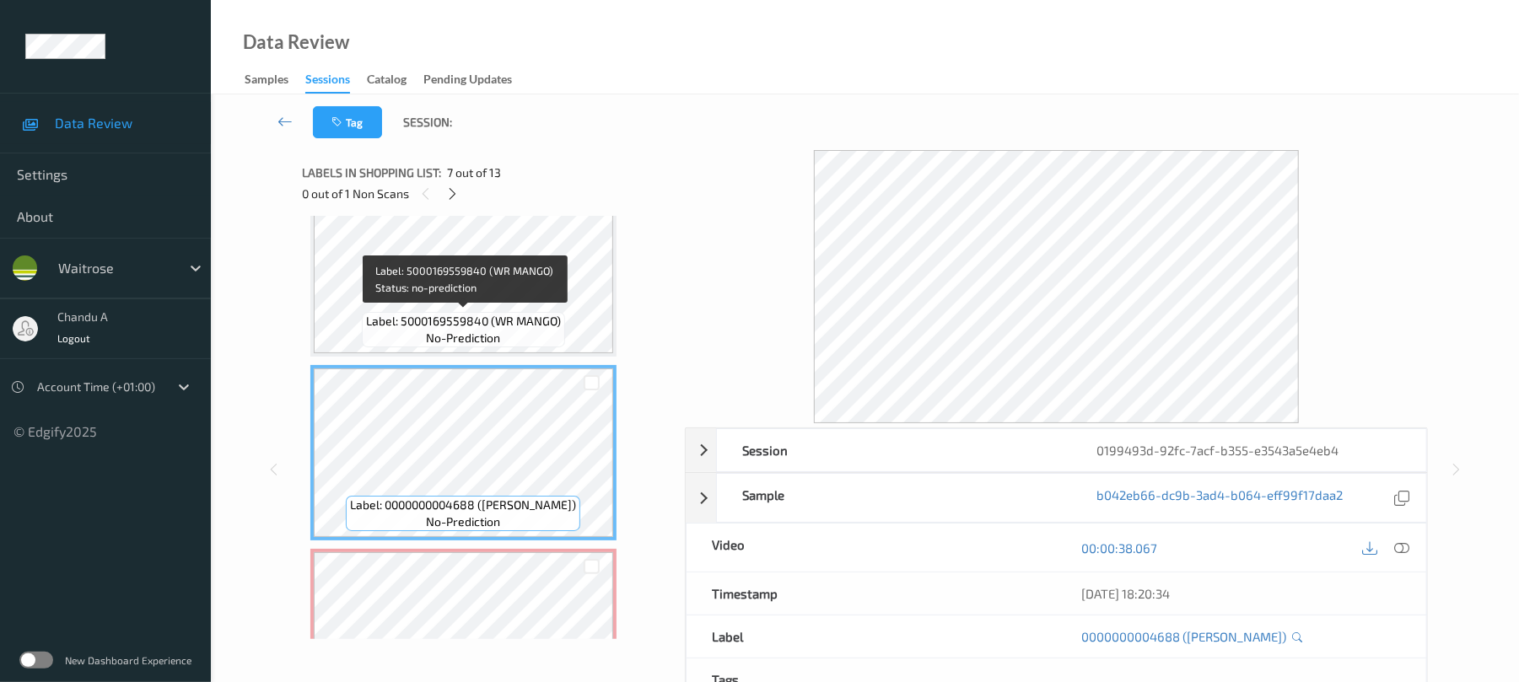
click at [508, 329] on div "Label: 5000169559840 (WR MANGO) no-prediction" at bounding box center [463, 329] width 203 height 35
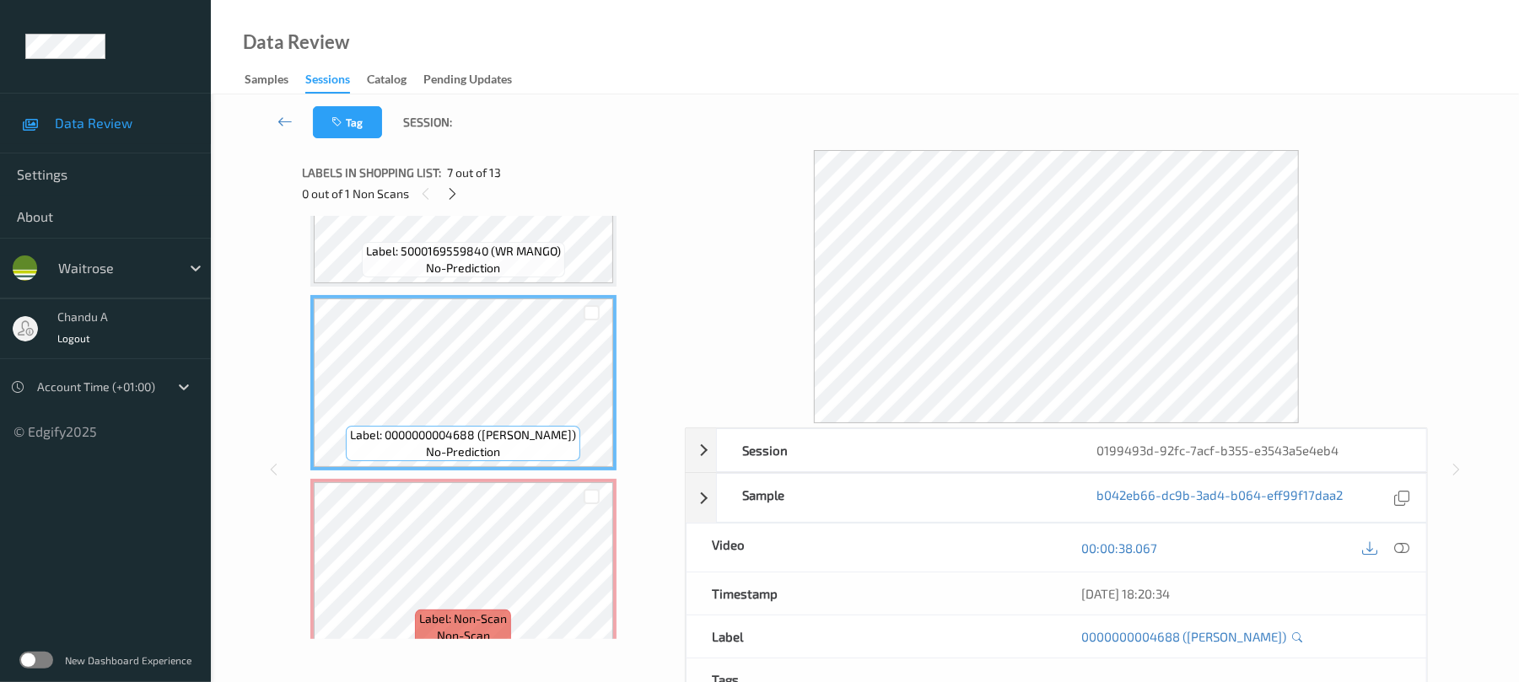
scroll to position [1074, 0]
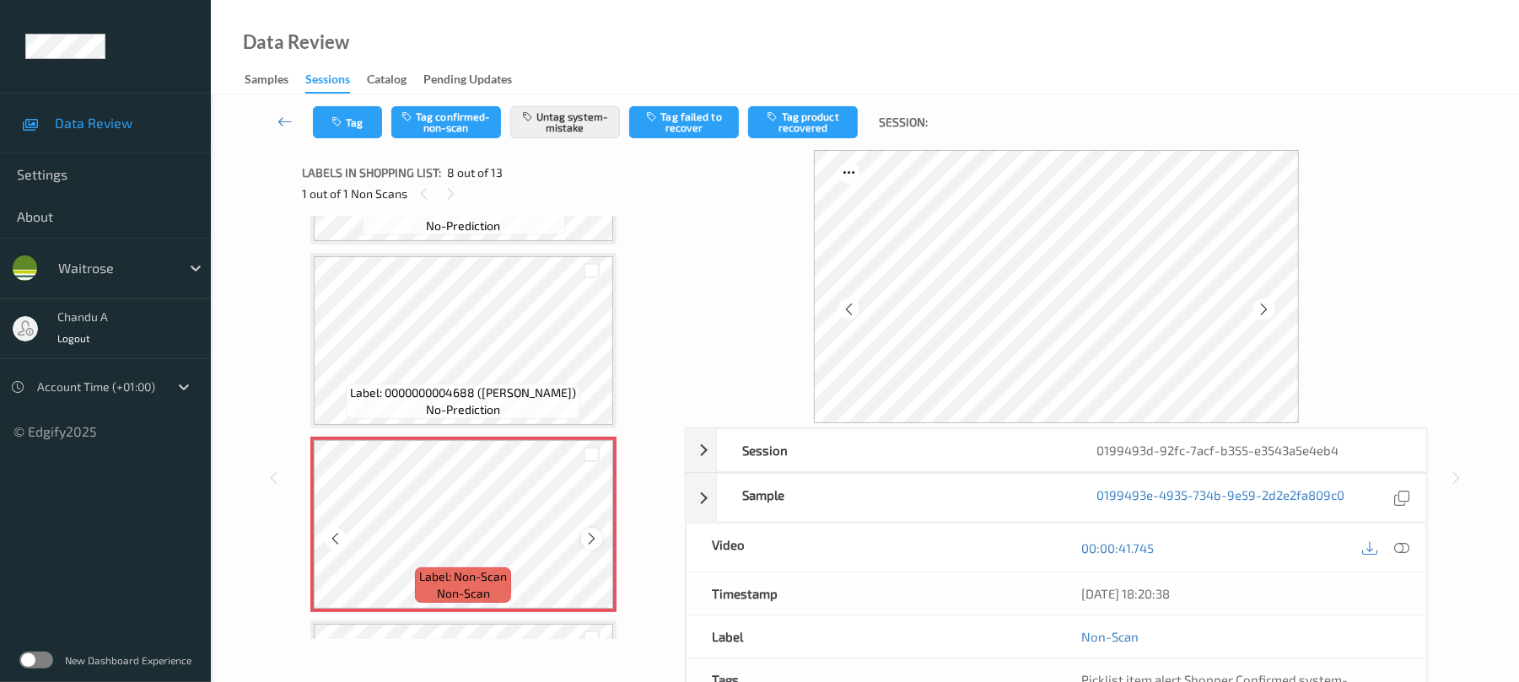
click at [589, 533] on icon at bounding box center [591, 538] width 14 height 15
click at [366, 125] on button "Tag" at bounding box center [347, 122] width 69 height 32
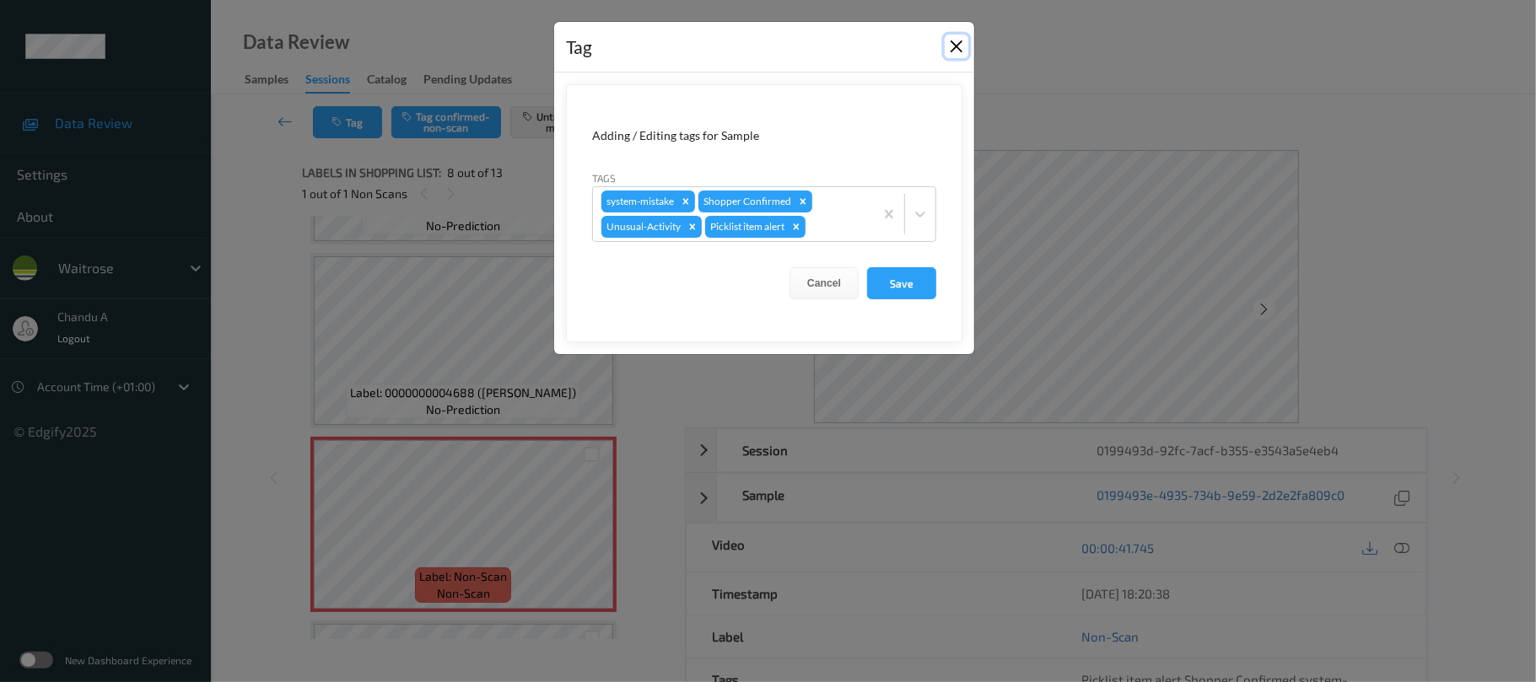
click at [956, 48] on button "Close" at bounding box center [956, 47] width 24 height 24
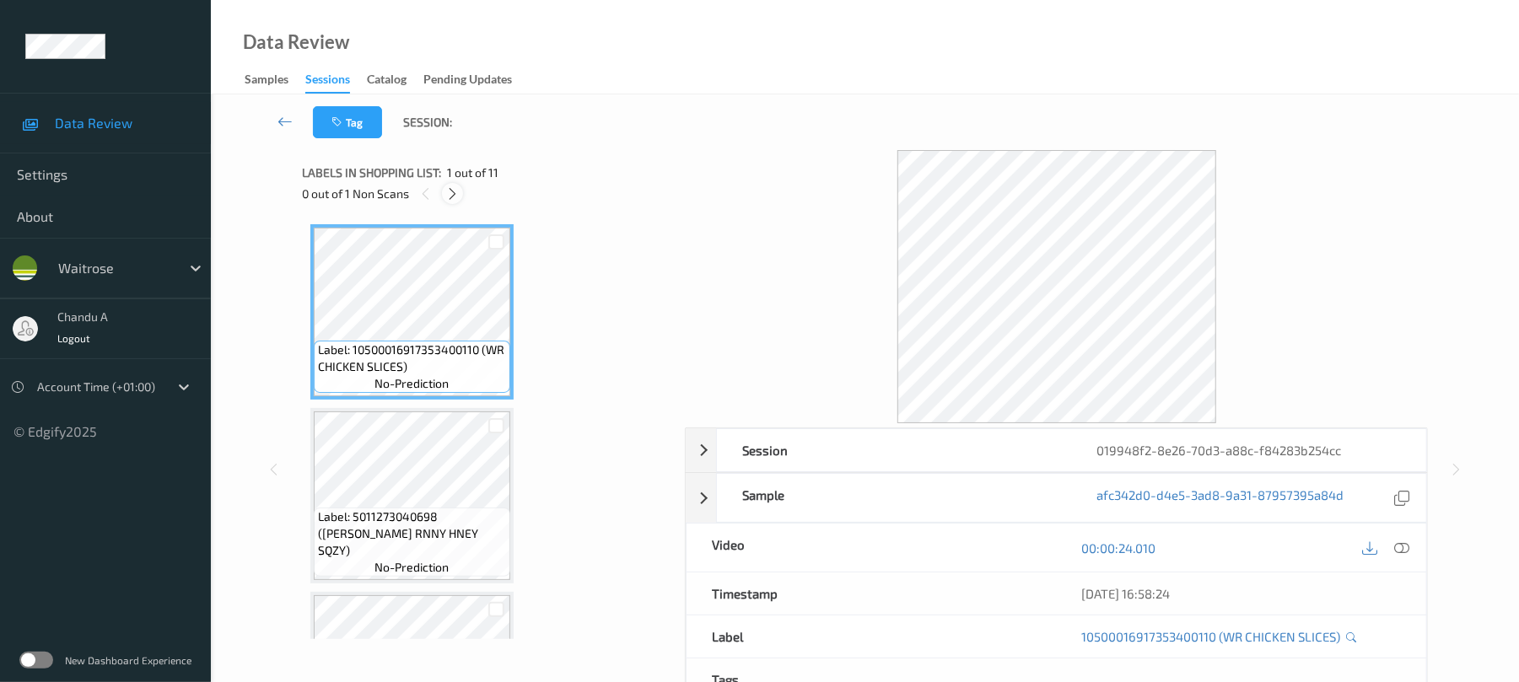
click at [449, 192] on icon at bounding box center [452, 193] width 14 height 15
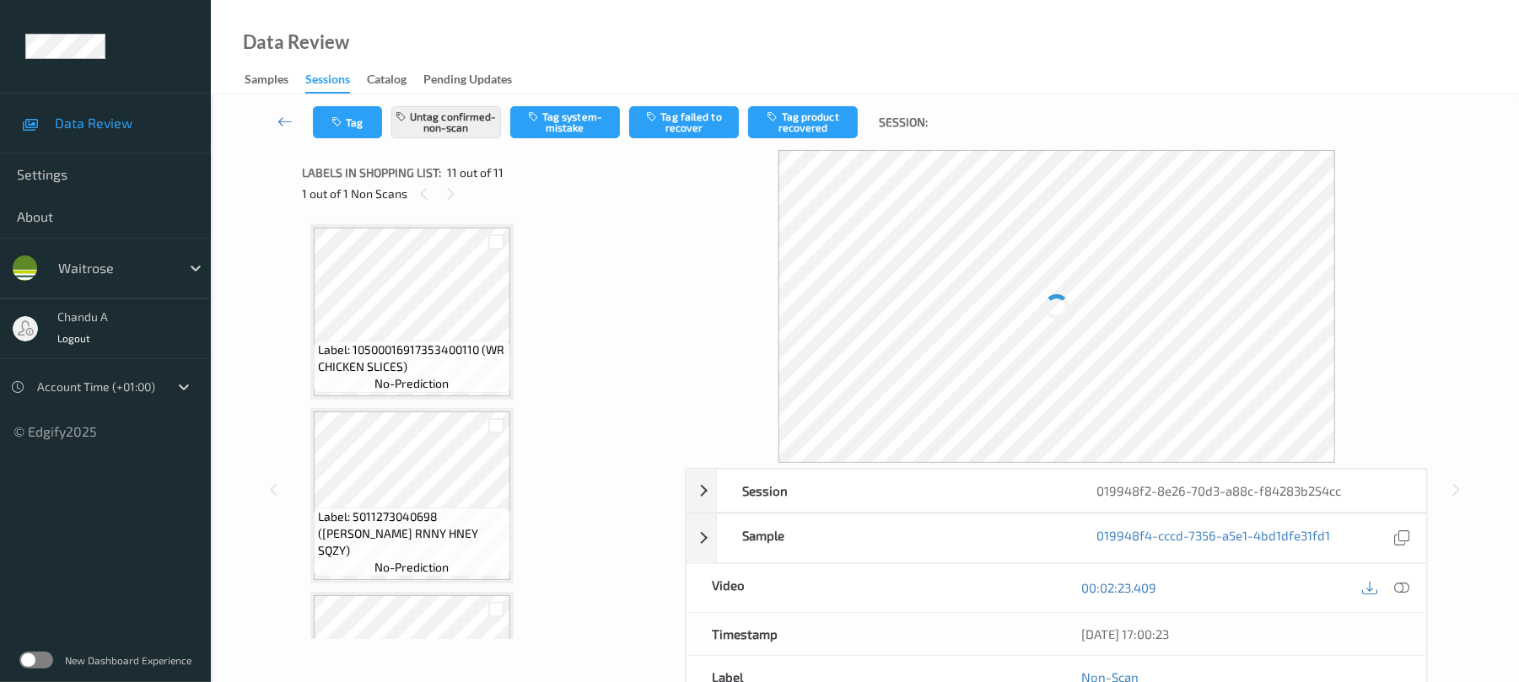
scroll to position [1606, 0]
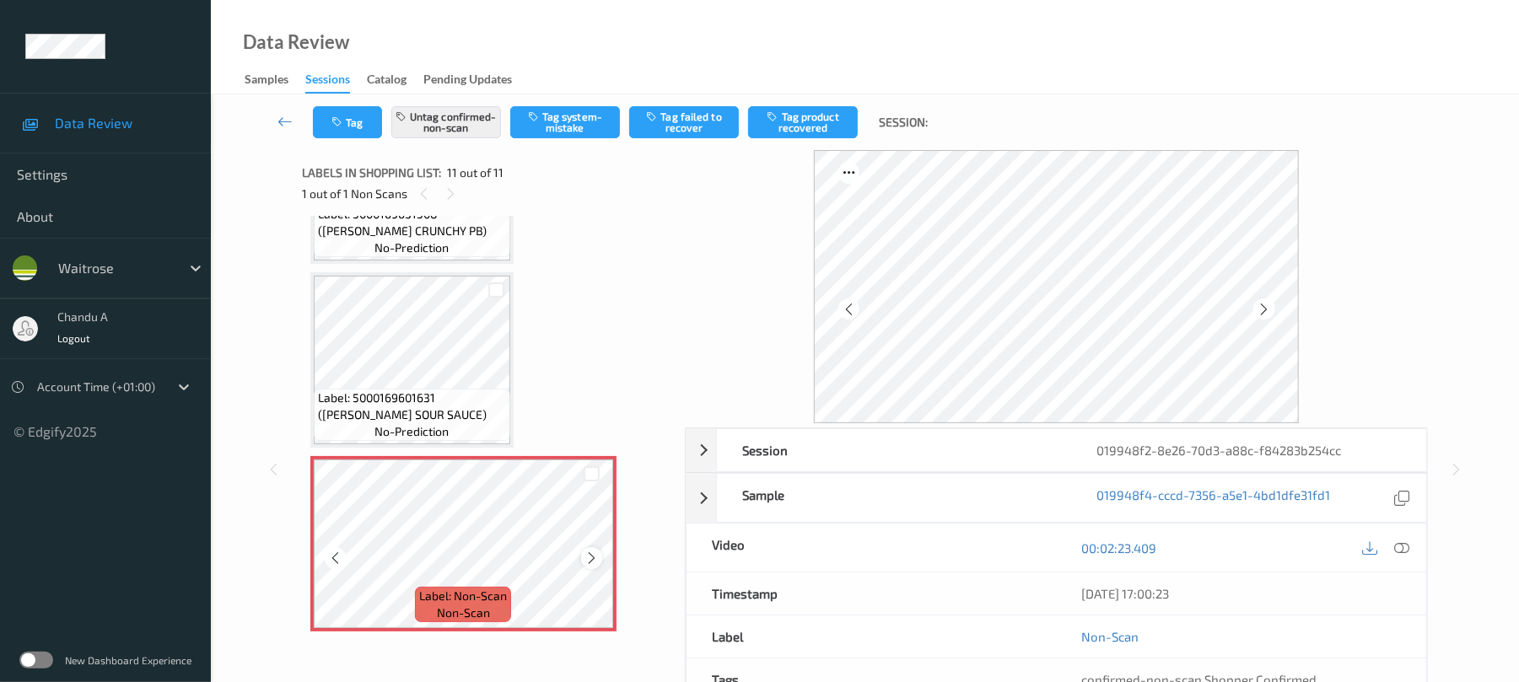
click at [594, 557] on icon at bounding box center [591, 558] width 14 height 15
click at [352, 125] on button "Tag" at bounding box center [347, 122] width 69 height 32
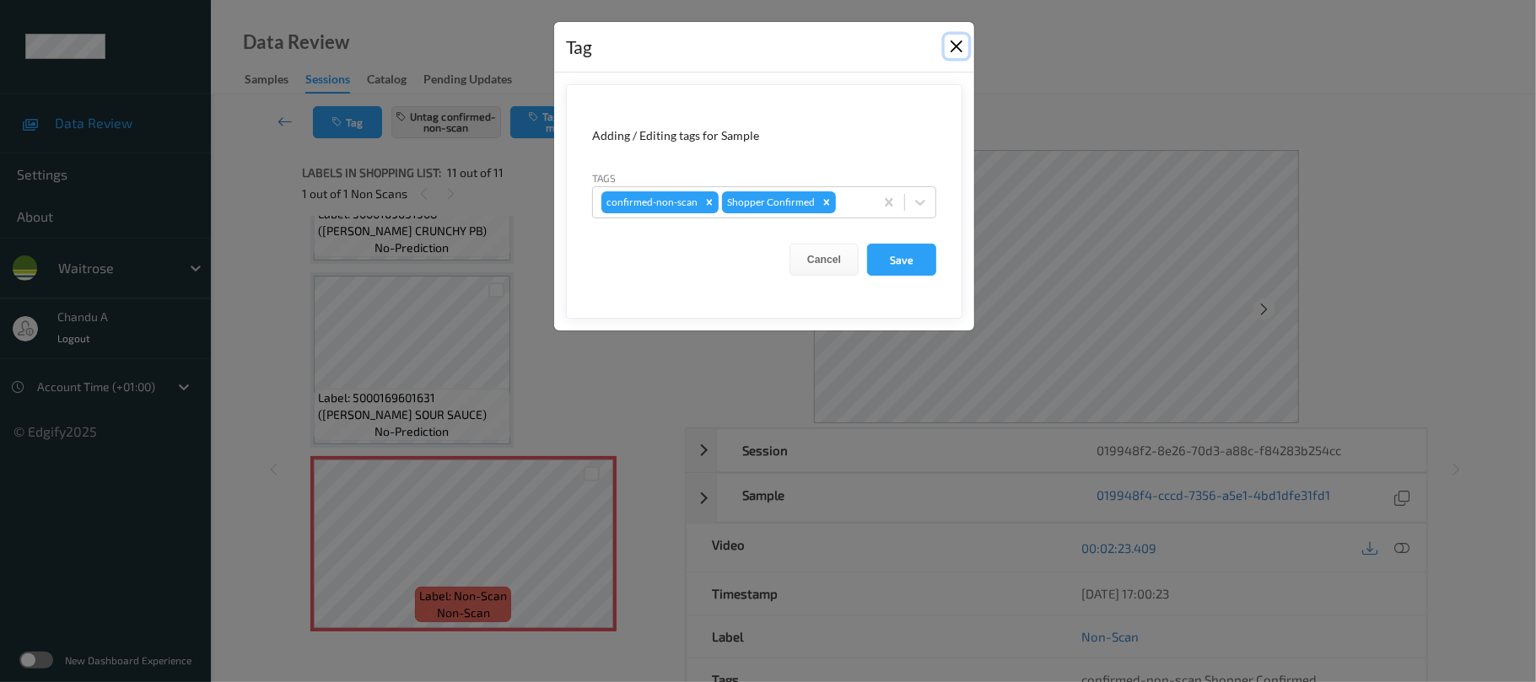
click at [952, 41] on button "Close" at bounding box center [956, 47] width 24 height 24
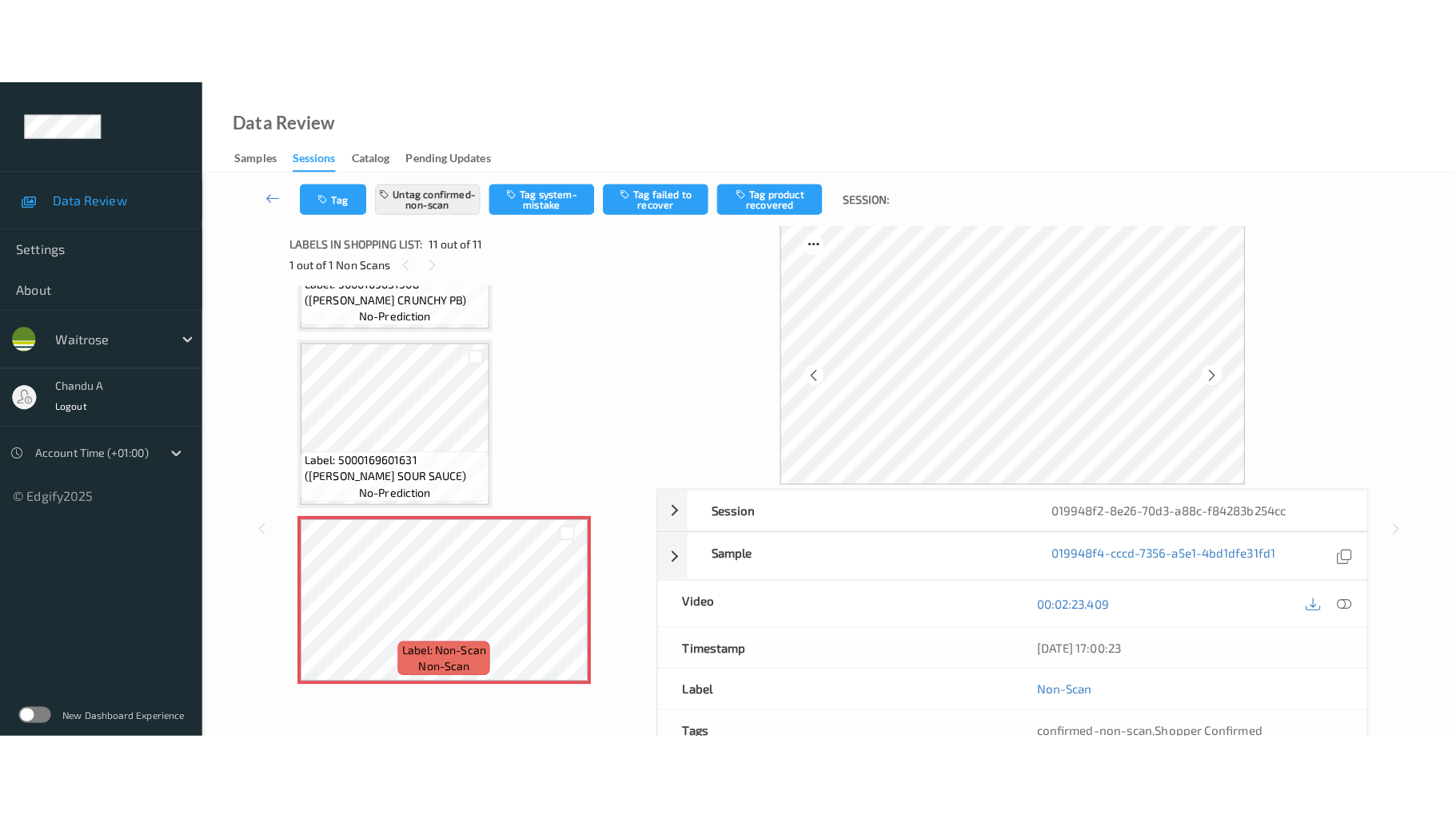
scroll to position [0, 0]
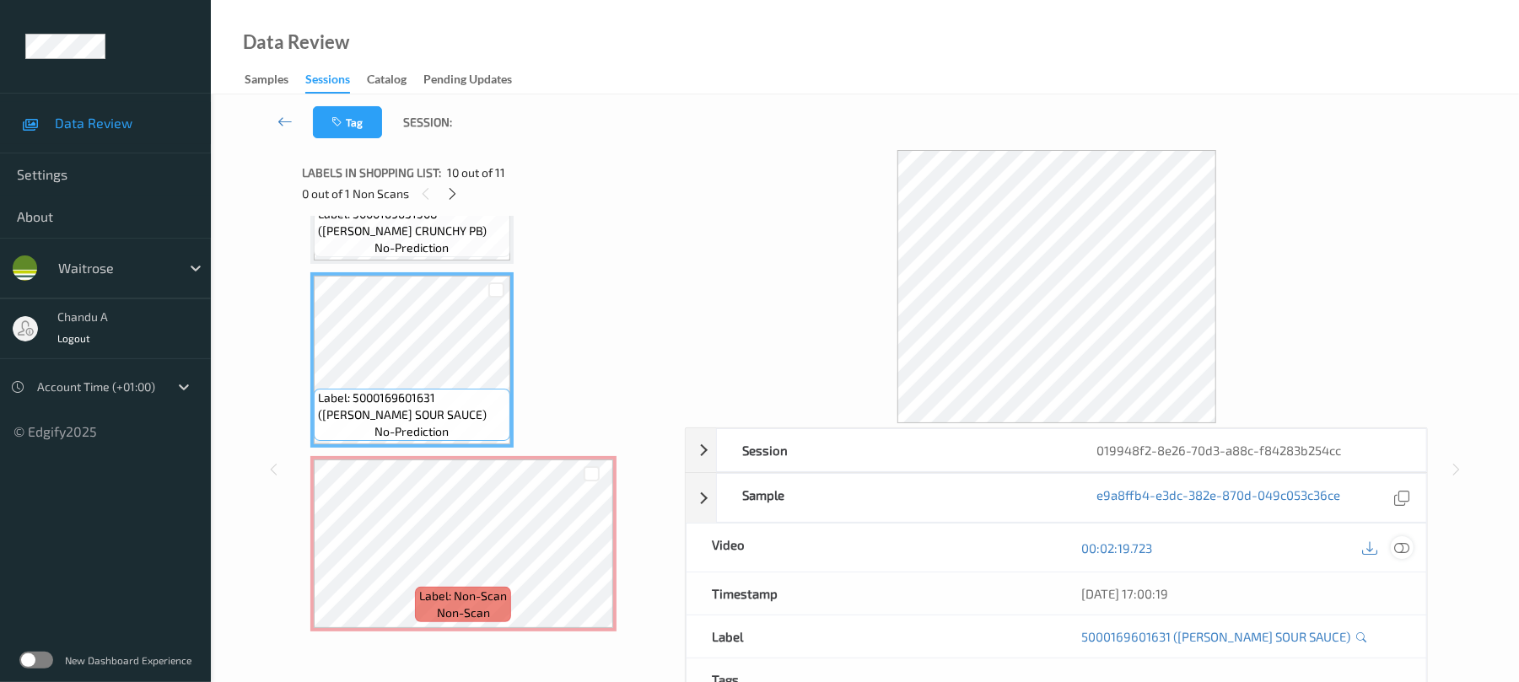
click at [1395, 544] on icon at bounding box center [1402, 548] width 15 height 15
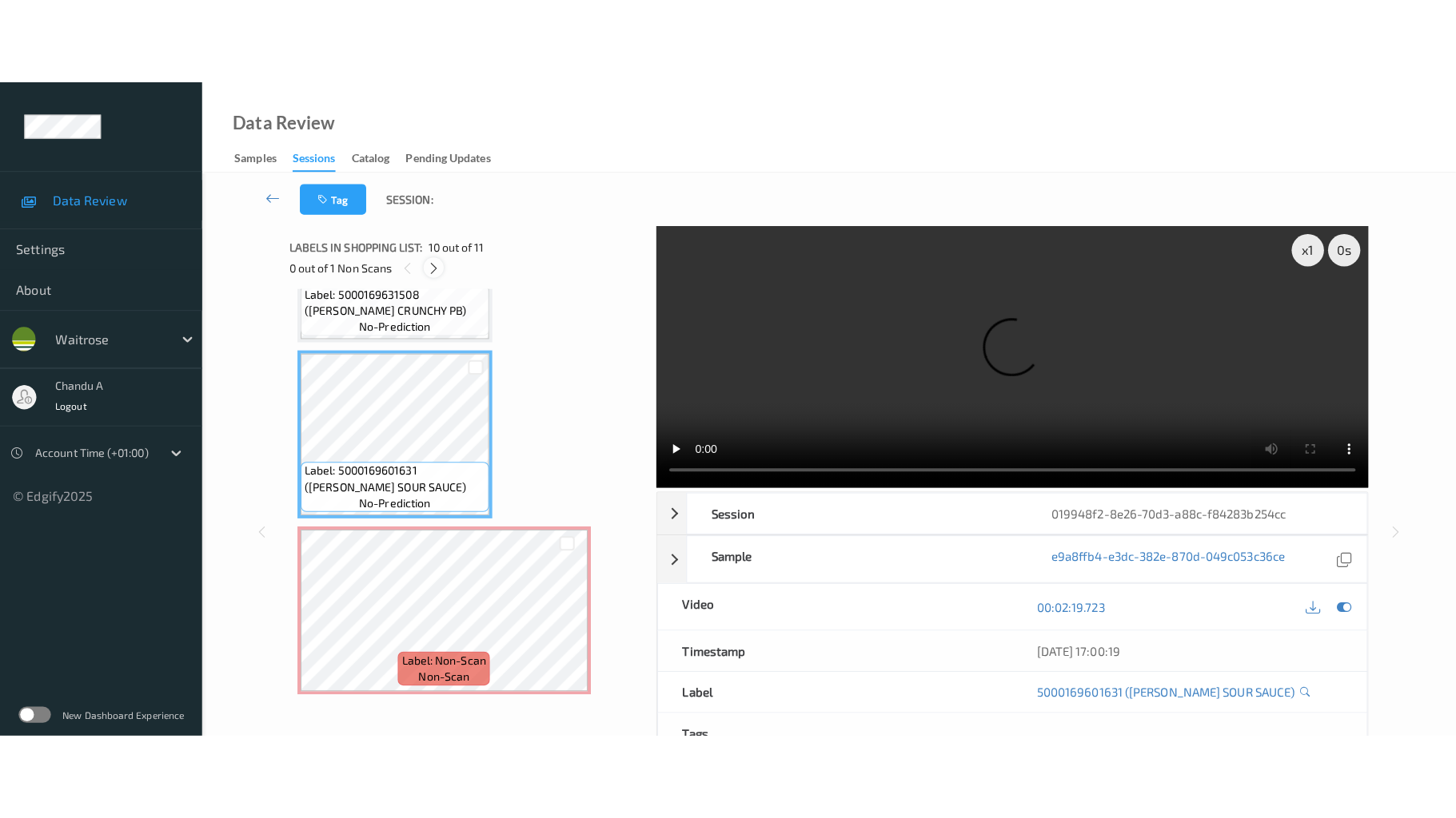
scroll to position [1522, 0]
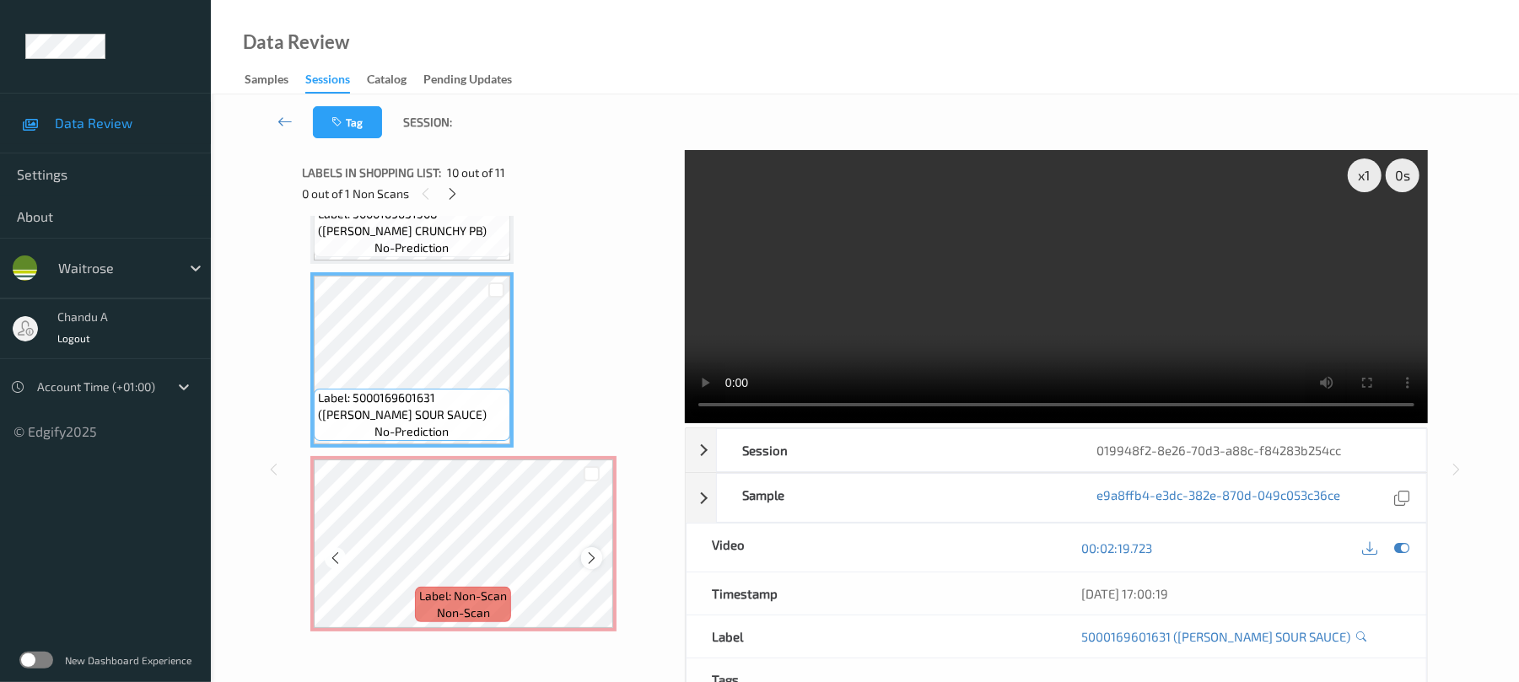
click at [590, 562] on icon at bounding box center [591, 558] width 14 height 15
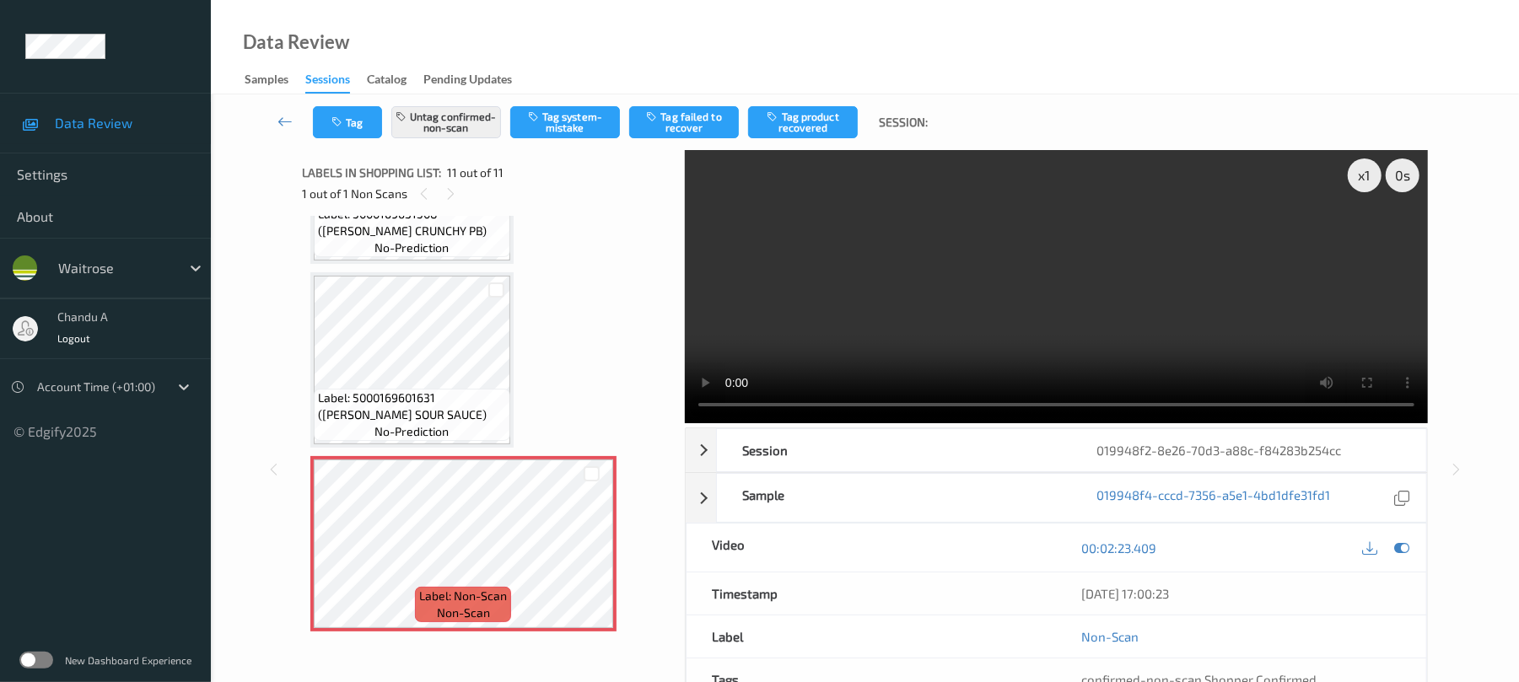
click at [450, 391] on span "Label: 5000169601631 (WR SWEET SOUR SAUCE)" at bounding box center [412, 407] width 188 height 34
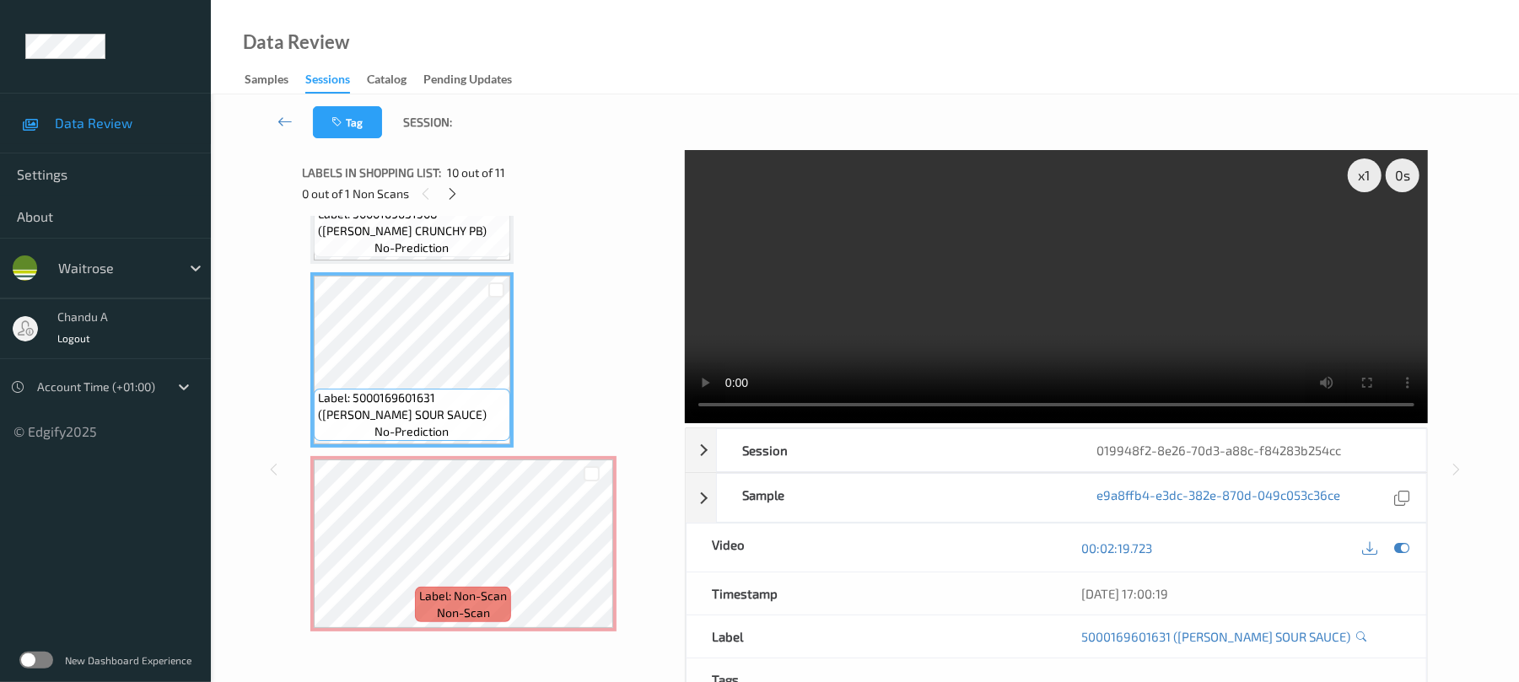
scroll to position [1425, 0]
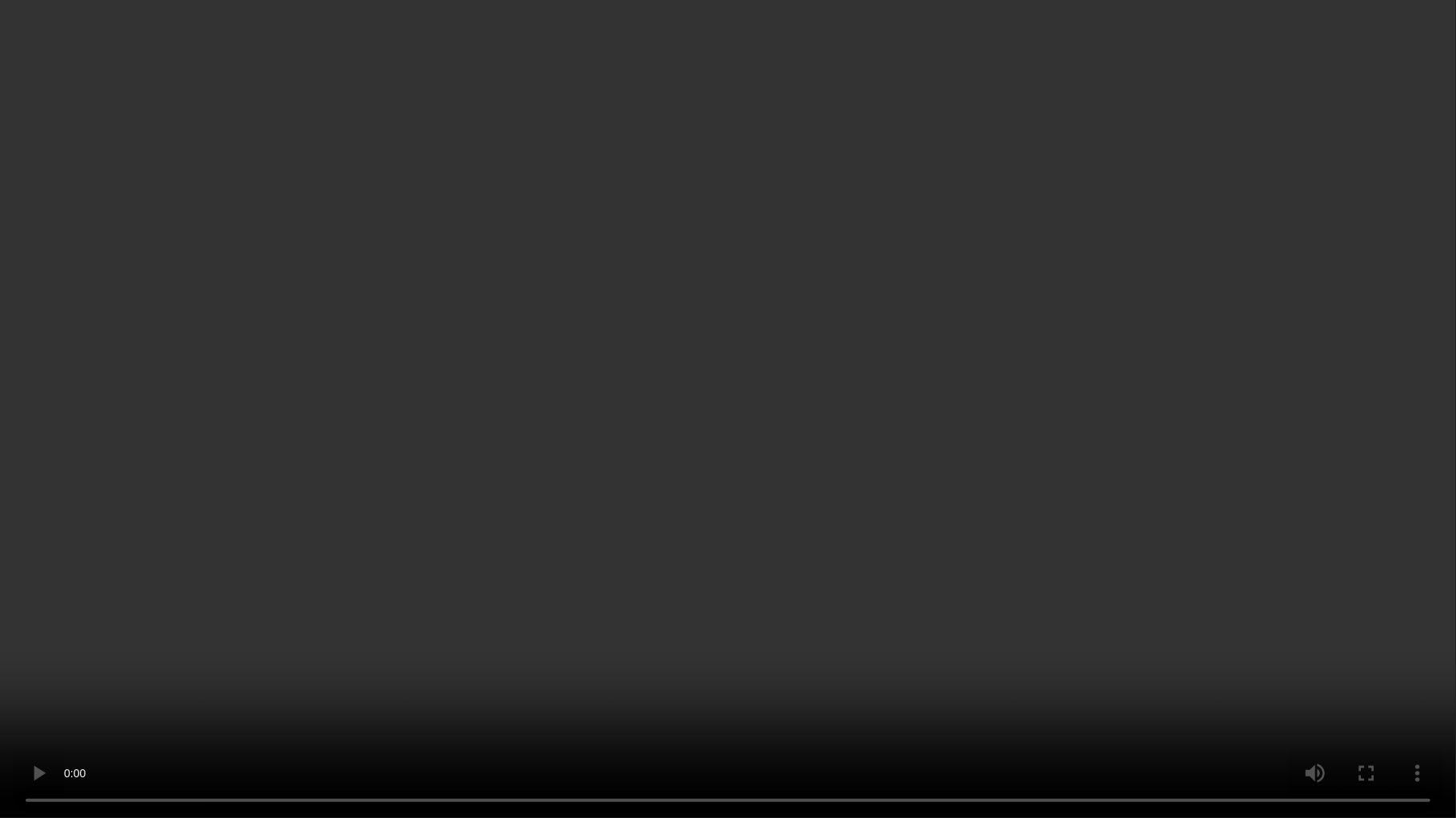
click at [757, 522] on video at bounding box center [728, 409] width 1456 height 818
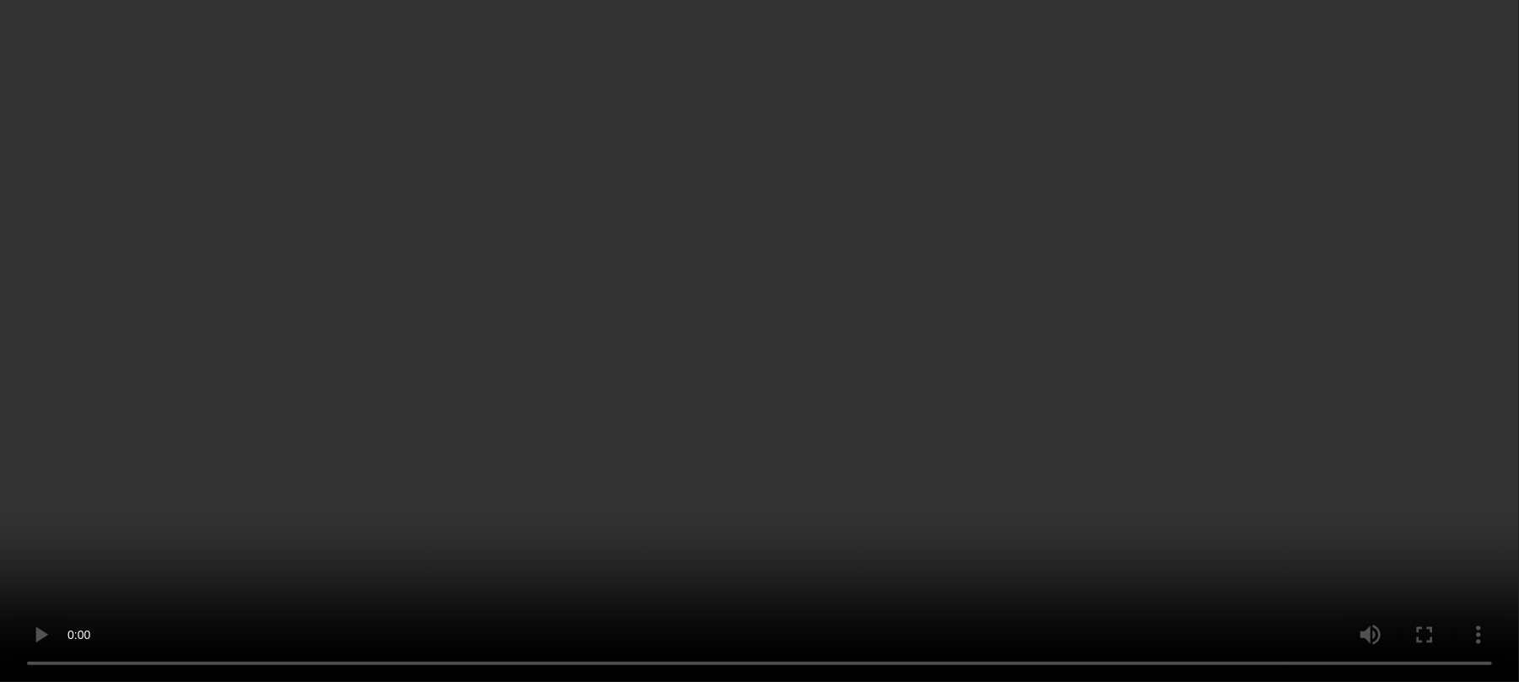
scroll to position [1606, 0]
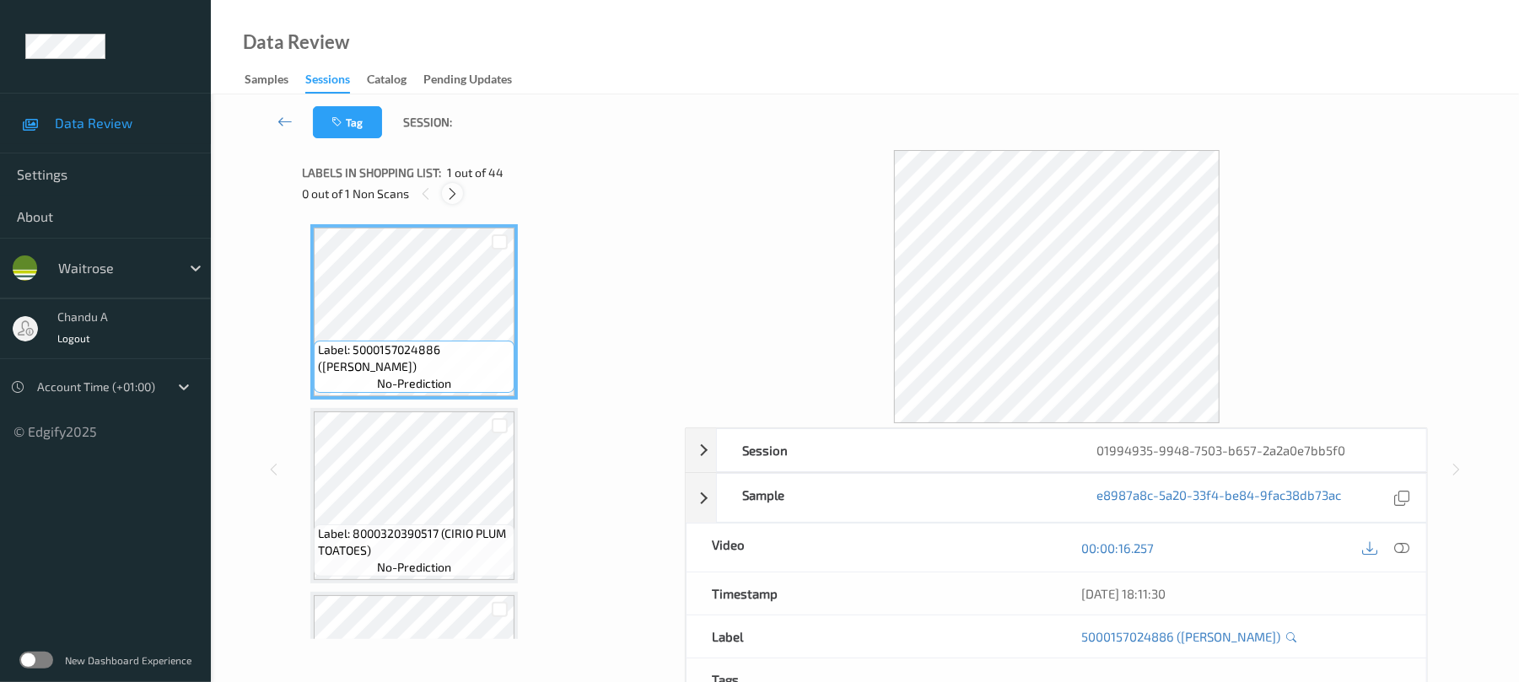
click at [453, 194] on icon at bounding box center [452, 193] width 14 height 15
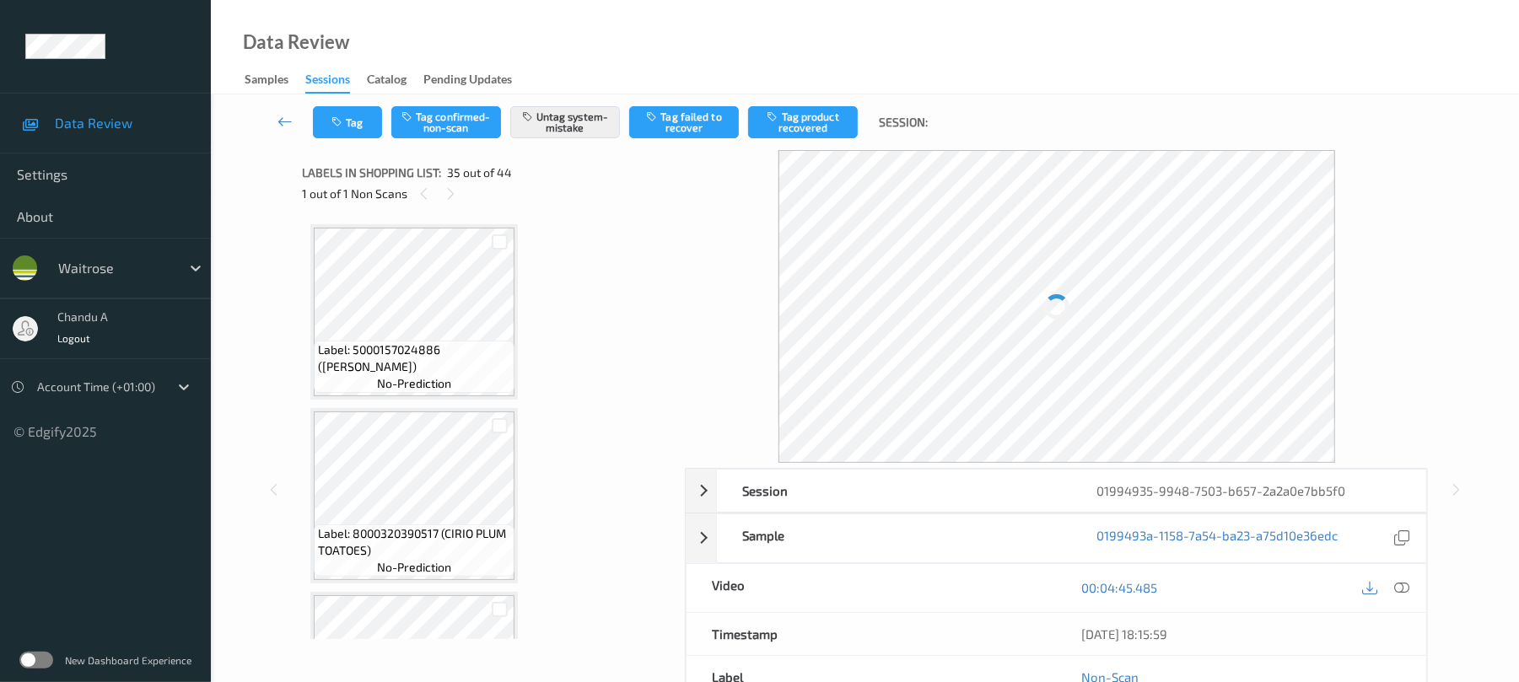
scroll to position [6075, 0]
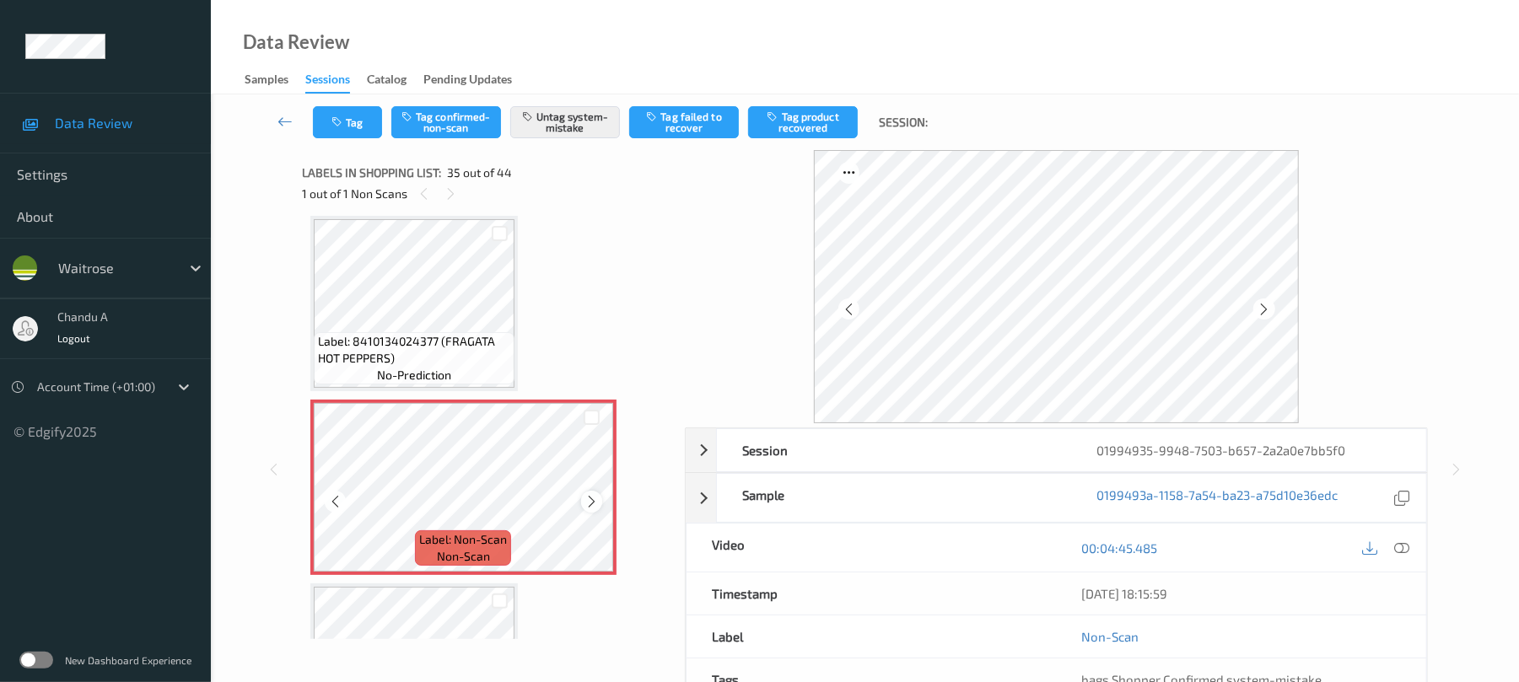
click at [584, 503] on icon at bounding box center [591, 501] width 14 height 15
click at [352, 129] on button "Tag" at bounding box center [347, 122] width 69 height 32
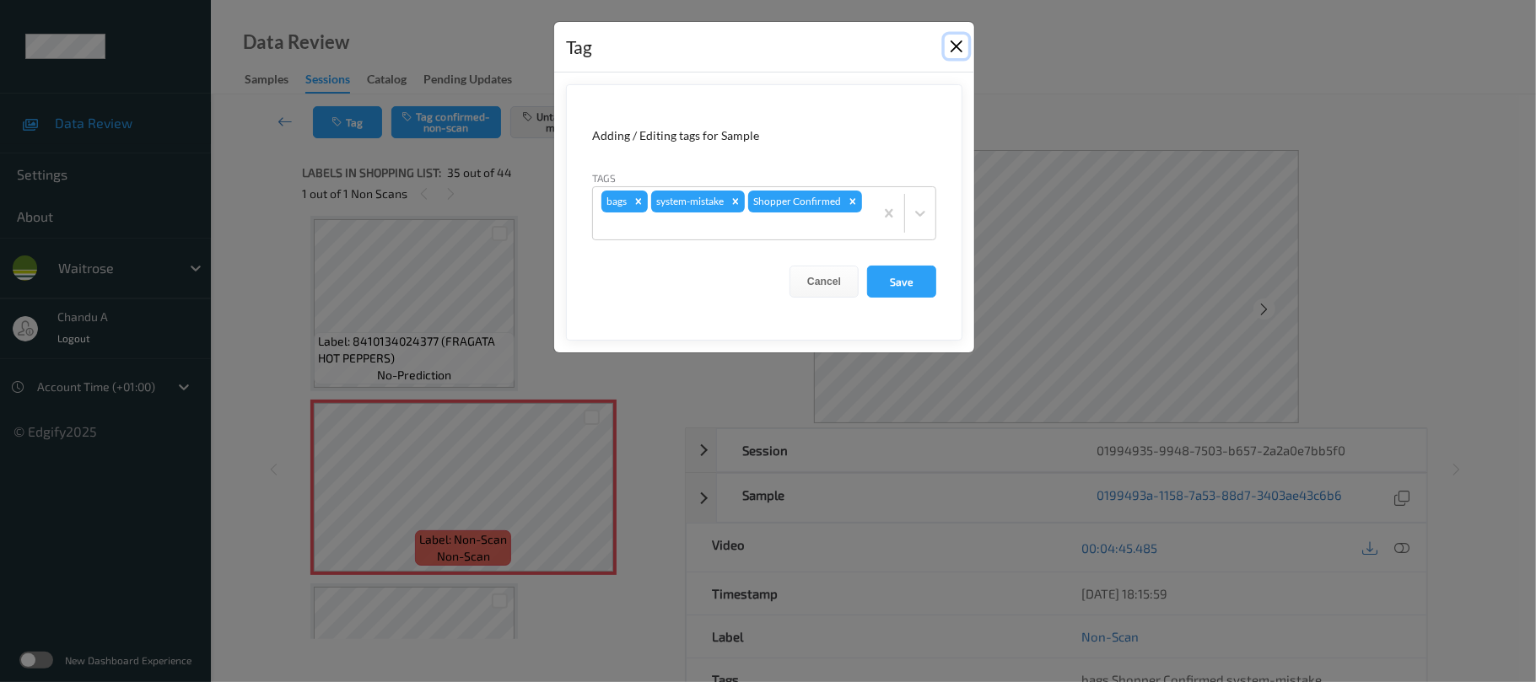
click at [951, 38] on button "Close" at bounding box center [956, 47] width 24 height 24
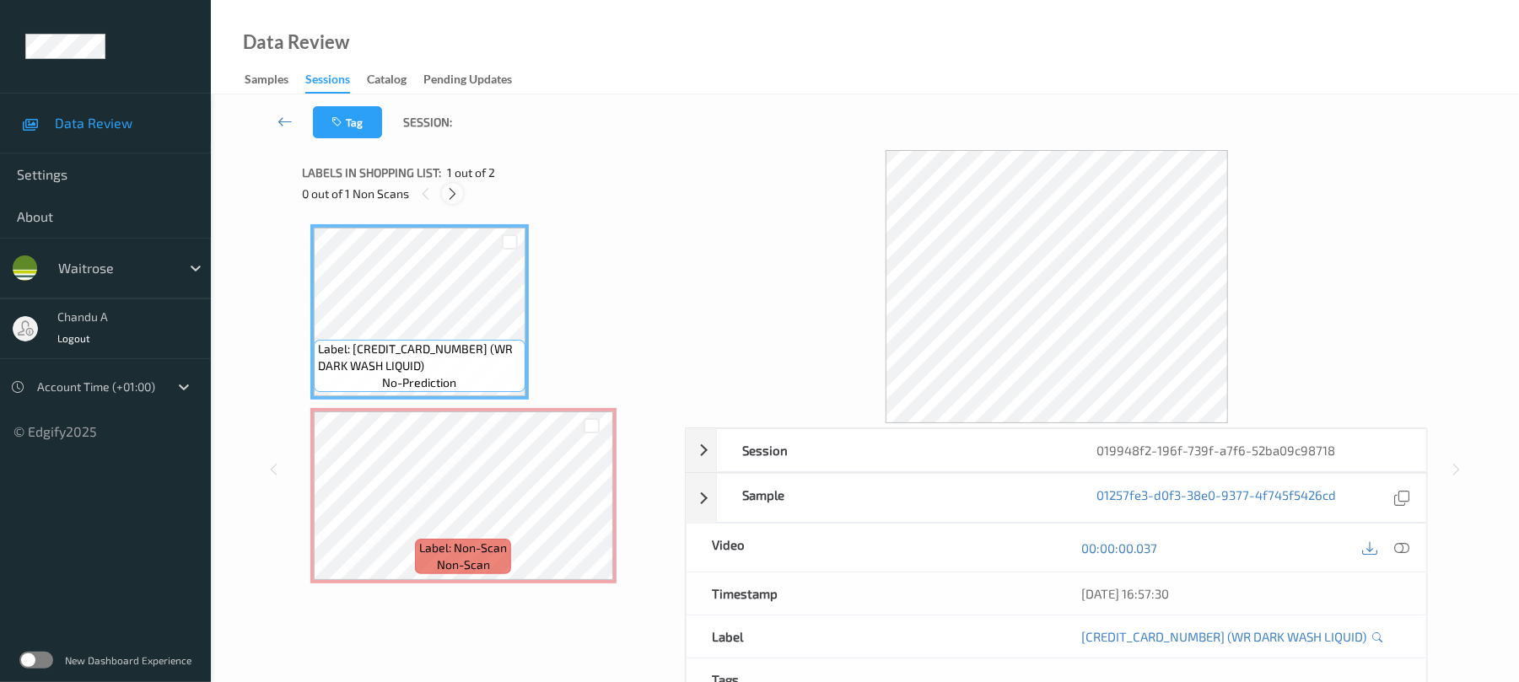
click at [457, 194] on icon at bounding box center [452, 193] width 14 height 15
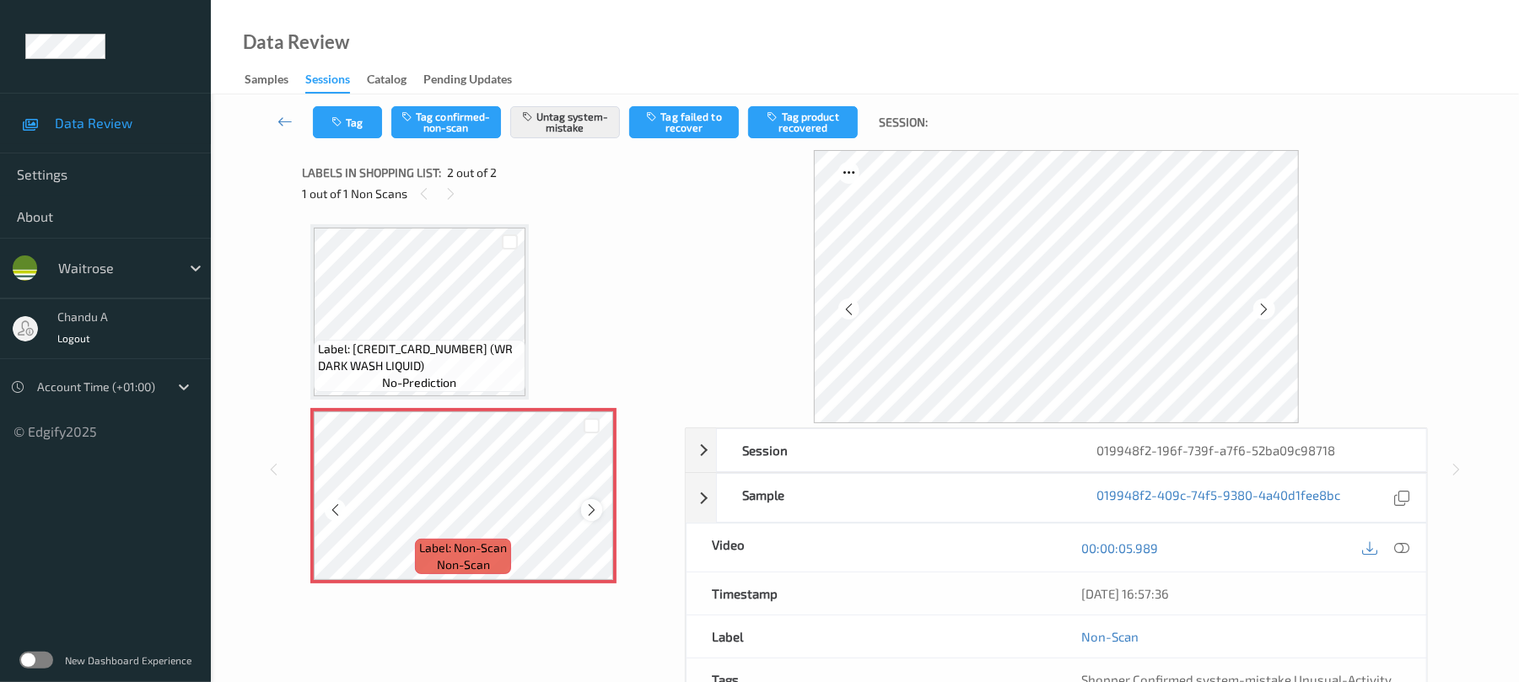
click at [590, 509] on icon at bounding box center [591, 510] width 14 height 15
click at [591, 509] on icon at bounding box center [591, 510] width 14 height 15
click at [368, 121] on button "Tag" at bounding box center [347, 122] width 69 height 32
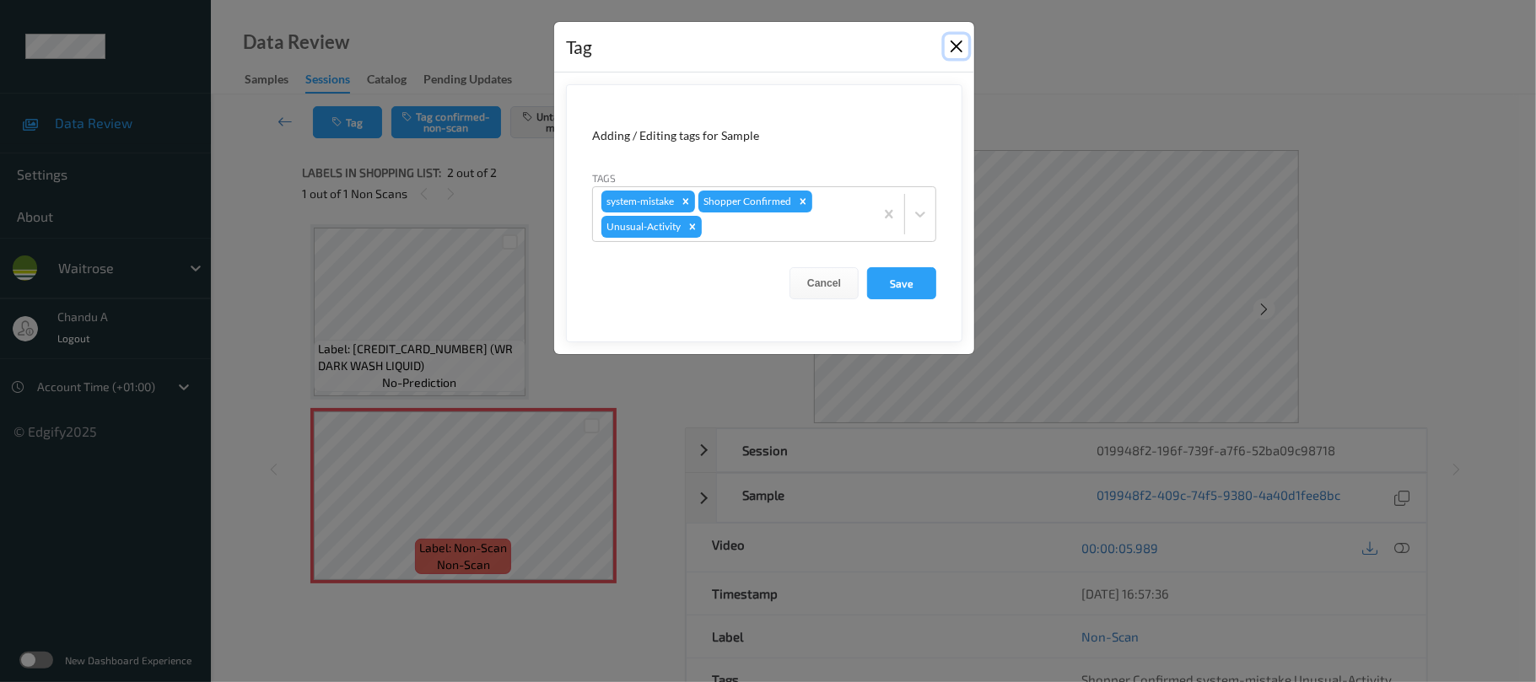
click at [951, 35] on button "Close" at bounding box center [956, 47] width 24 height 24
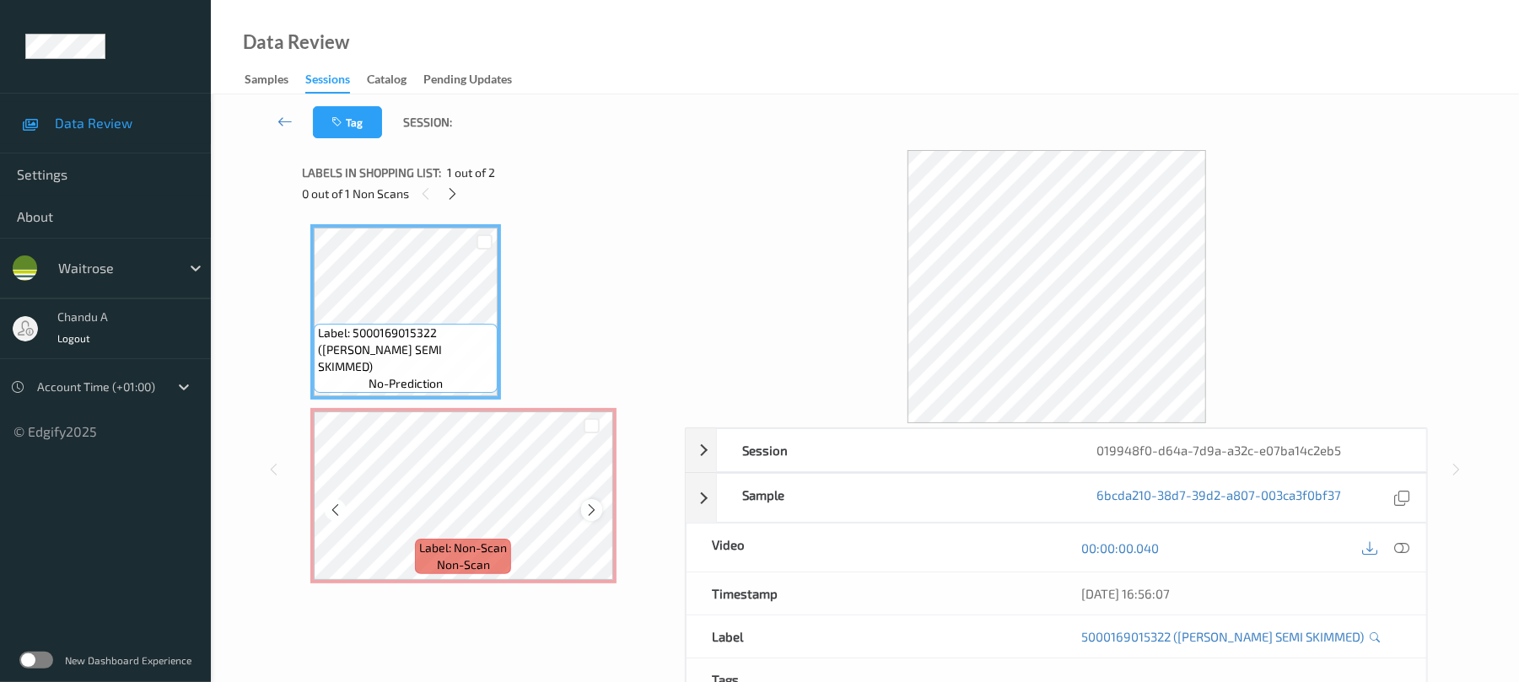
click at [589, 509] on icon at bounding box center [591, 510] width 14 height 15
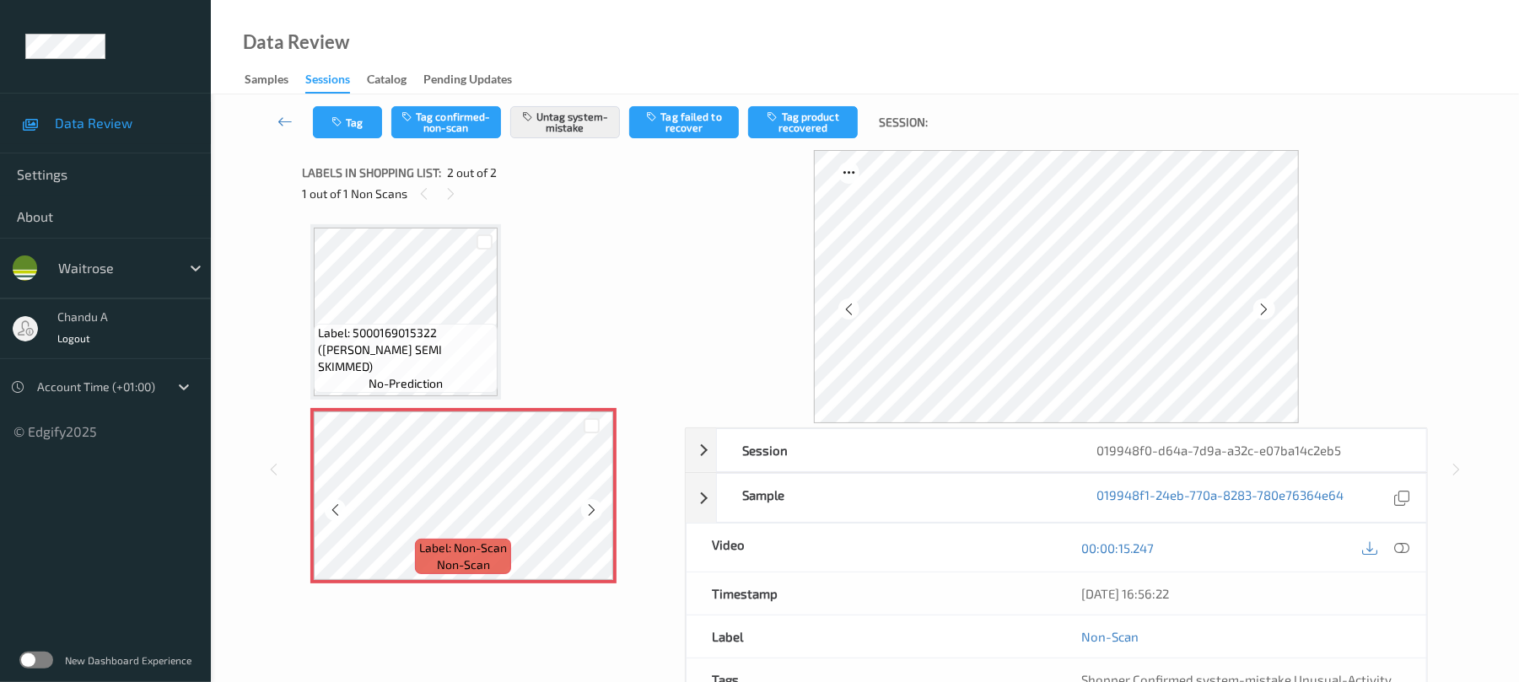
click at [589, 509] on icon at bounding box center [591, 510] width 14 height 15
click at [369, 126] on button "Tag" at bounding box center [347, 122] width 69 height 32
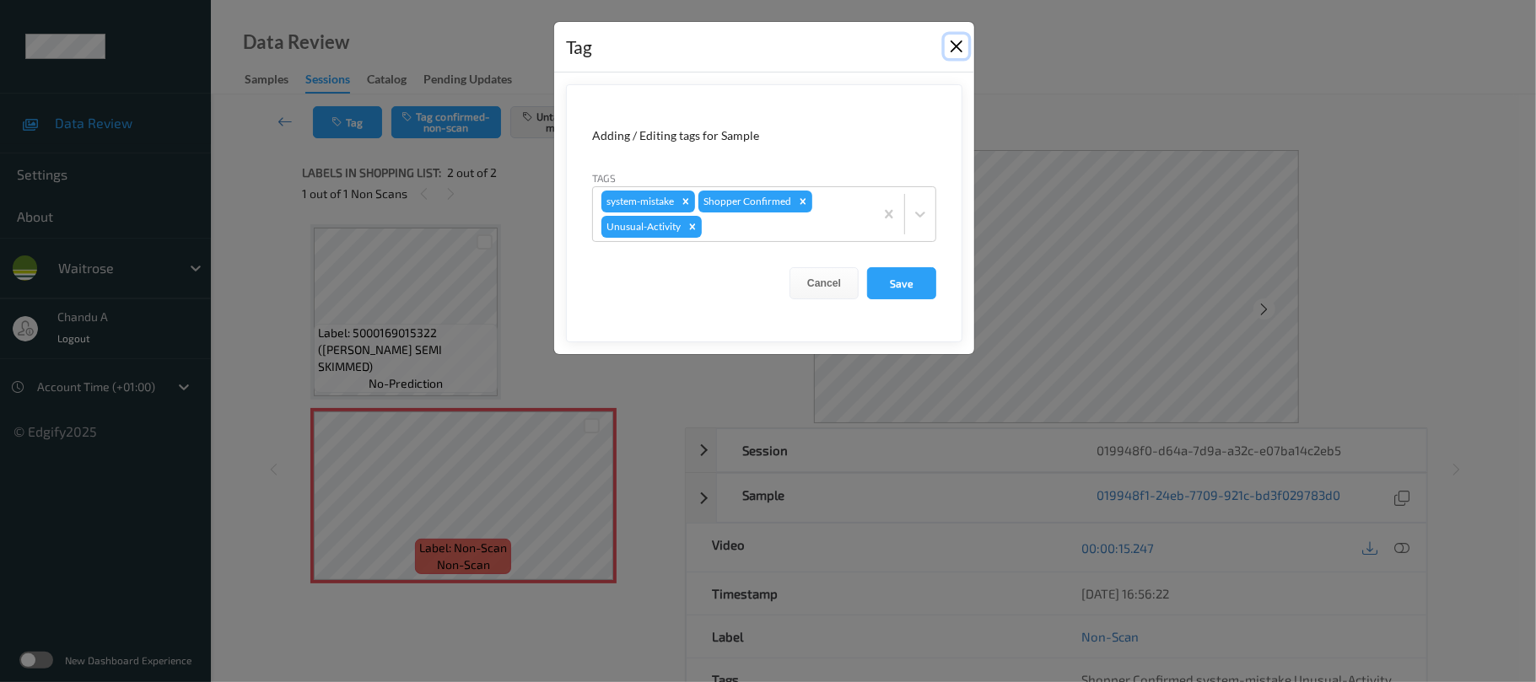
click at [958, 46] on button "Close" at bounding box center [956, 47] width 24 height 24
